Goal: Task Accomplishment & Management: Manage account settings

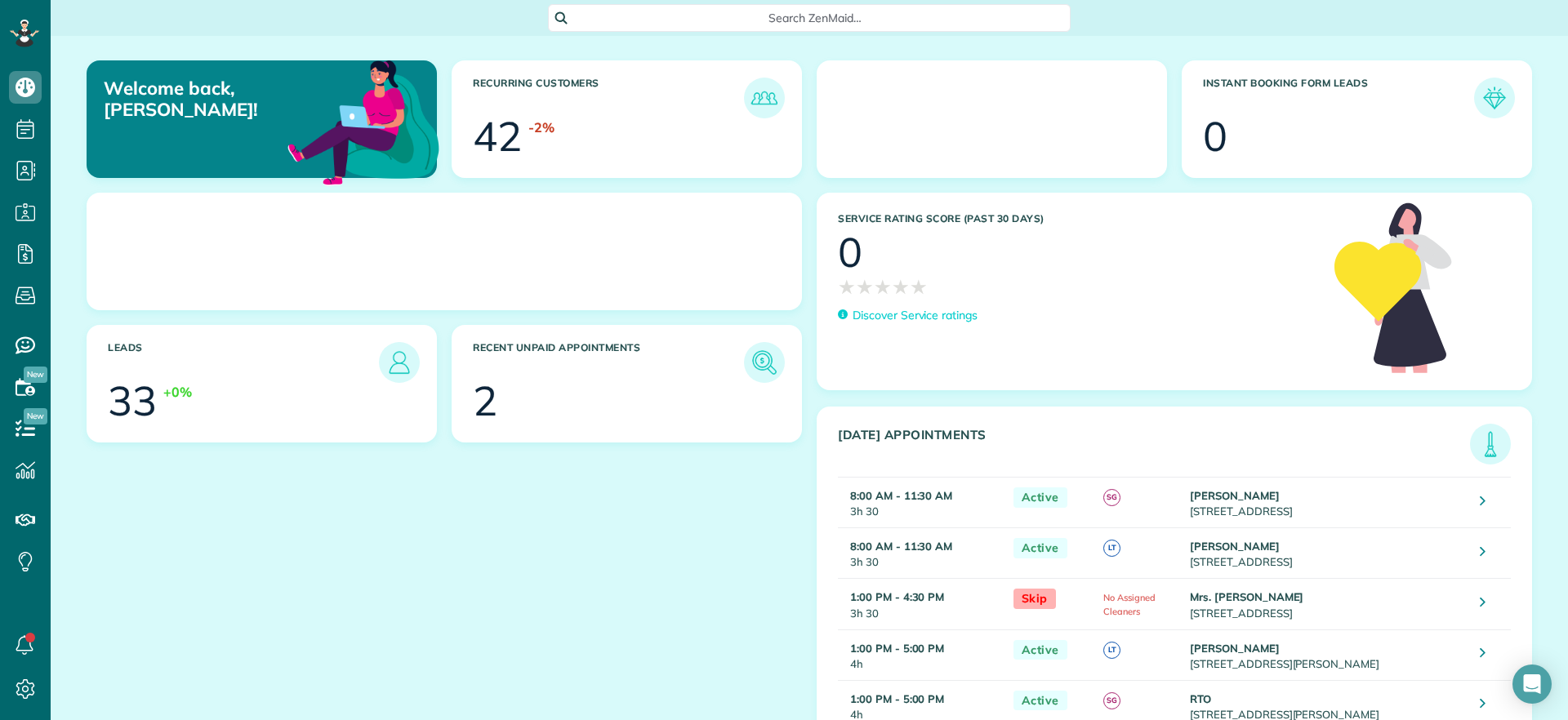
scroll to position [7, 7]
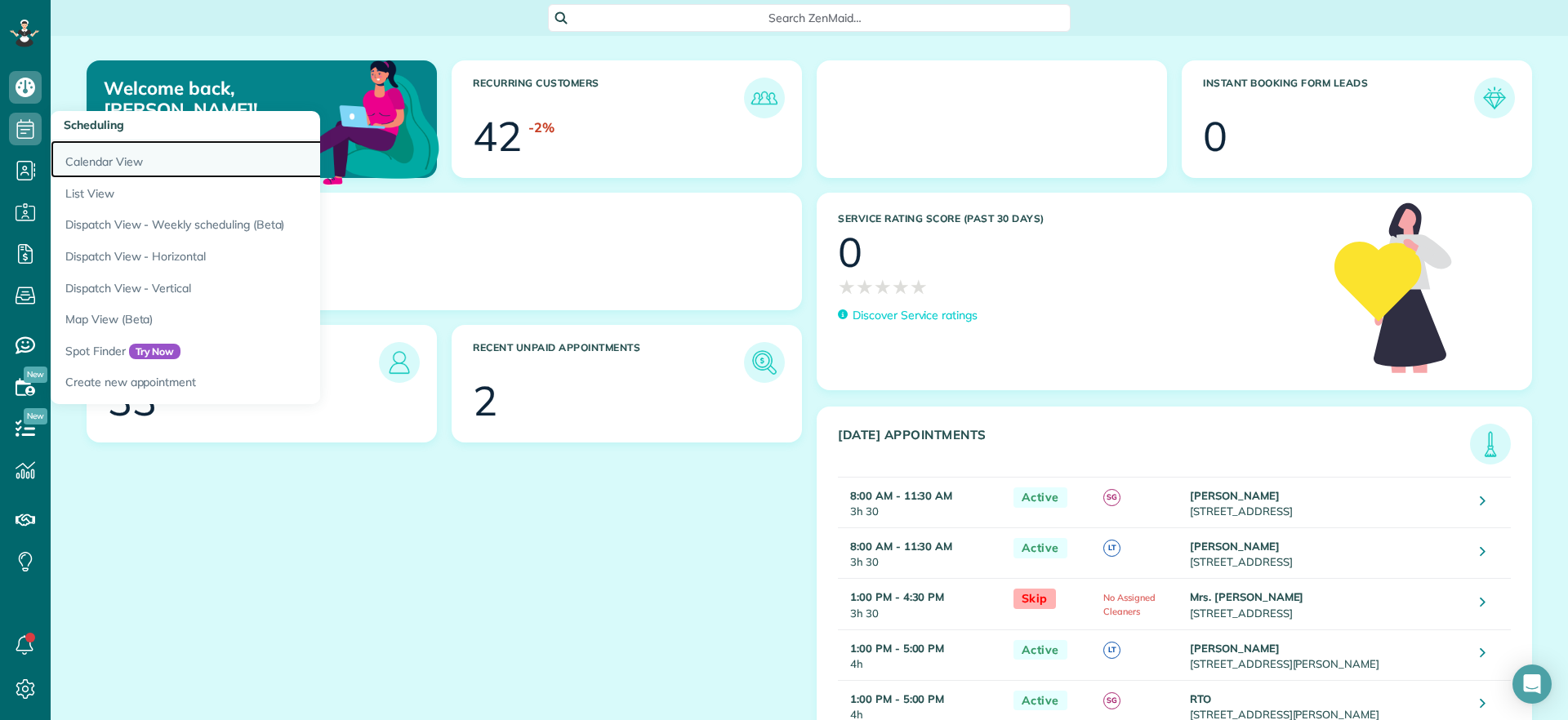
click at [93, 154] on link "Calendar View" at bounding box center [254, 159] width 408 height 37
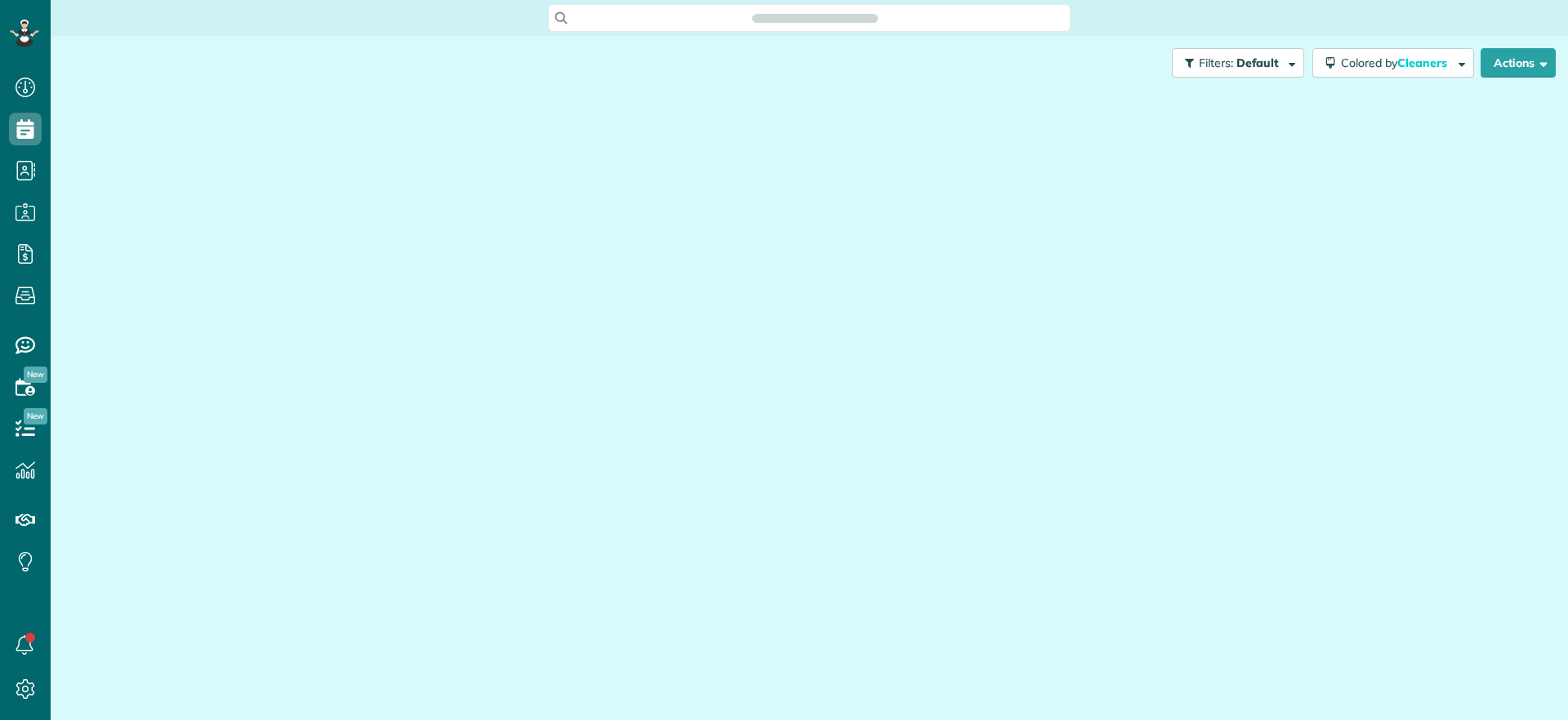
scroll to position [7, 7]
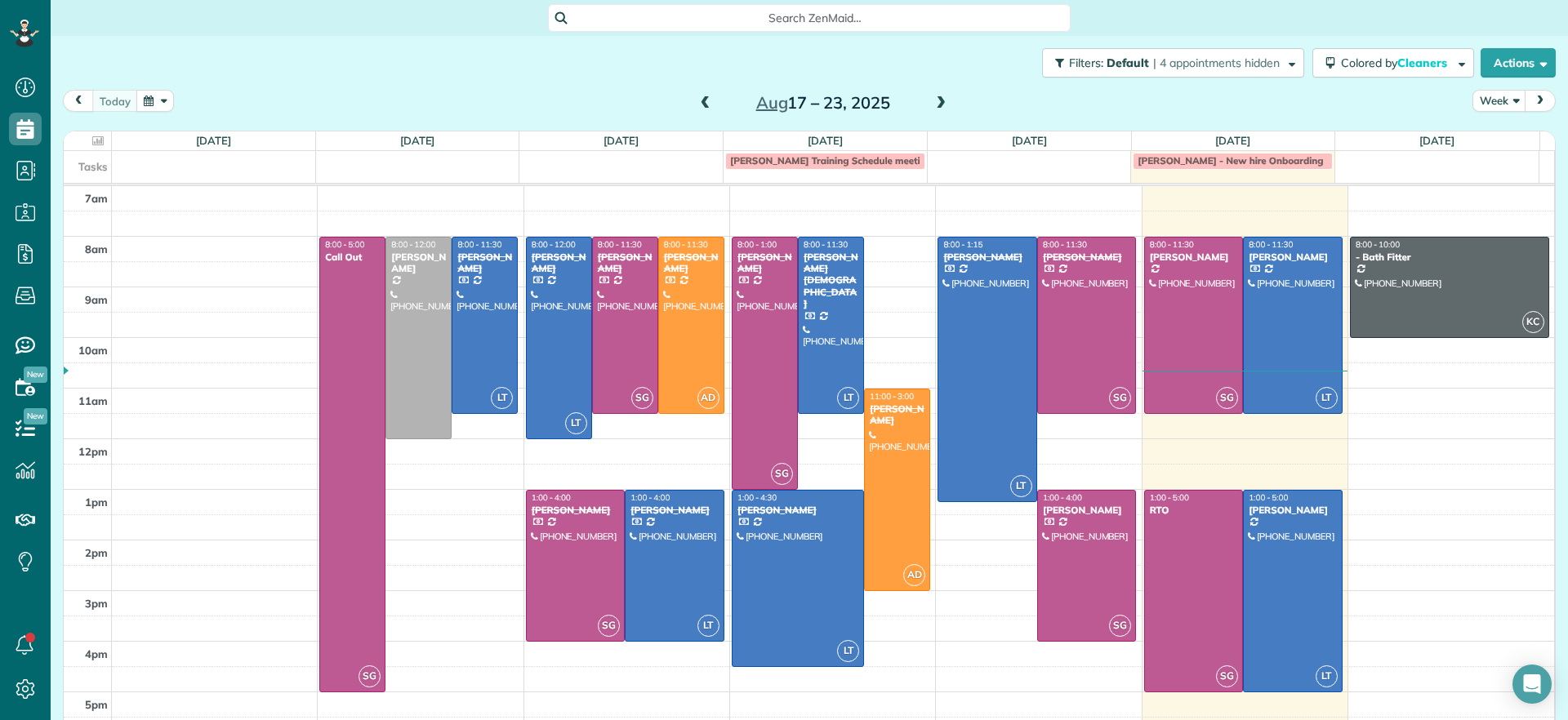
click at [938, 101] on span at bounding box center [940, 103] width 18 height 15
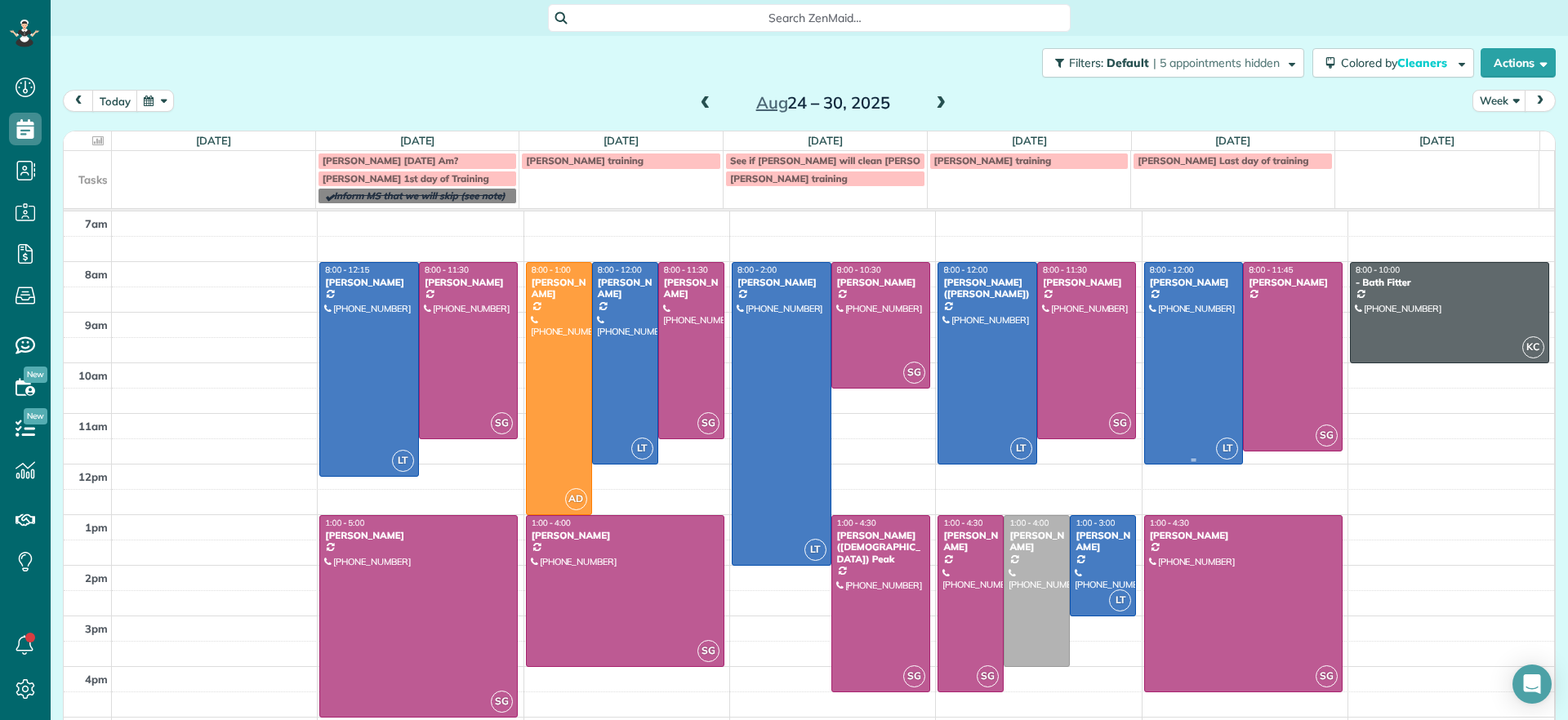
click at [1181, 408] on div at bounding box center [1194, 363] width 98 height 201
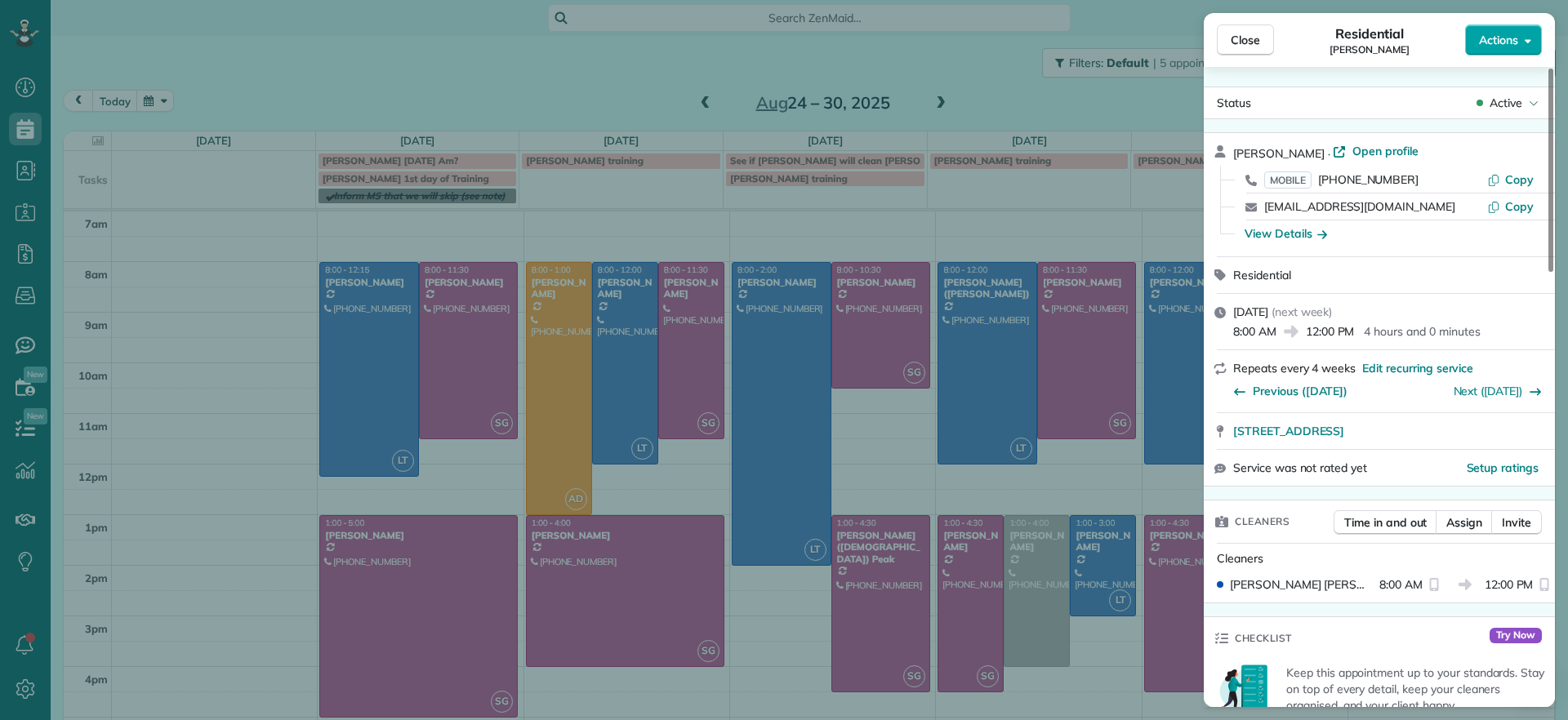
click at [1508, 47] on span "Actions" at bounding box center [1498, 40] width 39 height 16
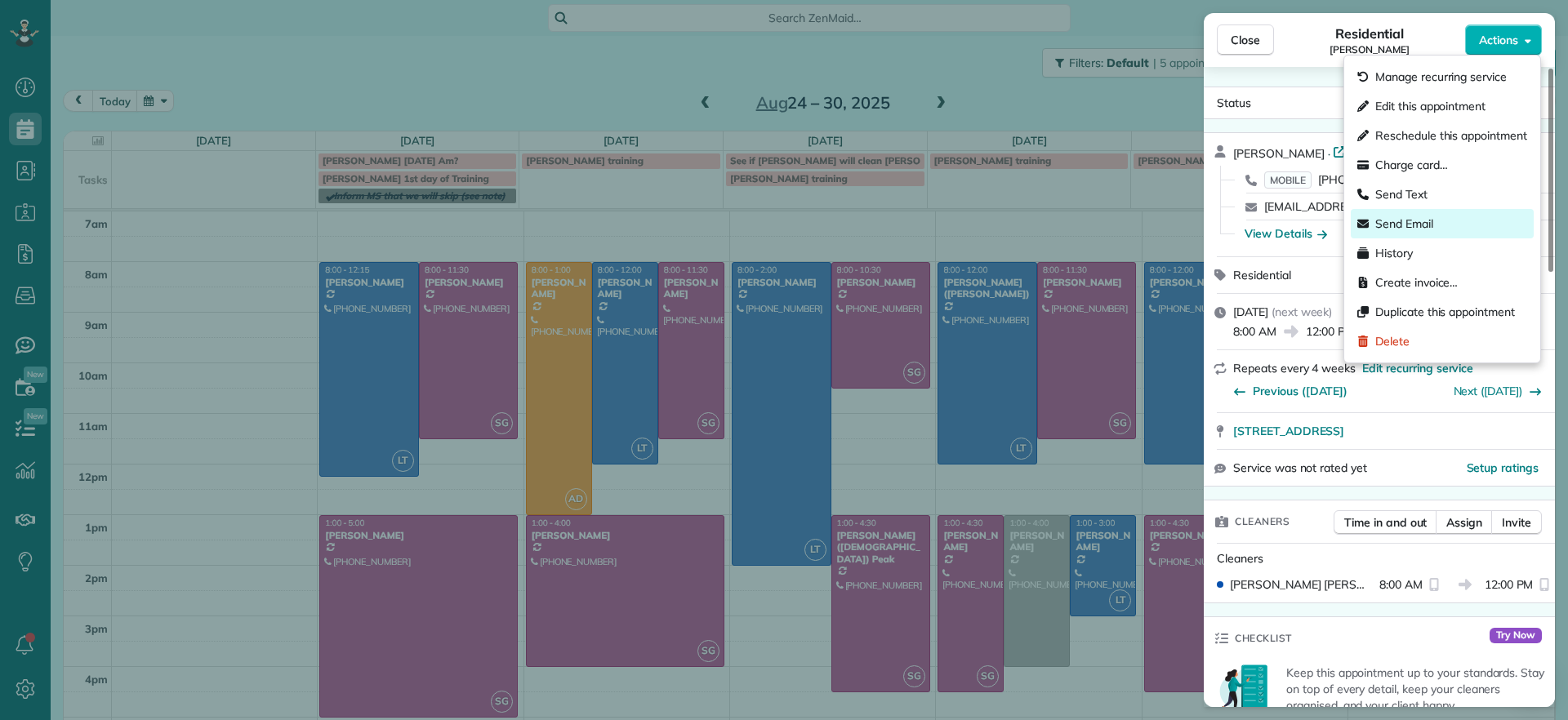
click at [1425, 226] on span "Send Email" at bounding box center [1404, 224] width 58 height 16
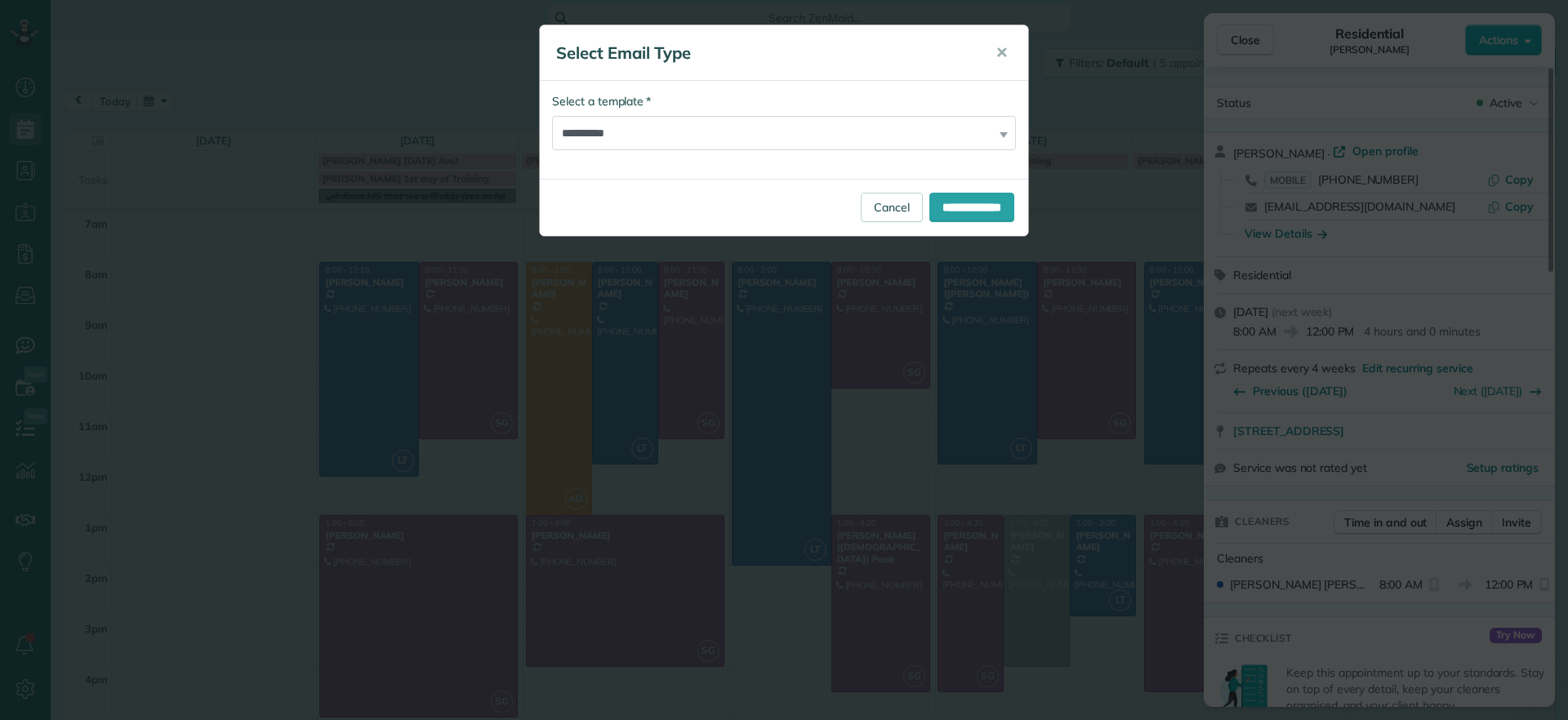
click at [956, 153] on div "**********" at bounding box center [784, 129] width 488 height 98
click at [954, 143] on select "**********" at bounding box center [784, 133] width 464 height 35
select select "****"
click at [552, 116] on select "**********" at bounding box center [784, 133] width 464 height 35
click at [942, 209] on input "**********" at bounding box center [972, 207] width 85 height 29
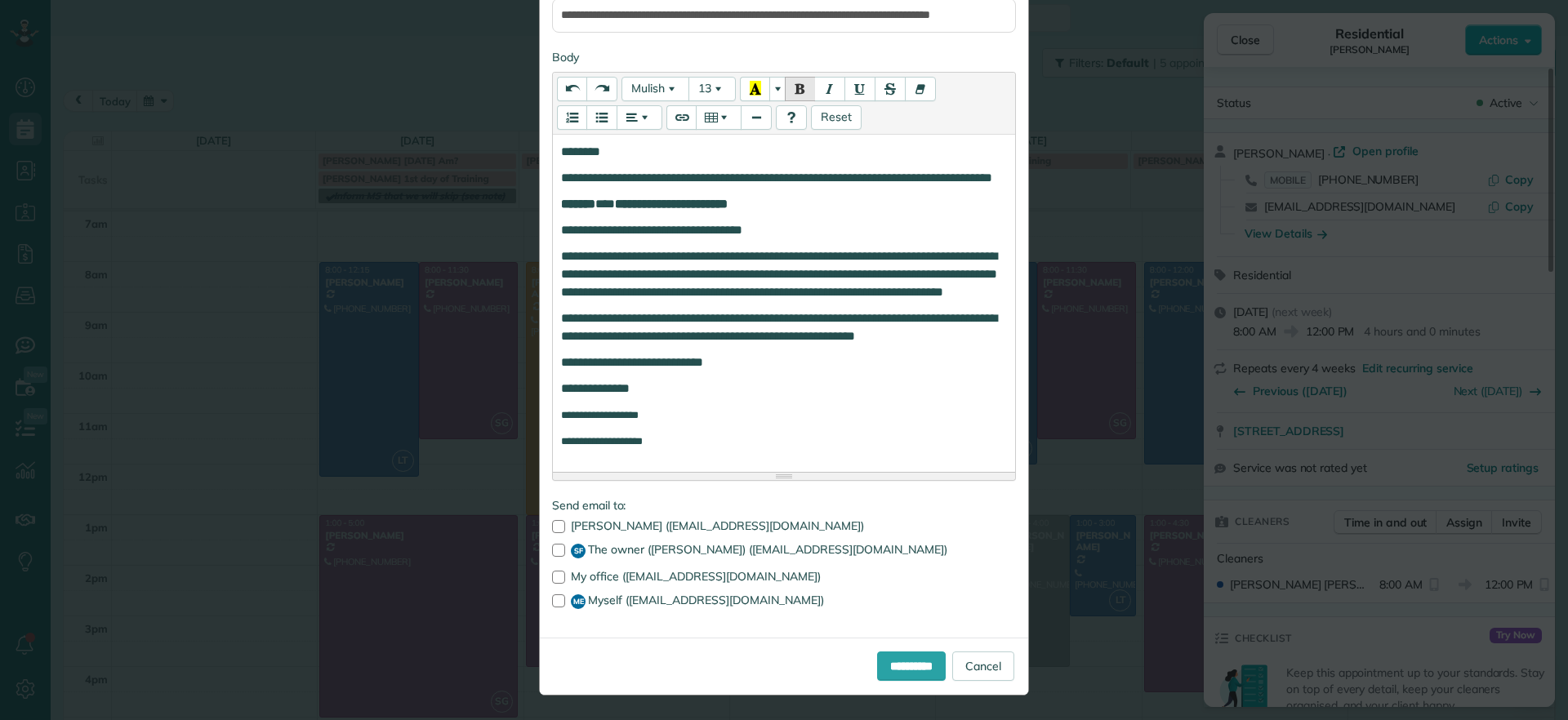
scroll to position [204, 0]
click at [552, 557] on div at bounding box center [558, 550] width 13 height 13
click at [552, 607] on div at bounding box center [558, 600] width 13 height 13
click at [908, 681] on input "**********" at bounding box center [911, 666] width 68 height 29
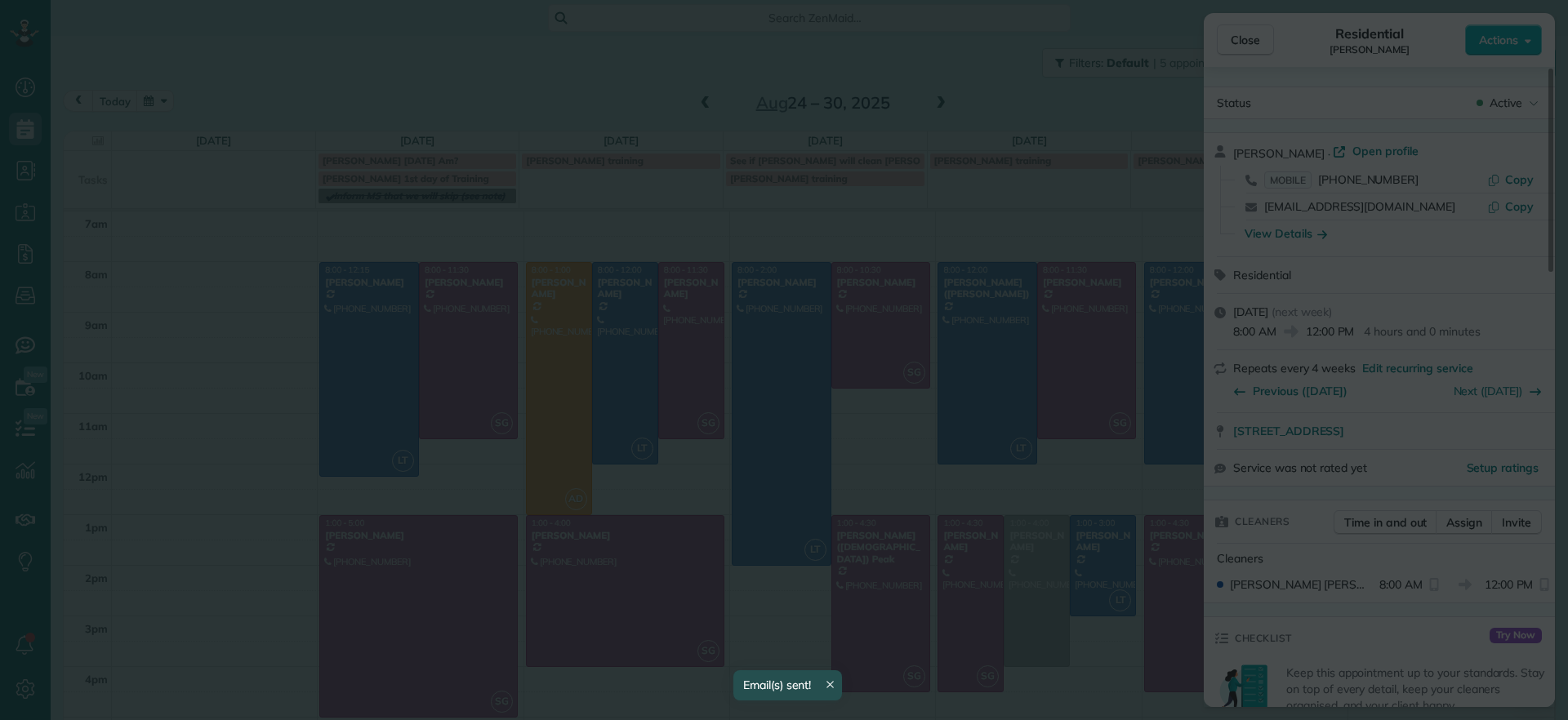
scroll to position [0, 0]
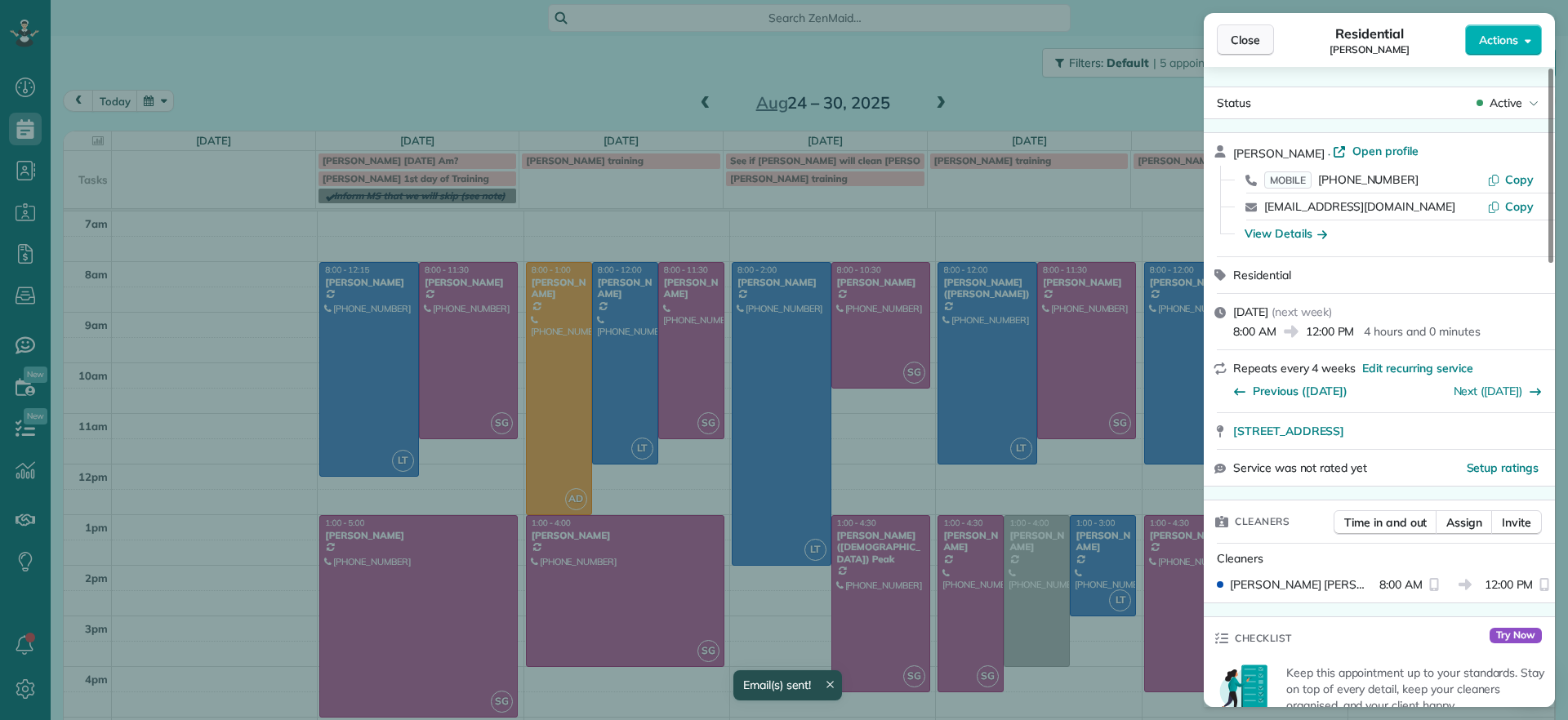
click at [1231, 49] on button "Close" at bounding box center [1246, 40] width 57 height 31
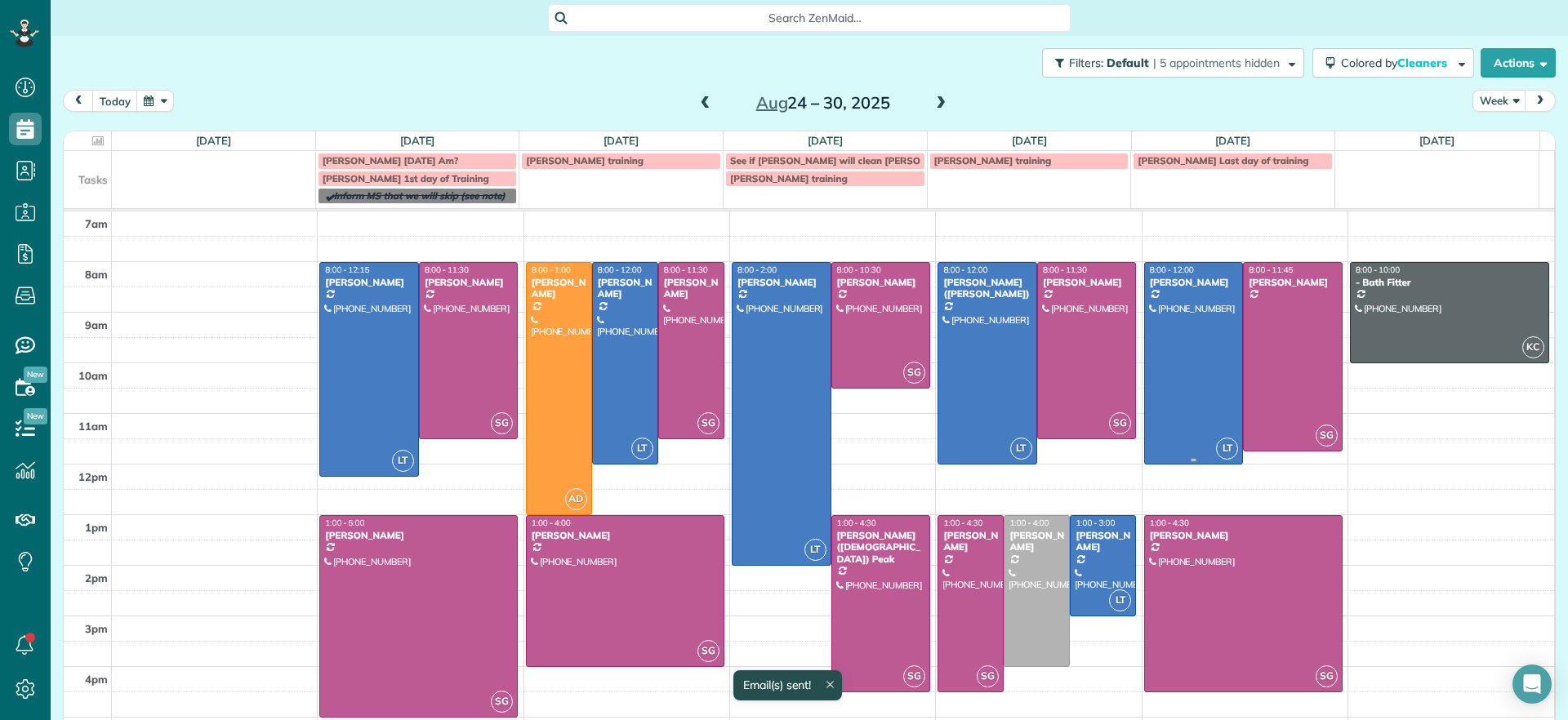
click at [1161, 338] on div at bounding box center [1194, 363] width 98 height 201
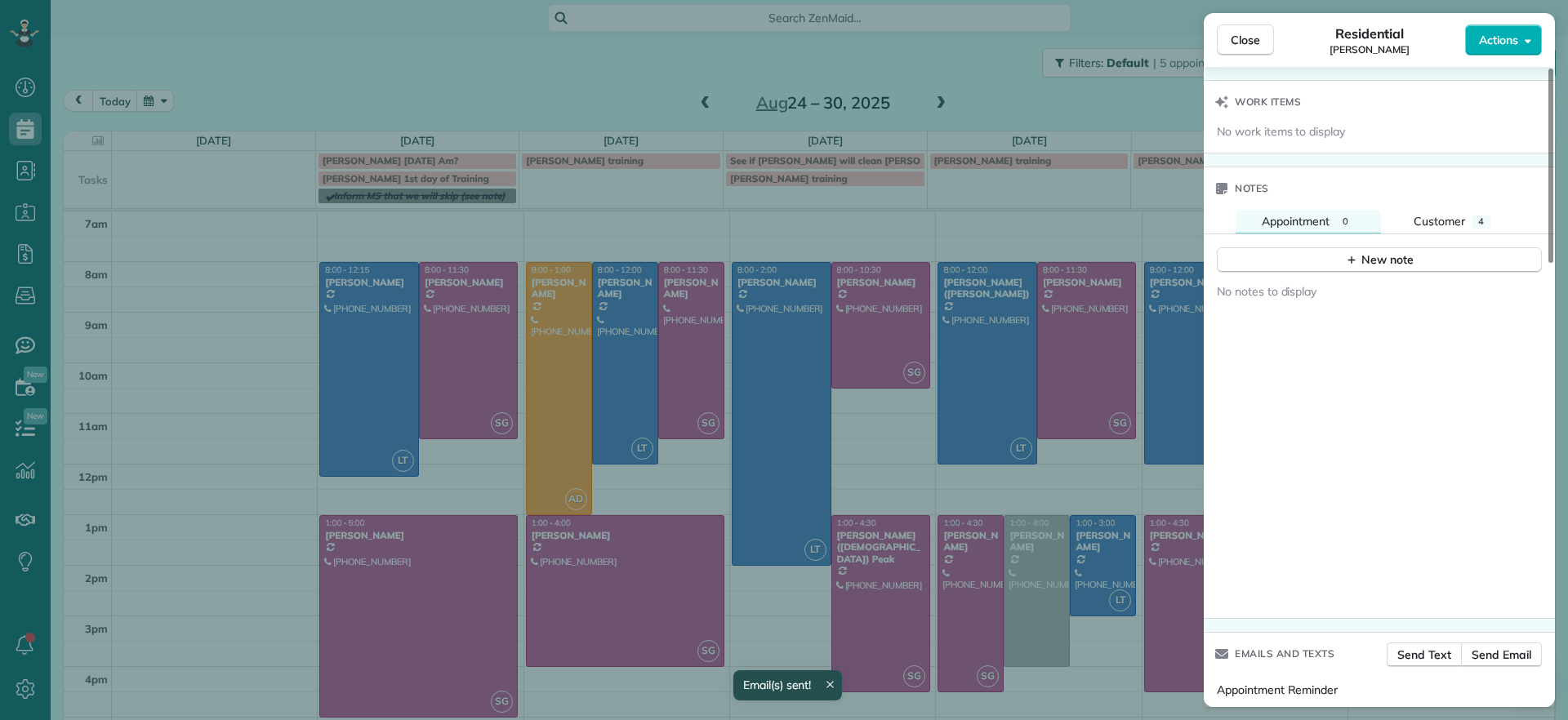
scroll to position [1151, 0]
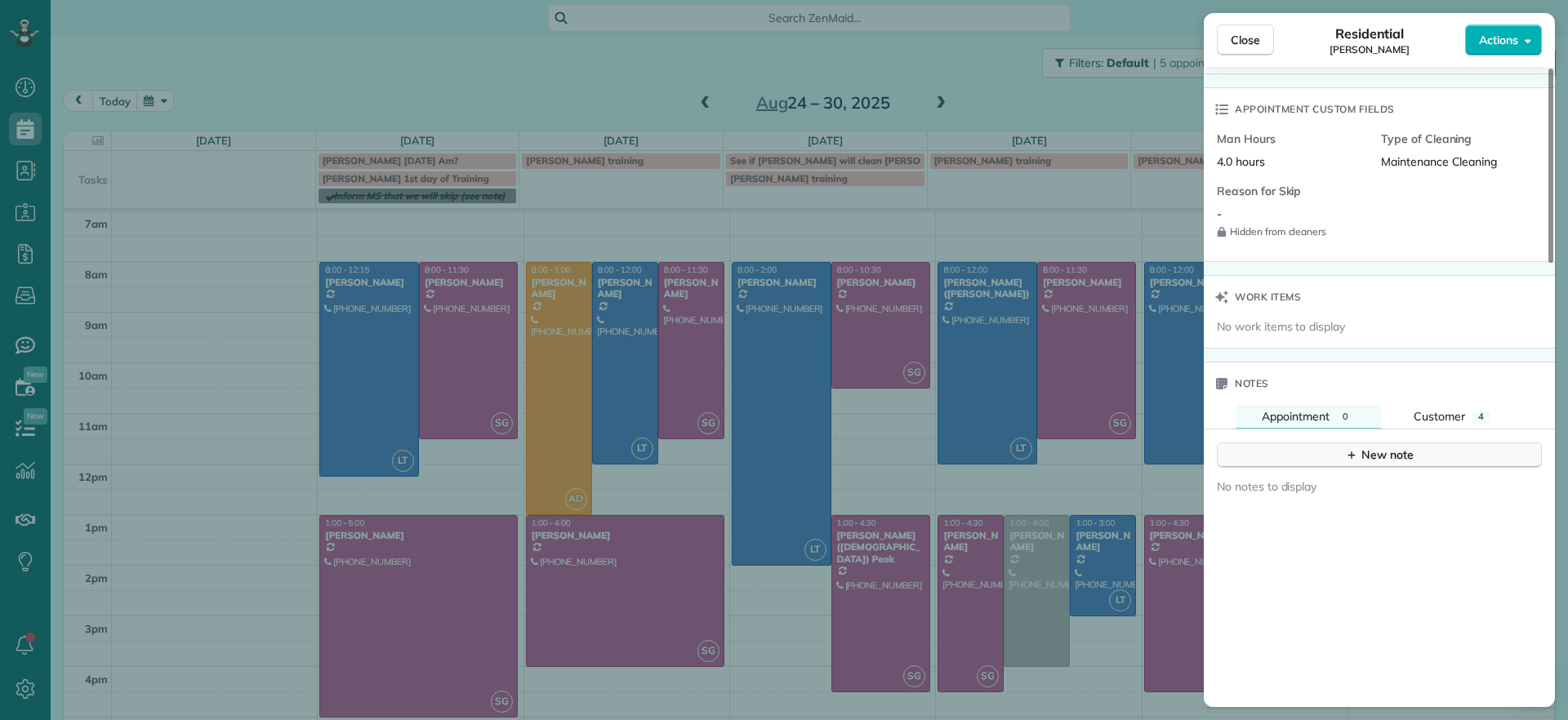
click at [1337, 455] on button "New note" at bounding box center [1379, 455] width 325 height 25
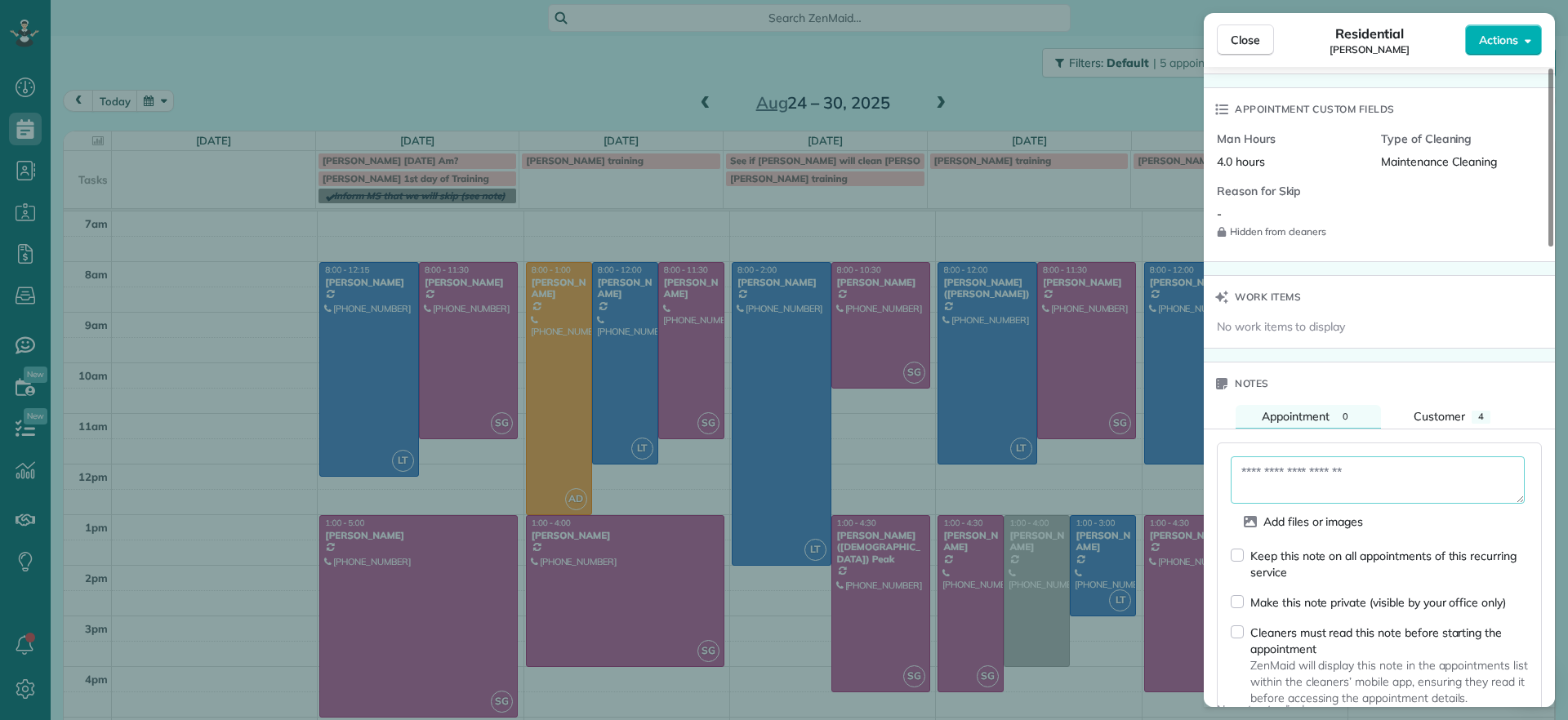
click at [1331, 473] on textarea at bounding box center [1377, 480] width 294 height 48
click at [1223, 568] on div "Add files or images Keep this note on all appointments of this recurring servic…" at bounding box center [1379, 600] width 325 height 315
click at [1276, 481] on textarea at bounding box center [1377, 480] width 294 height 48
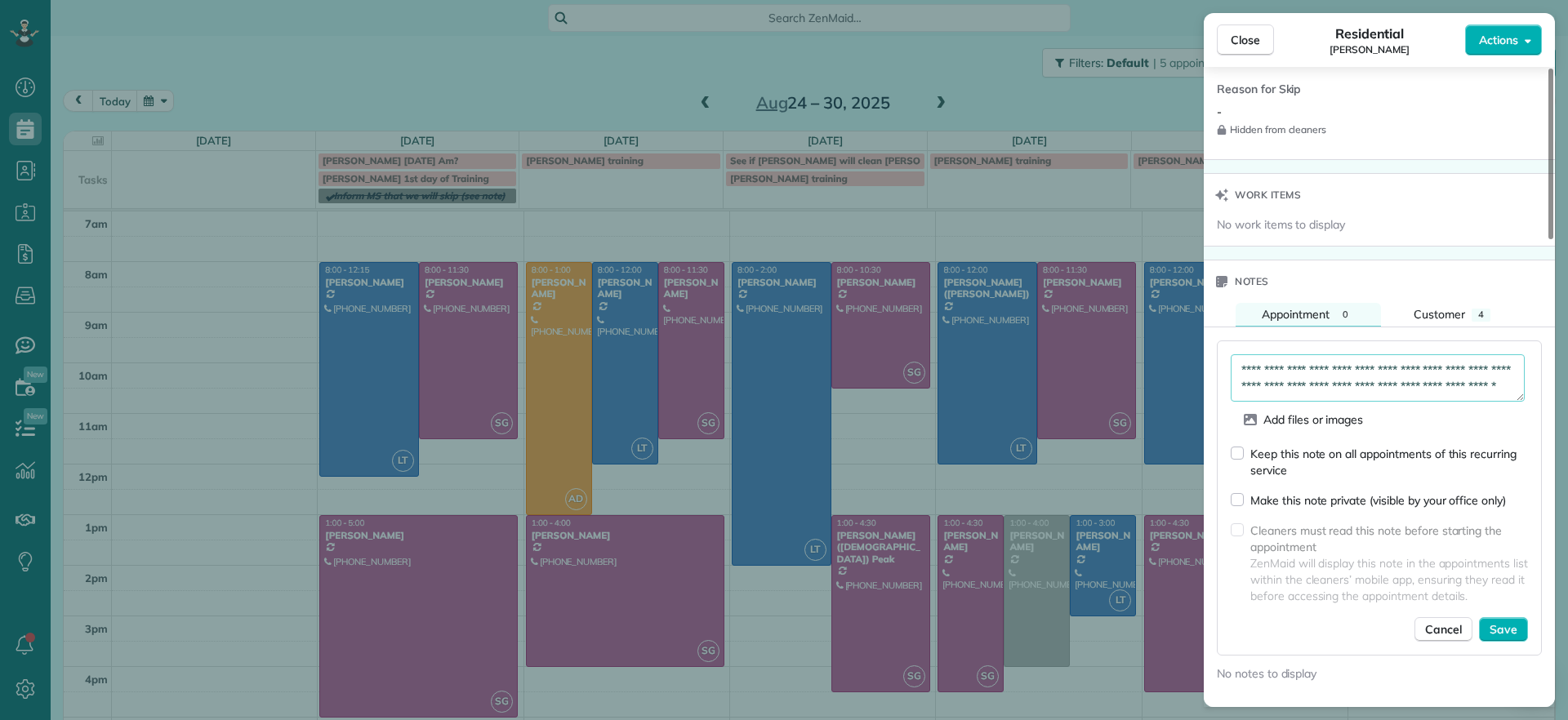
scroll to position [42, 0]
type textarea "**********"
click at [1504, 637] on span "Save" at bounding box center [1504, 629] width 28 height 16
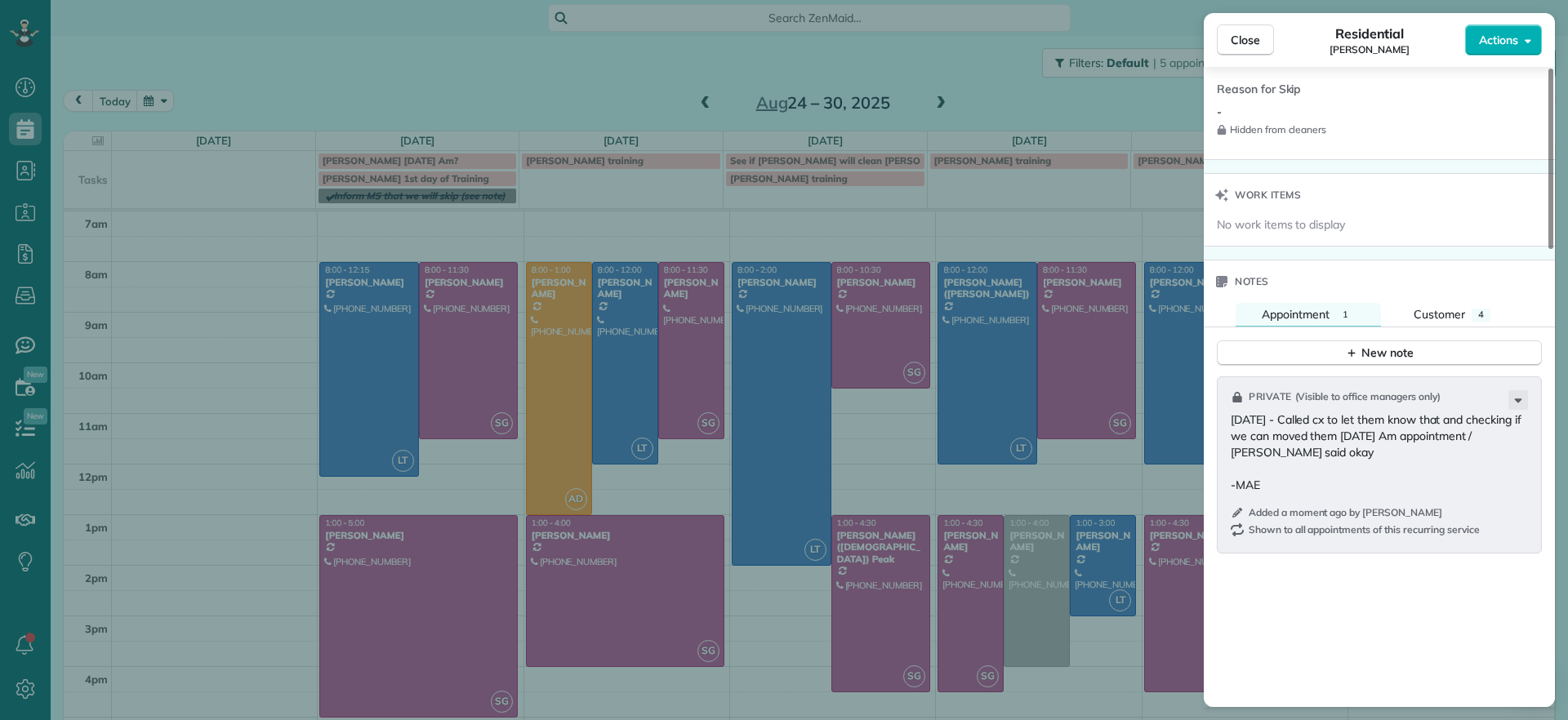
click at [1016, 91] on div "Close Residential John Behen Actions Status Active John Behen · Open profile MO…" at bounding box center [784, 360] width 1568 height 720
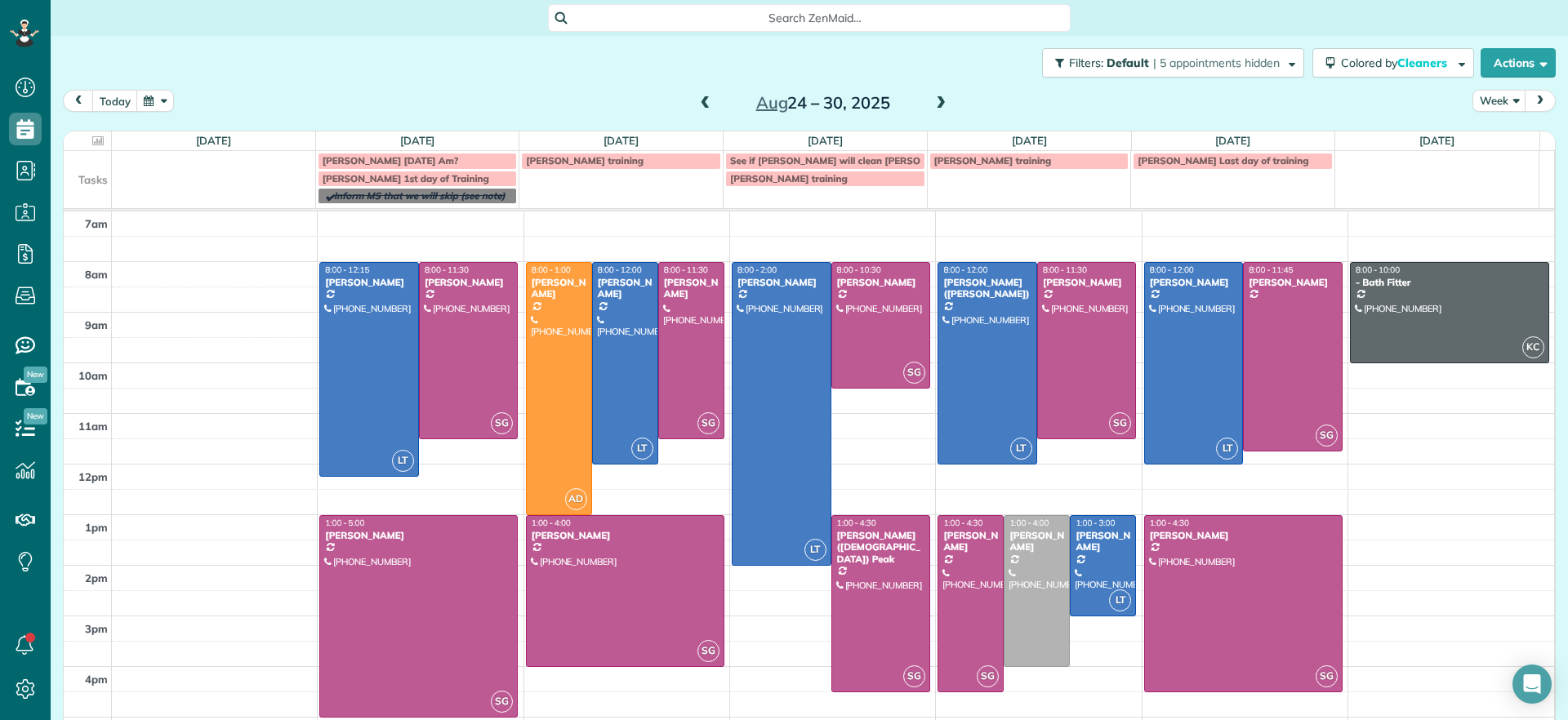
click at [697, 111] on span at bounding box center [706, 104] width 18 height 24
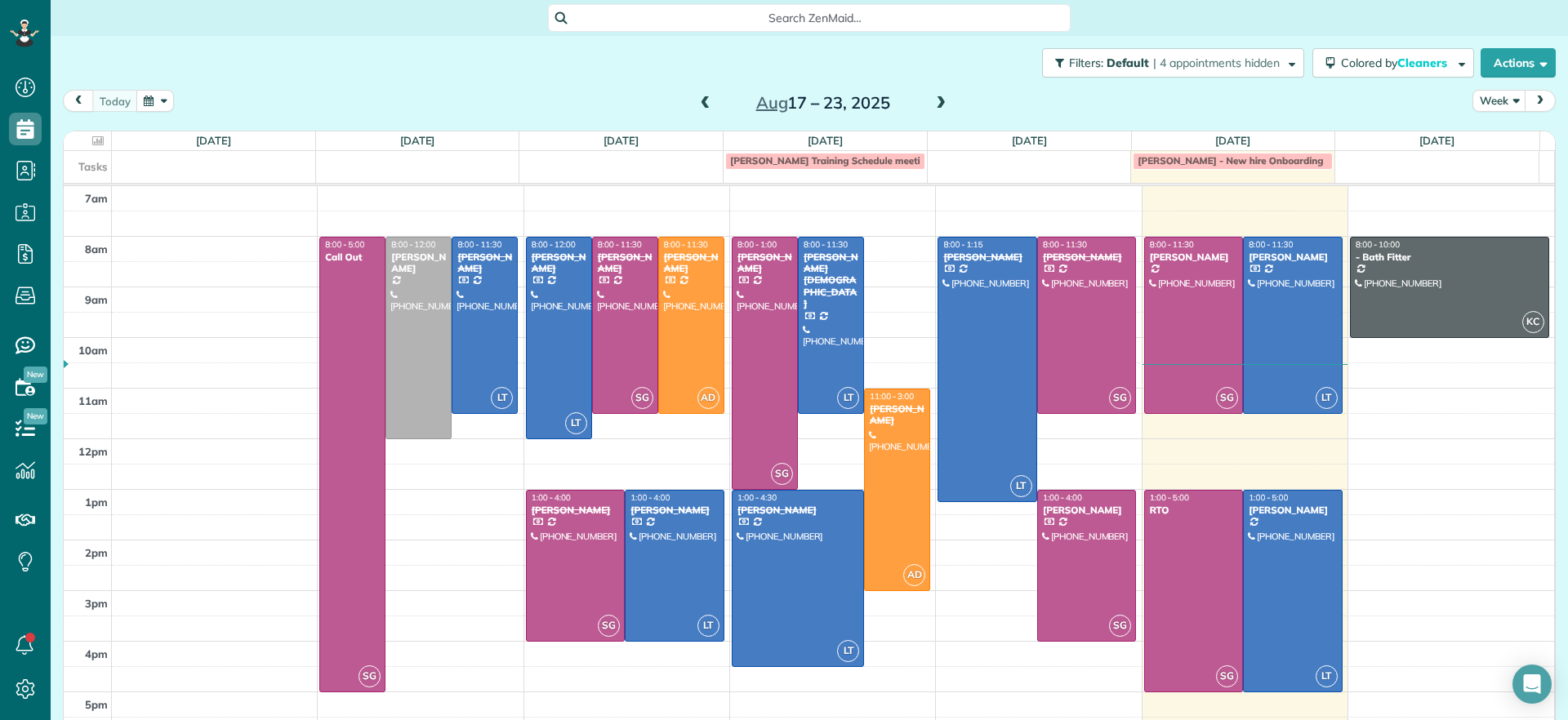
click at [697, 111] on span at bounding box center [706, 104] width 18 height 24
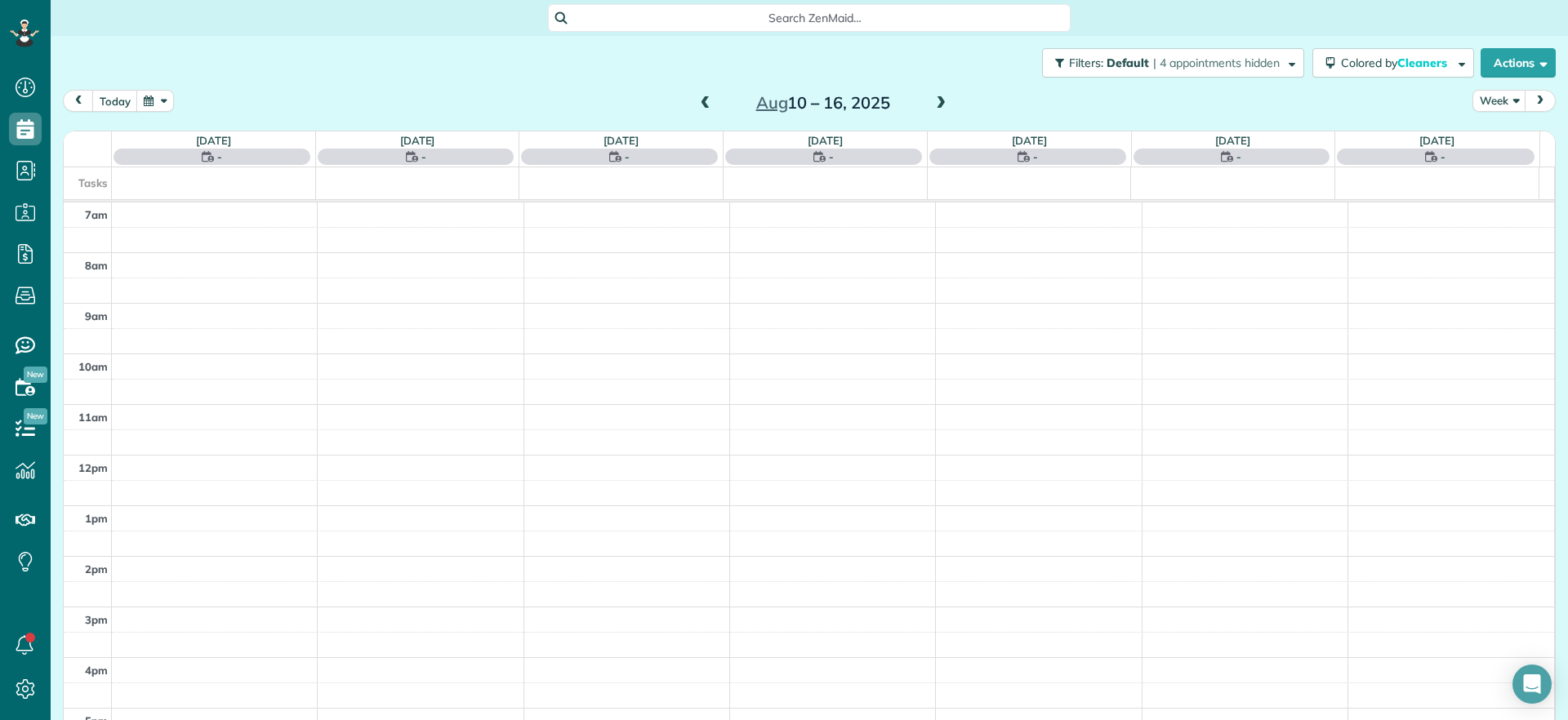
click at [940, 101] on span at bounding box center [940, 103] width 18 height 15
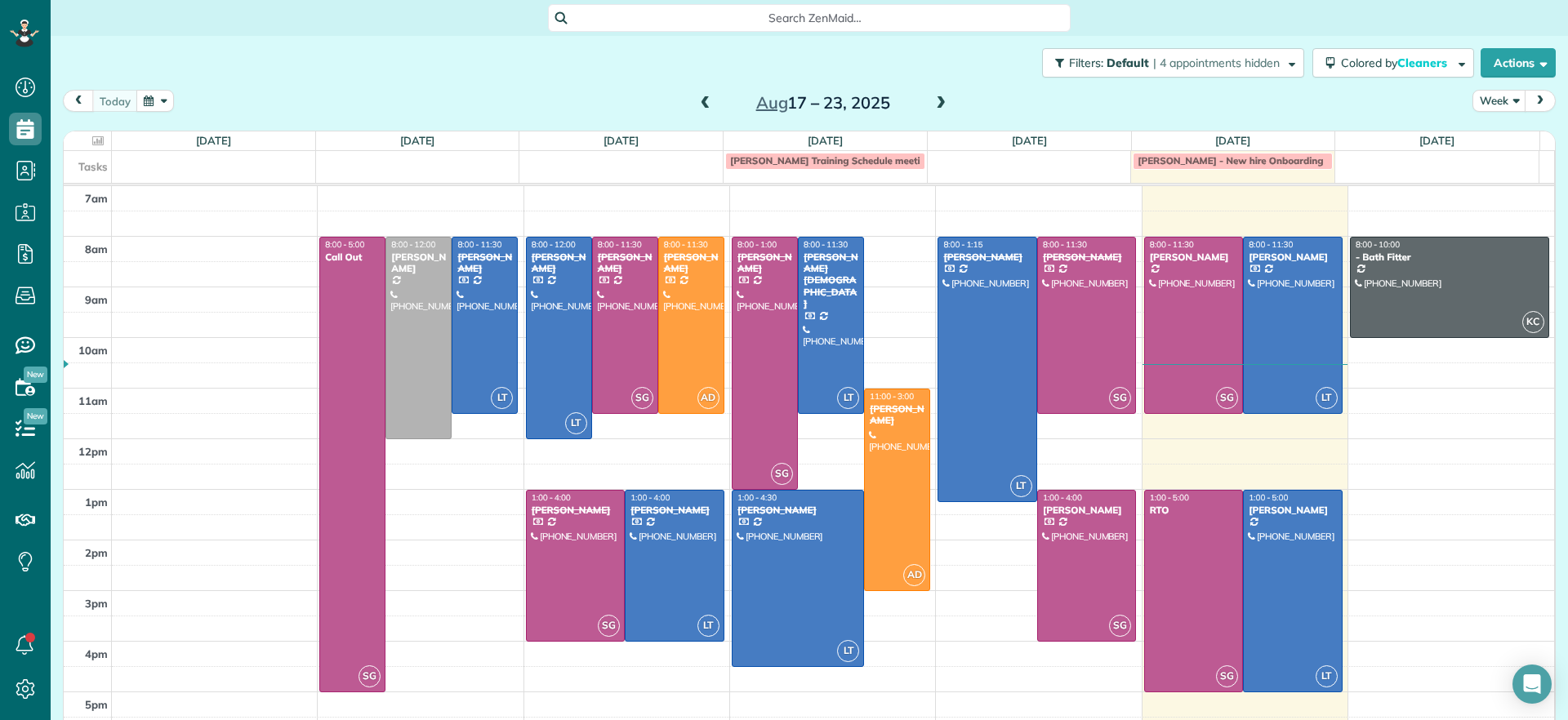
click at [932, 102] on span at bounding box center [940, 103] width 18 height 15
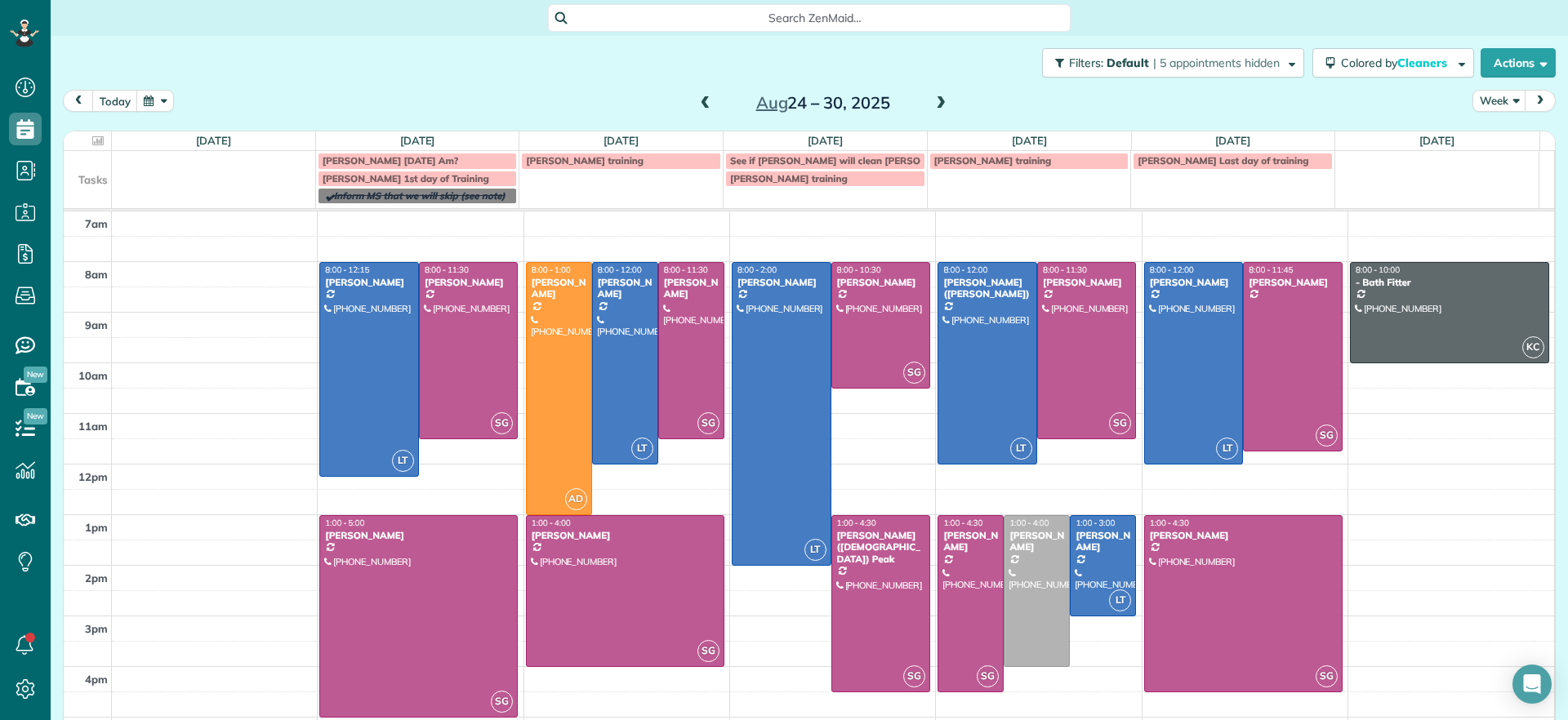
click at [820, 11] on span "Search ZenMaid…" at bounding box center [815, 17] width 497 height 16
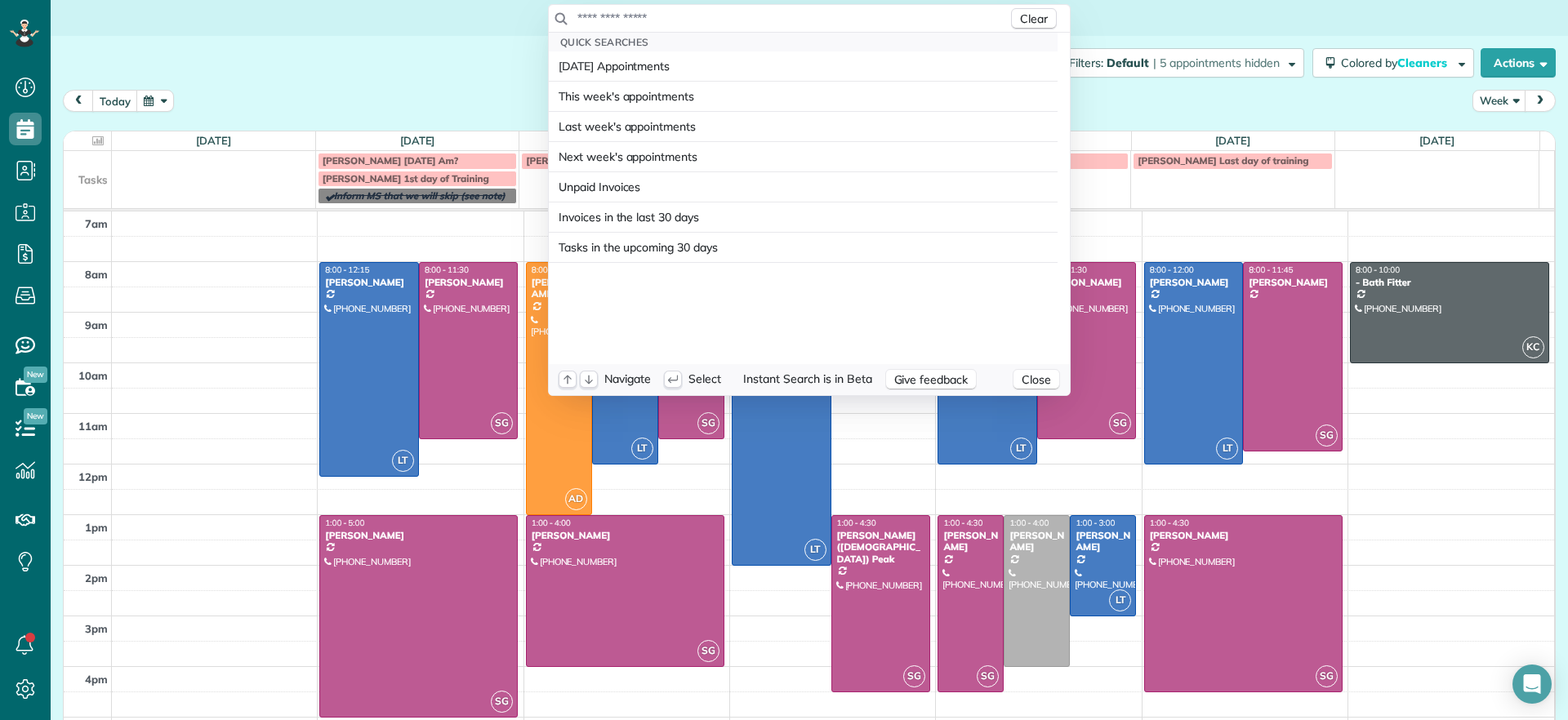
click at [828, 16] on input "text" at bounding box center [791, 17] width 431 height 16
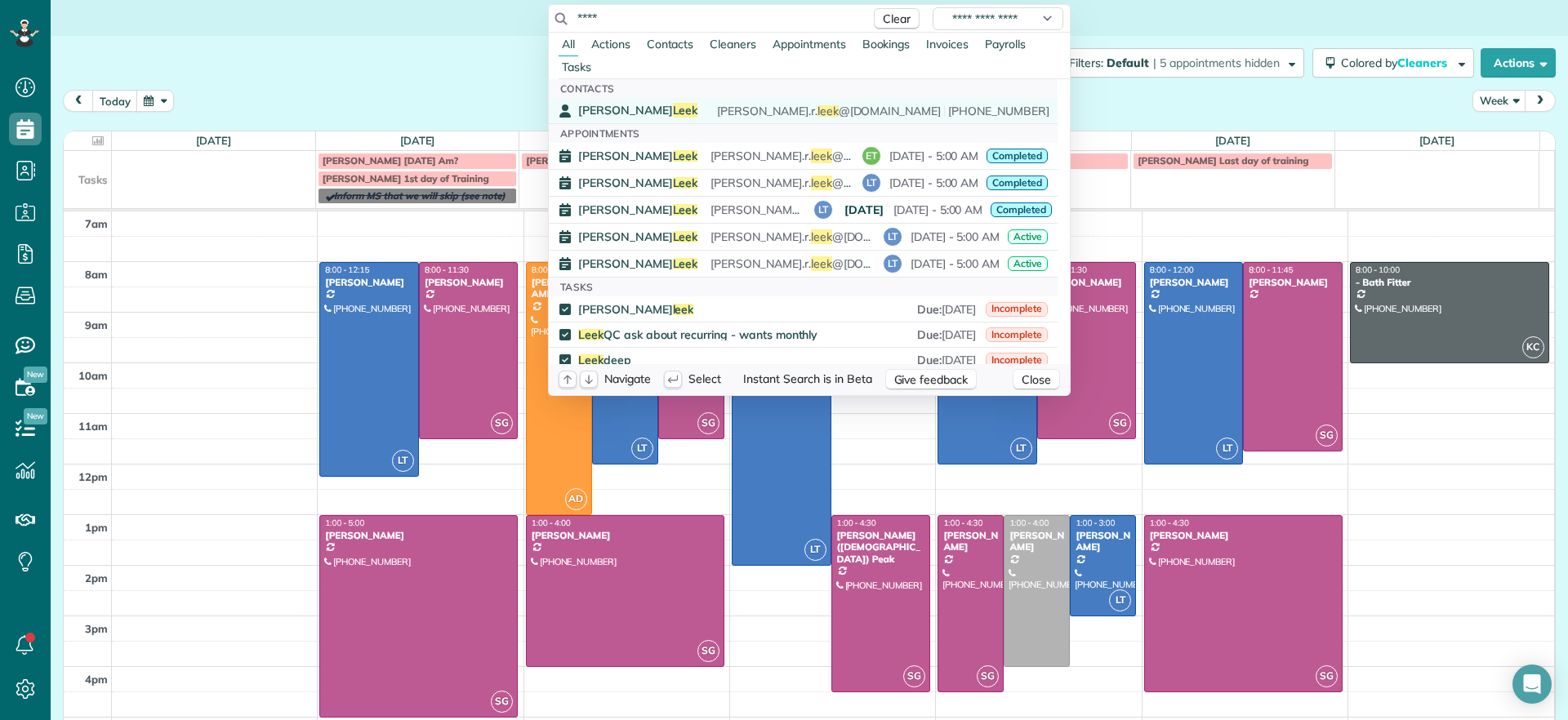
type input "****"
click at [740, 106] on span "danielle.r. leek @gmail.com (616) 322-8093" at bounding box center [882, 111] width 332 height 11
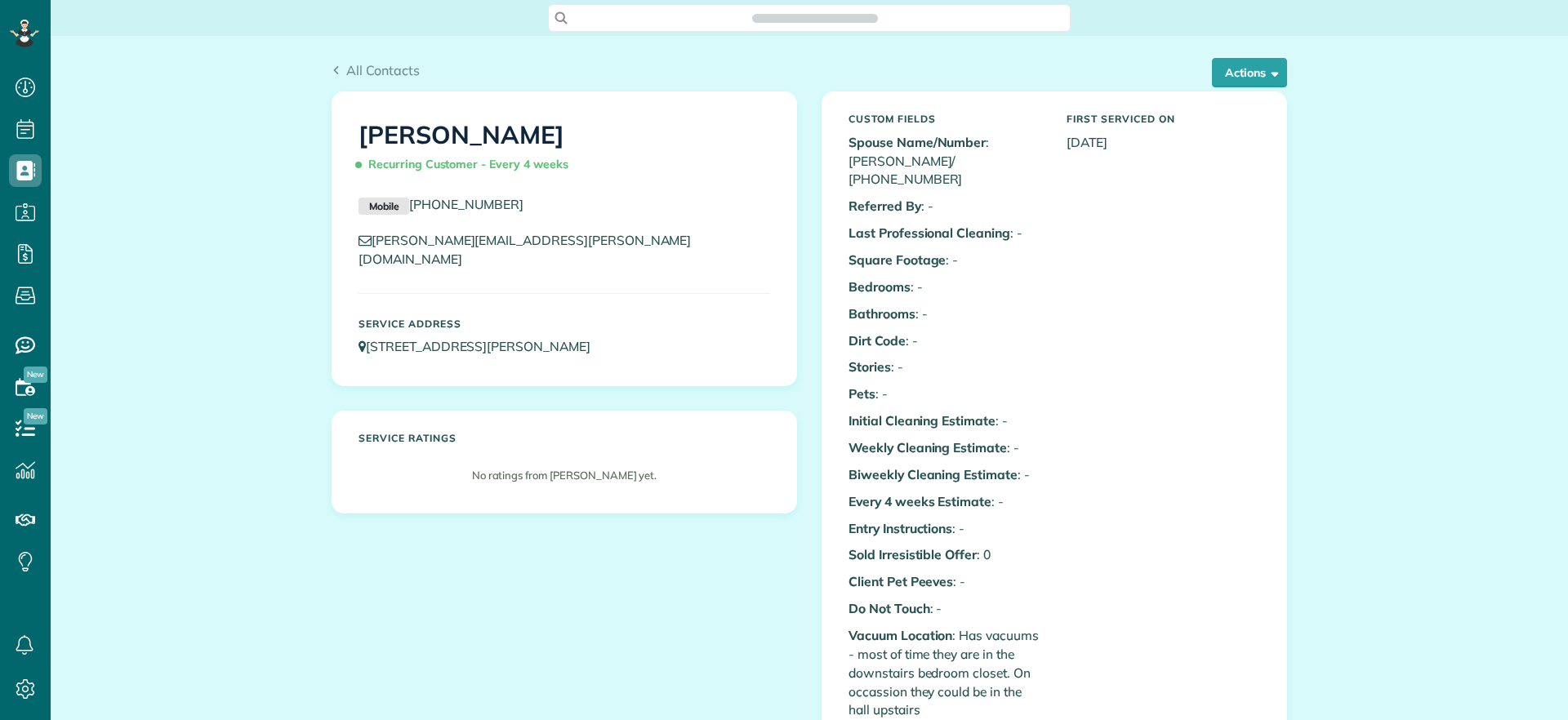
scroll to position [7, 7]
click at [1272, 74] on button "Actions" at bounding box center [1249, 73] width 75 height 29
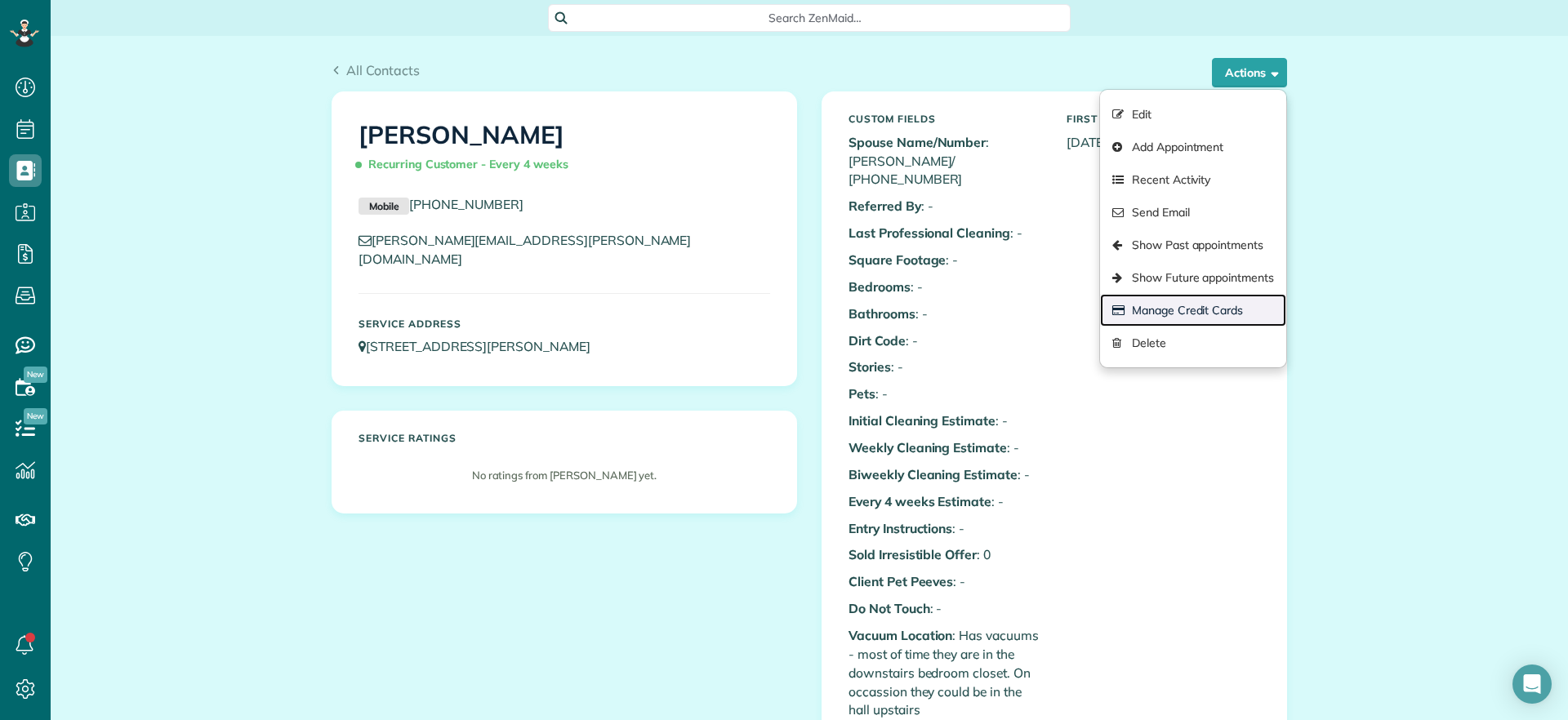
click at [1210, 315] on link "Manage Credit Cards" at bounding box center [1193, 310] width 186 height 33
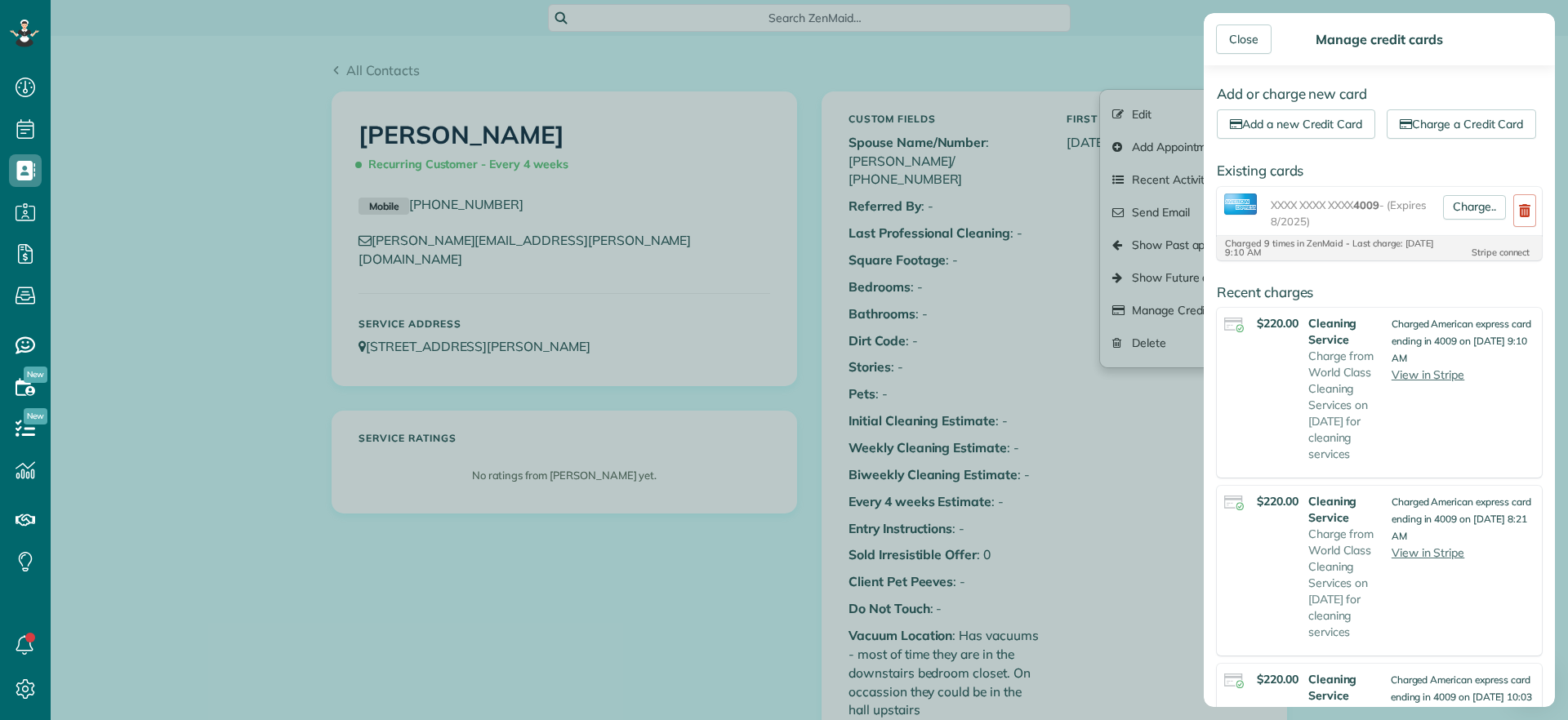
click at [1336, 230] on span "XXXX XXXX XXXX 4009 - (Expires 8/2025)" at bounding box center [1353, 213] width 166 height 33
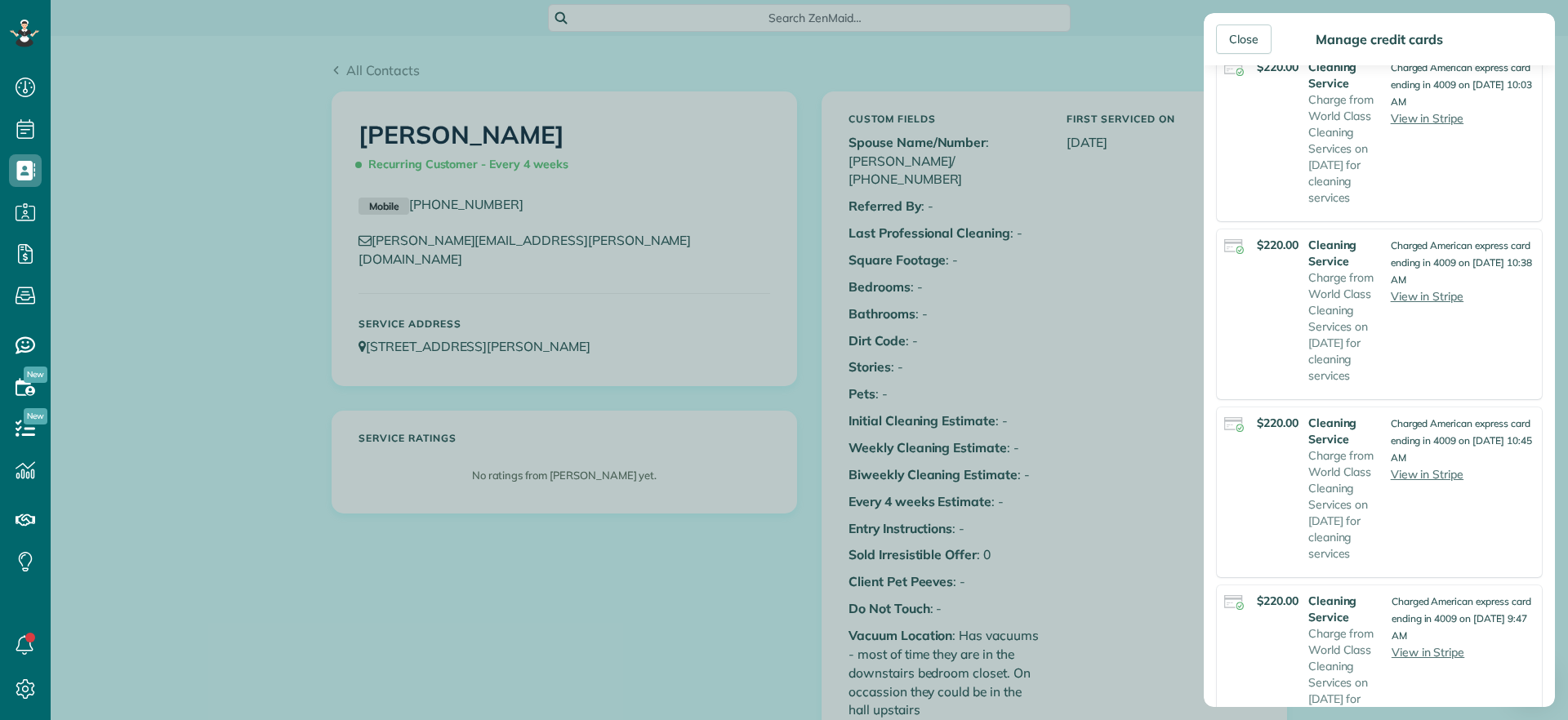
scroll to position [0, 0]
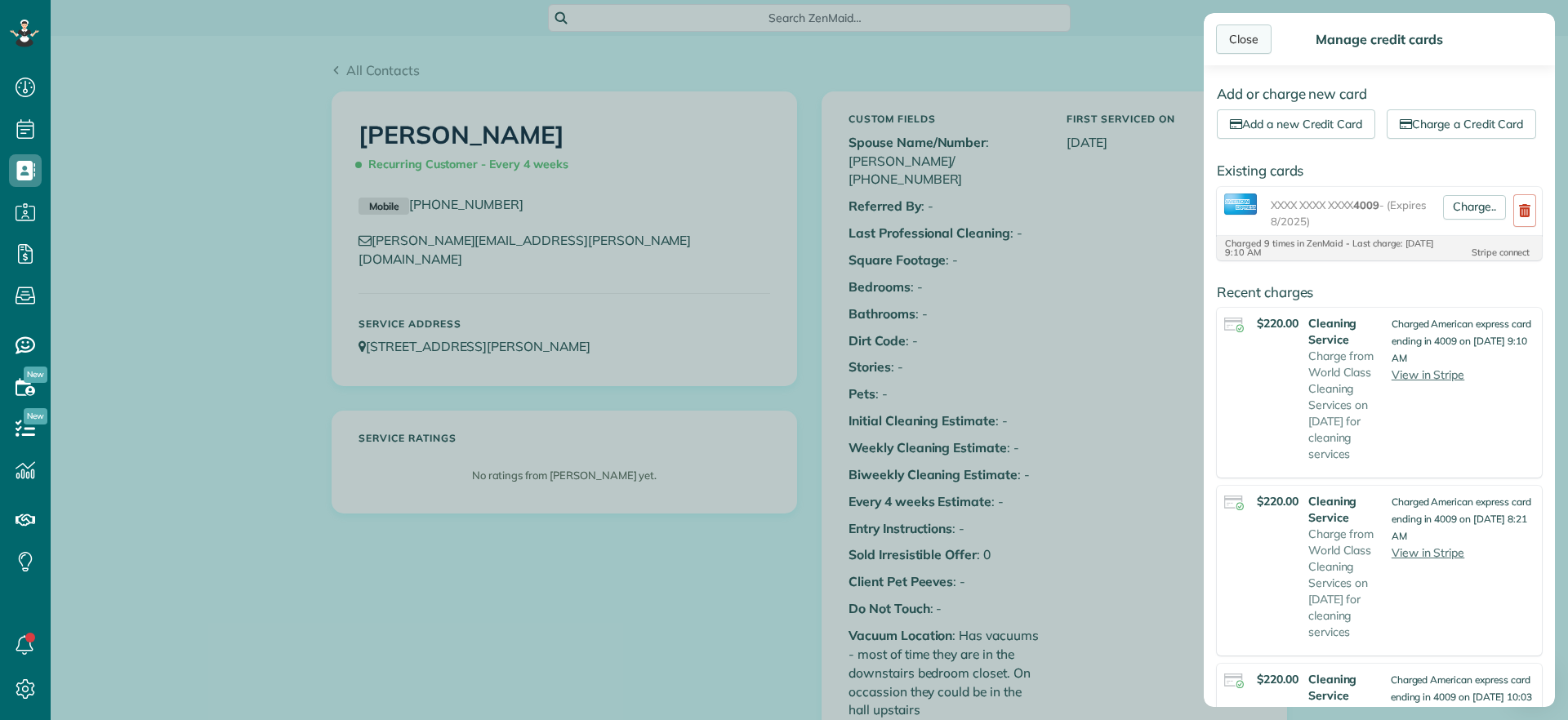
click at [1236, 38] on div "Close" at bounding box center [1244, 39] width 55 height 29
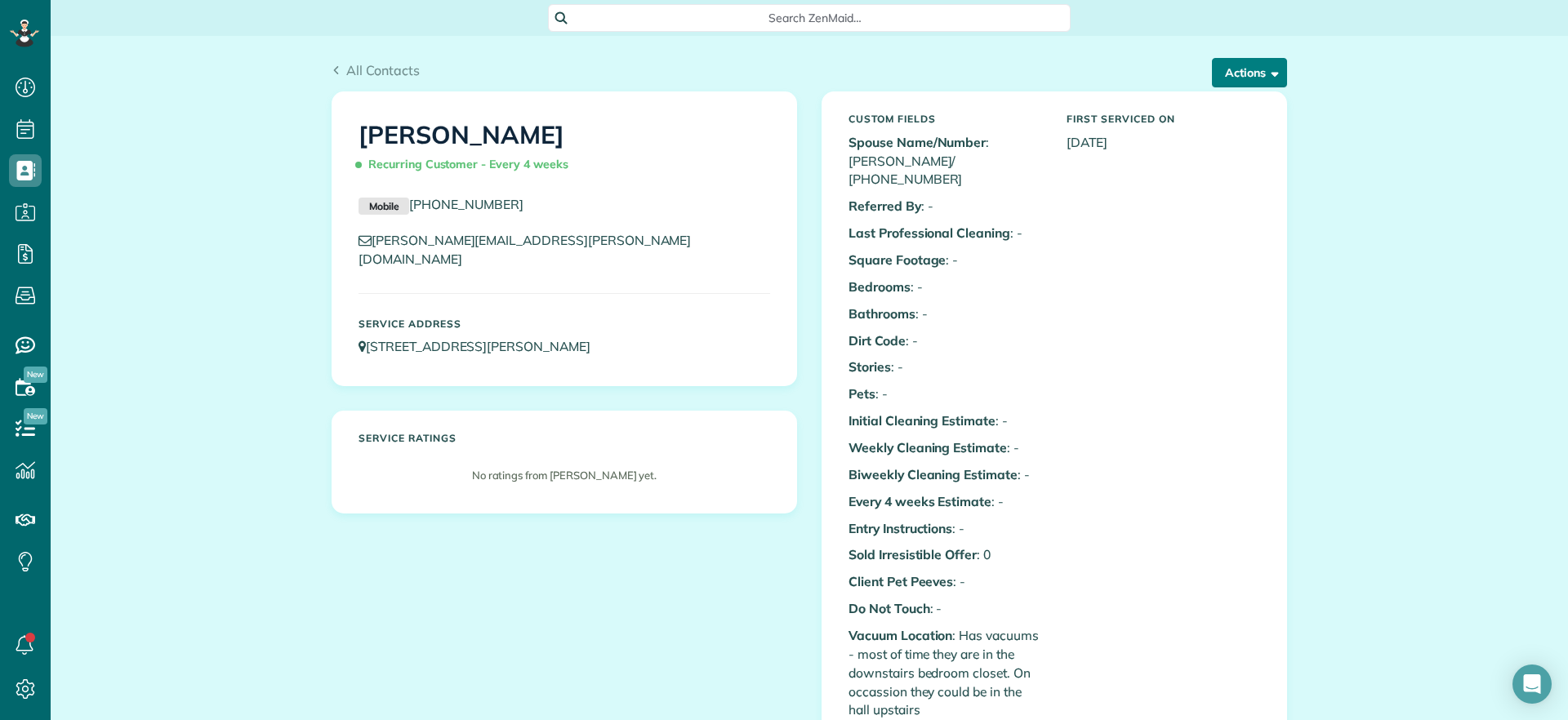
click at [1212, 76] on button "Actions" at bounding box center [1249, 73] width 75 height 29
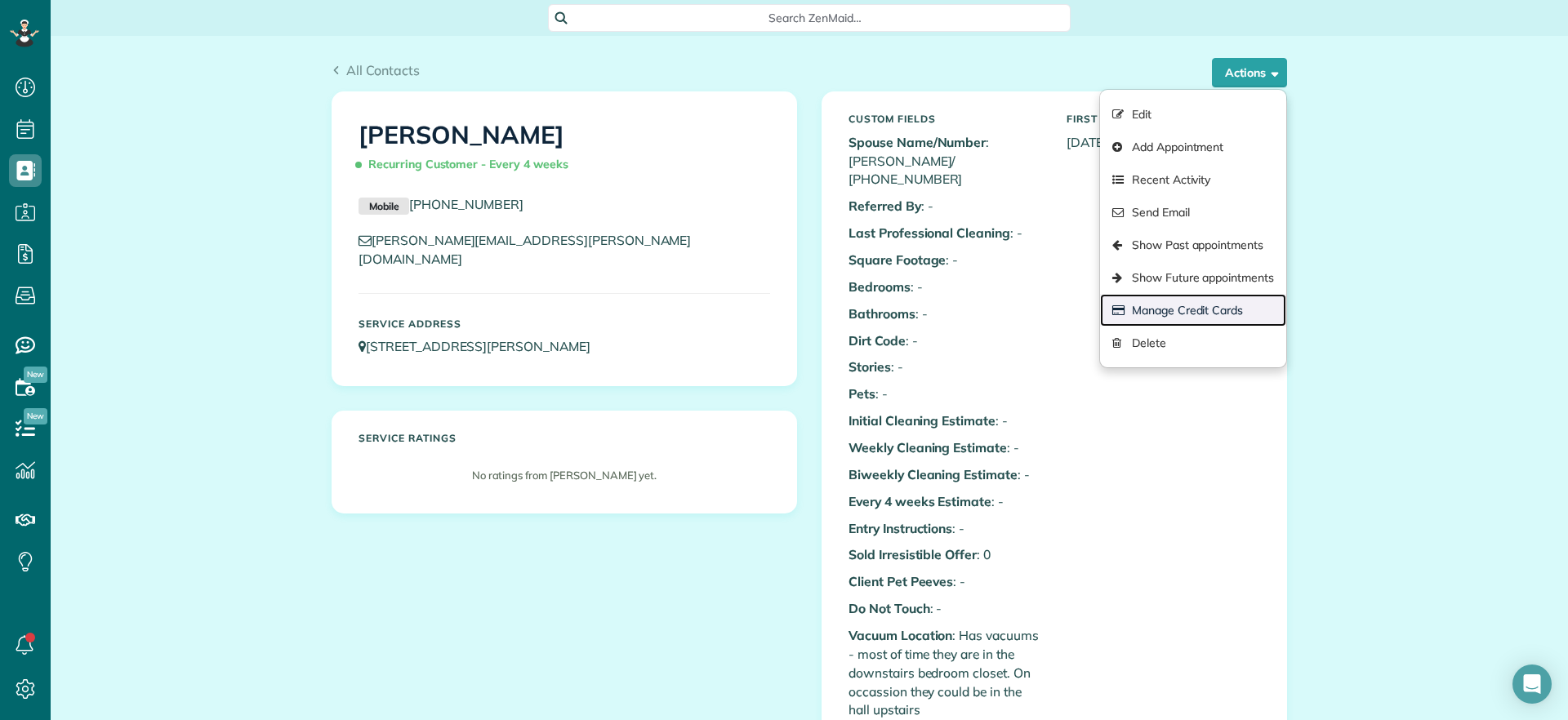
click at [1204, 307] on link "Manage Credit Cards" at bounding box center [1193, 310] width 186 height 33
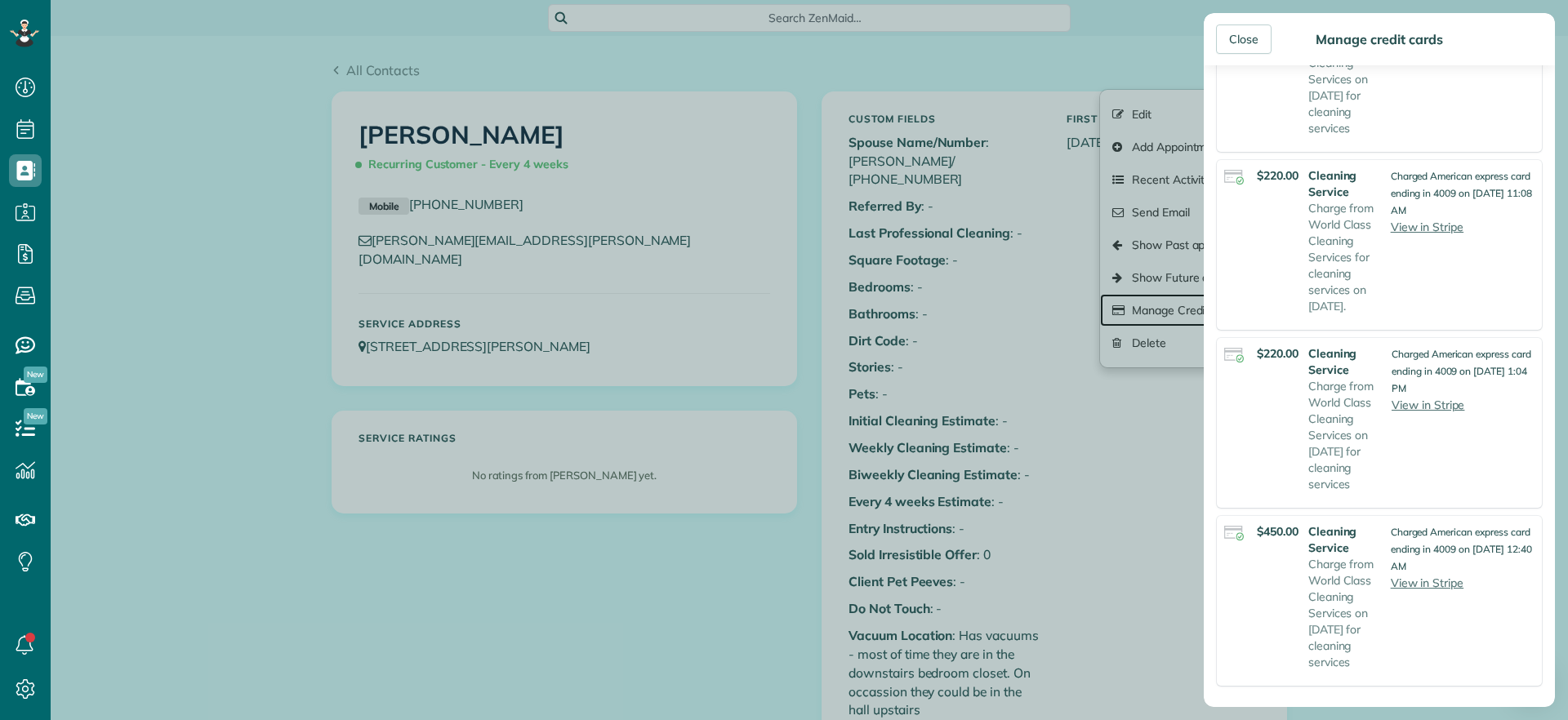
scroll to position [1326, 0]
click at [1242, 42] on div "Close" at bounding box center [1244, 39] width 55 height 29
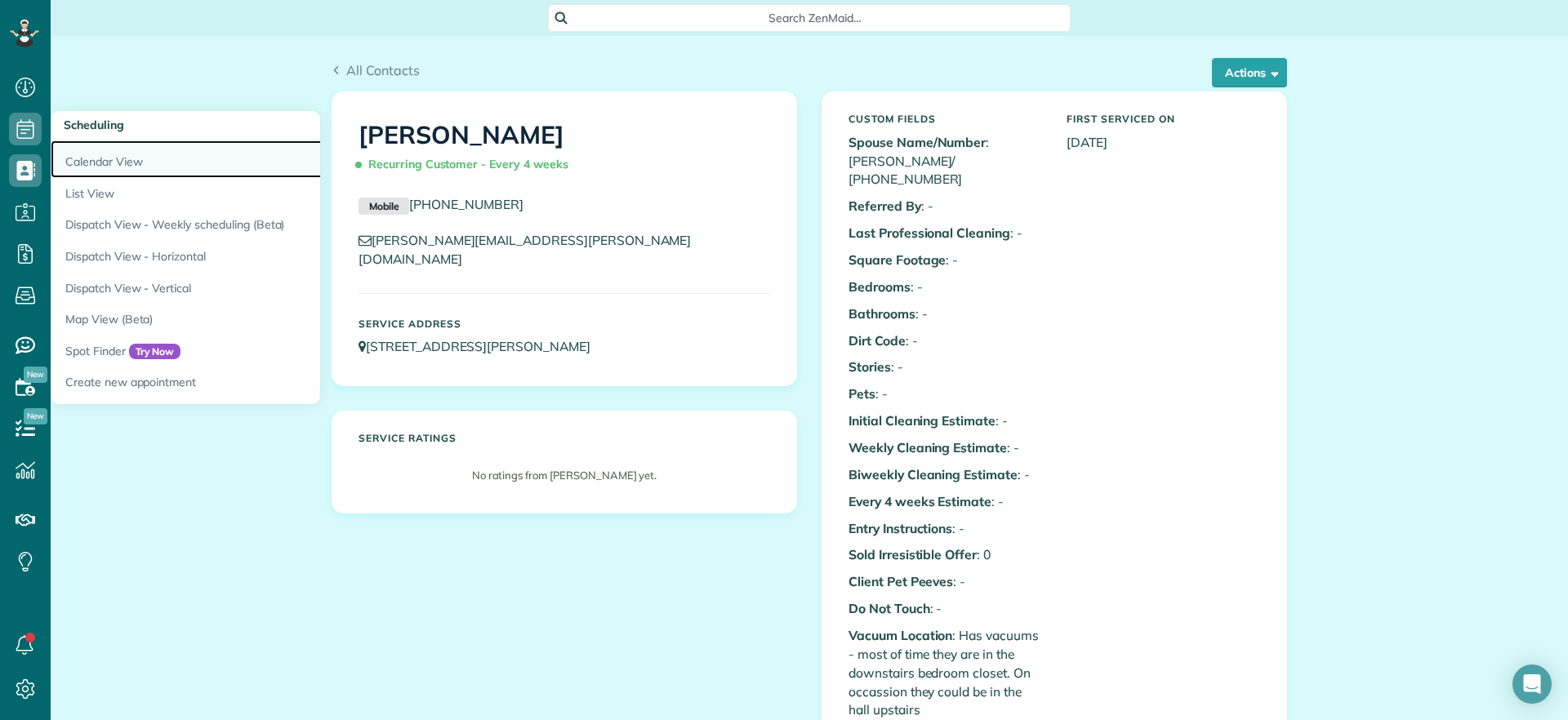
click at [95, 157] on link "Calendar View" at bounding box center [254, 159] width 408 height 37
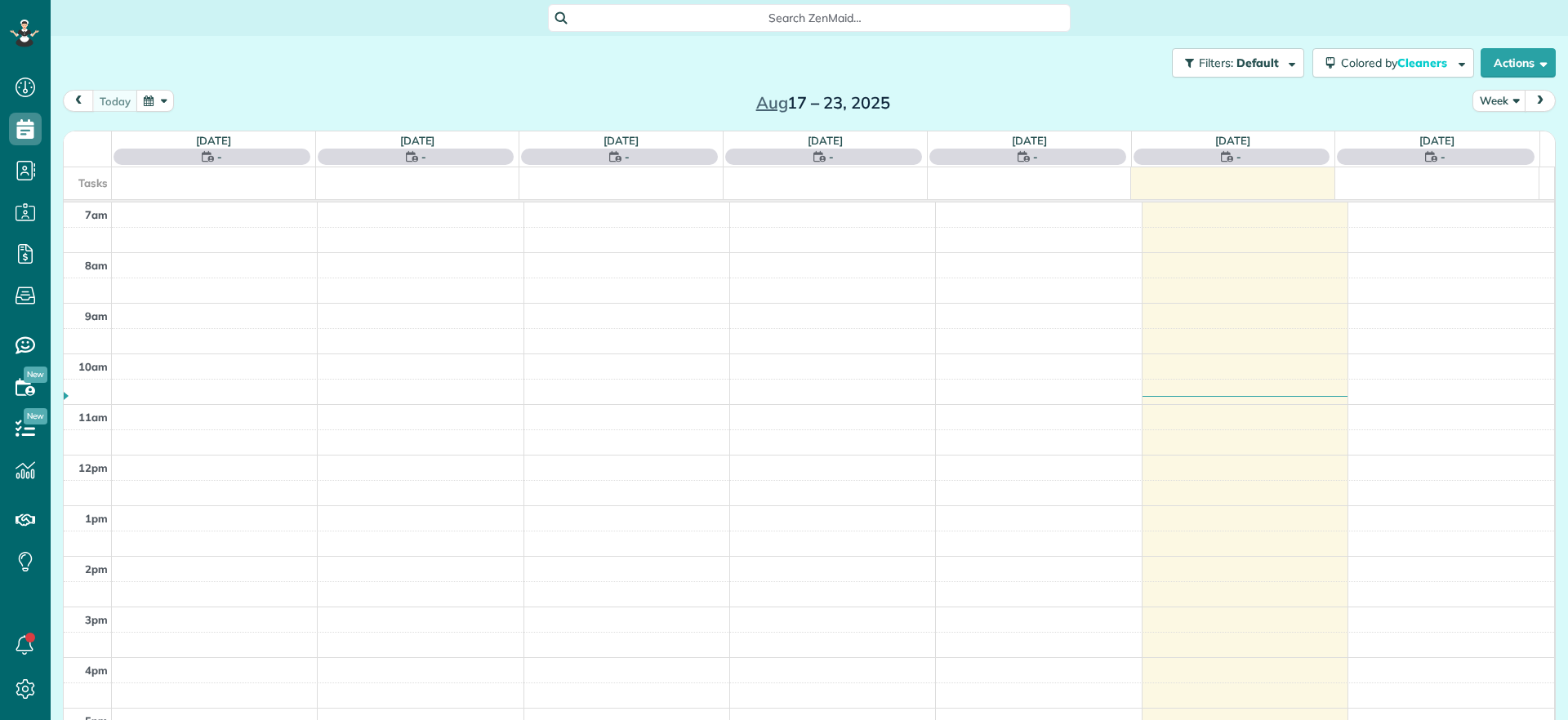
scroll to position [7, 7]
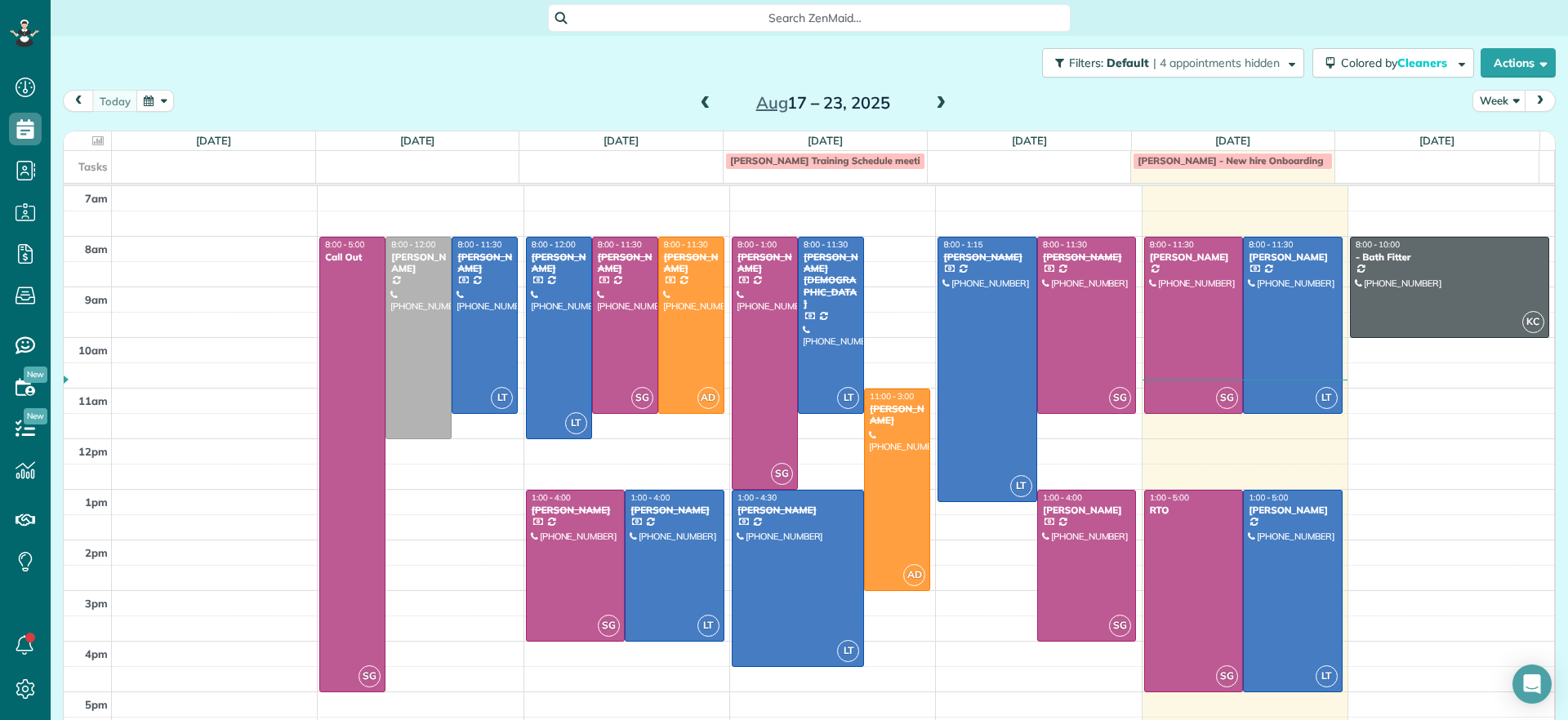
click at [499, 65] on div "Filters: Default | 4 appointments hidden Colored by Cleaners Color by Cleaner C…" at bounding box center [809, 62] width 1518 height 54
click at [357, 96] on div "today Week Aug 17 – 23, 2025" at bounding box center [810, 105] width 1493 height 30
click at [941, 110] on span at bounding box center [940, 103] width 18 height 15
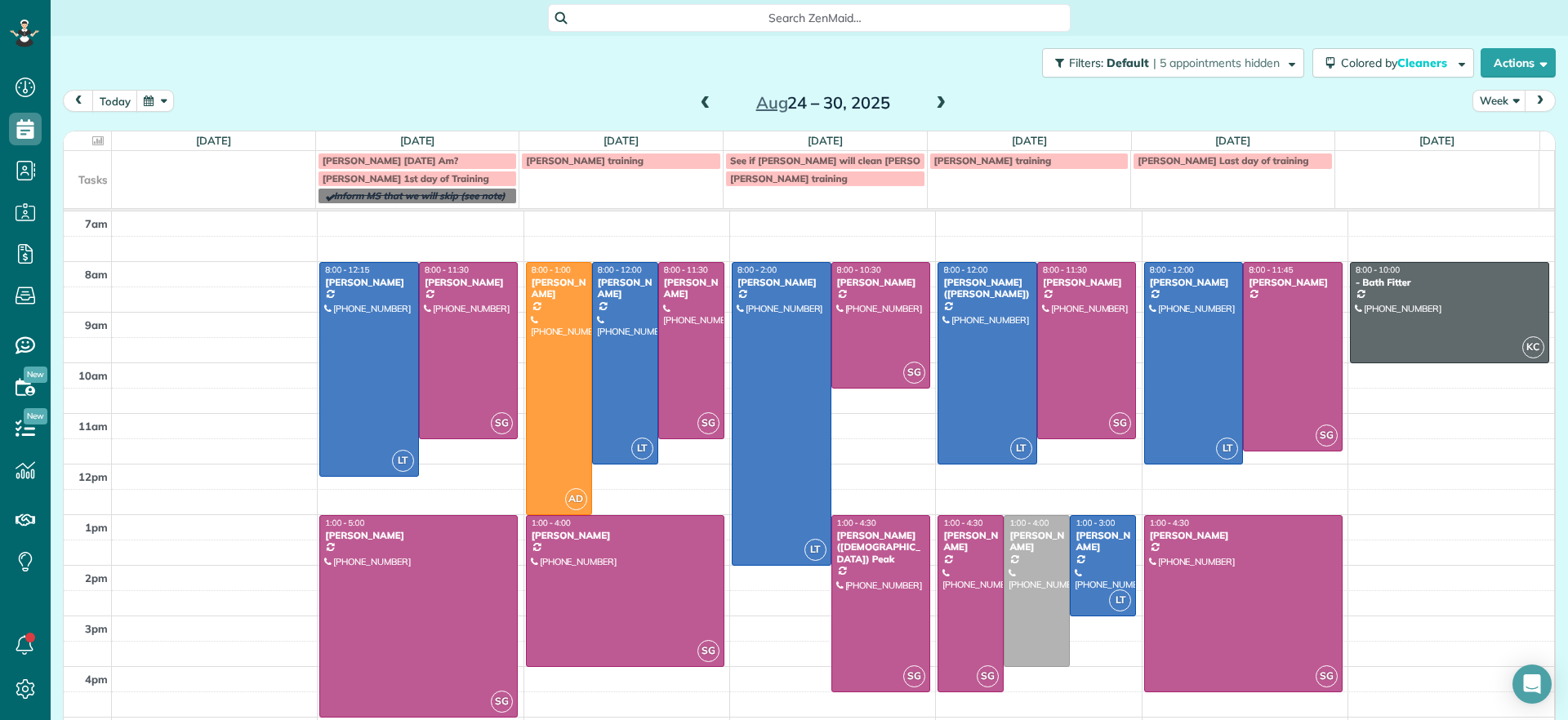
drag, startPoint x: 698, startPoint y: 107, endPoint x: 700, endPoint y: 97, distance: 10.2
click at [700, 97] on span at bounding box center [706, 103] width 18 height 15
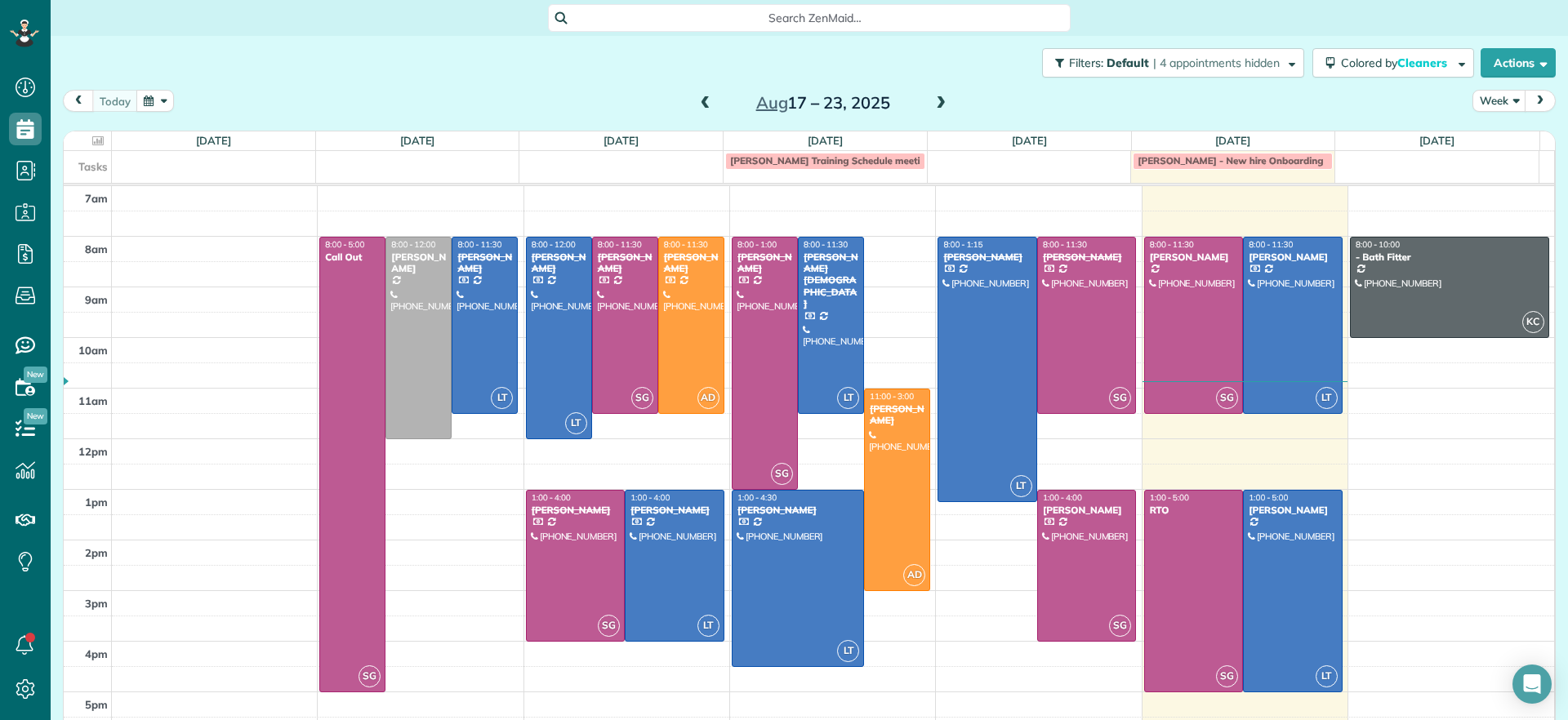
click at [672, 23] on span "Search ZenMaid…" at bounding box center [815, 17] width 497 height 16
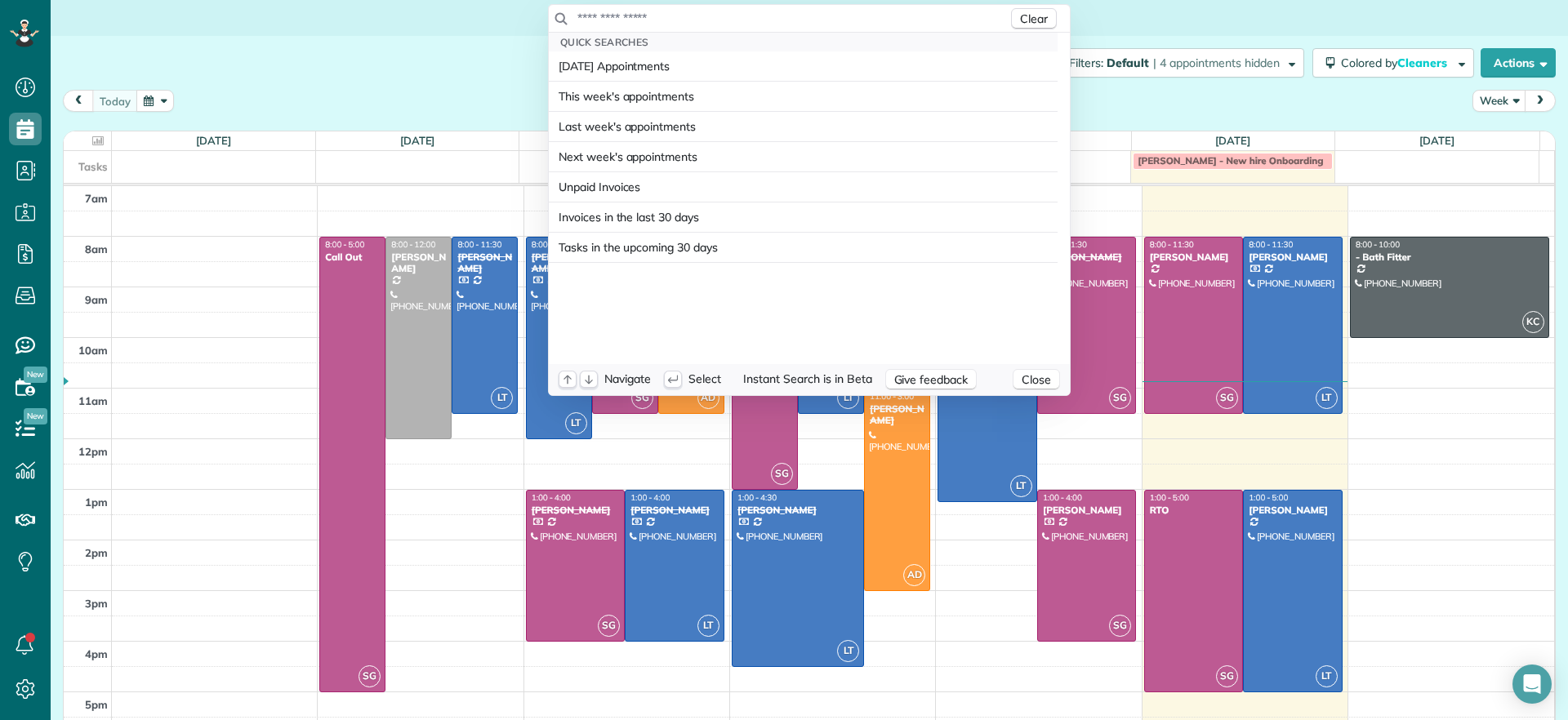
click at [640, 12] on input "text" at bounding box center [791, 17] width 431 height 16
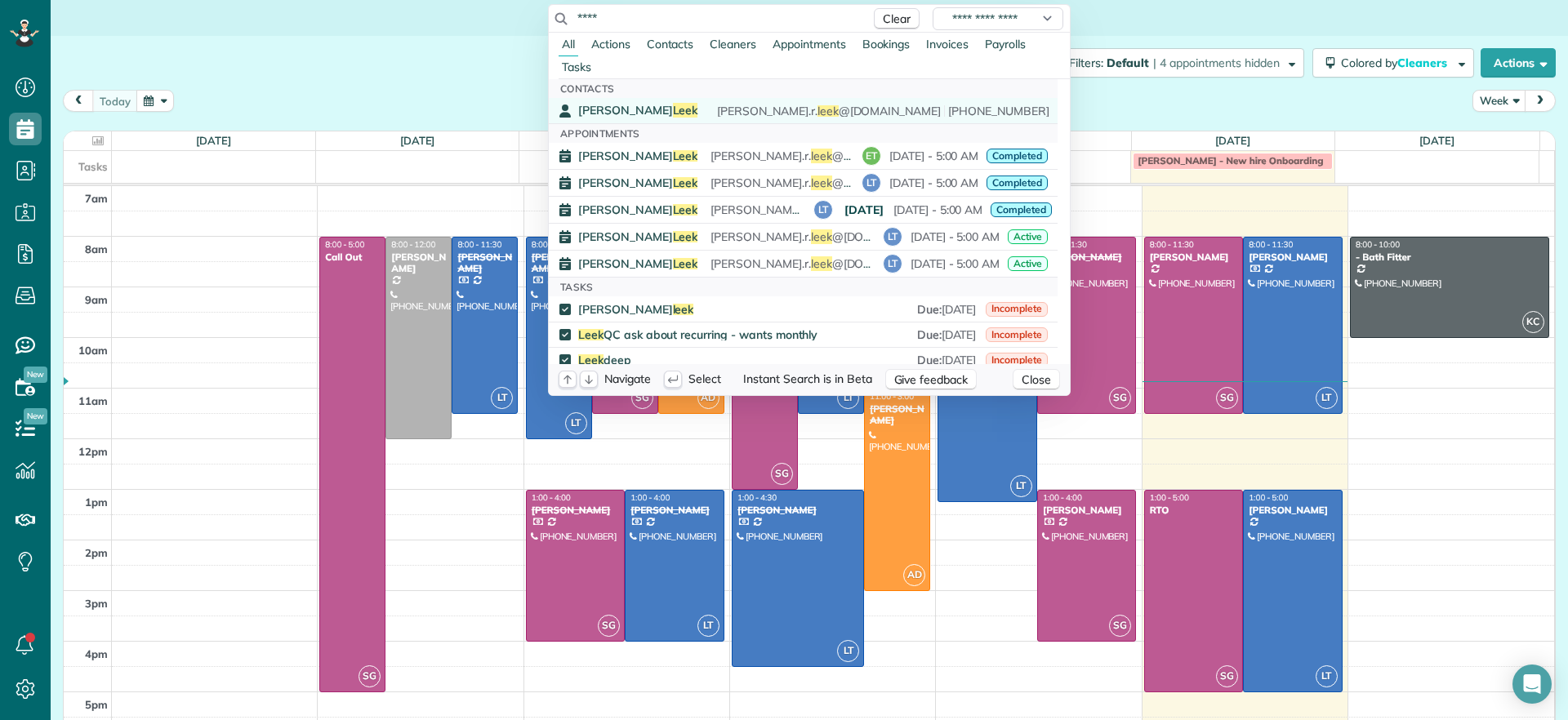
type input "****"
click at [643, 106] on div "Danielle Leek danielle.r. leek @gmail.com (616) 322-8093" at bounding box center [814, 111] width 472 height 16
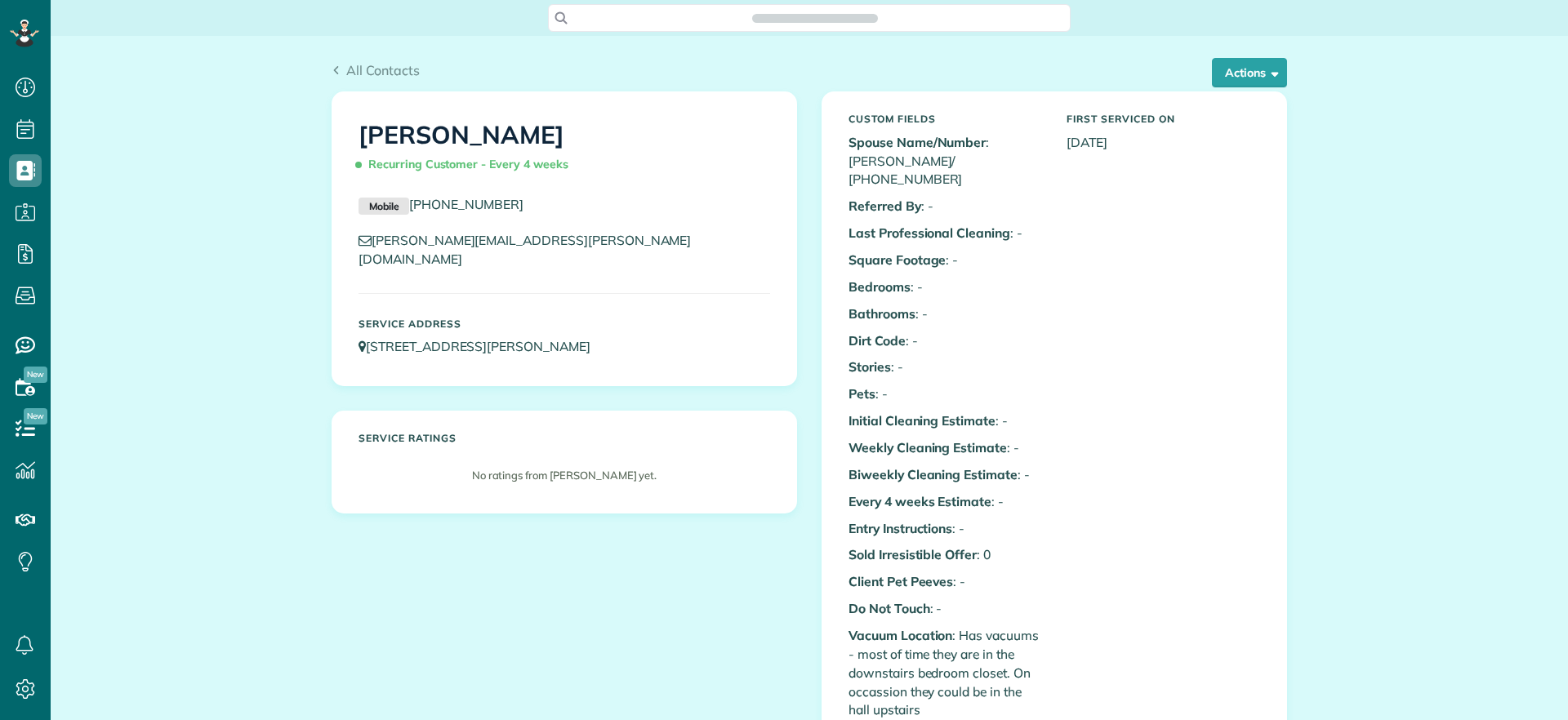
scroll to position [7, 7]
click at [1253, 70] on button "Actions" at bounding box center [1249, 73] width 75 height 29
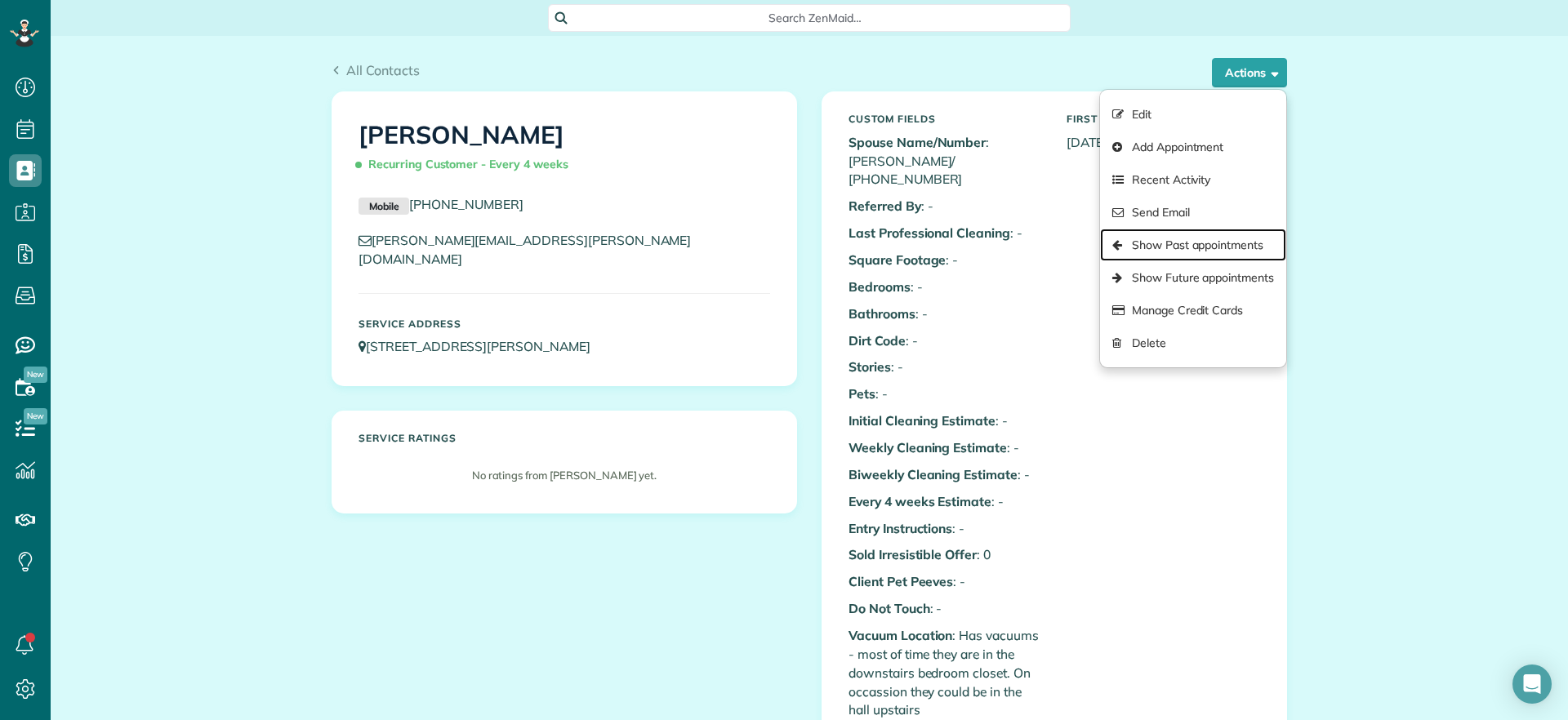
click at [1179, 241] on link "Show Past appointments" at bounding box center [1193, 245] width 186 height 33
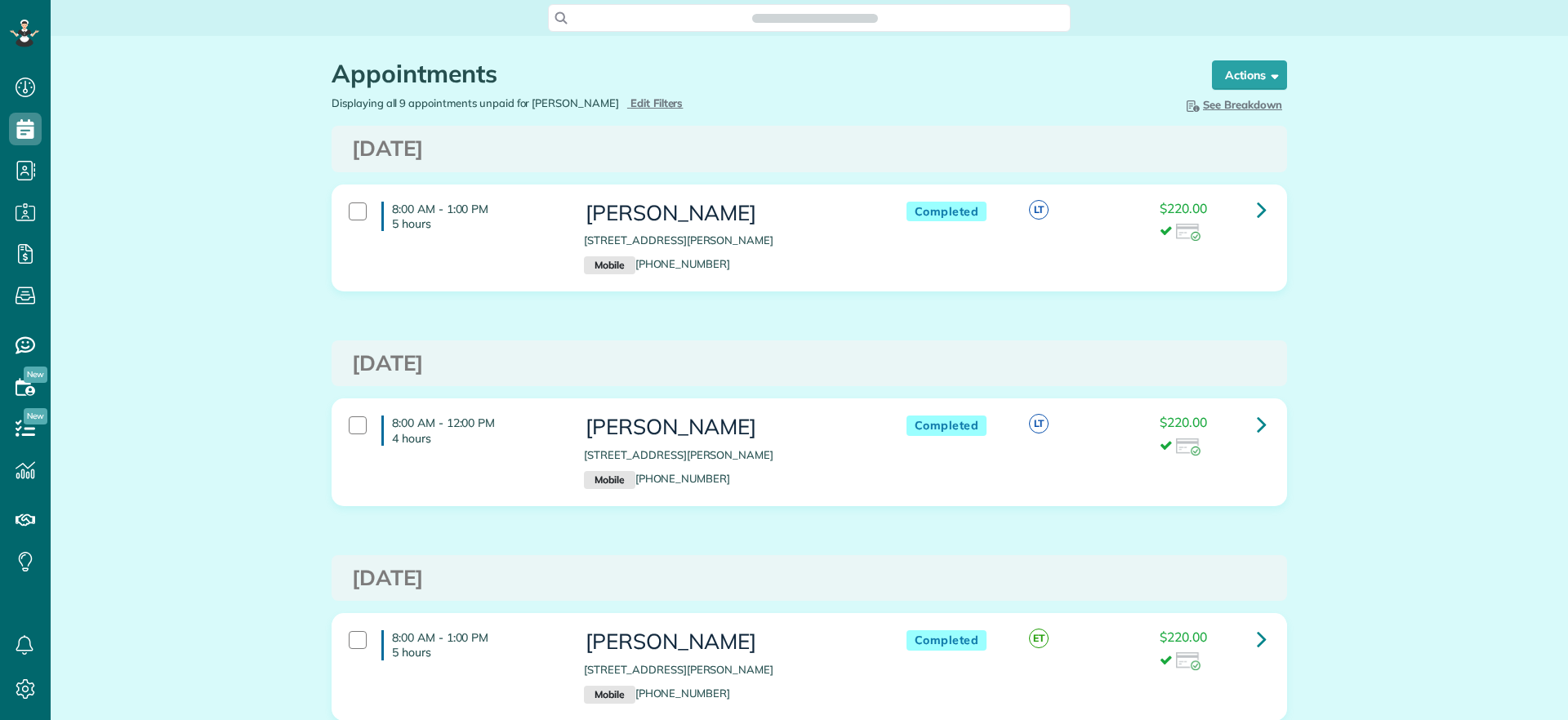
scroll to position [7, 7]
click at [1246, 205] on link at bounding box center [1262, 210] width 33 height 33
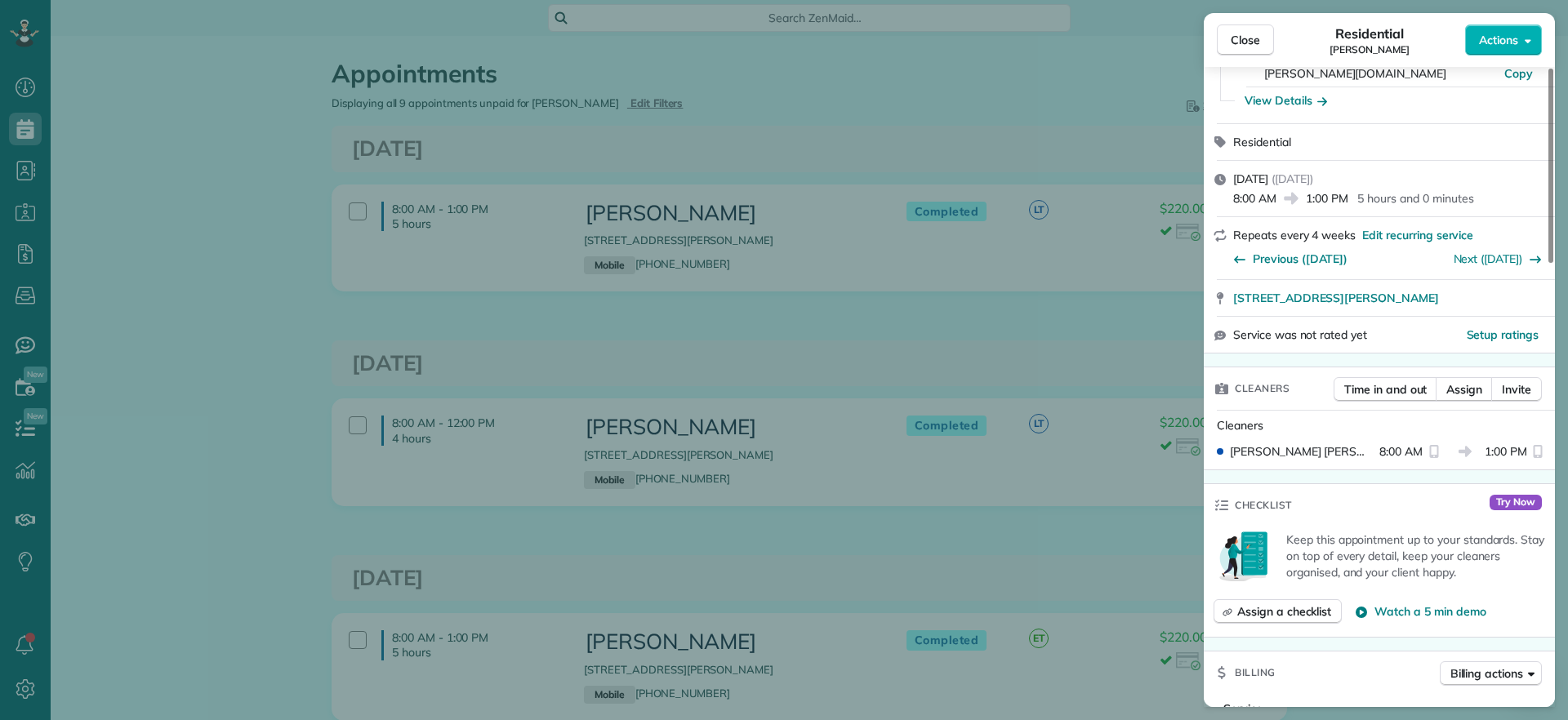
scroll to position [132, 0]
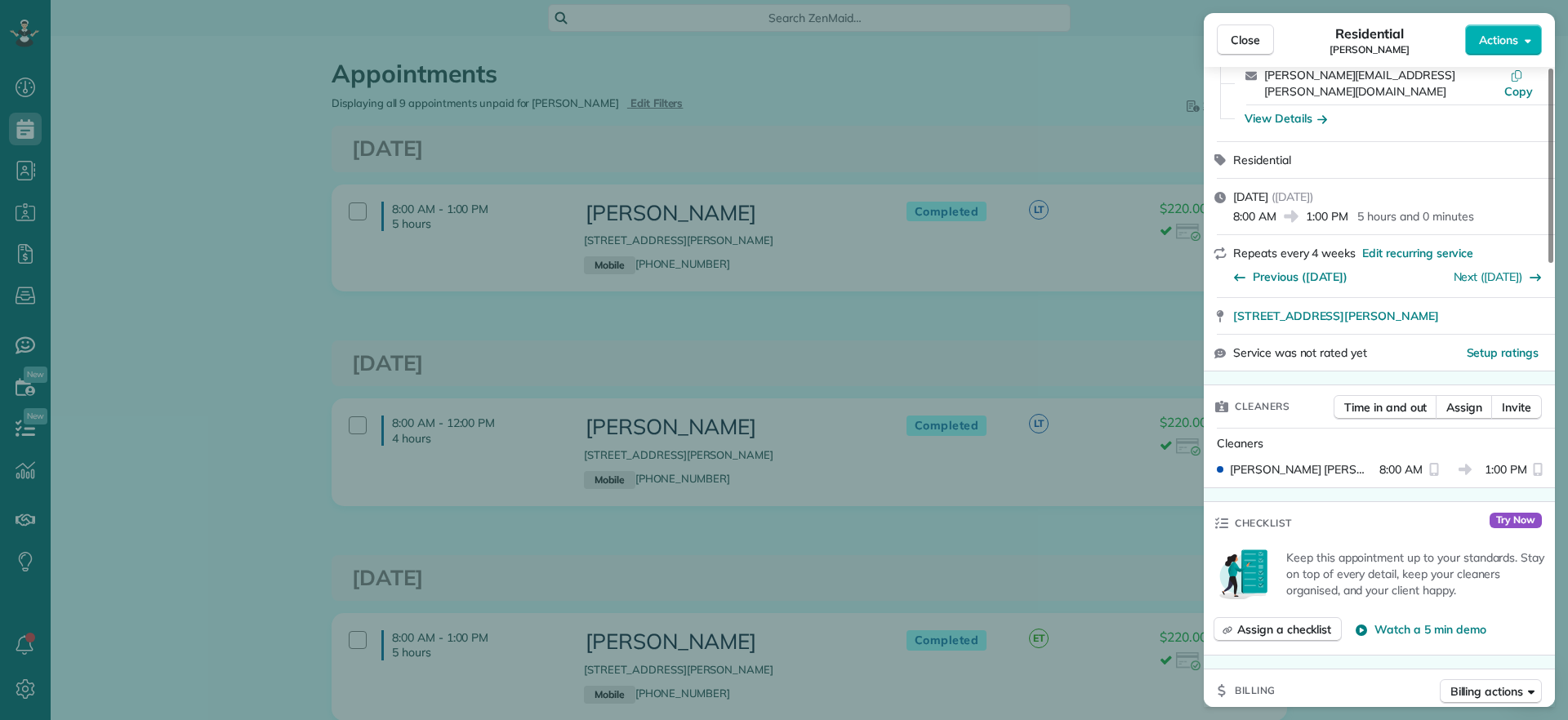
click at [1523, 58] on div "Close Residential Danielle Leek Actions" at bounding box center [1379, 40] width 351 height 54
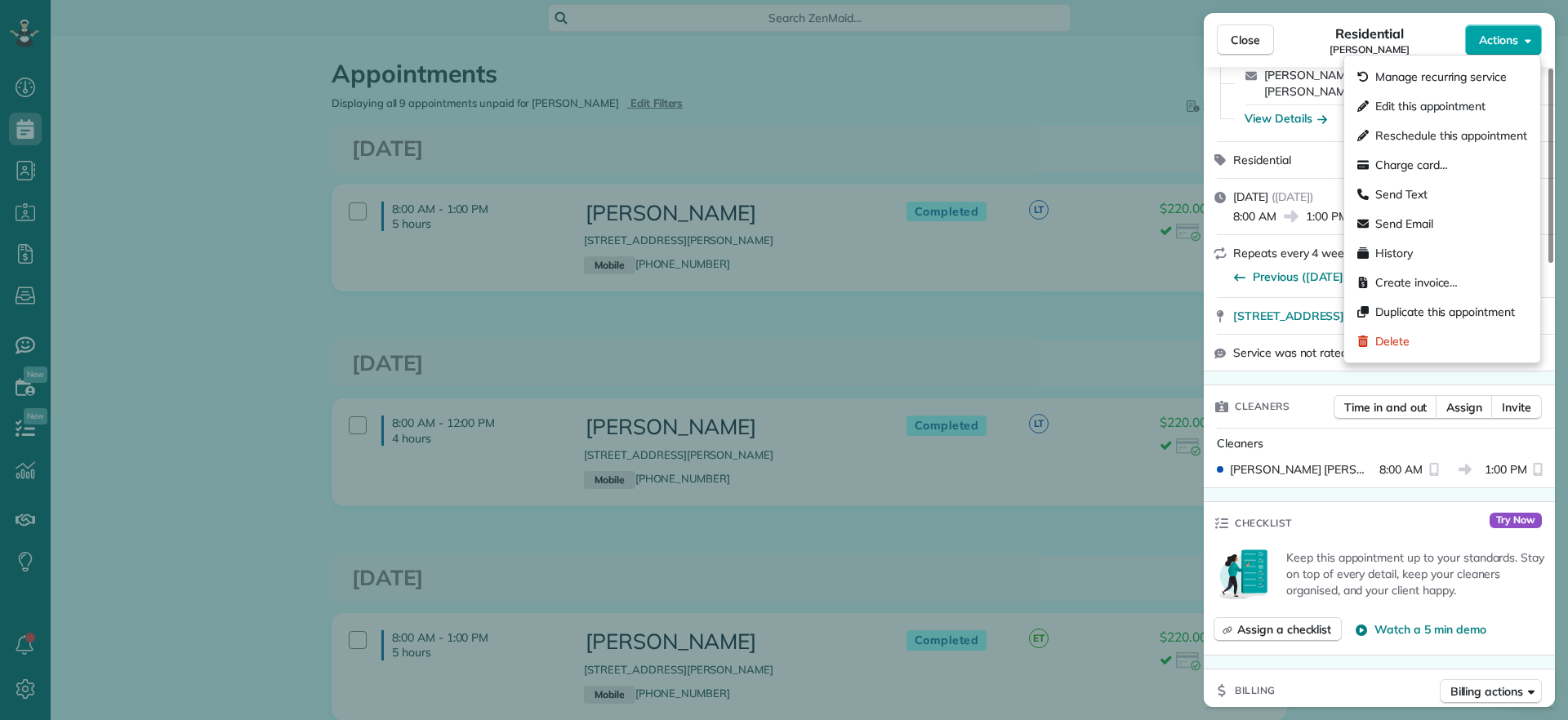
click at [1513, 32] on span "Actions" at bounding box center [1498, 40] width 39 height 16
click at [1469, 73] on span "Manage recurring service" at bounding box center [1441, 76] width 132 height 16
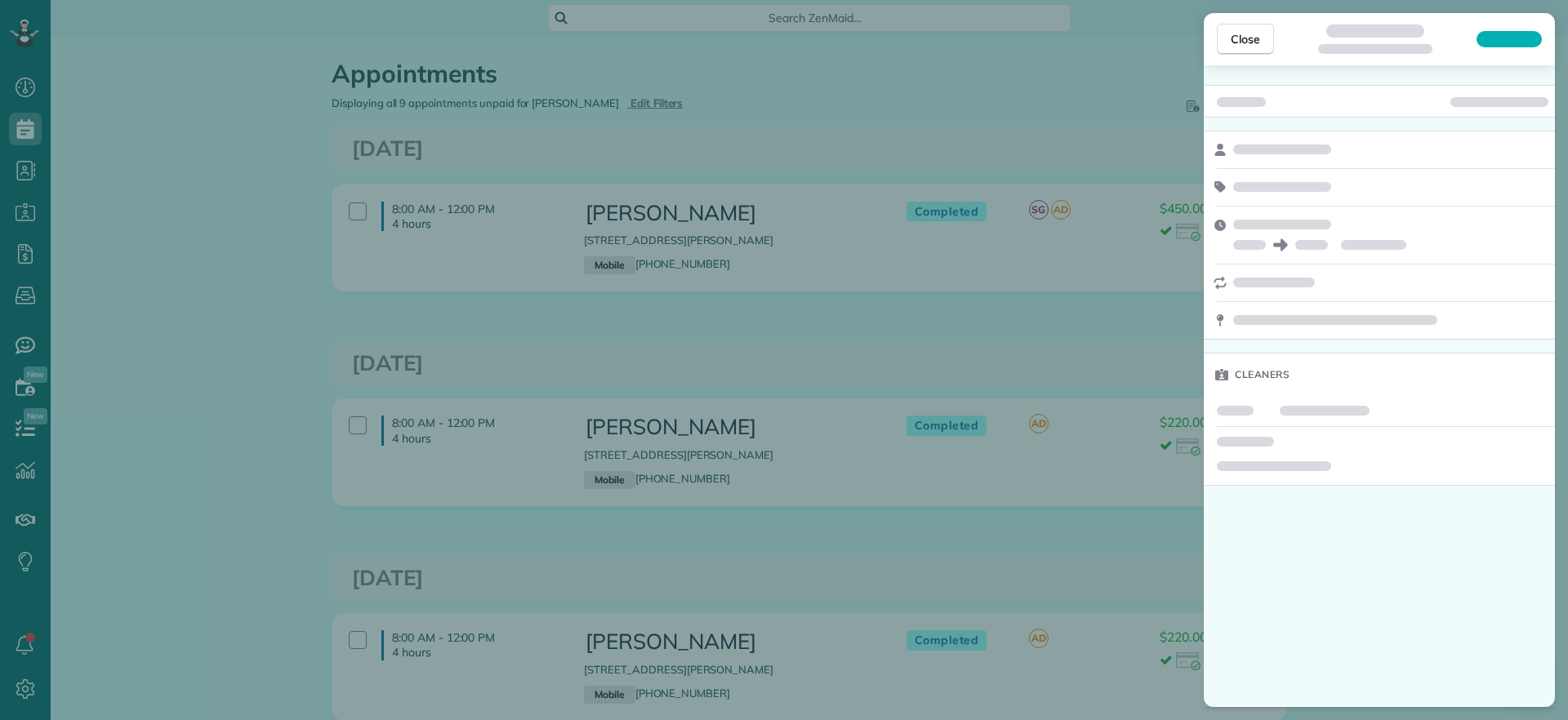
scroll to position [7, 7]
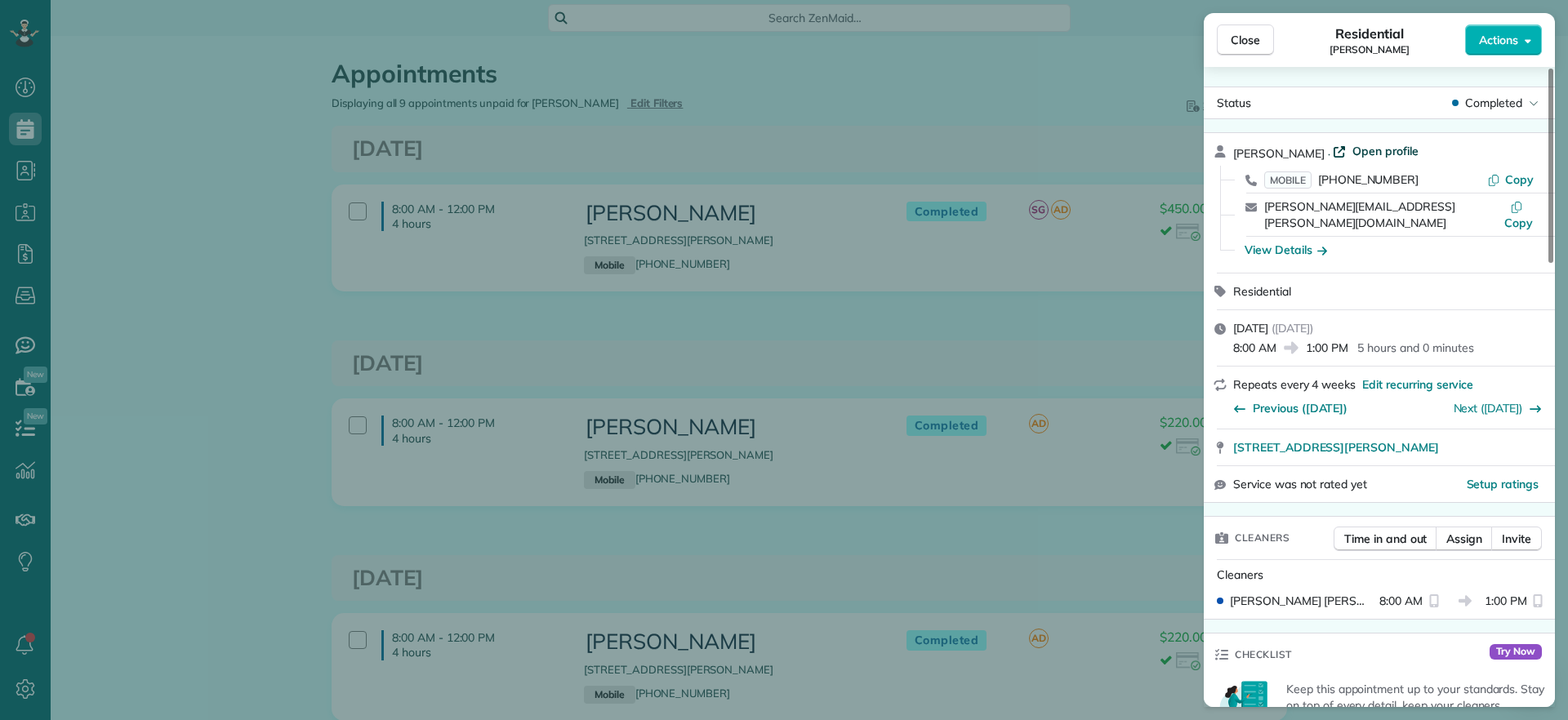
click at [1378, 145] on span "Open profile" at bounding box center [1385, 151] width 66 height 16
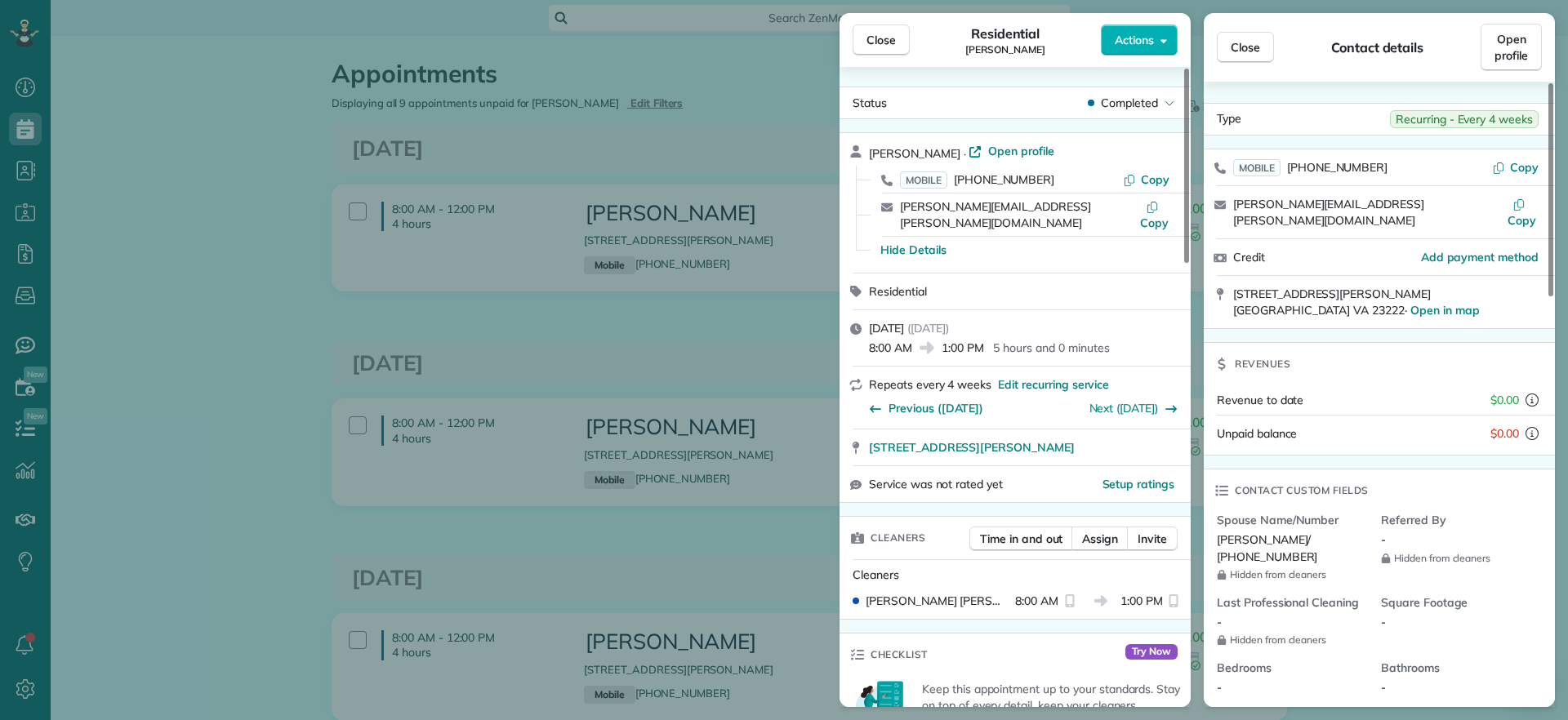
click at [245, 111] on div "Close Residential Danielle Leek Actions Status Completed Danielle Leek · Open p…" at bounding box center [784, 360] width 1568 height 720
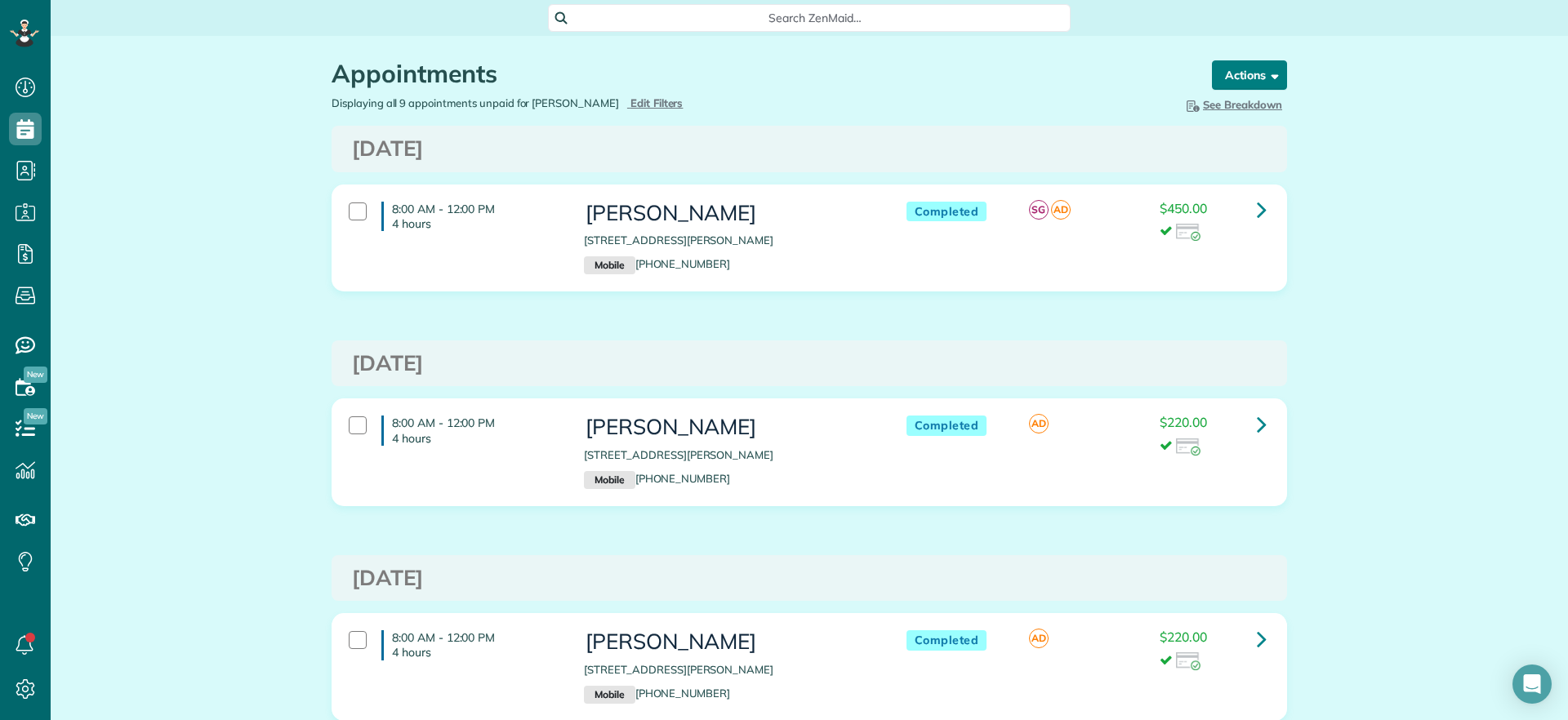
click at [1251, 72] on button "Actions" at bounding box center [1249, 75] width 75 height 29
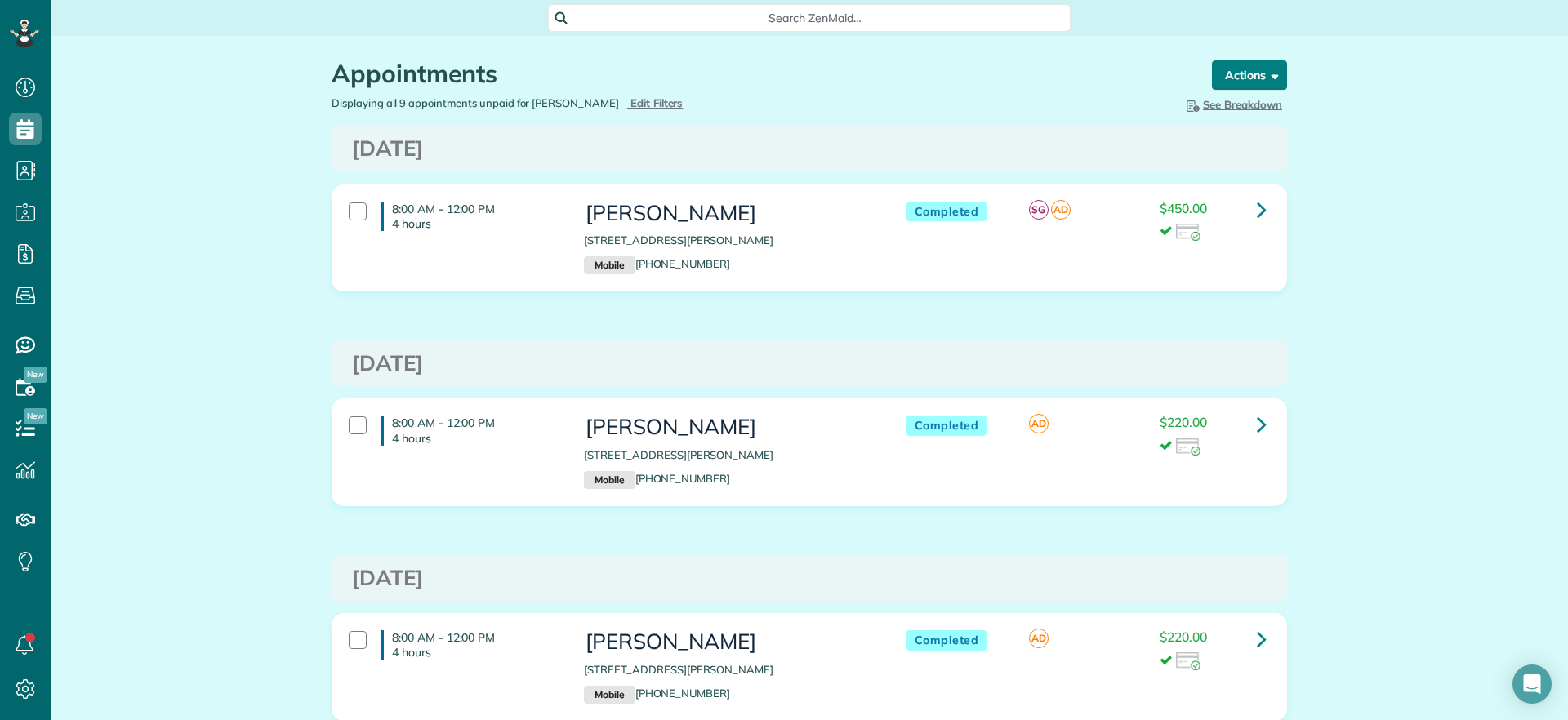
click at [1265, 72] on span "button" at bounding box center [1272, 75] width 12 height 12
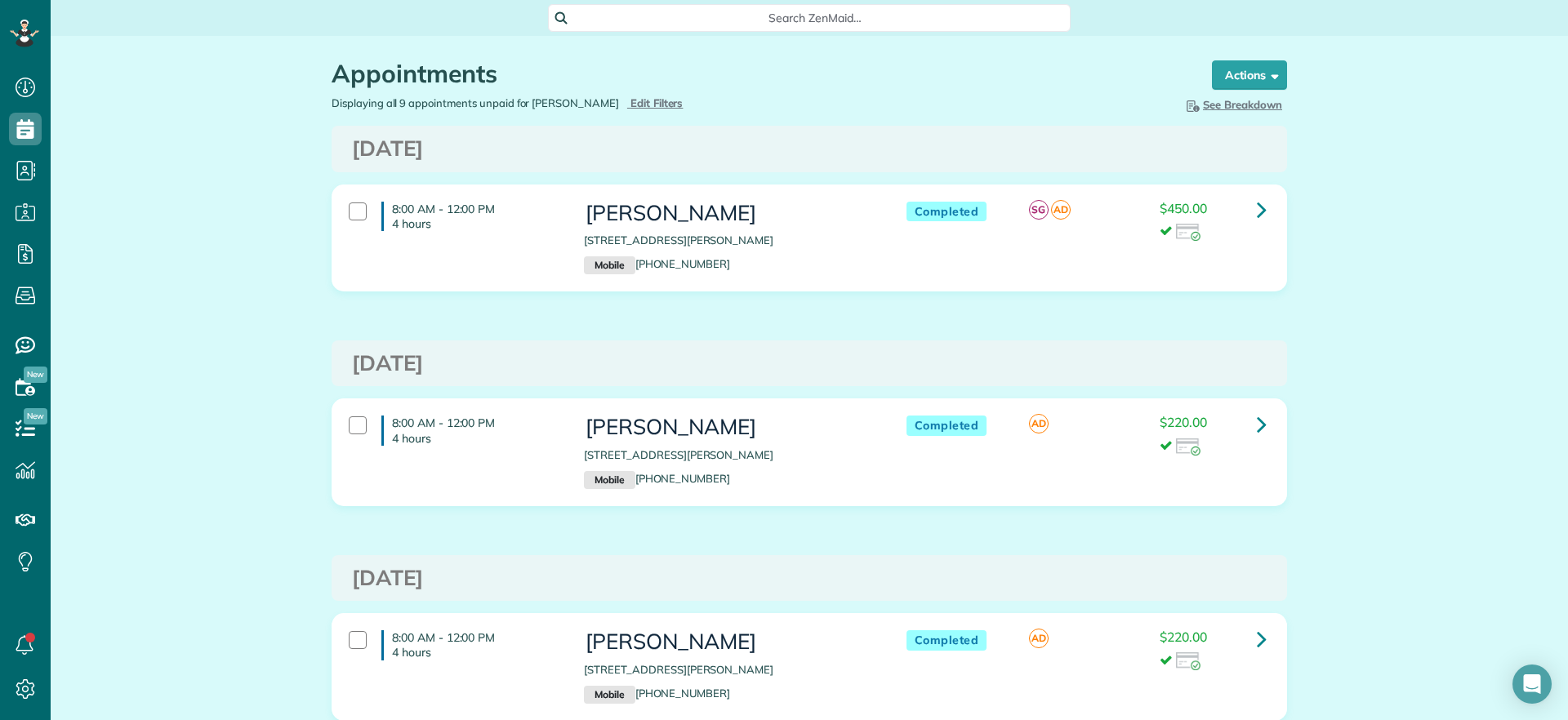
click at [721, 19] on span "Search ZenMaid…" at bounding box center [815, 17] width 497 height 16
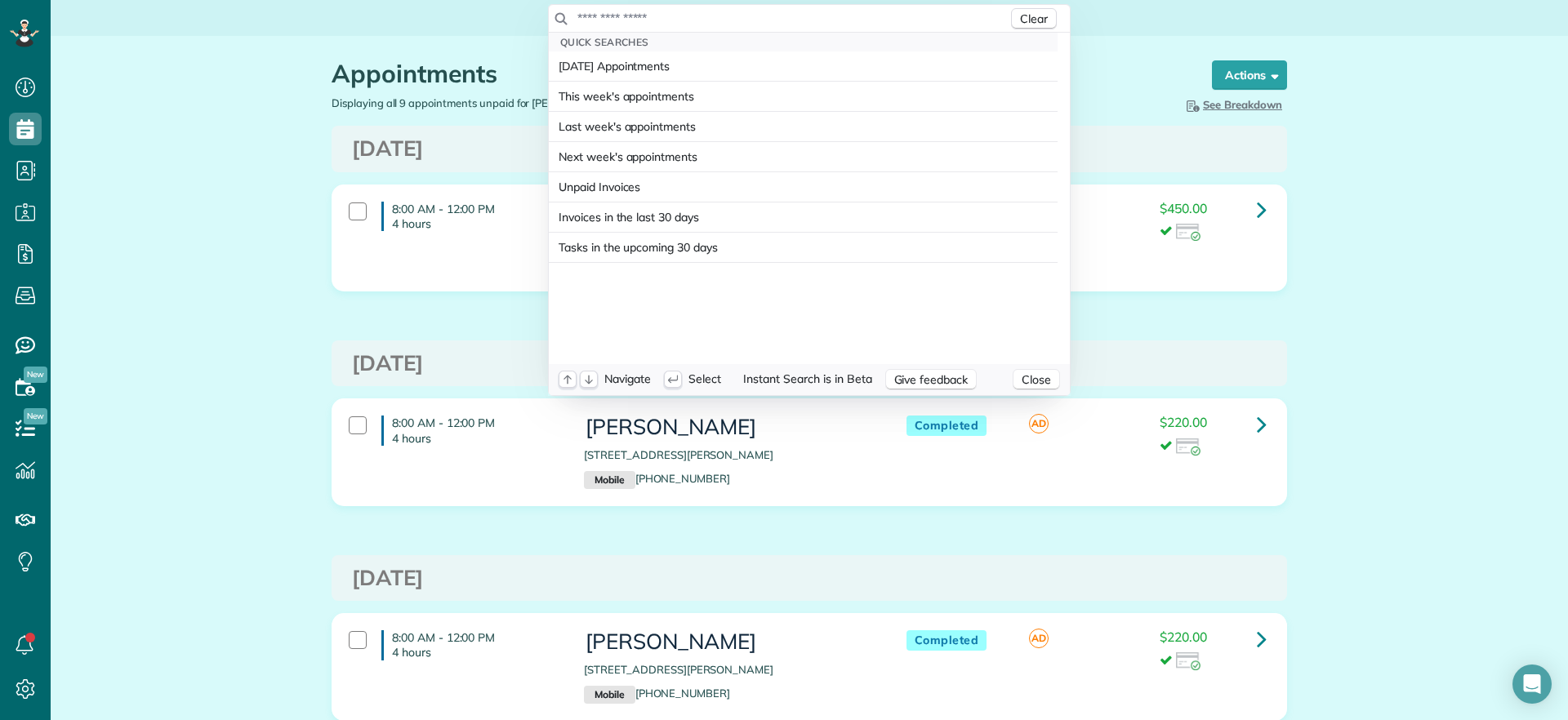
click at [721, 19] on input "text" at bounding box center [791, 17] width 431 height 16
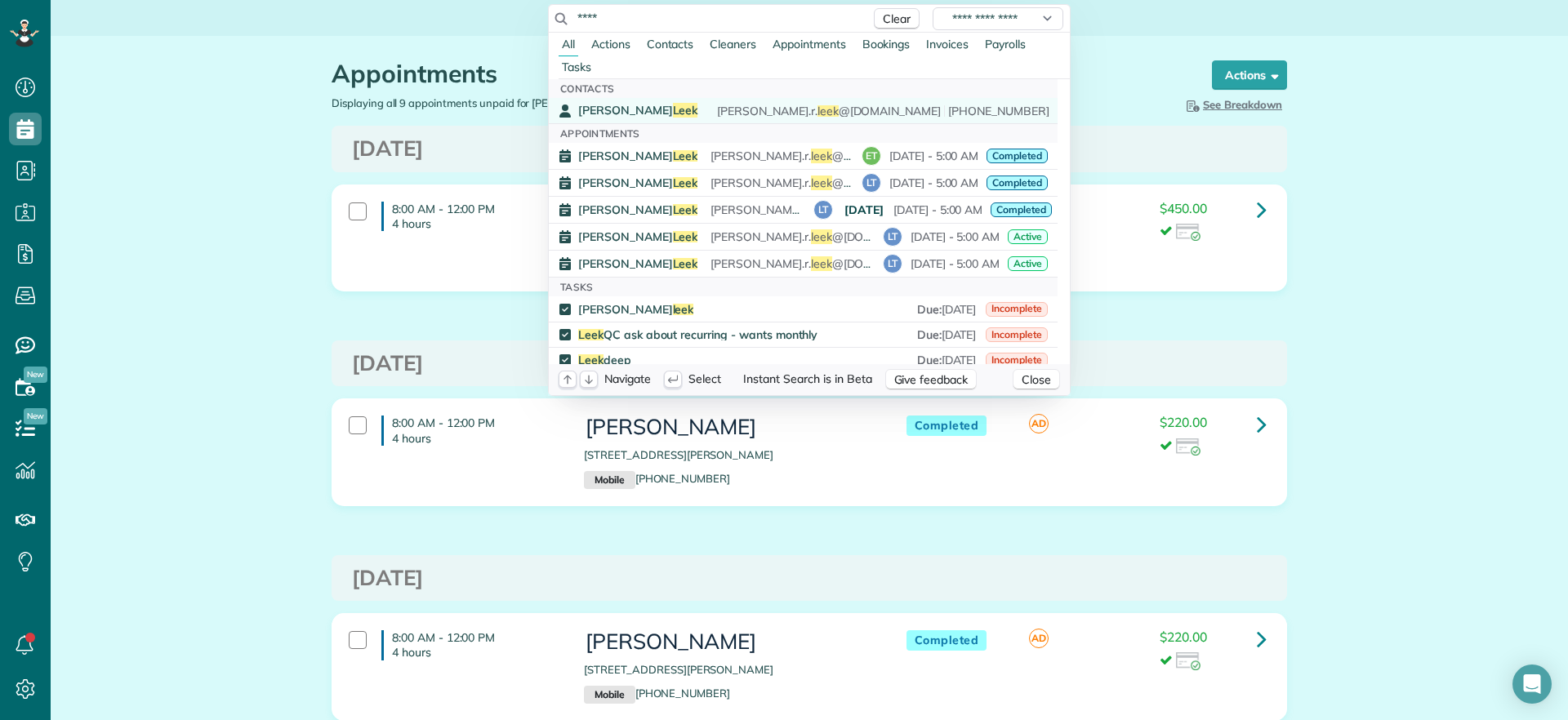
type input "****"
click at [699, 115] on div "Danielle Leek danielle.r. leek @gmail.com (616) 322-8093" at bounding box center [814, 111] width 472 height 16
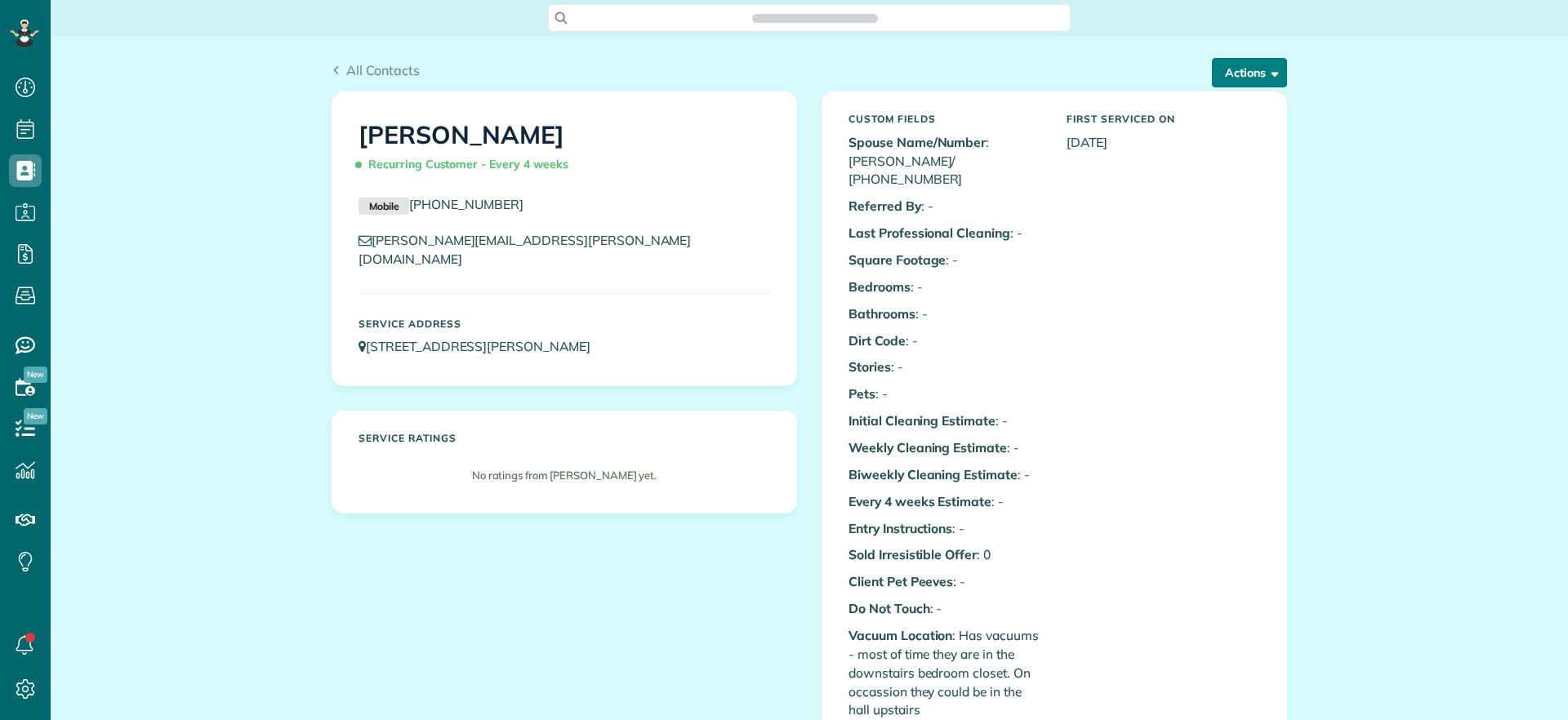
scroll to position [7, 7]
click at [1257, 72] on button "Actions" at bounding box center [1249, 73] width 75 height 29
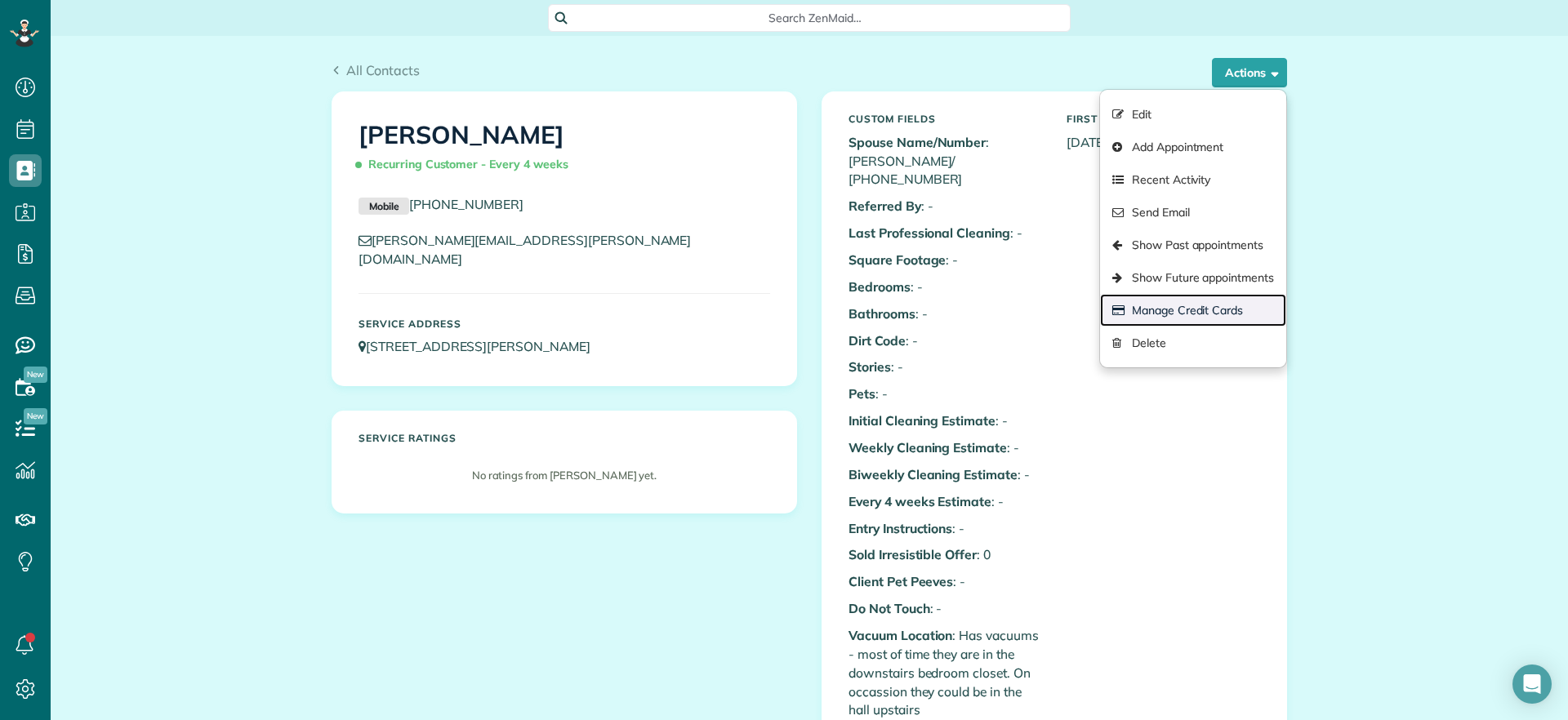
click at [1213, 315] on link "Manage Credit Cards" at bounding box center [1193, 310] width 186 height 33
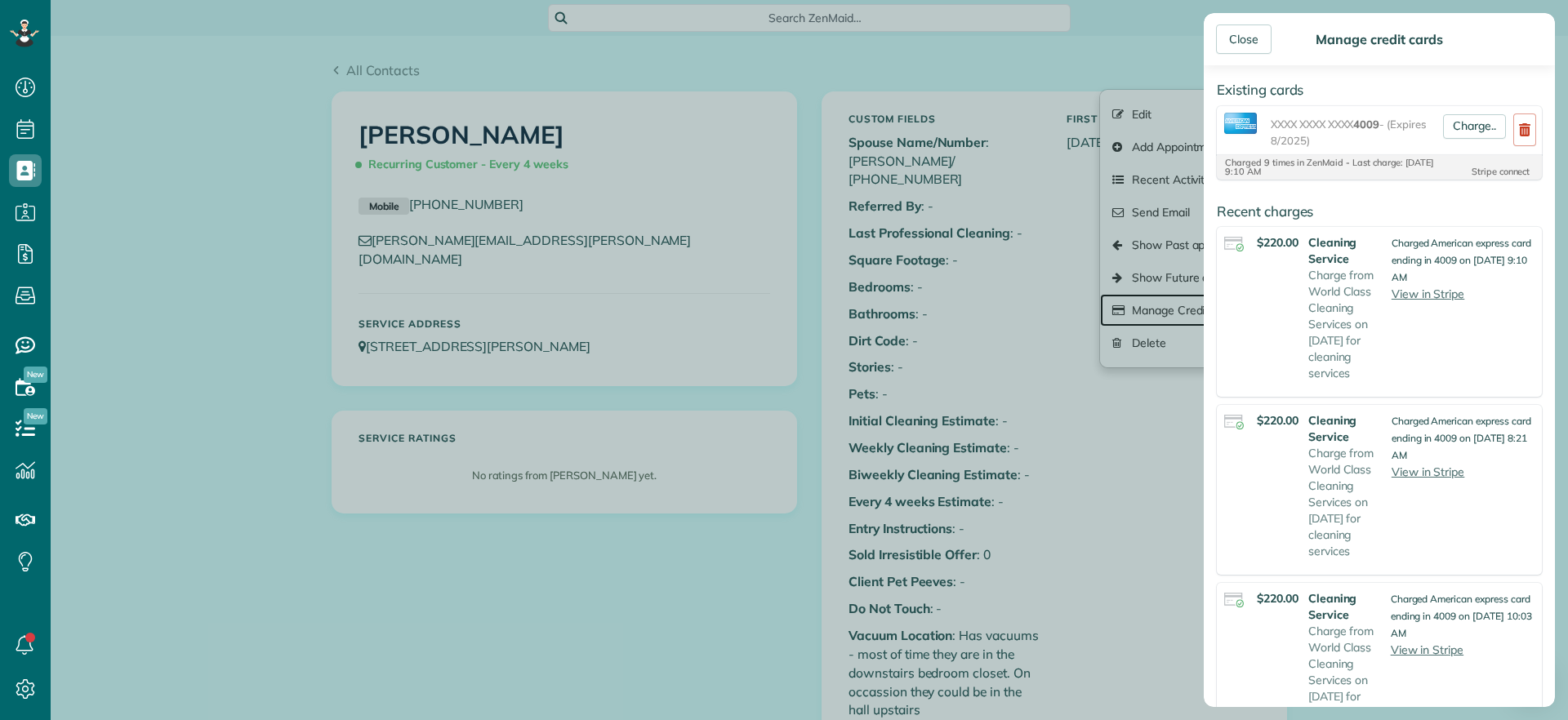
scroll to position [0, 0]
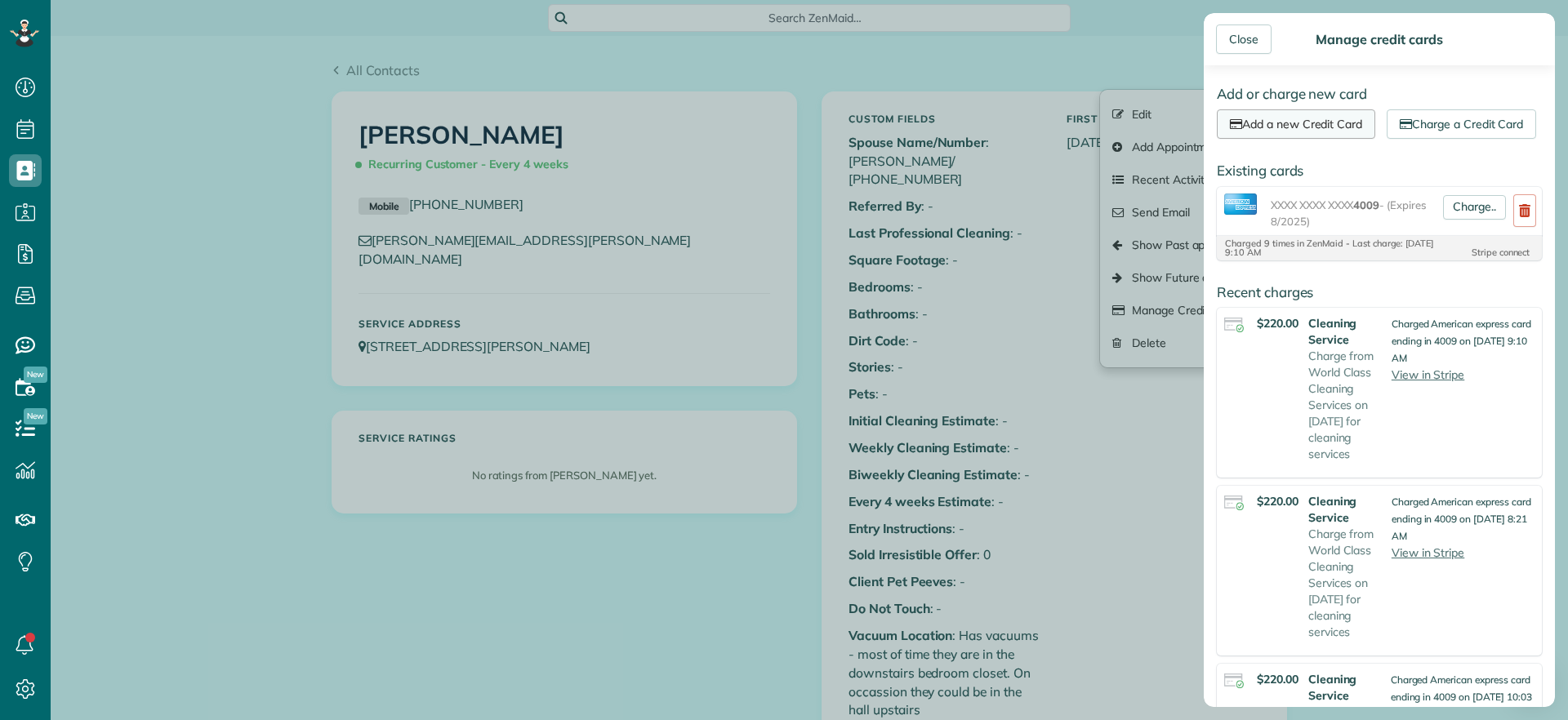
click at [1330, 126] on link "Add a new Credit Card" at bounding box center [1296, 124] width 159 height 29
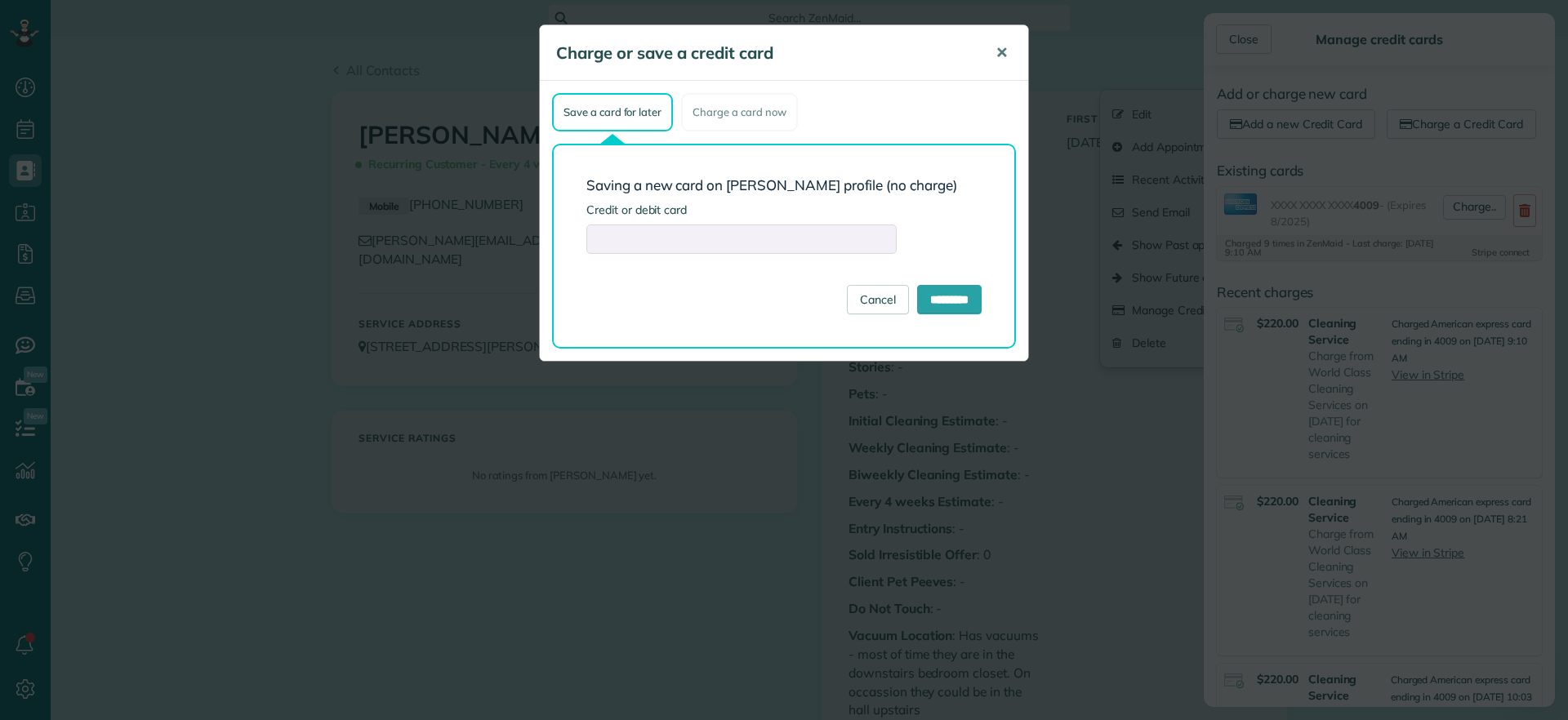
click at [1012, 53] on button "✕" at bounding box center [1001, 53] width 36 height 39
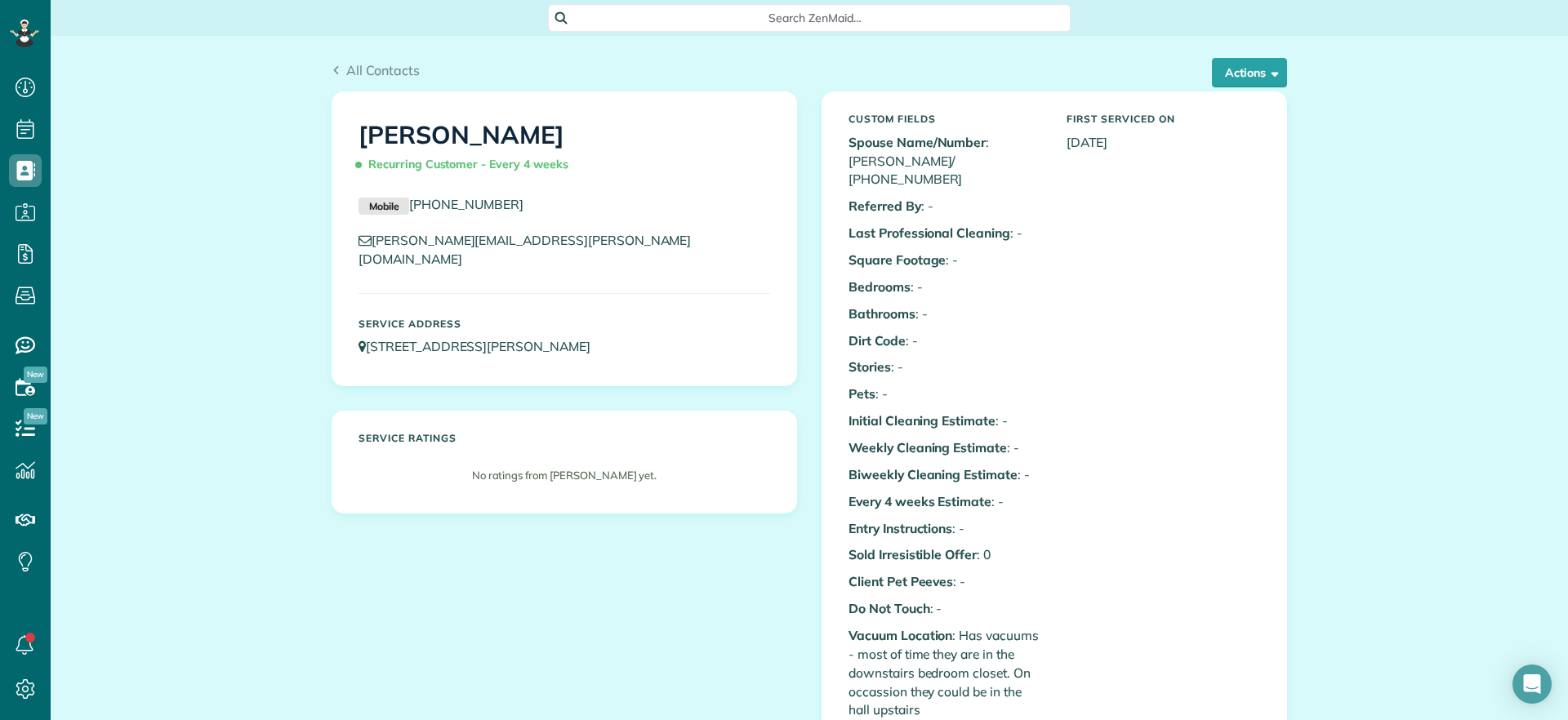
click at [1013, 59] on div "Close Manage credit cards Add or charge new card Add a new Credit Card Charge a…" at bounding box center [784, 360] width 1568 height 720
click at [1250, 42] on div "All Contacts Actions Edit Add Appointment Recent Activity Send Email Show Past …" at bounding box center [809, 63] width 980 height 55
click at [1265, 85] on button "Actions" at bounding box center [1249, 73] width 75 height 29
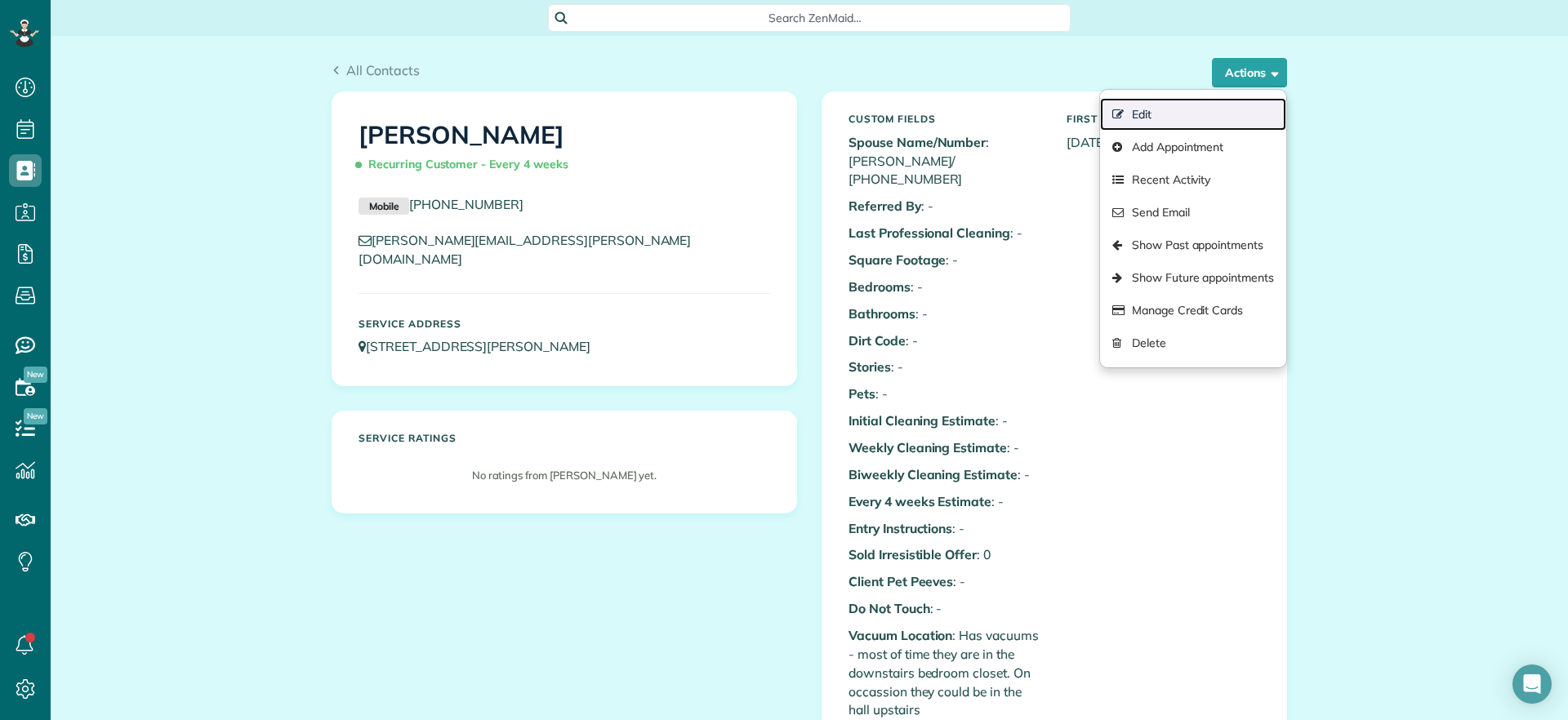
click at [1180, 123] on link "Edit" at bounding box center [1193, 114] width 186 height 33
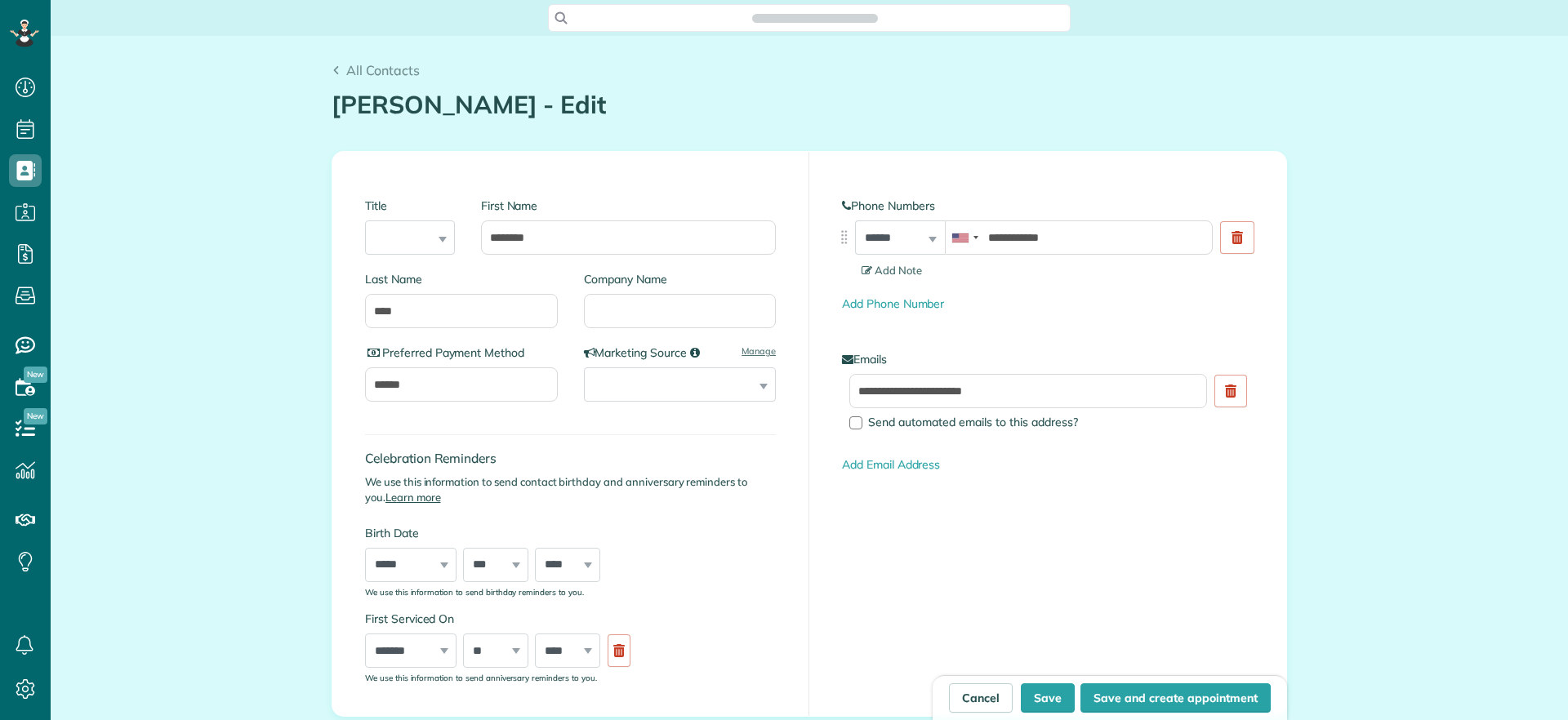
scroll to position [720, 50]
type input "**********"
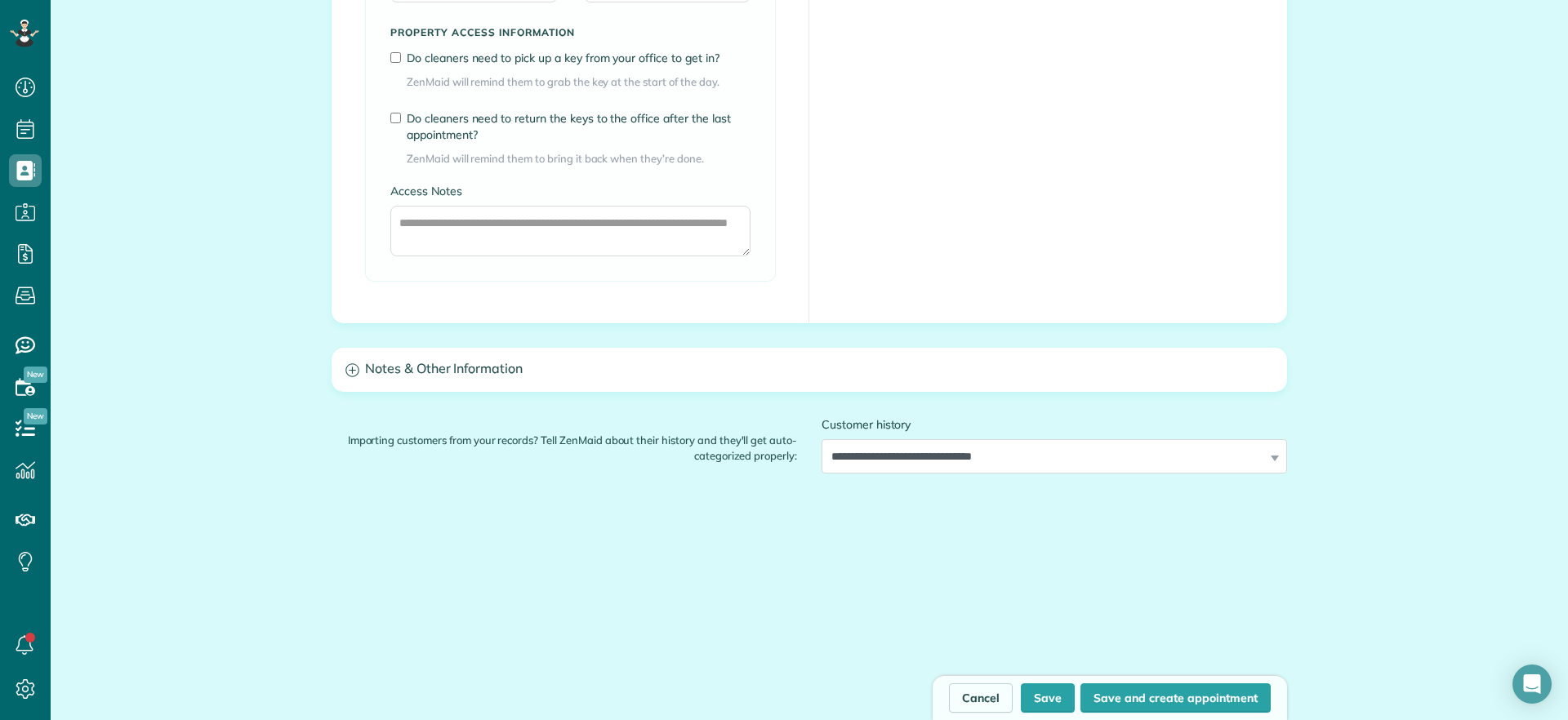
scroll to position [1320, 0]
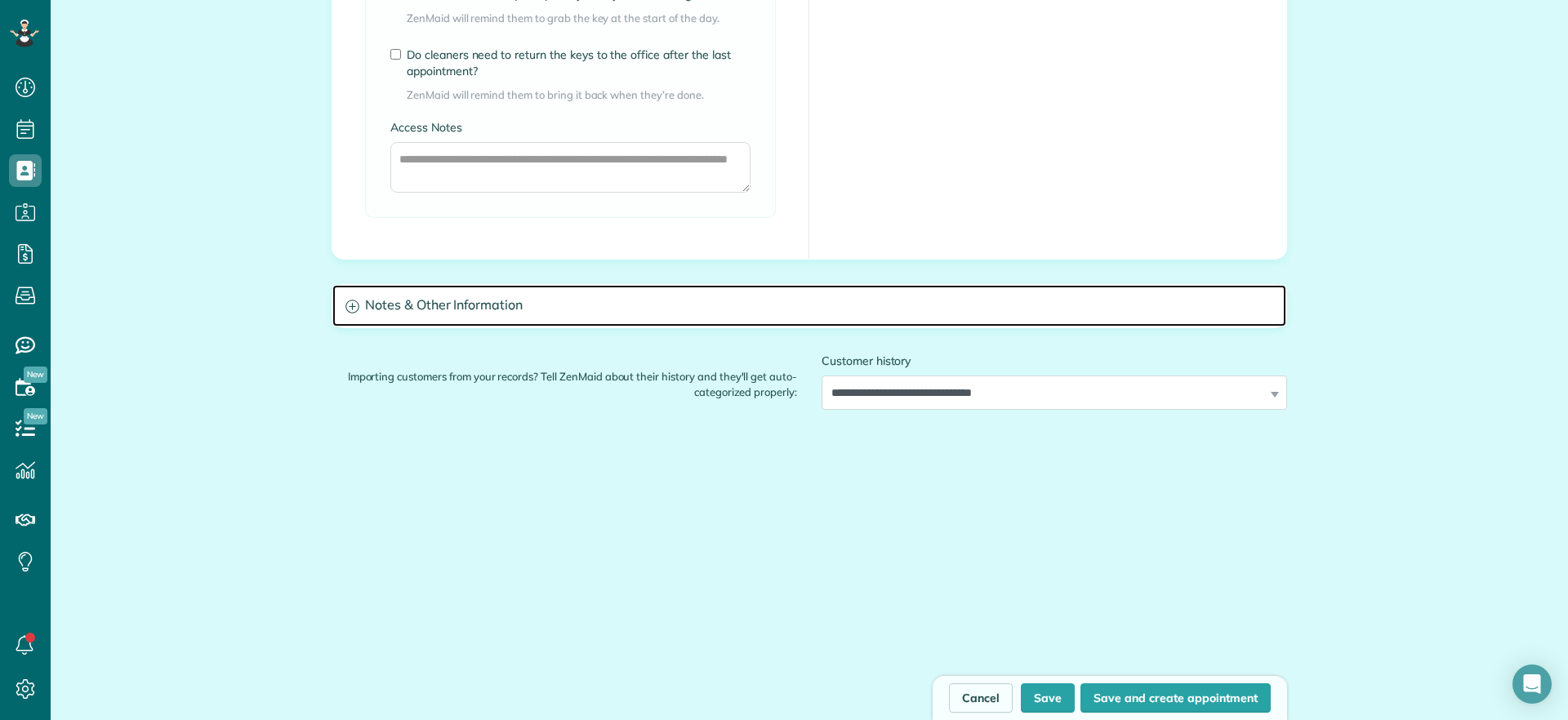
click at [556, 310] on h3 "Notes & Other Information" at bounding box center [809, 306] width 954 height 42
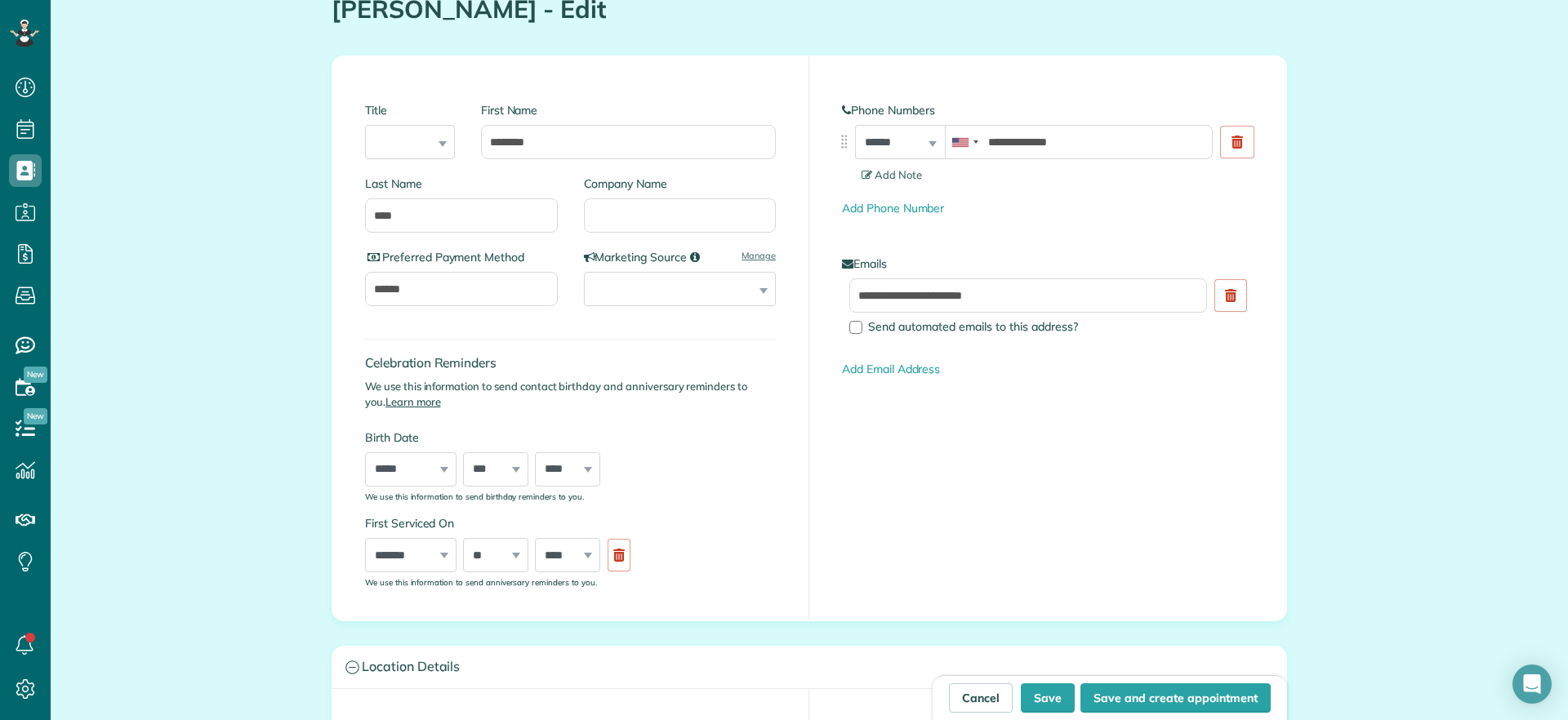
scroll to position [0, 0]
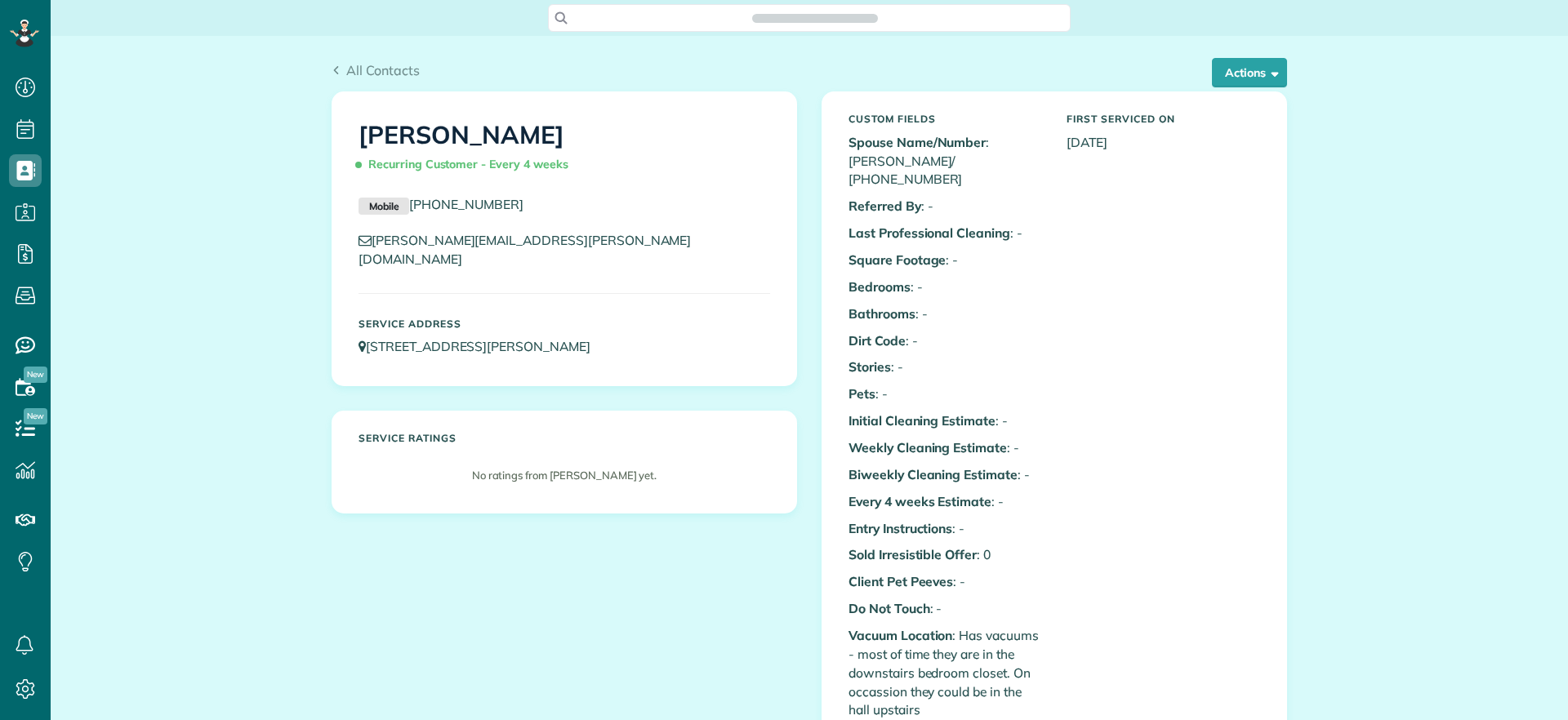
scroll to position [720, 50]
click at [1272, 69] on button "Actions" at bounding box center [1249, 73] width 75 height 29
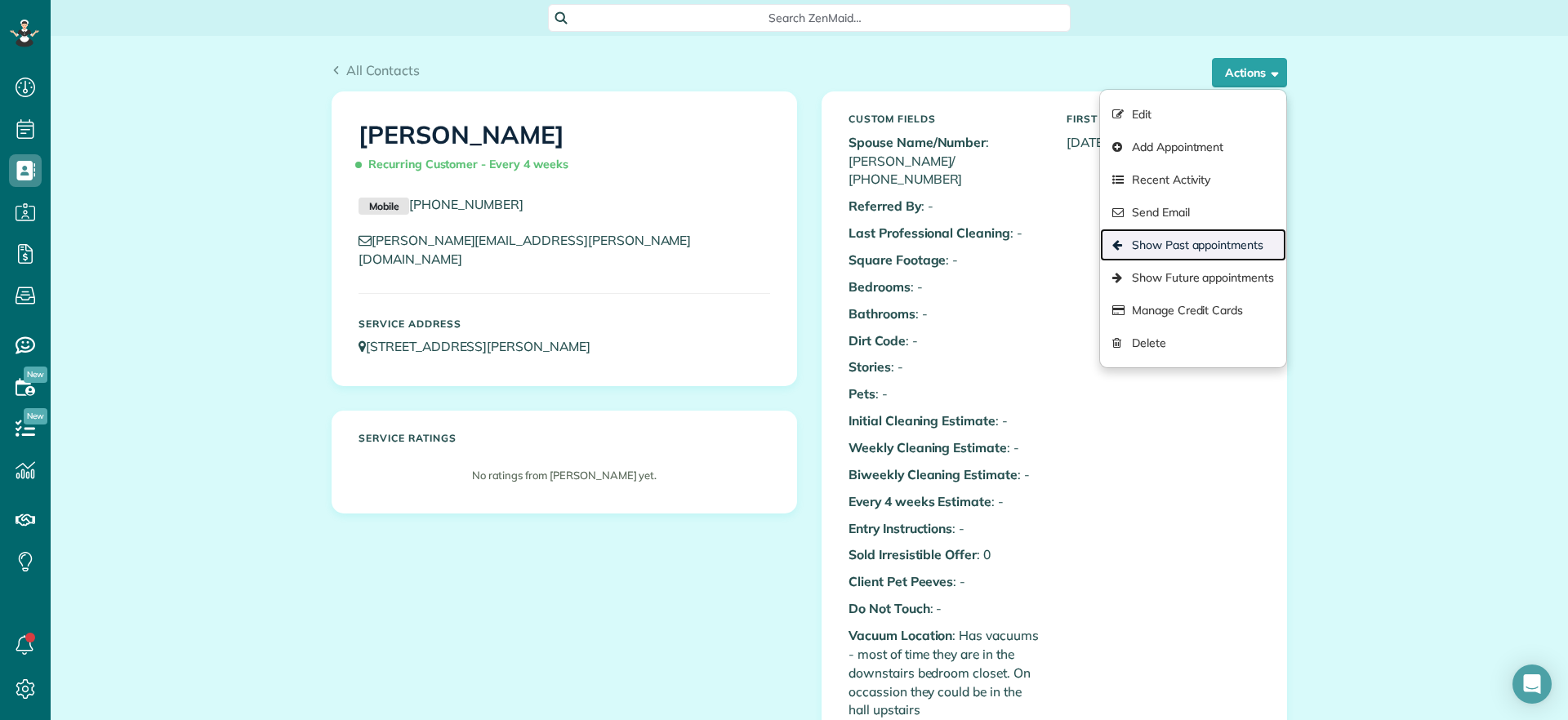
click at [1205, 242] on link "Show Past appointments" at bounding box center [1193, 245] width 186 height 33
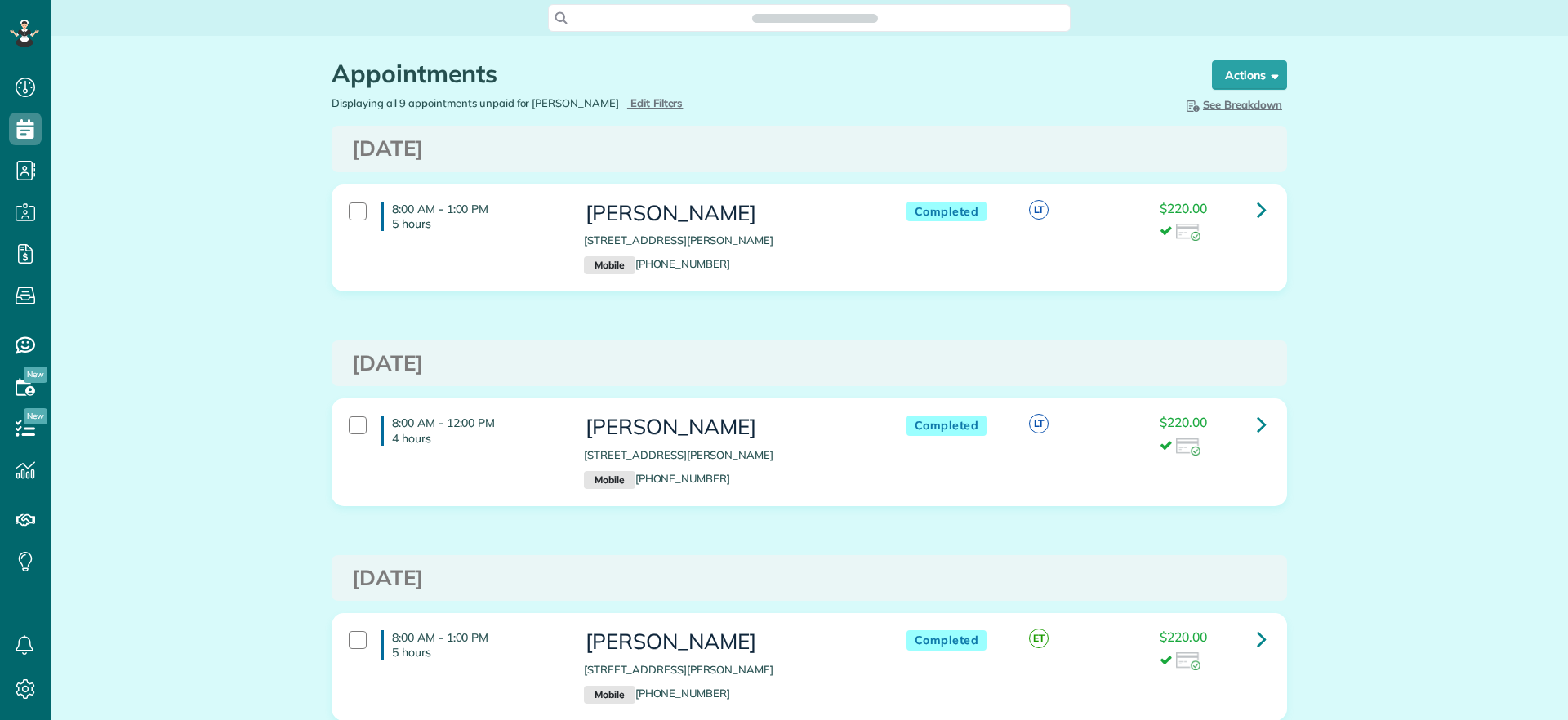
scroll to position [720, 50]
click at [1265, 204] on link at bounding box center [1262, 210] width 33 height 33
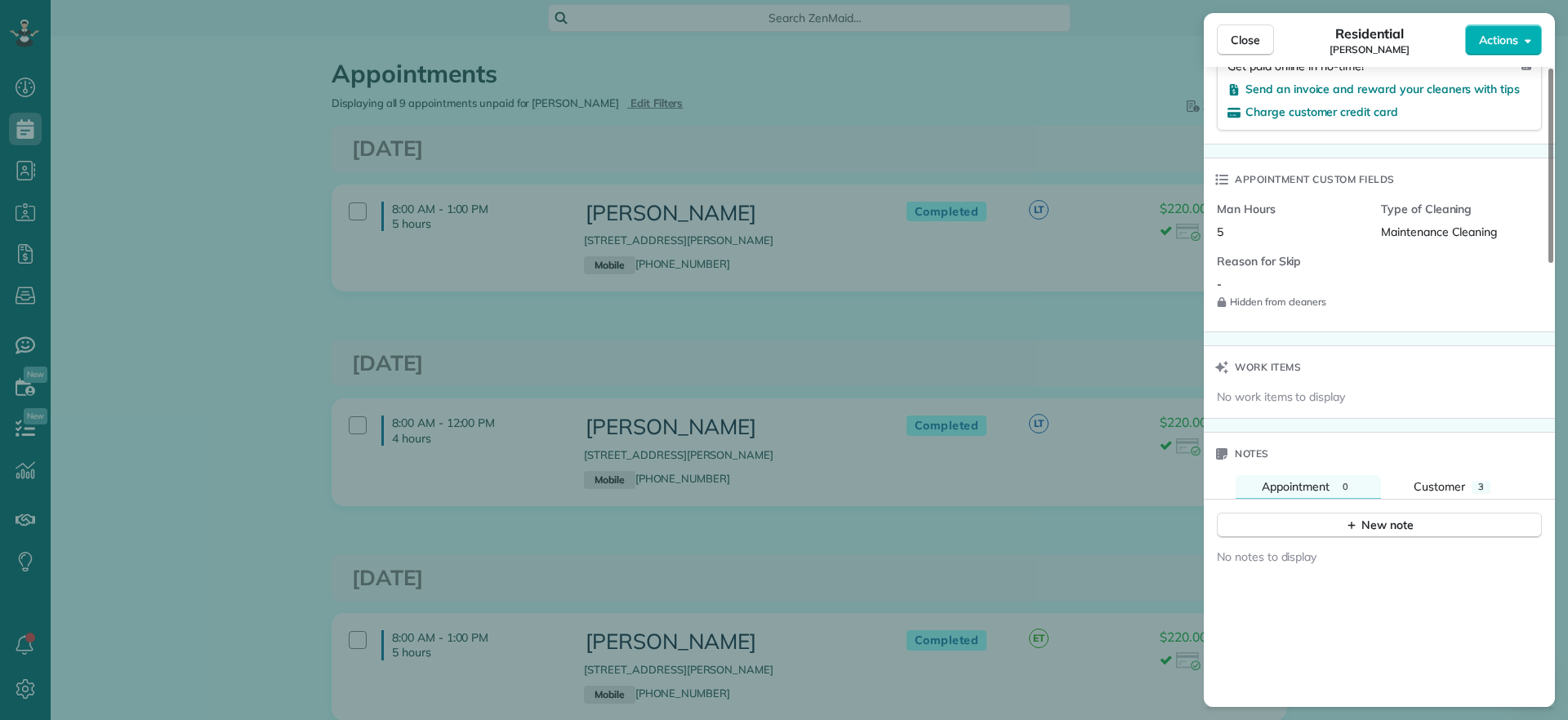
scroll to position [918, 0]
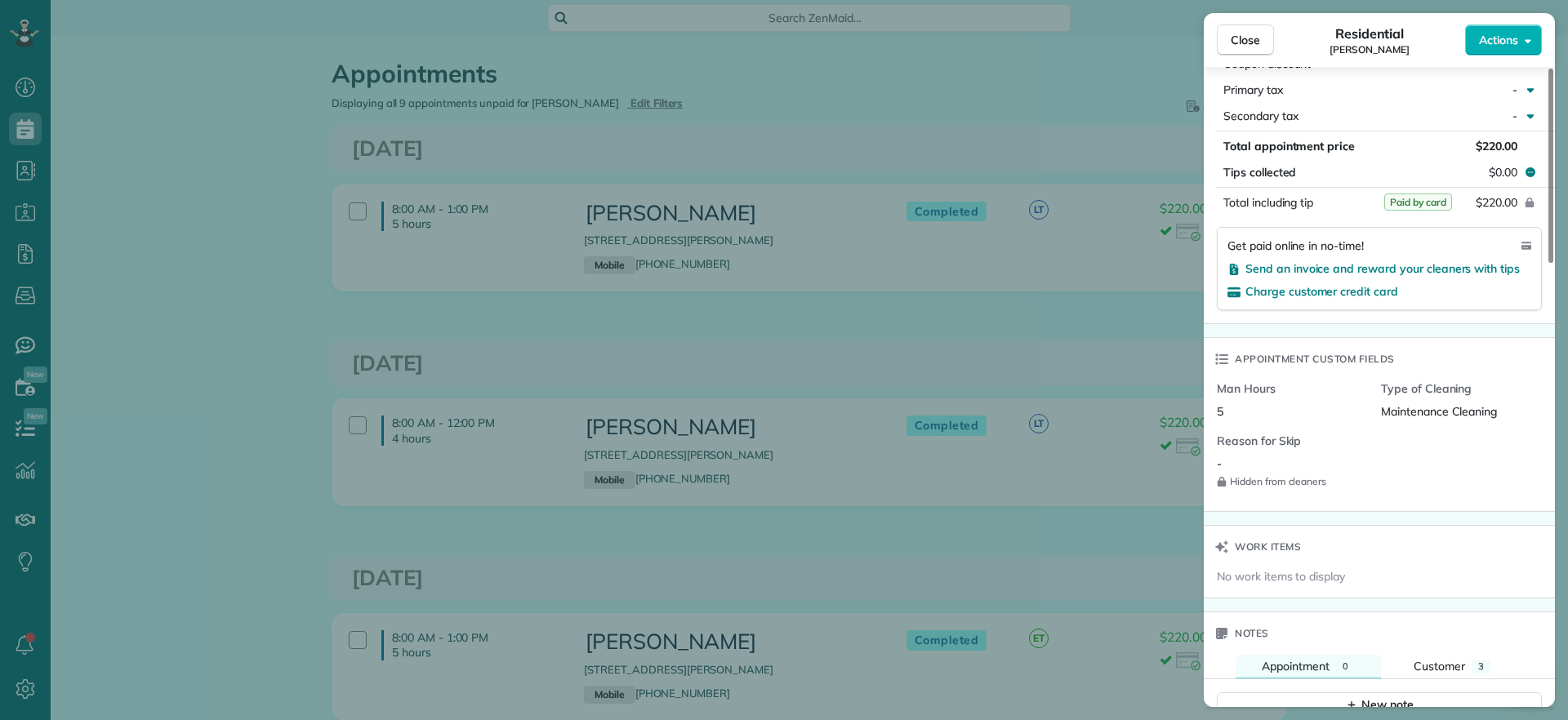
click at [1022, 133] on div "Close Residential [PERSON_NAME] Actions Status Completed [PERSON_NAME] · Open p…" at bounding box center [784, 360] width 1568 height 720
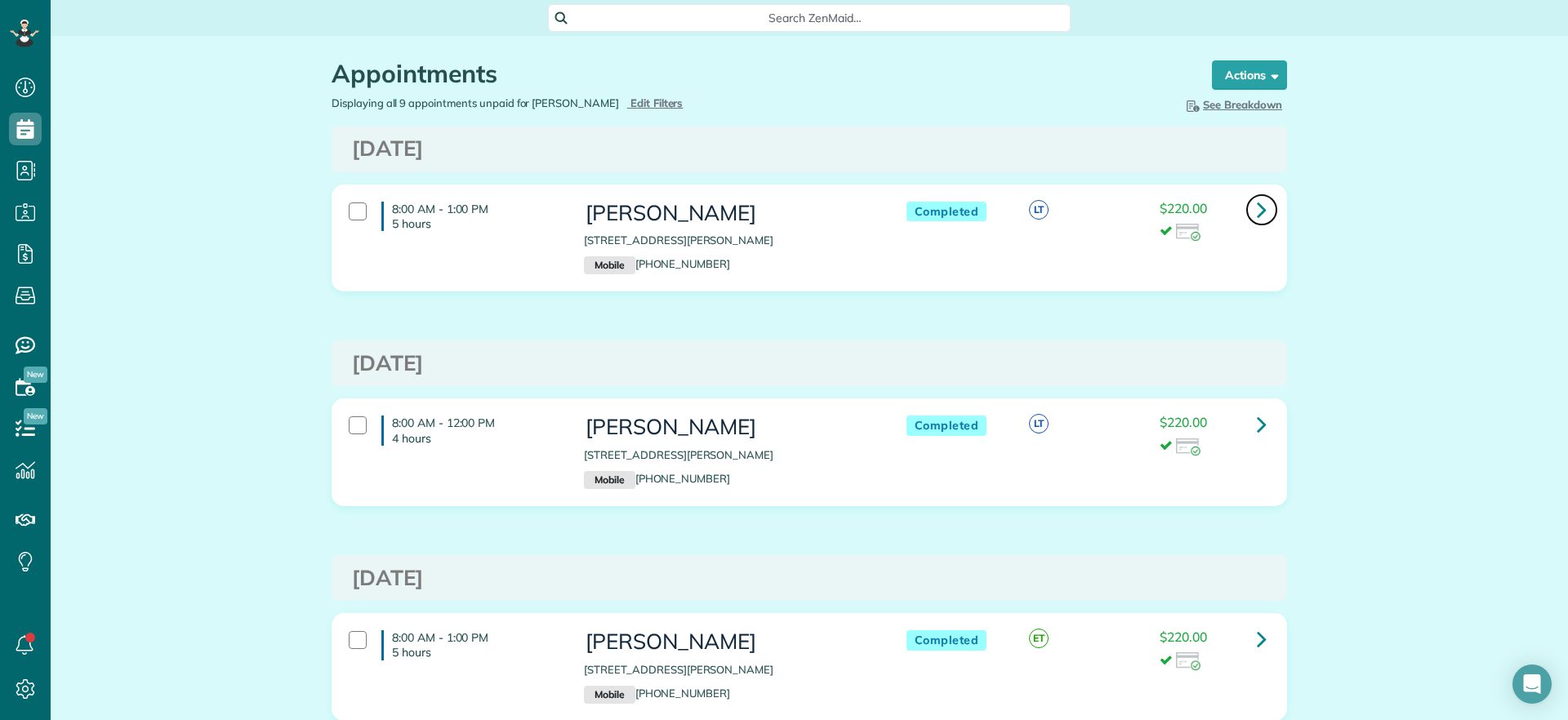
click at [1257, 210] on icon at bounding box center [1261, 209] width 10 height 29
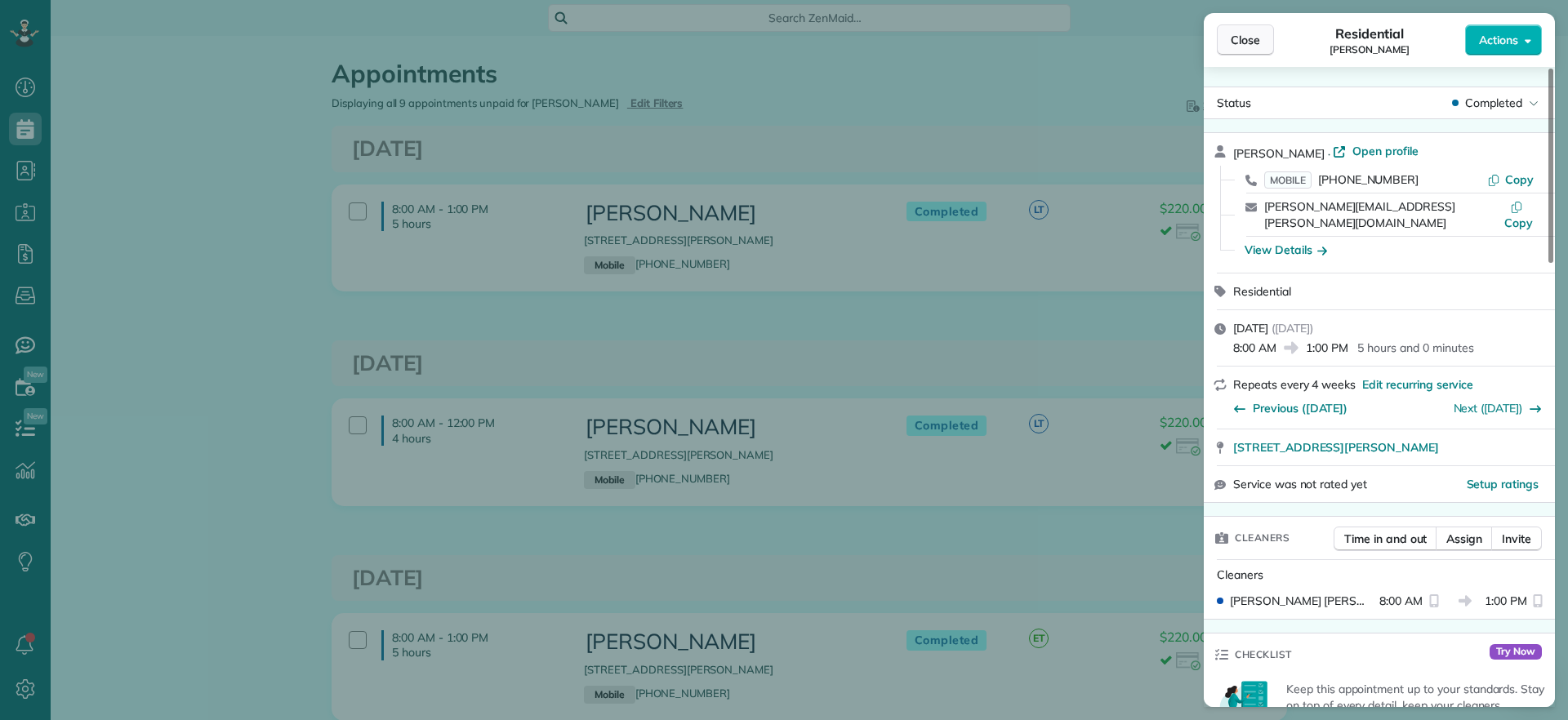
click at [1253, 42] on span "Close" at bounding box center [1246, 40] width 29 height 16
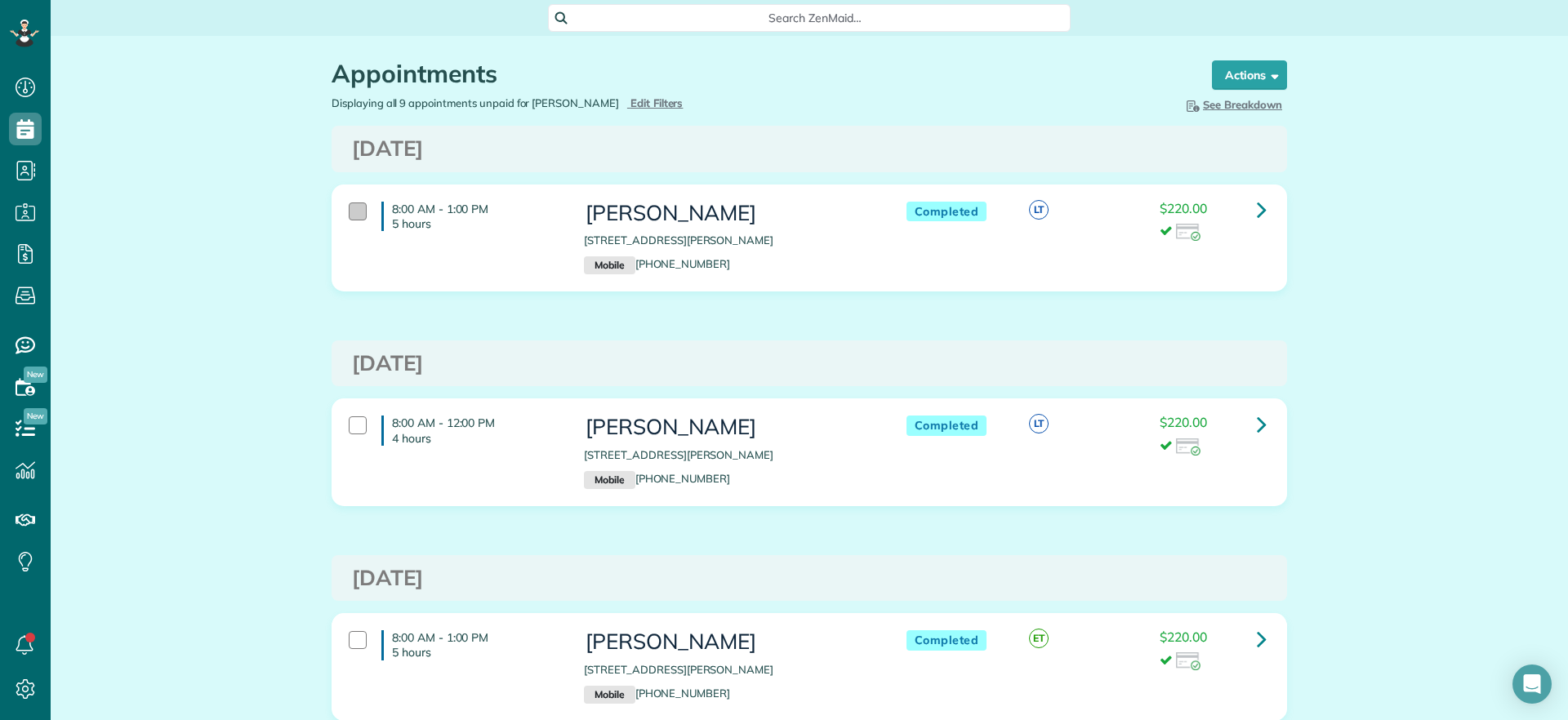
click at [356, 217] on div at bounding box center [357, 211] width 18 height 18
click at [1269, 76] on span at bounding box center [1272, 75] width 12 height 12
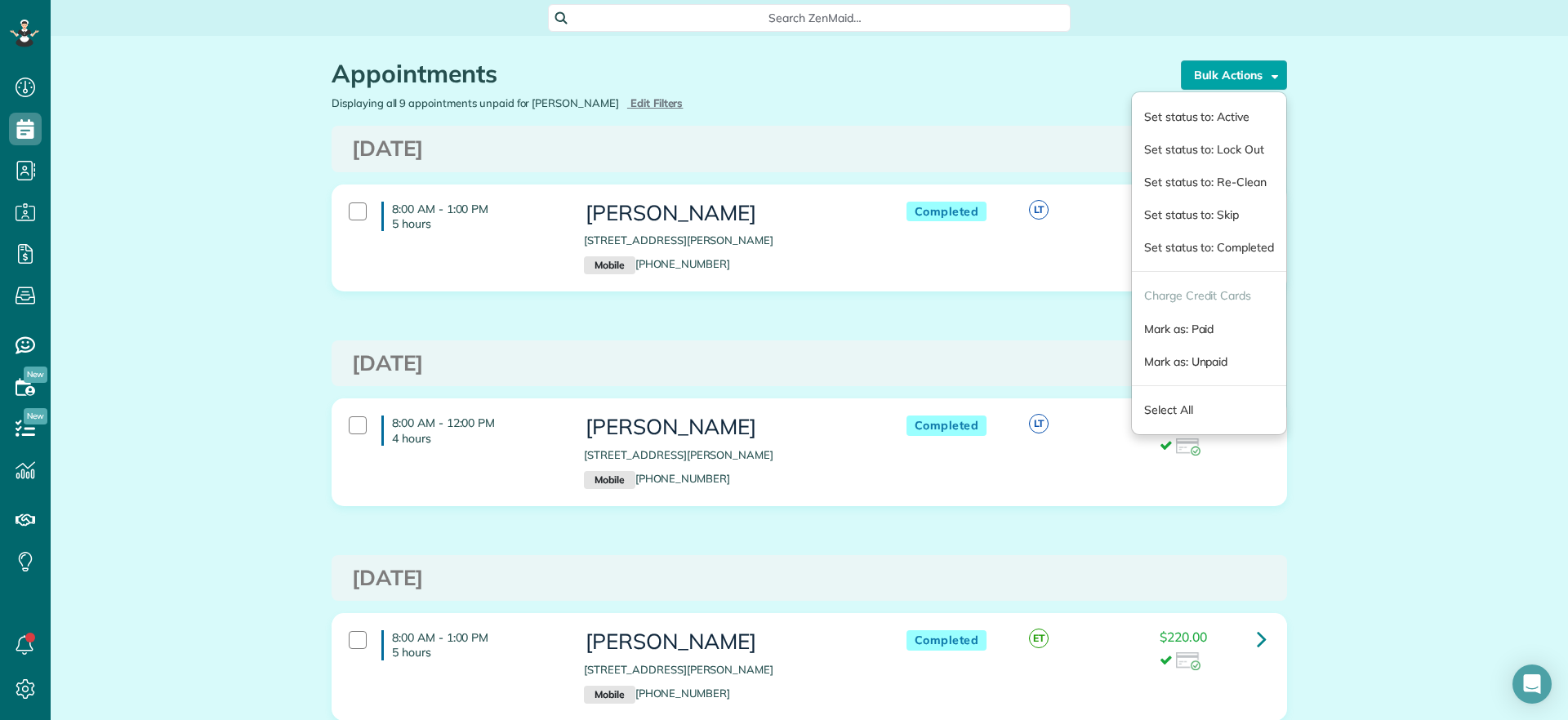
click at [957, 275] on div "8:00 AM - 1:00 PM 5 hours Danielle Leek 3506 Enslow Avenue Richmond VA 23222 Mo…" at bounding box center [807, 237] width 941 height 89
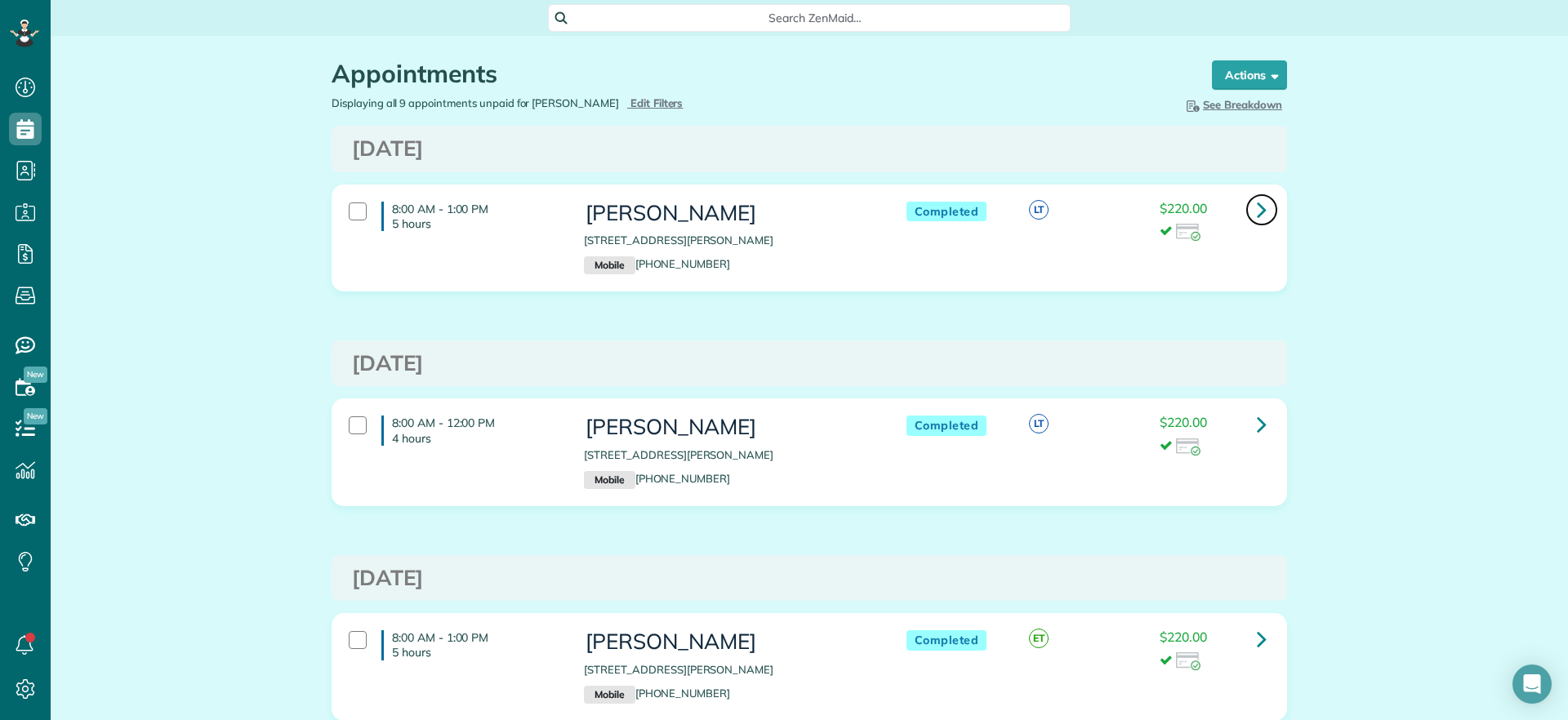
click at [1246, 210] on link at bounding box center [1262, 210] width 33 height 33
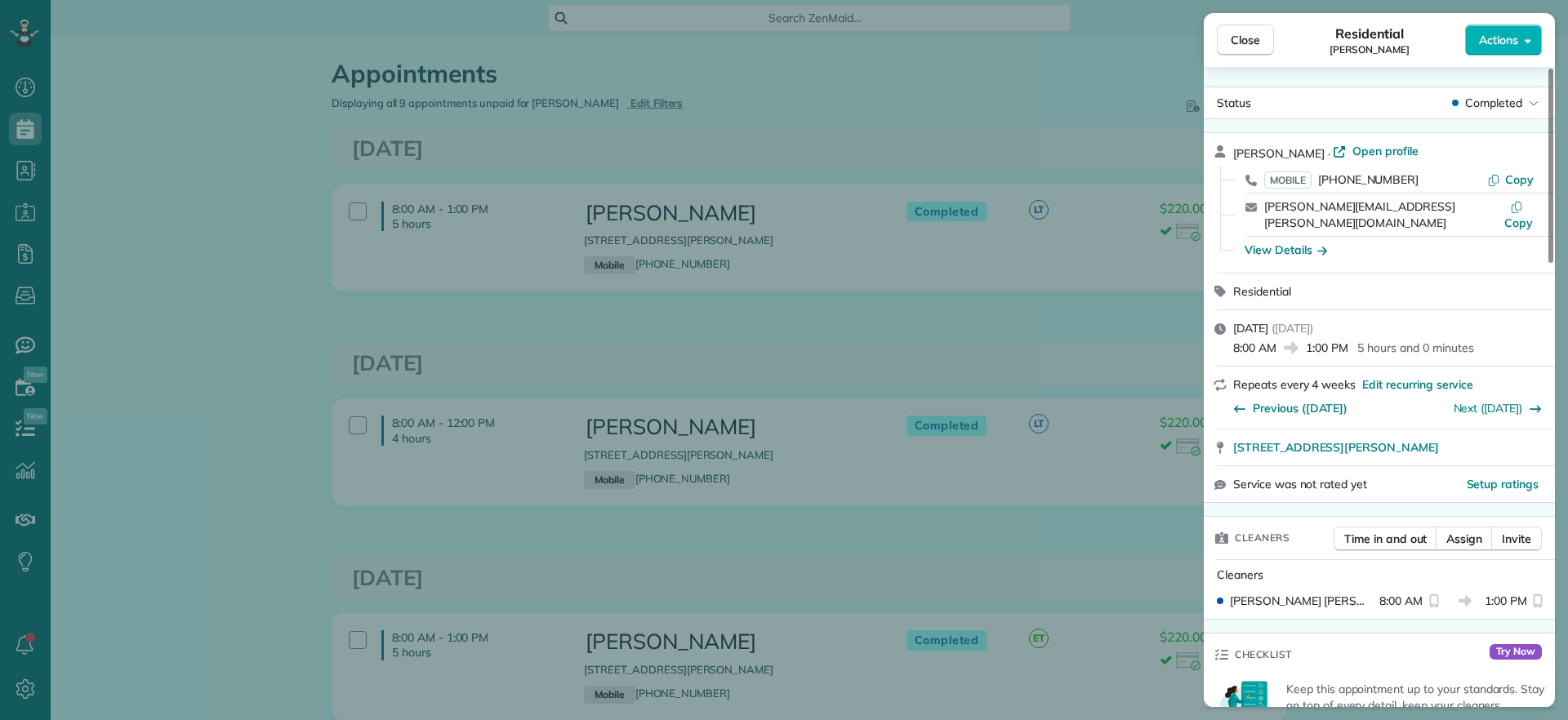
click at [749, 120] on div "Close Residential Danielle Leek Actions Status Completed Danielle Leek · Open p…" at bounding box center [784, 360] width 1568 height 720
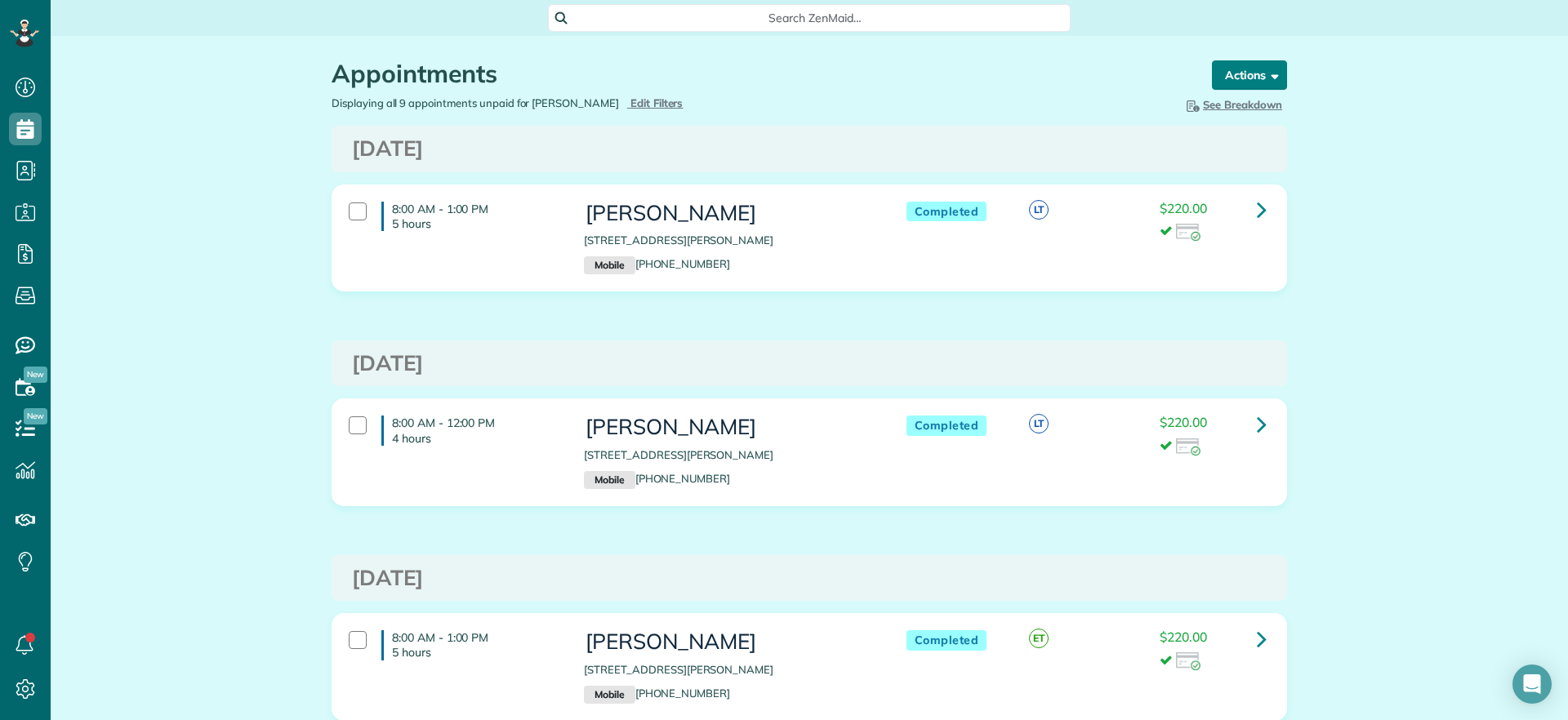
click at [1250, 80] on button "Actions" at bounding box center [1249, 75] width 75 height 29
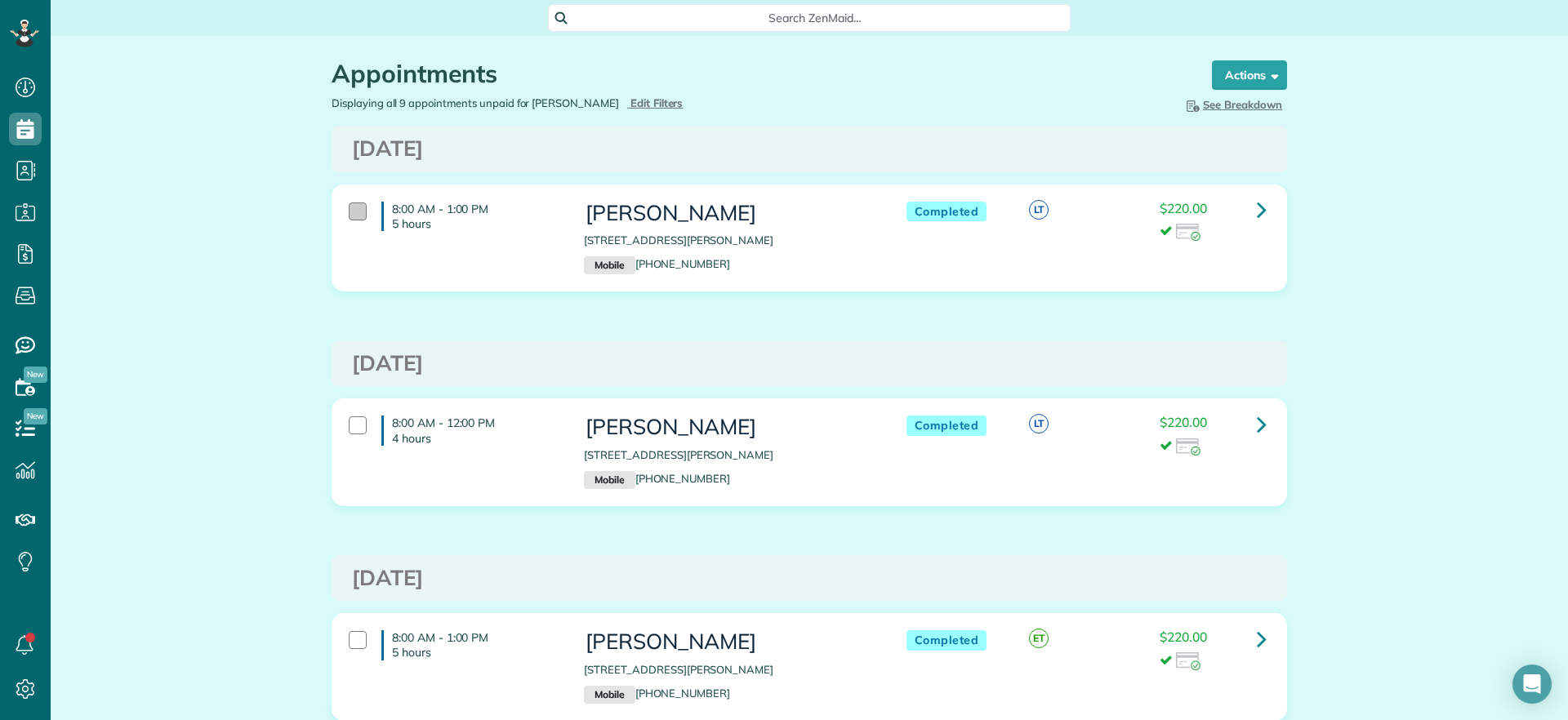
click at [352, 211] on div at bounding box center [357, 211] width 18 height 18
click at [1256, 74] on link "Bulk Actions" at bounding box center [1233, 75] width 106 height 29
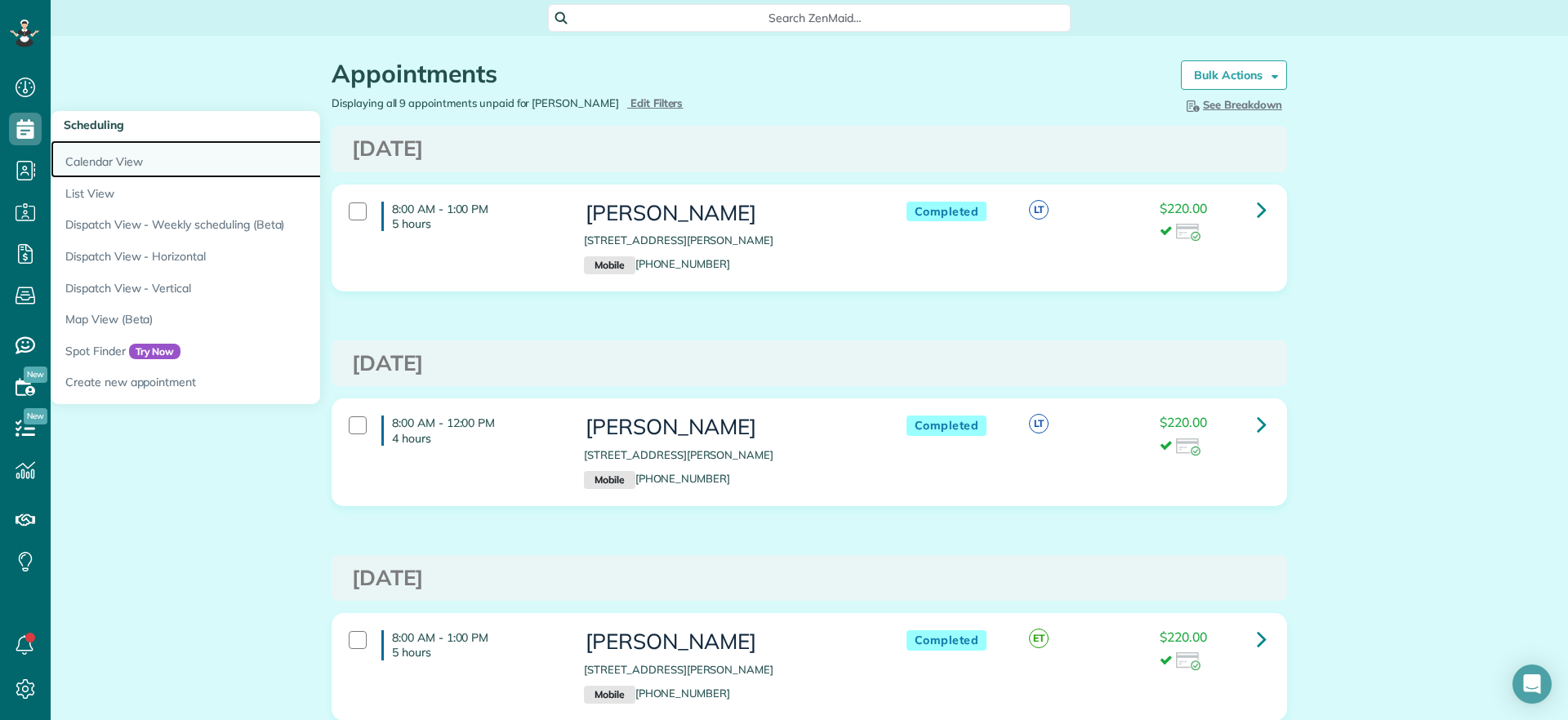
click at [97, 159] on link "Calendar View" at bounding box center [254, 159] width 408 height 37
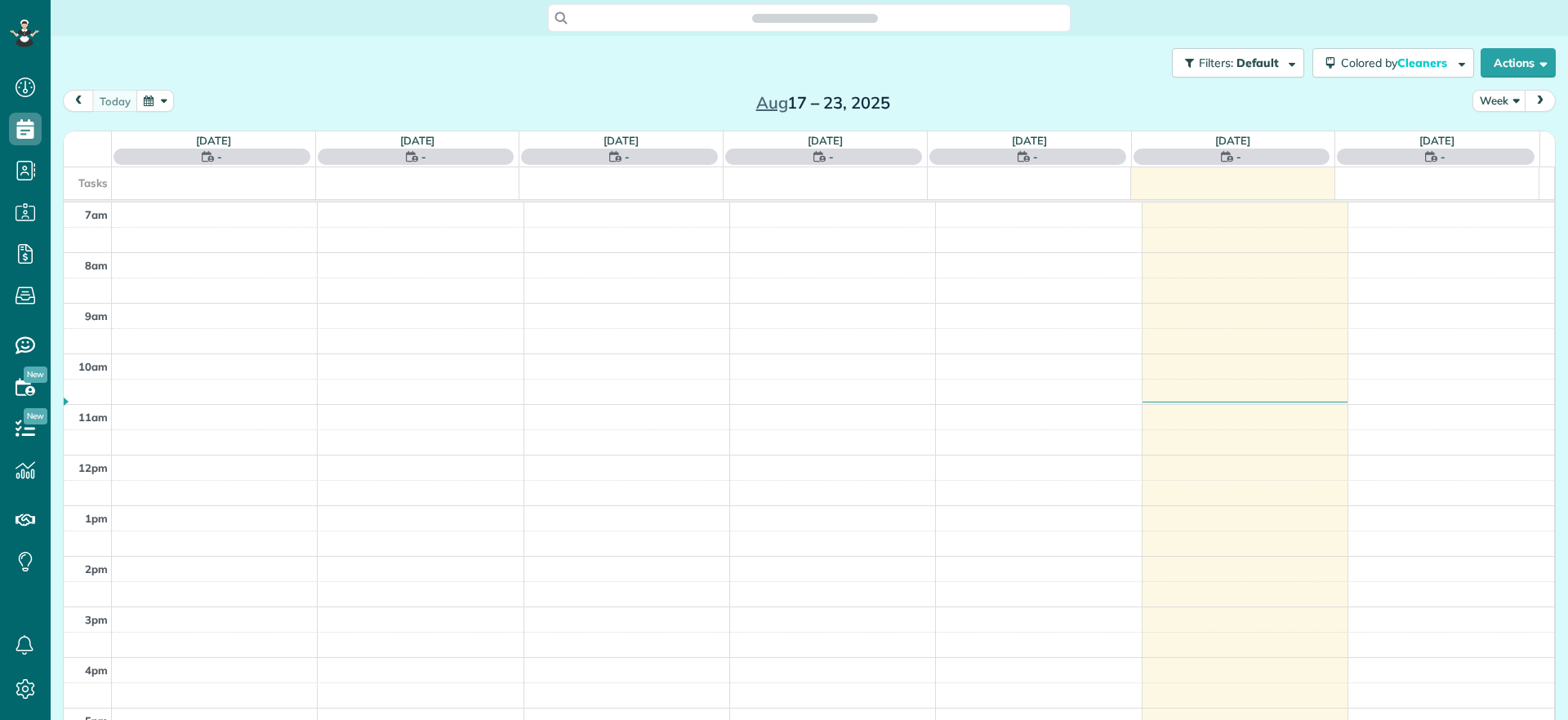
scroll to position [7, 7]
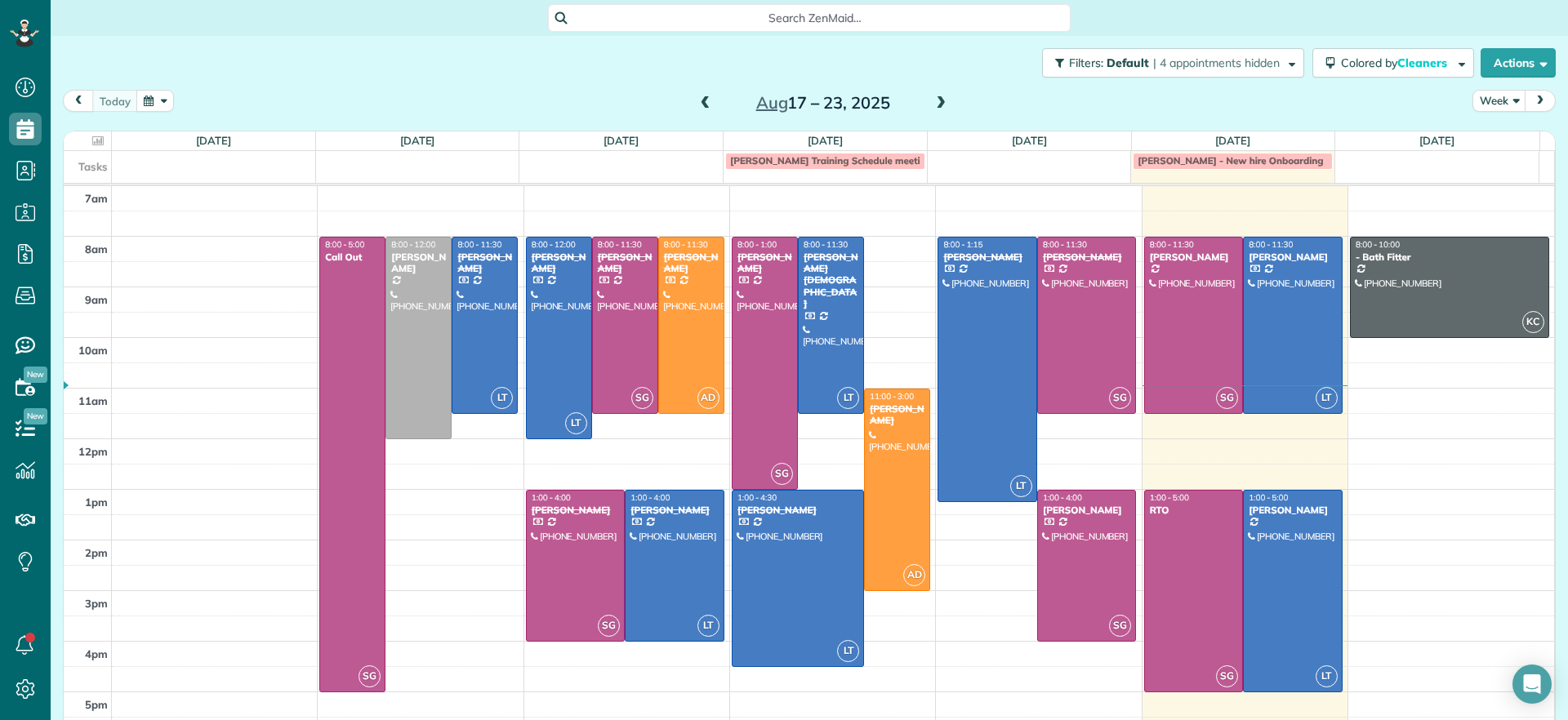
click at [956, 14] on span "Search ZenMaid…" at bounding box center [815, 17] width 497 height 16
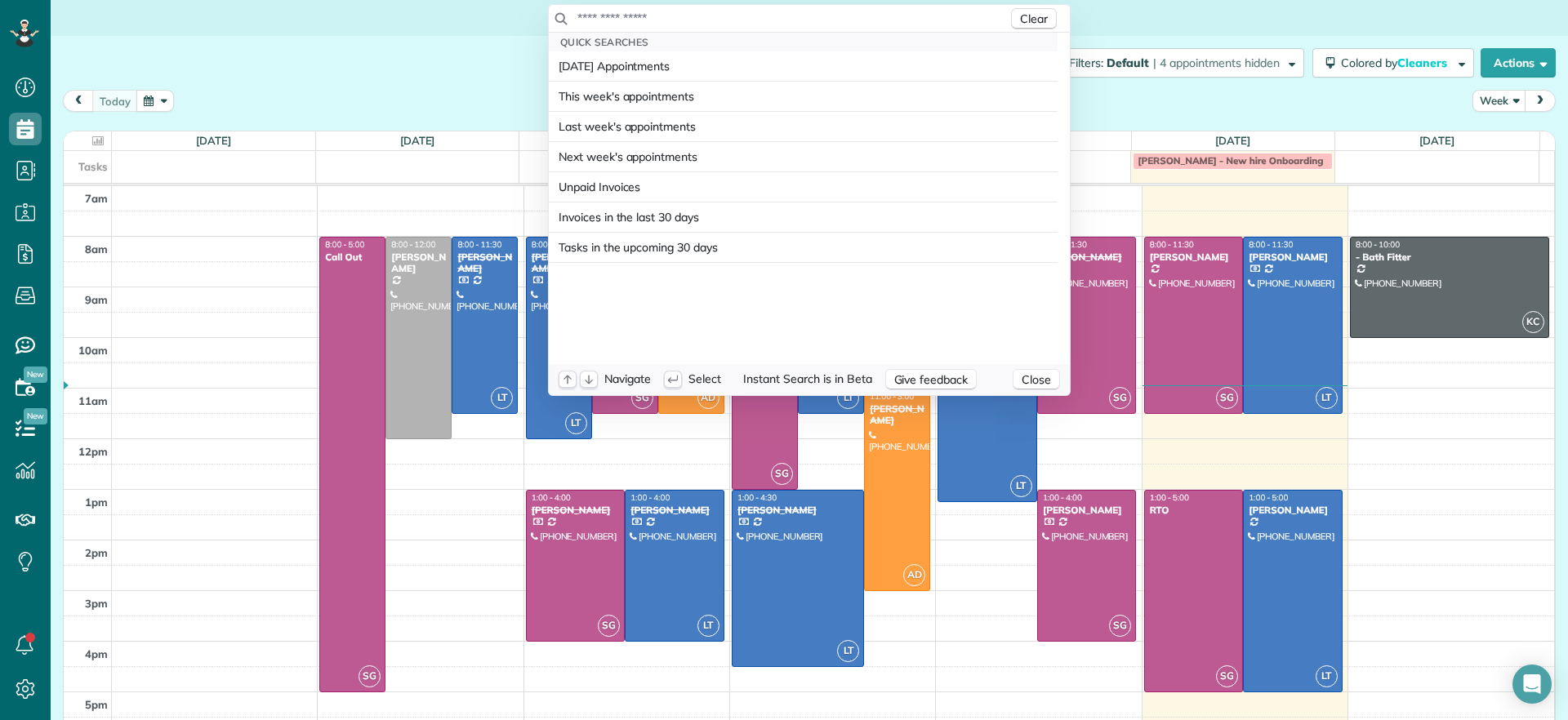
click at [954, 14] on input "text" at bounding box center [791, 17] width 431 height 16
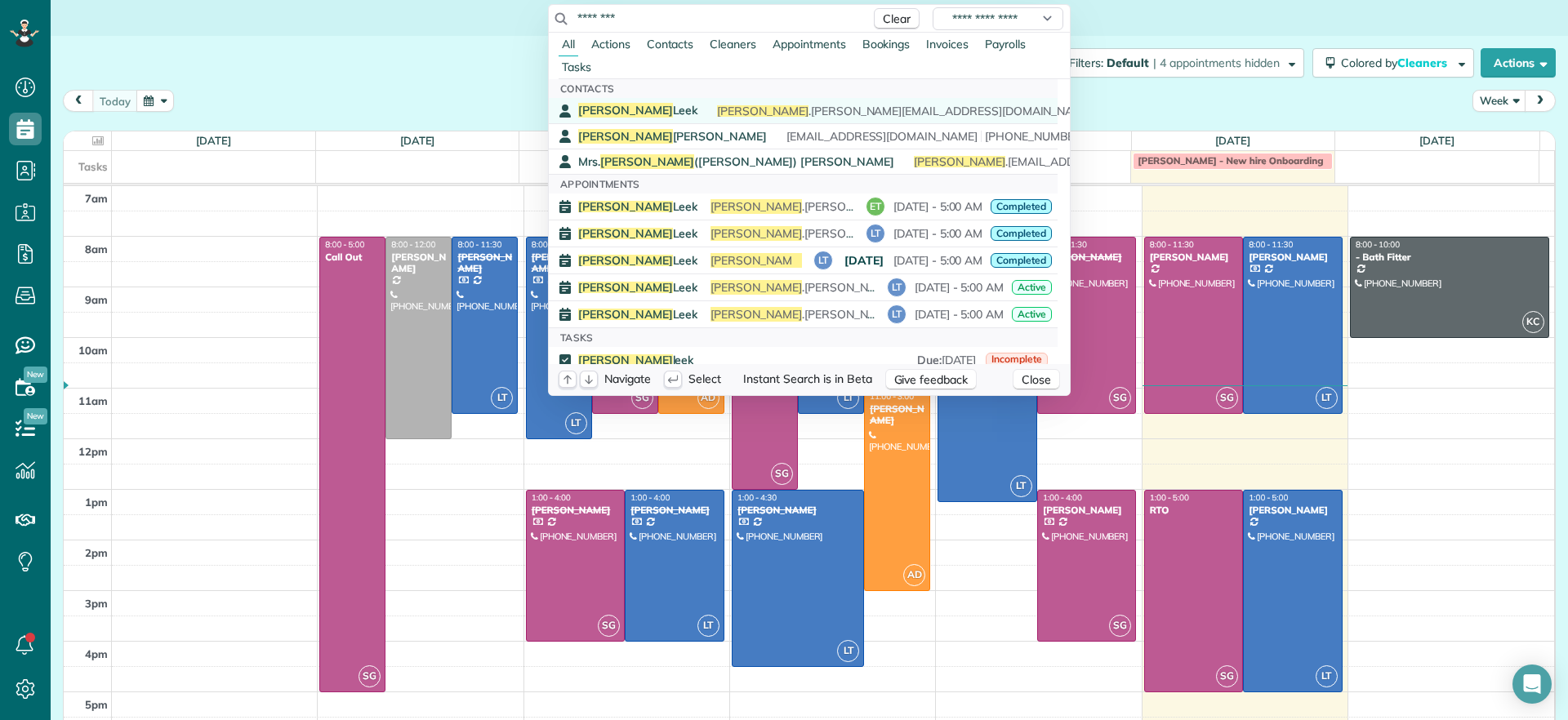
type input "********"
click at [867, 103] on div "Danielle Leek 5/22/2025 MG Danielle emailed praise for Ashley and Laura's clean…" at bounding box center [815, 111] width 473 height 16
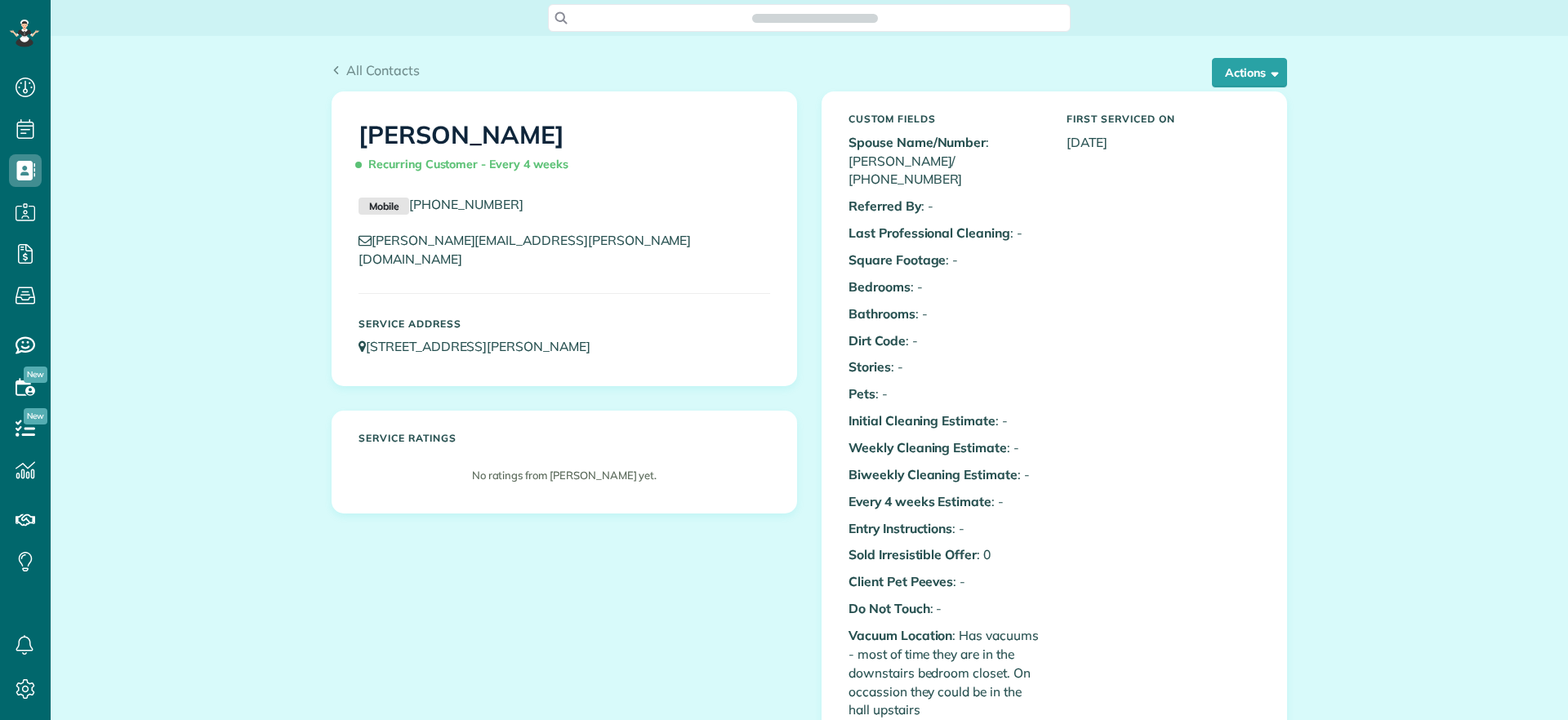
scroll to position [7, 7]
click at [1219, 78] on button "Actions" at bounding box center [1249, 73] width 75 height 29
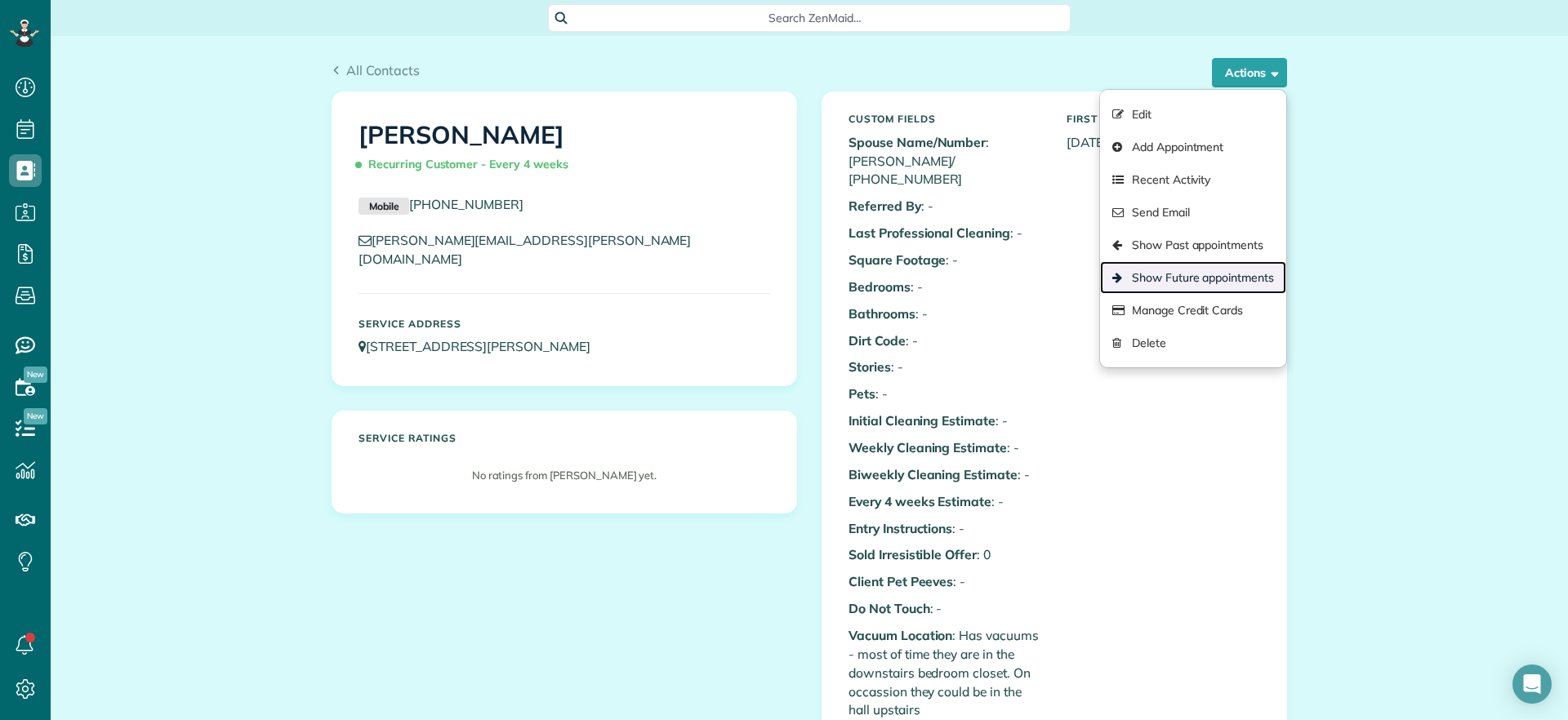
click at [1201, 273] on link "Show Future appointments" at bounding box center [1193, 278] width 186 height 33
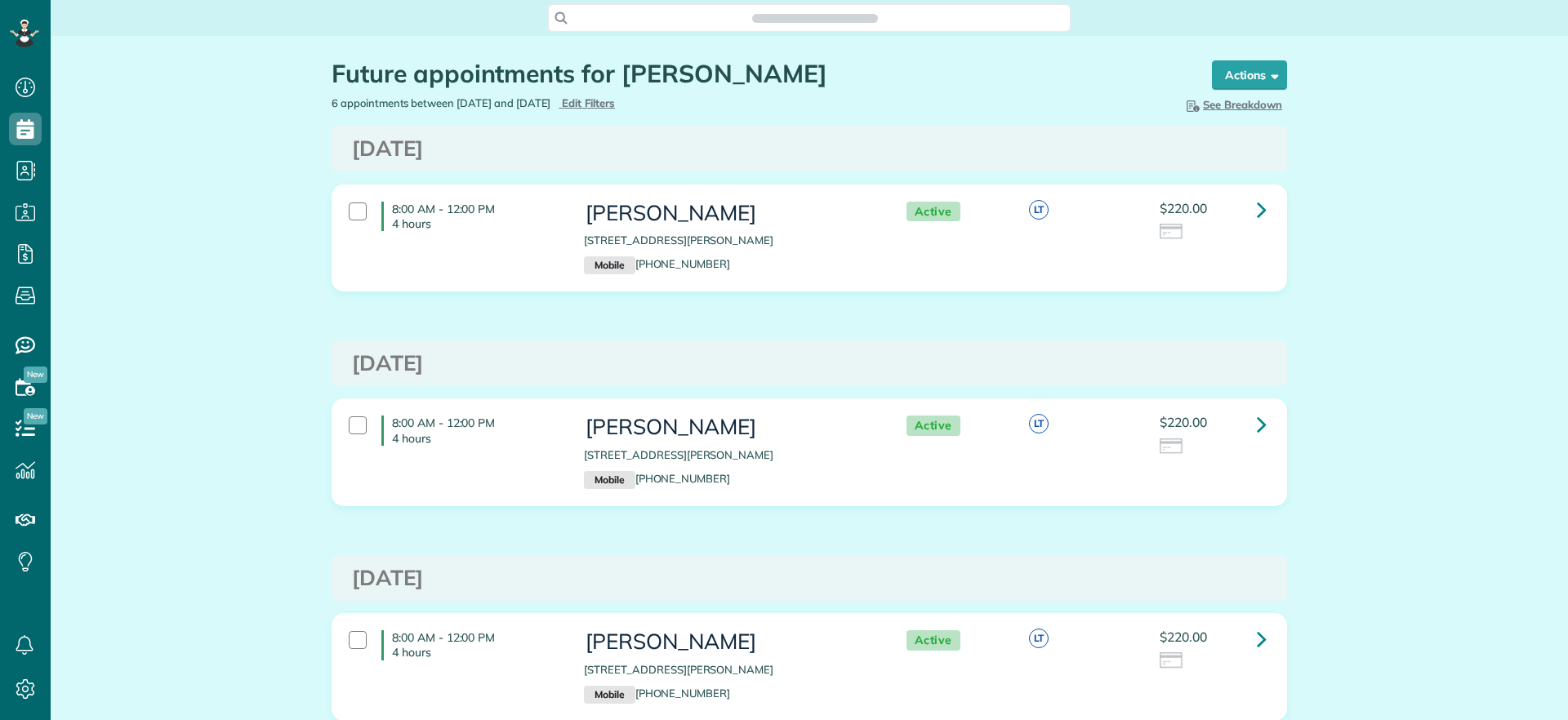
scroll to position [720, 50]
click at [358, 207] on div at bounding box center [357, 211] width 18 height 18
click at [1228, 70] on strong "Bulk Actions" at bounding box center [1228, 75] width 68 height 15
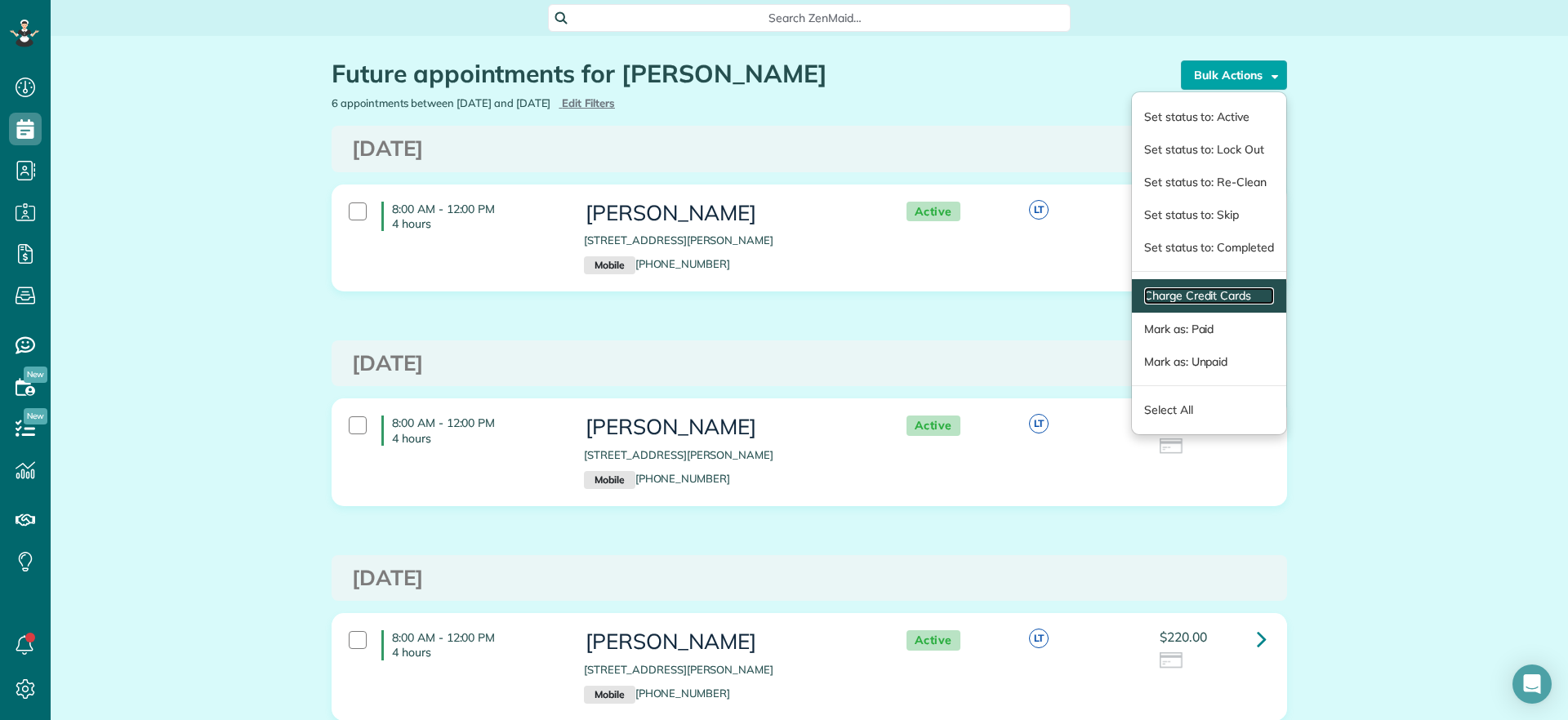
click at [1251, 296] on link "Charge Credit Cards" at bounding box center [1209, 296] width 130 height 17
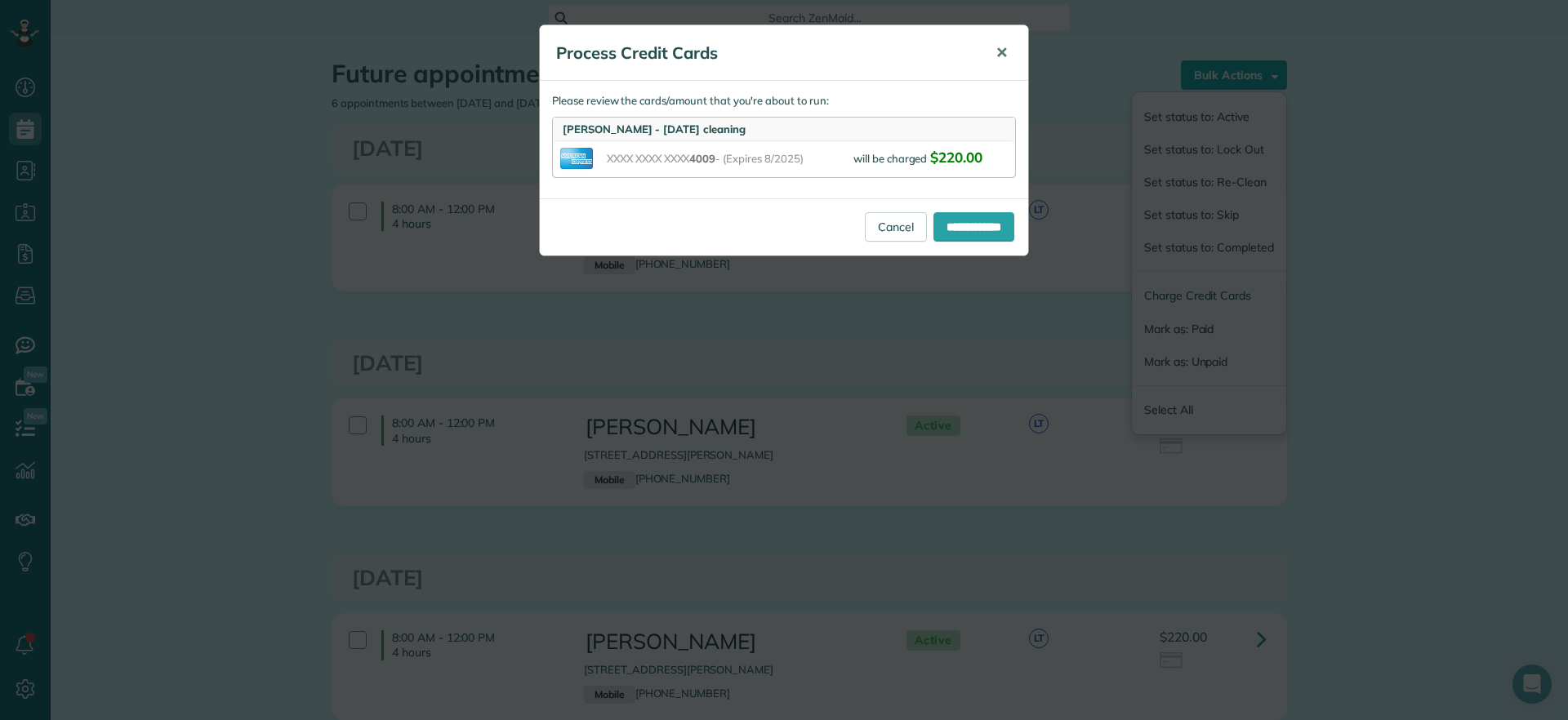
click at [999, 55] on span "✕" at bounding box center [1002, 53] width 12 height 19
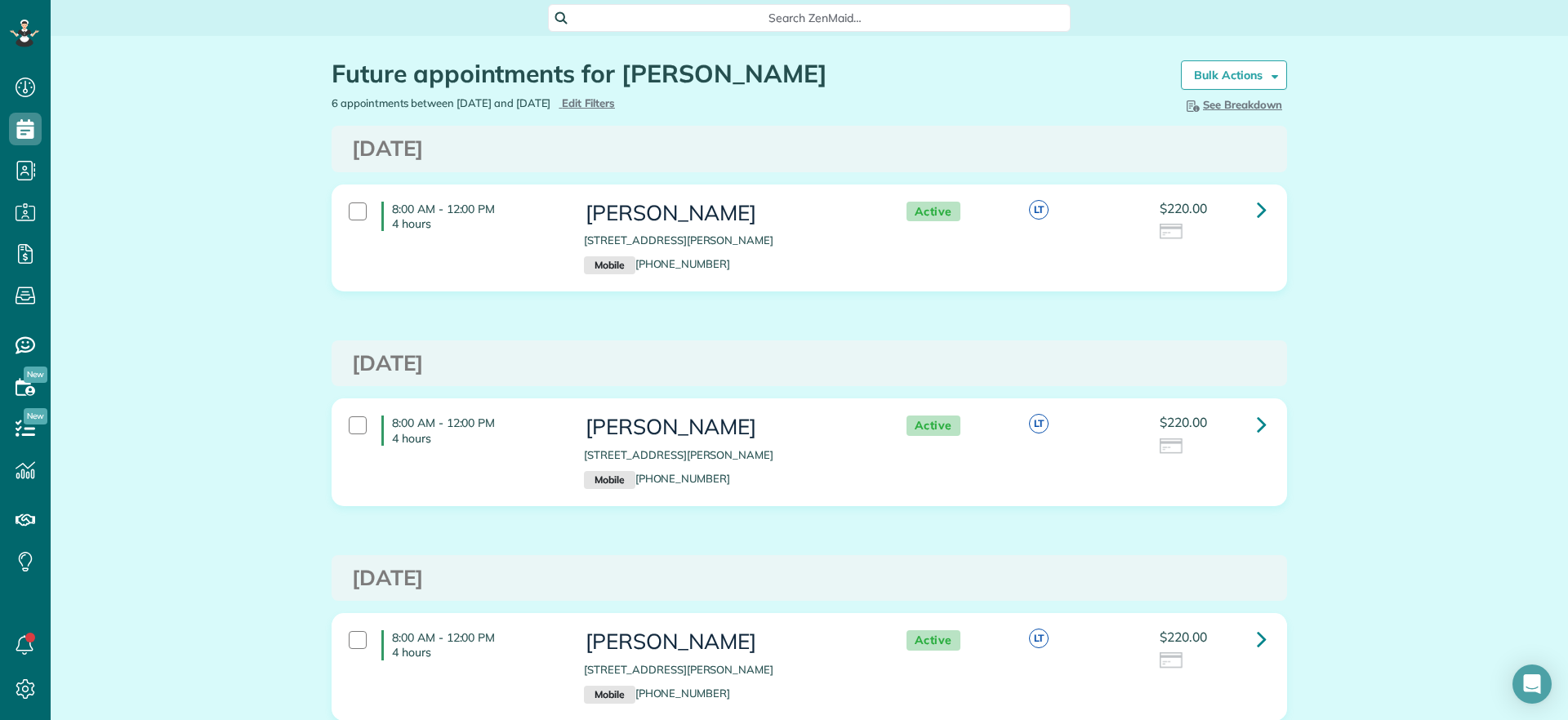
click at [1278, 81] on link "Bulk Actions" at bounding box center [1233, 75] width 106 height 29
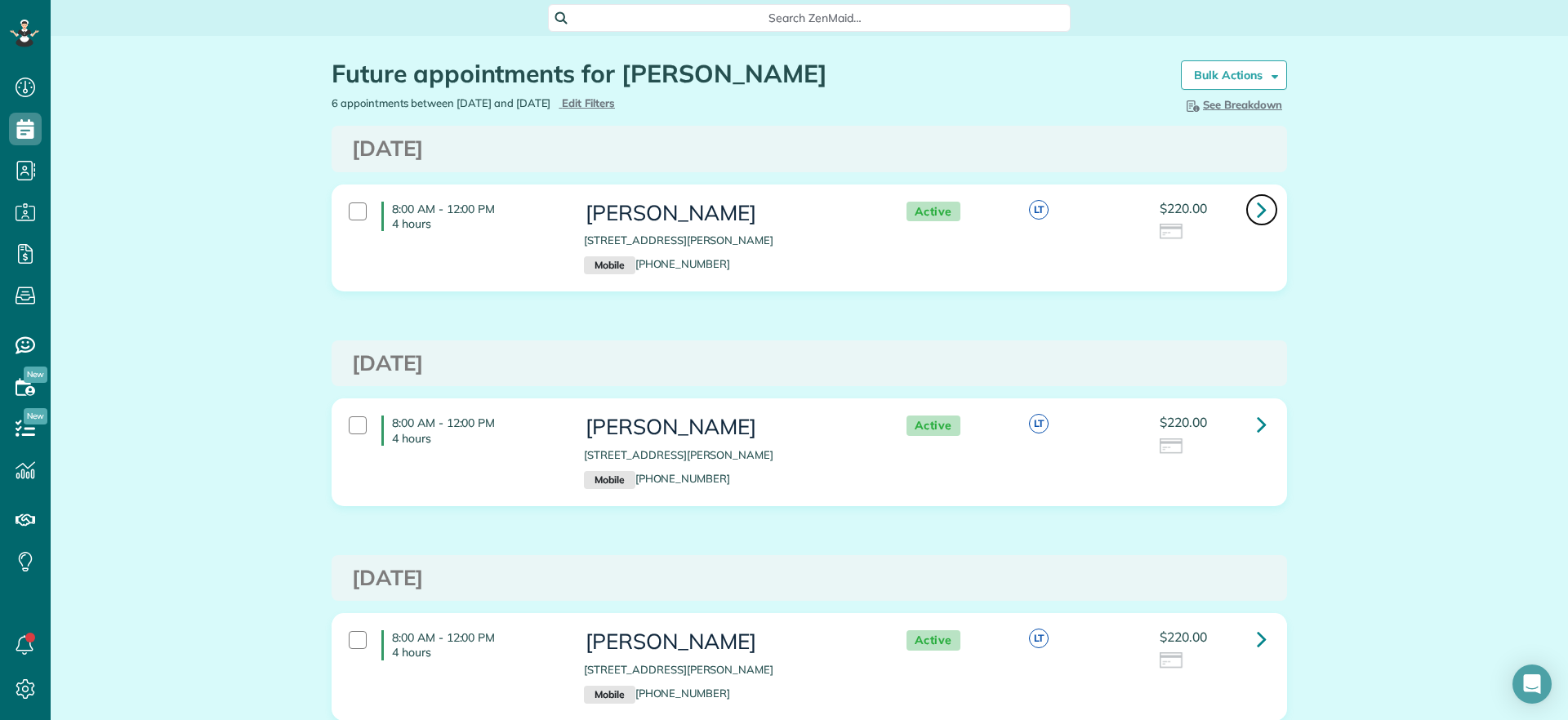
click at [1259, 219] on icon at bounding box center [1261, 209] width 10 height 29
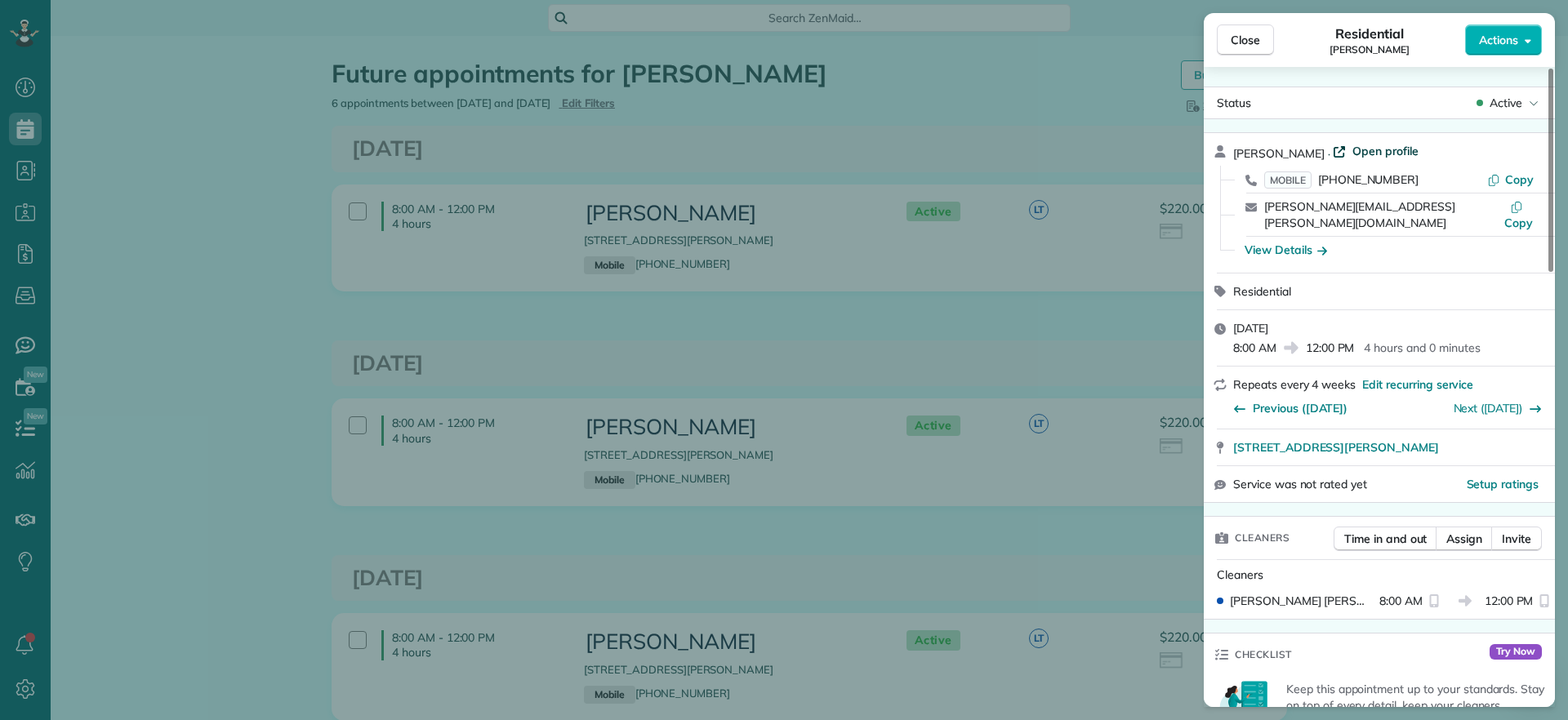
click at [1374, 153] on span "Open profile" at bounding box center [1385, 151] width 66 height 16
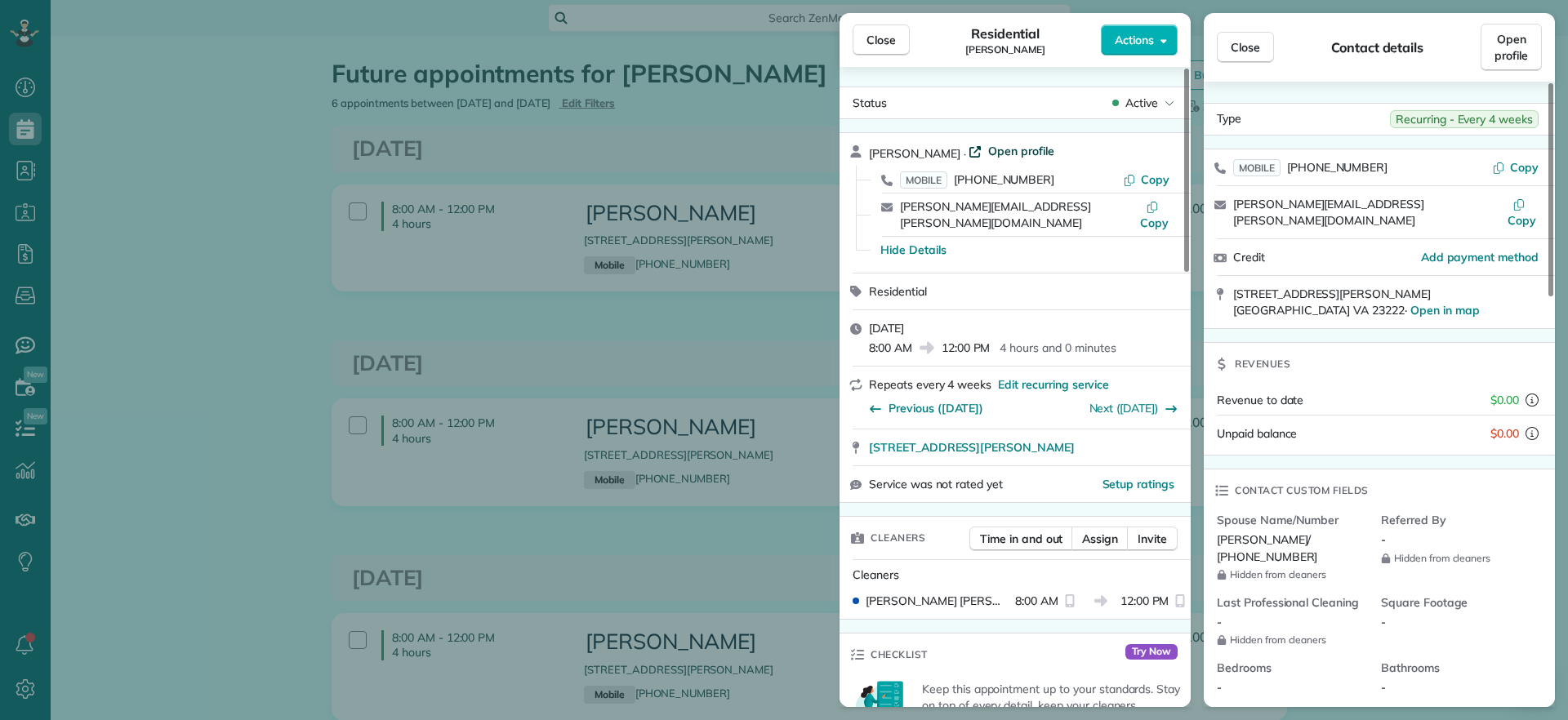
click at [1007, 157] on span "Open profile" at bounding box center [1021, 151] width 66 height 16
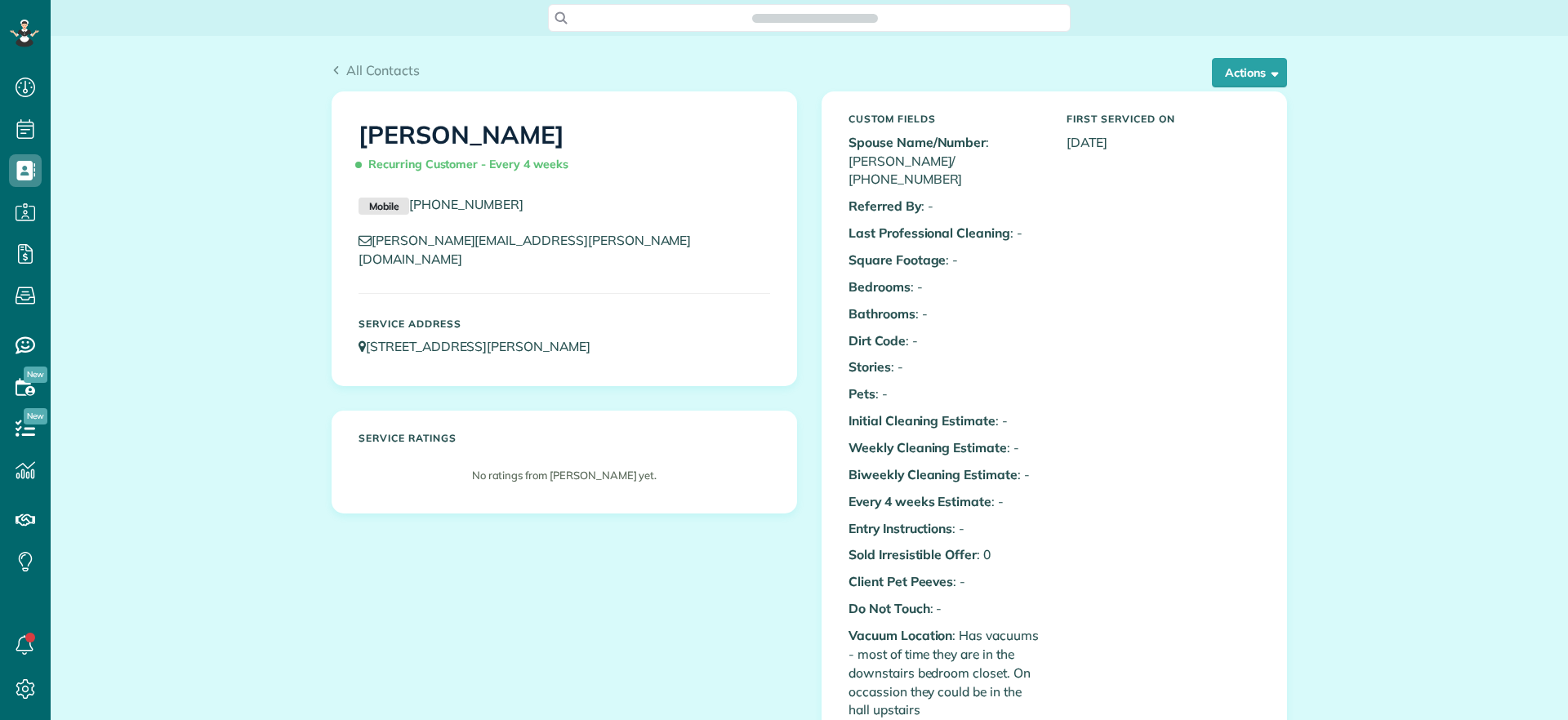
scroll to position [7, 7]
click at [1272, 81] on button "Actions" at bounding box center [1249, 73] width 75 height 29
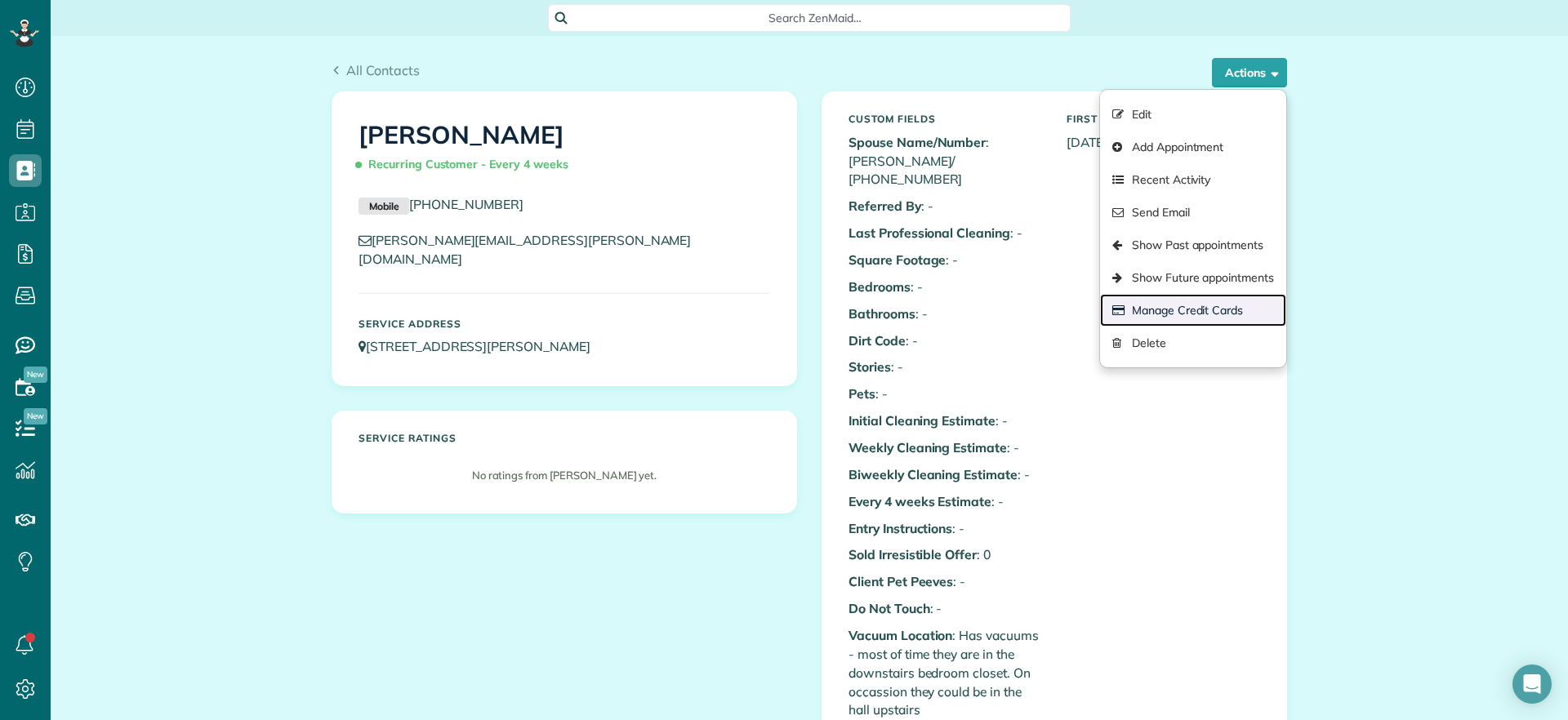
click at [1226, 305] on link "Manage Credit Cards" at bounding box center [1193, 310] width 186 height 33
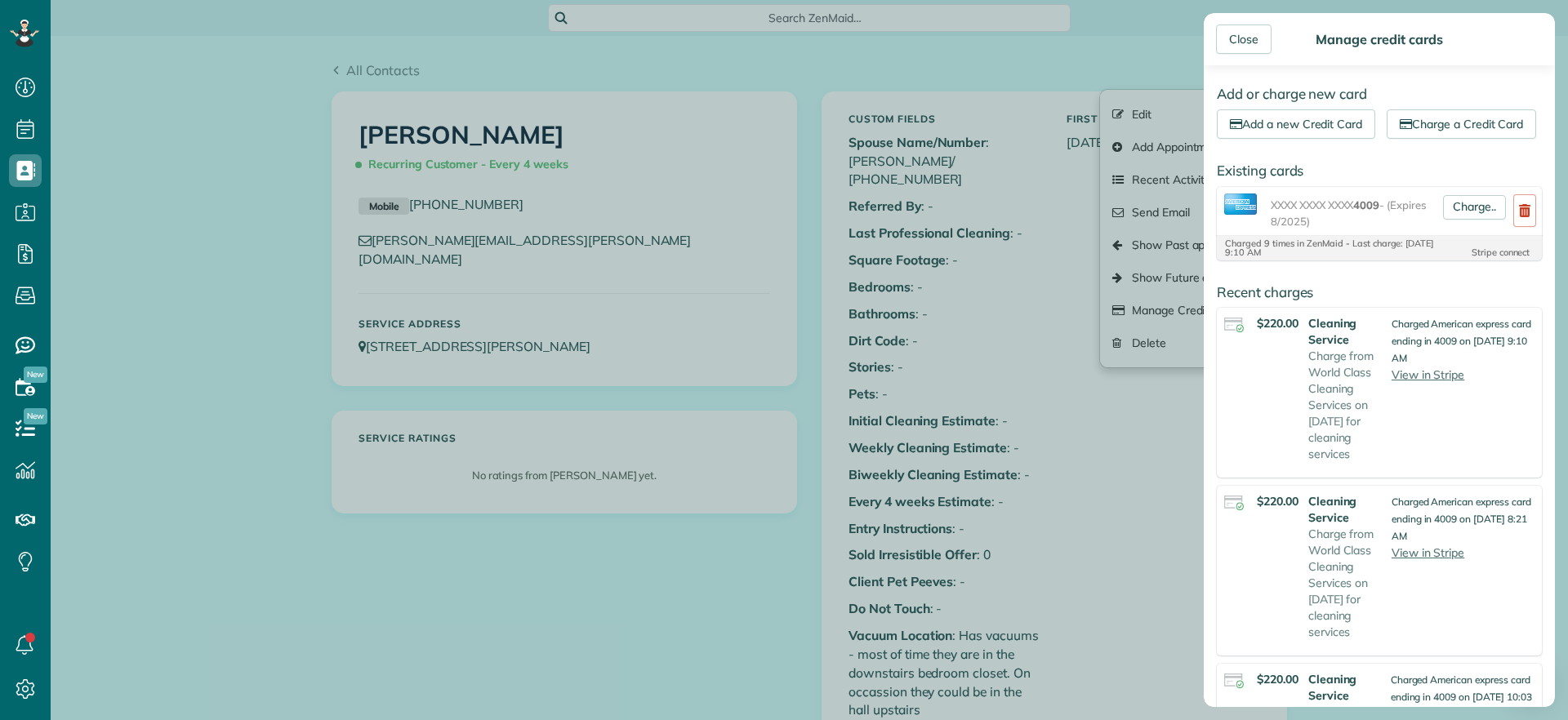
click at [1479, 120] on div "Add or charge new card Add a new Credit Card Charge a Credit Card Existing card…" at bounding box center [1379, 386] width 351 height 642
click at [1329, 230] on span "XXXX XXXX XXXX 4009 - (Expires 8/2025)" at bounding box center [1353, 213] width 166 height 33
click at [1350, 230] on span "XXXX XXXX XXXX 4009 - (Expires 8/2025)" at bounding box center [1353, 213] width 166 height 33
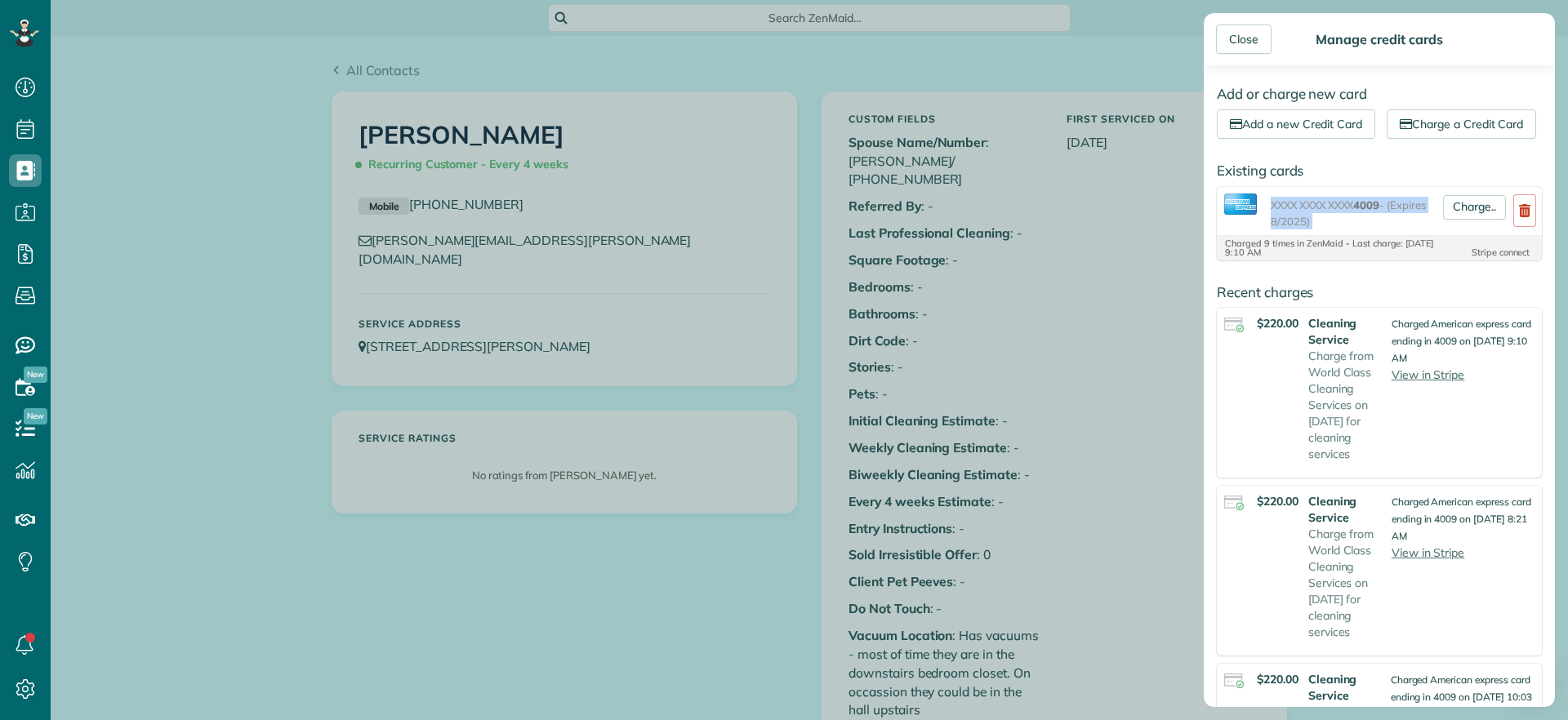
click at [1350, 230] on span "XXXX XXXX XXXX 4009 - (Expires 8/2025)" at bounding box center [1353, 213] width 166 height 33
click at [1476, 138] on div "Add or charge new card Add a new Credit Card Charge a Credit Card Existing card…" at bounding box center [1379, 386] width 351 height 642
click at [1326, 126] on link "Add a new Credit Card" at bounding box center [1296, 124] width 159 height 29
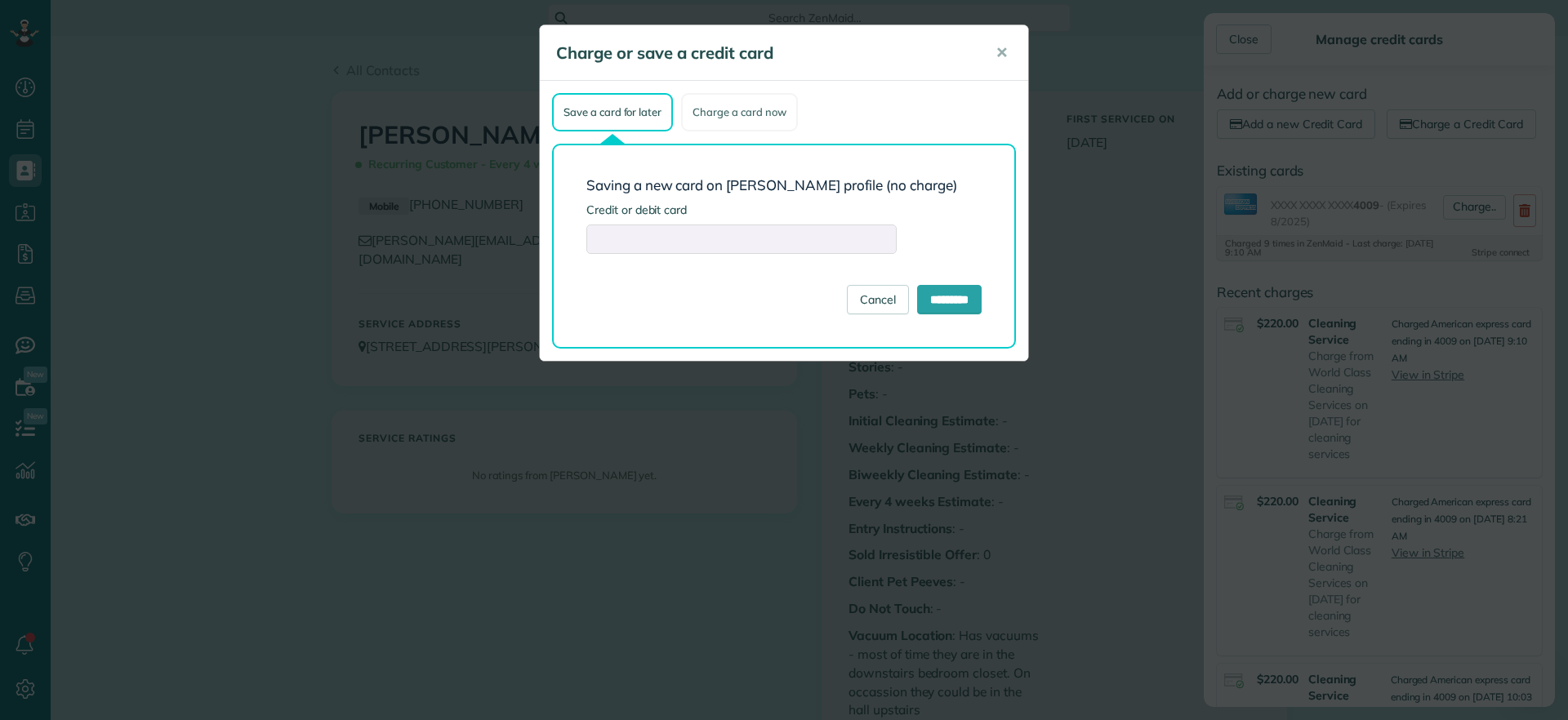
click at [733, 113] on div "Charge a card now" at bounding box center [739, 112] width 116 height 38
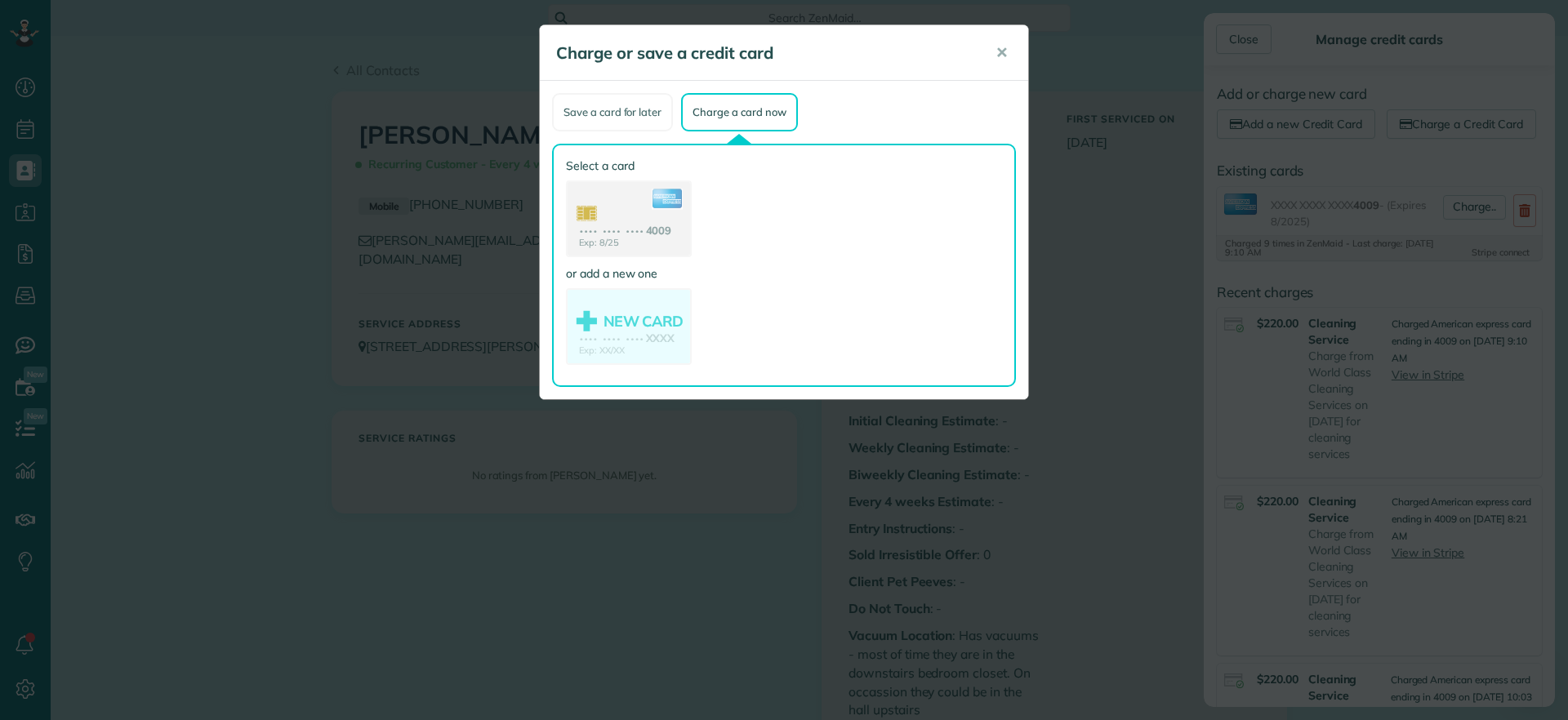
click at [655, 120] on div "Save a card for later" at bounding box center [612, 112] width 120 height 38
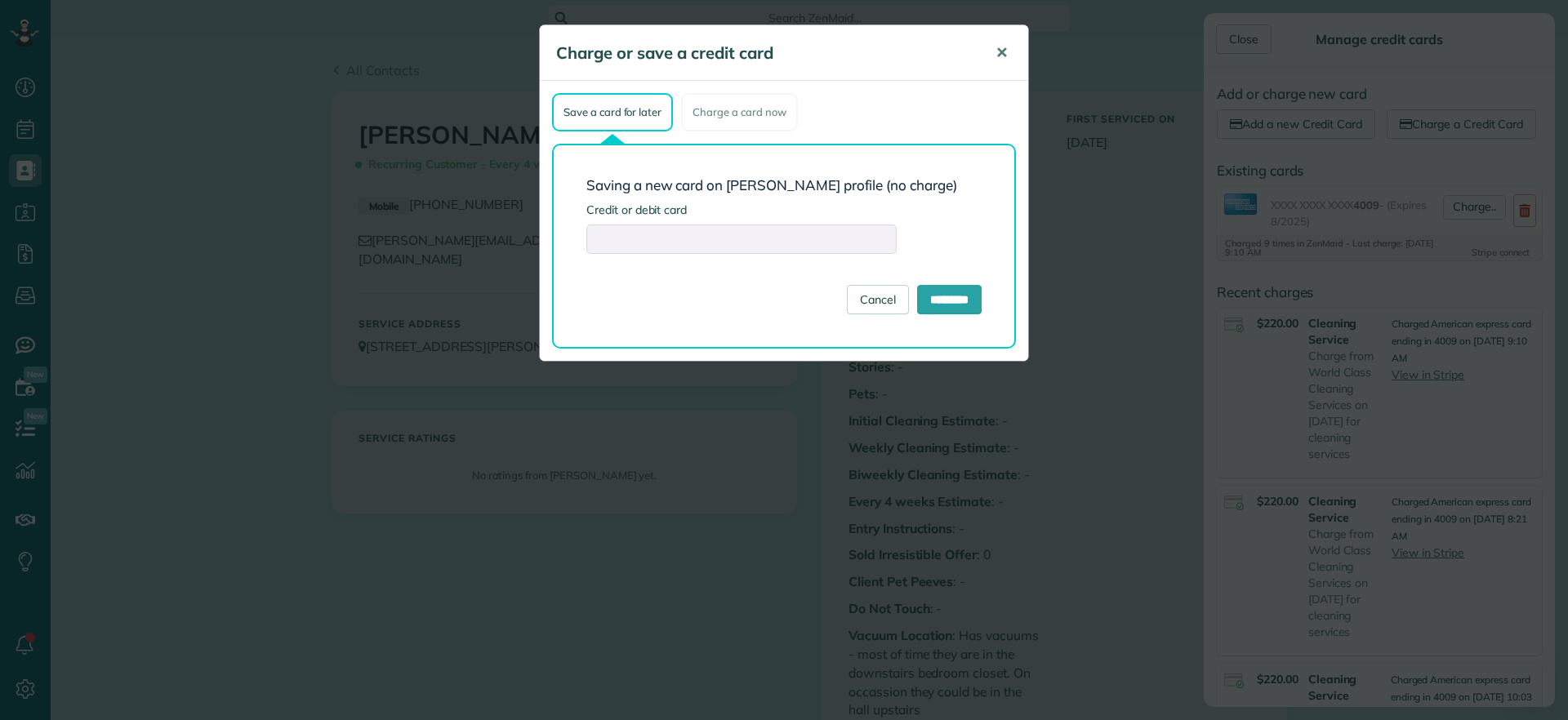
click at [993, 52] on button "✕" at bounding box center [1001, 53] width 36 height 39
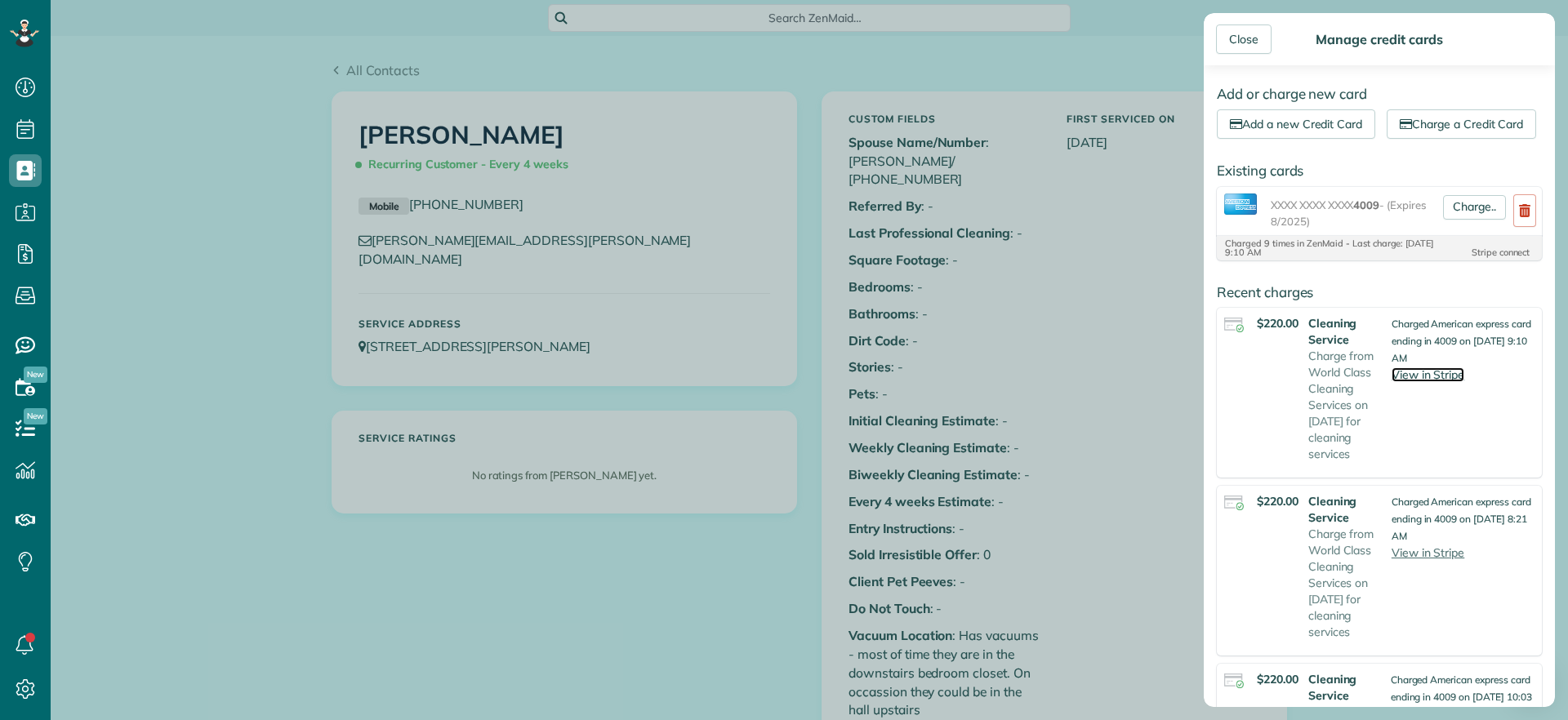
click at [1435, 382] on link "View in Stripe" at bounding box center [1428, 374] width 73 height 15
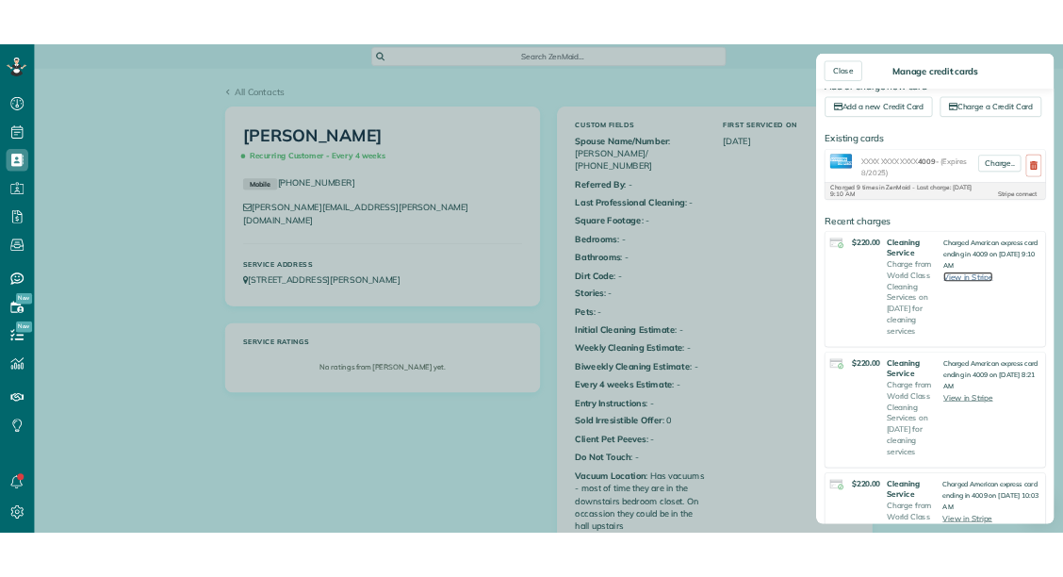
scroll to position [0, 0]
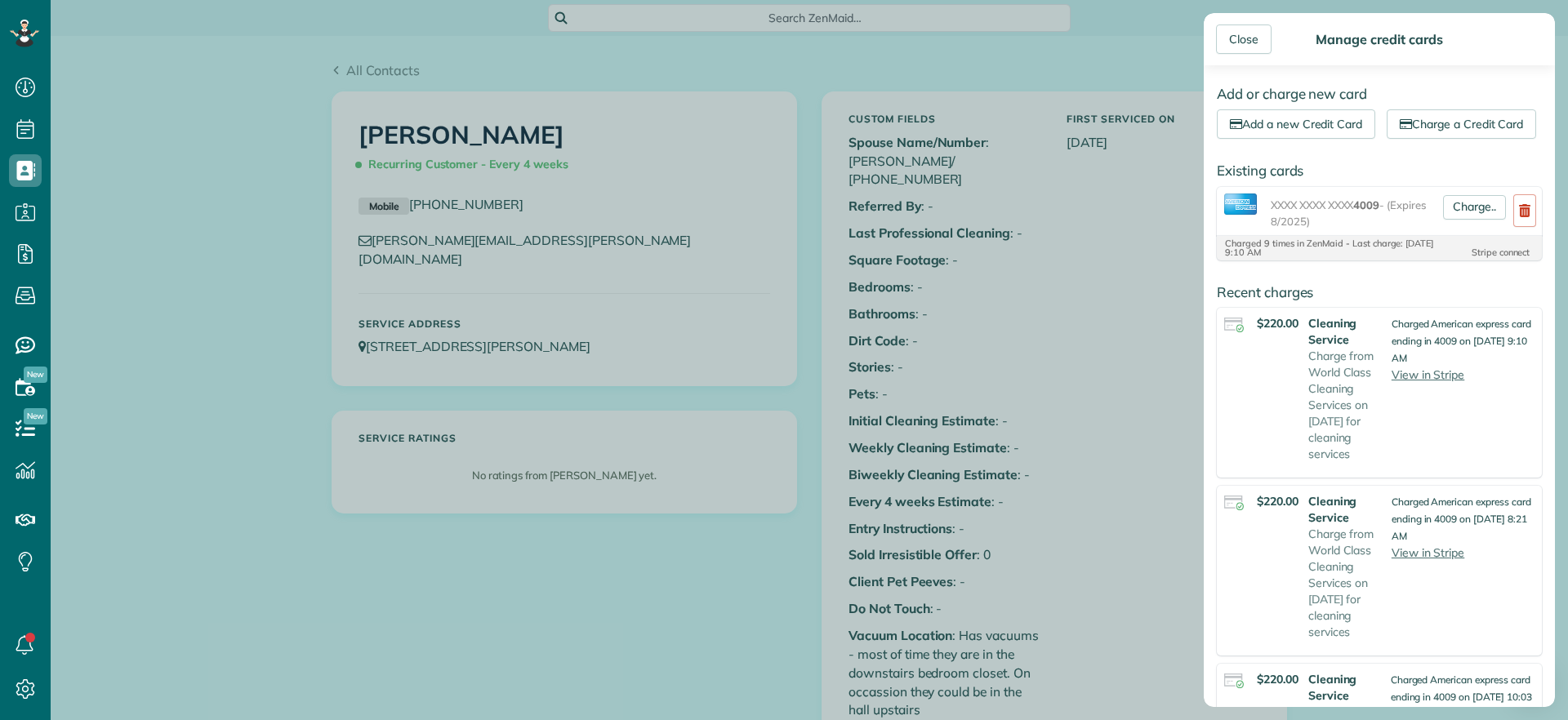
click at [1301, 88] on h4 "Add or charge new card" at bounding box center [1379, 94] width 325 height 15
click at [1412, 108] on div "Add or charge new card Add a new Credit Card Charge a Credit Card Existing card…" at bounding box center [1379, 386] width 351 height 642
click at [1345, 128] on link "Add a new Credit Card" at bounding box center [1296, 124] width 159 height 29
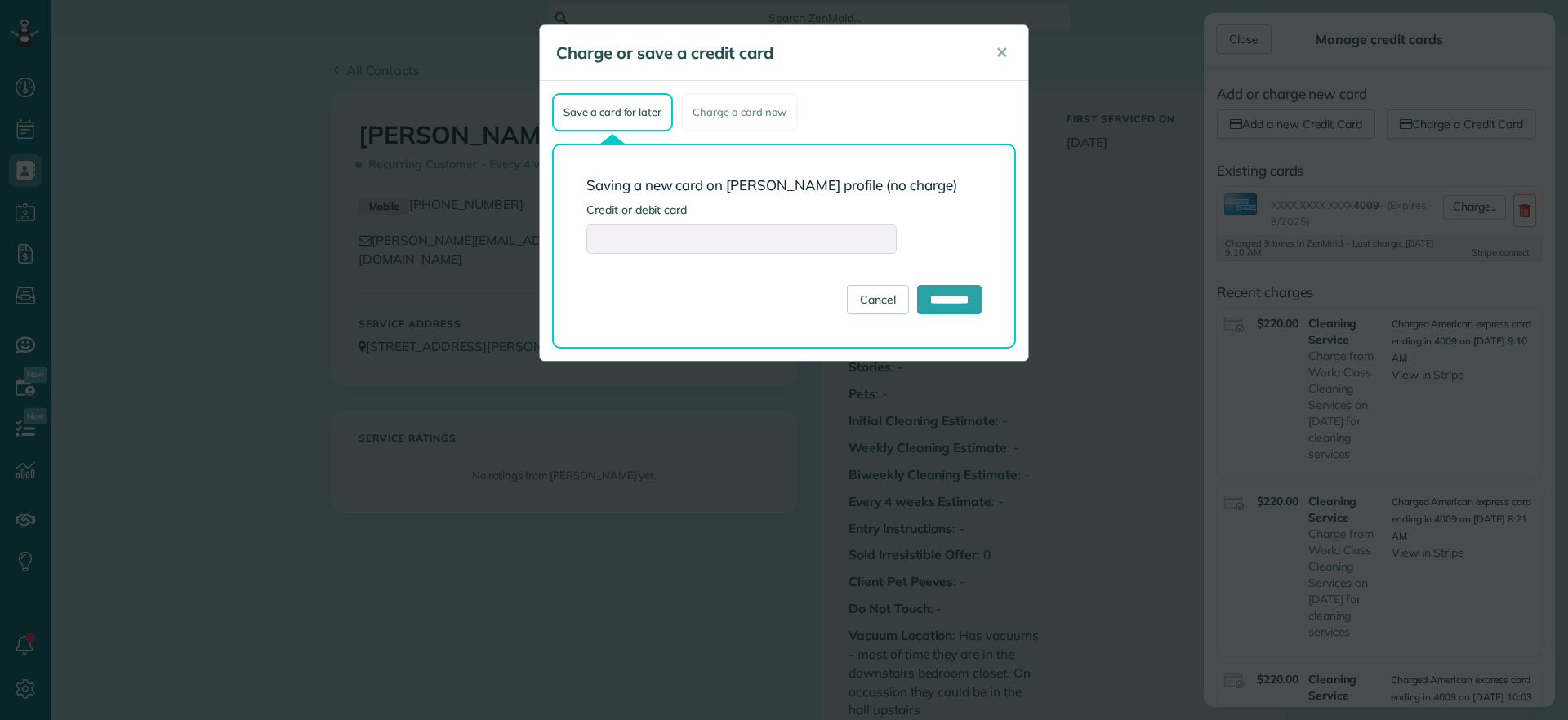
click at [714, 256] on form "Saving a new card on Danielle Leek's profile (no charge) Credit or debit card C…" at bounding box center [784, 245] width 395 height 136
click at [1001, 55] on span "✕" at bounding box center [1002, 53] width 12 height 19
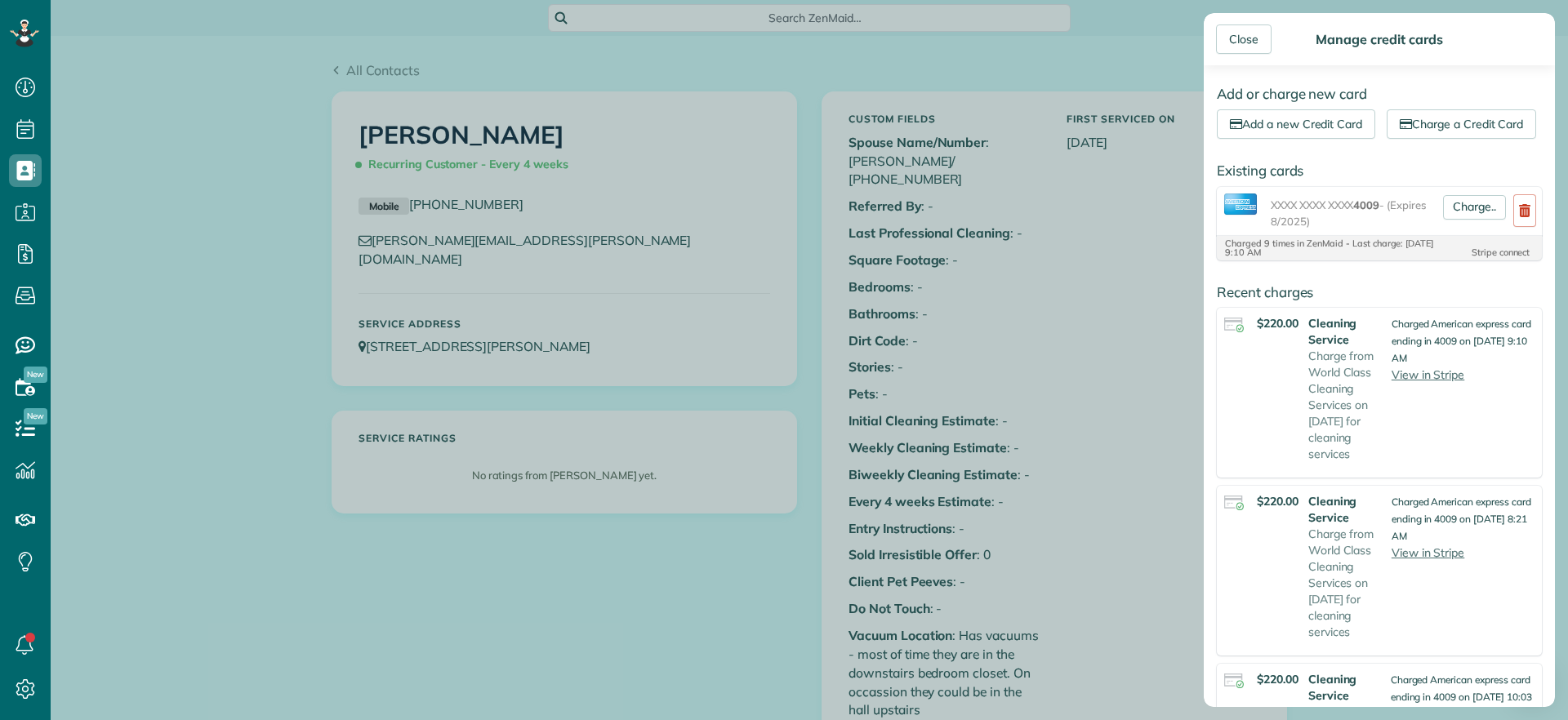
scroll to position [720, 50]
click at [1354, 123] on link "Add a new Credit Card" at bounding box center [1296, 124] width 159 height 29
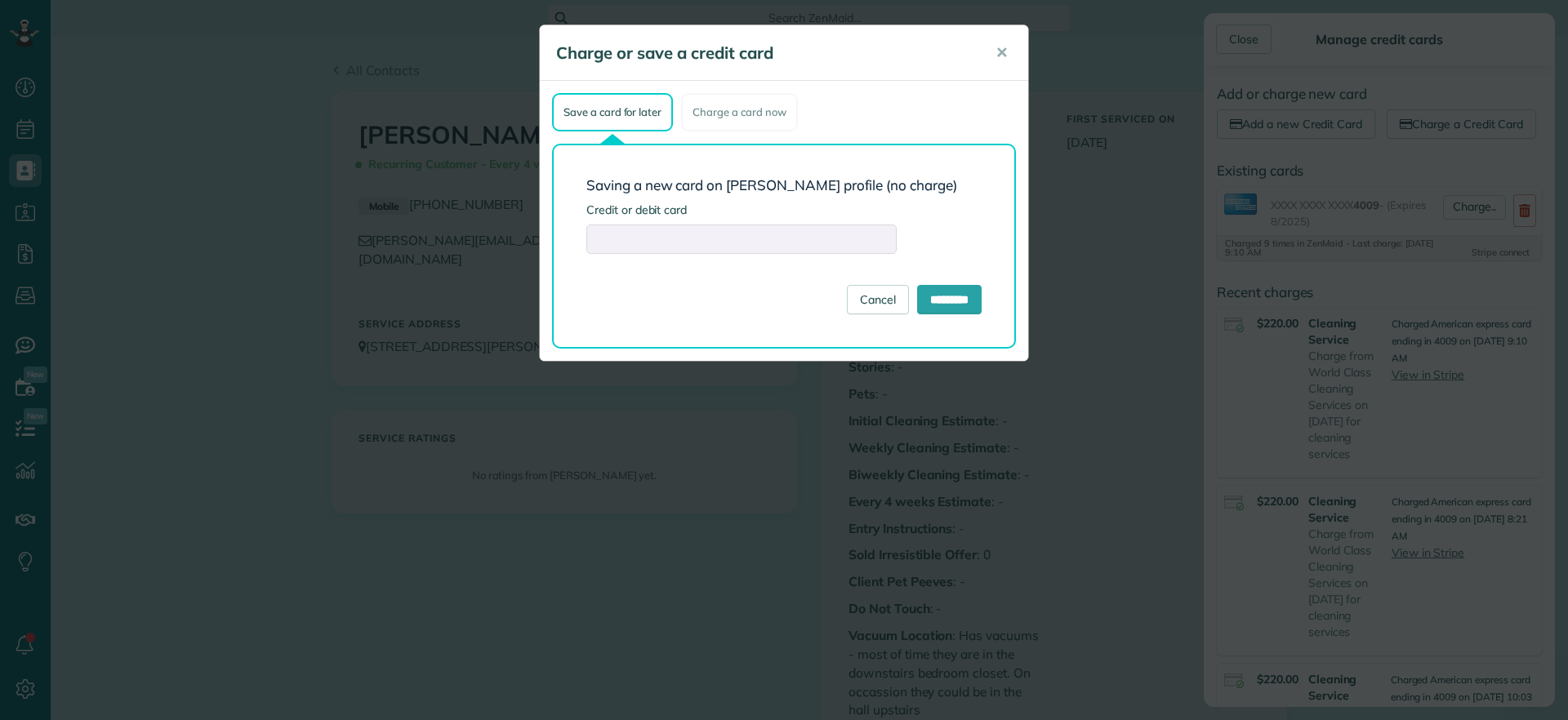
click at [959, 209] on label "Credit or debit card" at bounding box center [784, 210] width 395 height 16
click at [948, 302] on input "*********" at bounding box center [949, 300] width 64 height 29
type input "**********"
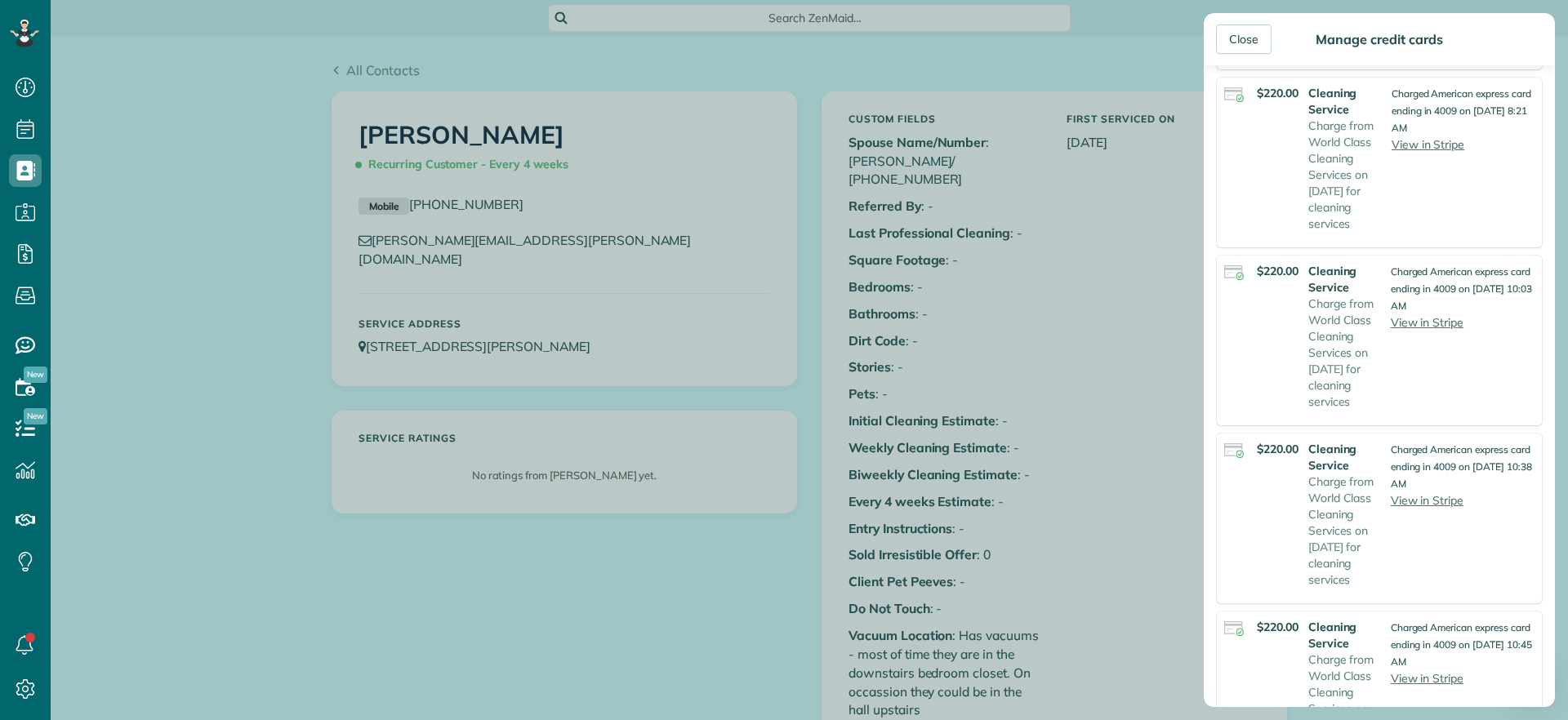
scroll to position [0, 0]
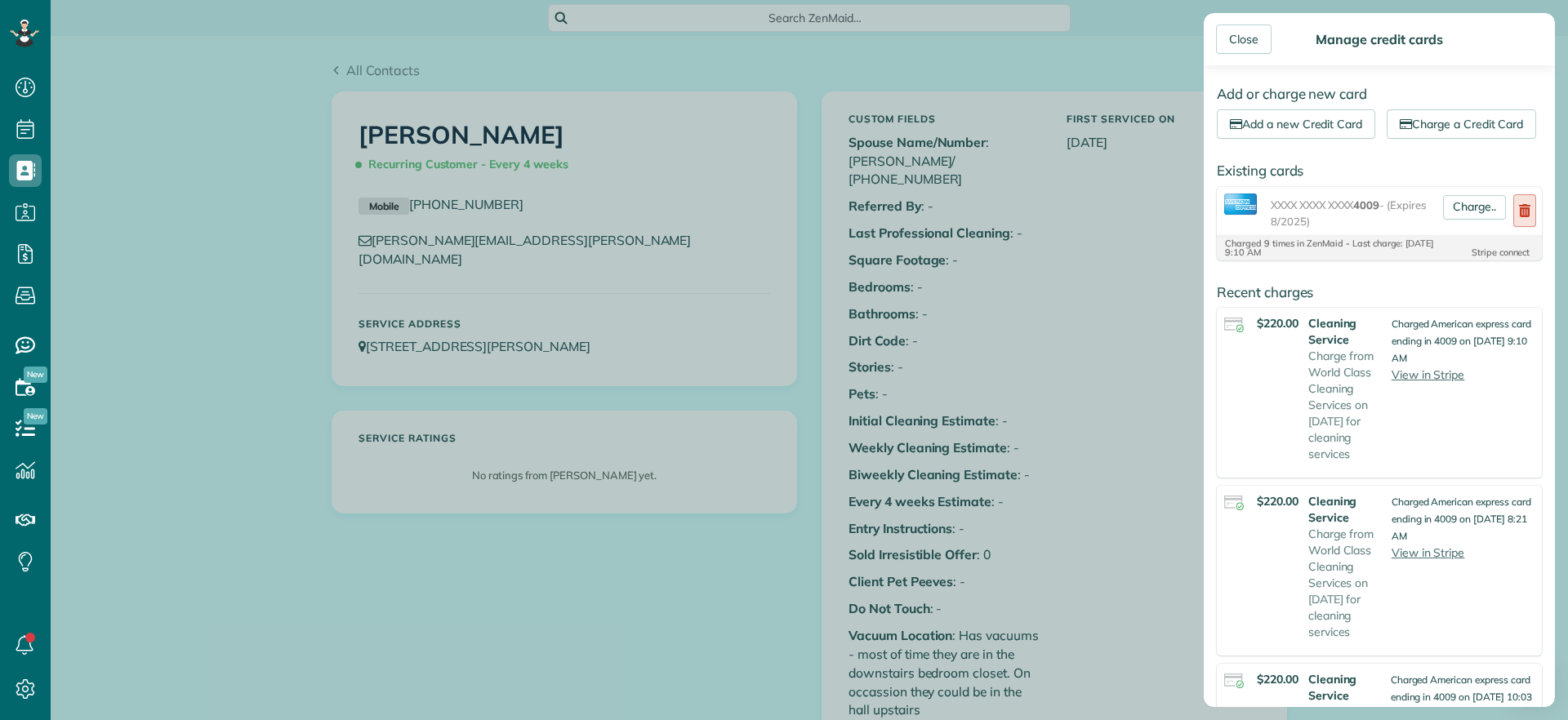
click at [1513, 227] on link at bounding box center [1525, 211] width 23 height 33
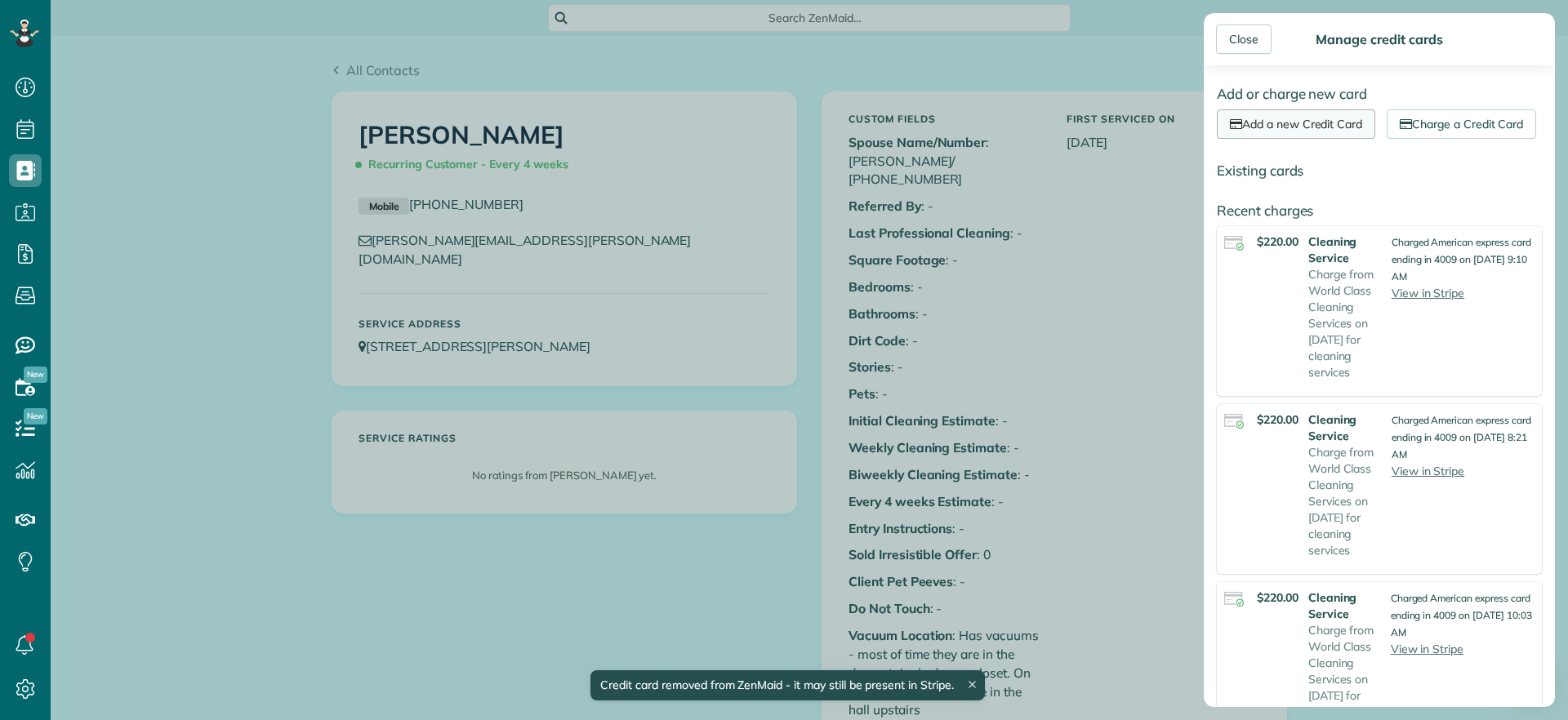
click at [1320, 124] on link "Add a new Credit Card" at bounding box center [1296, 124] width 159 height 29
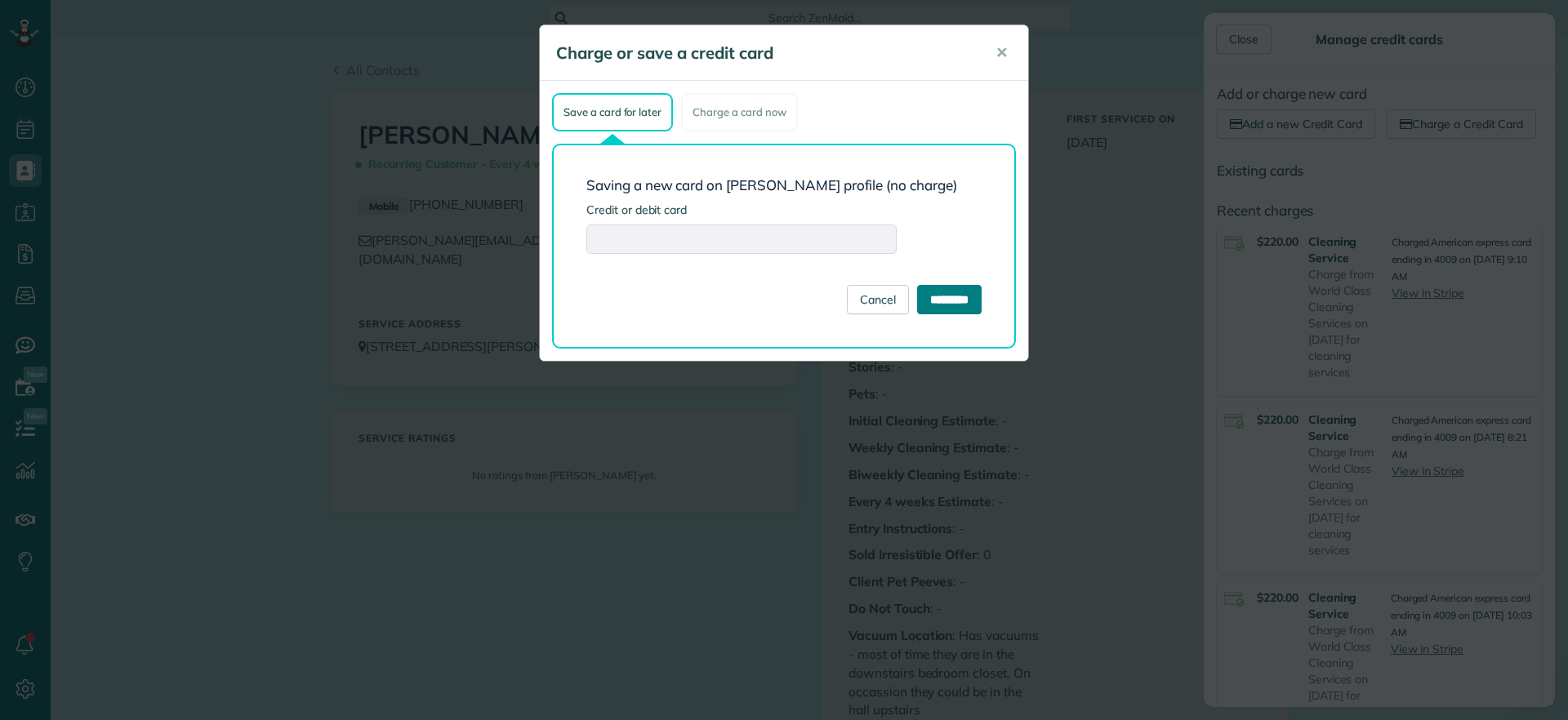
click at [936, 295] on input "*********" at bounding box center [949, 300] width 64 height 29
type input "**********"
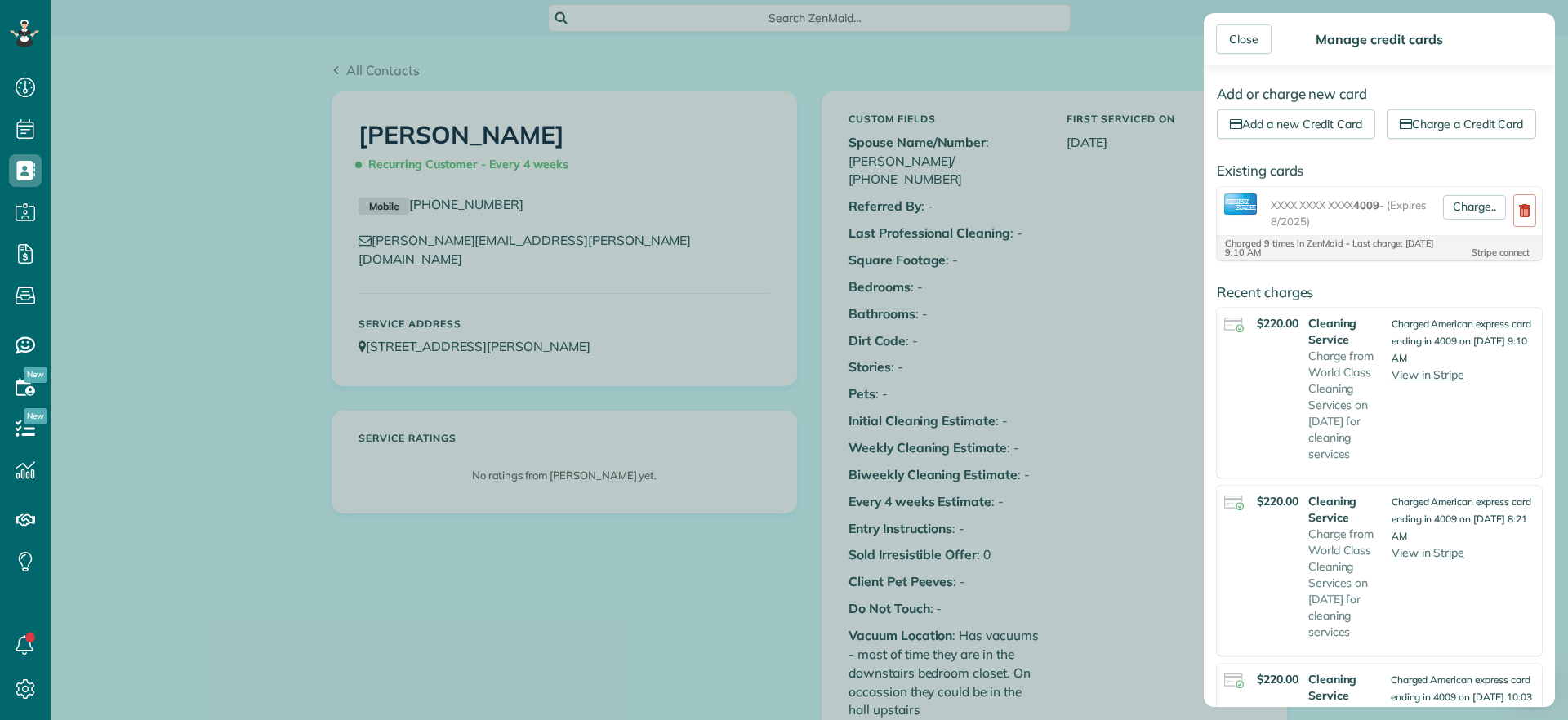
click at [1467, 257] on div "Stripe connect" at bounding box center [1483, 252] width 92 height 9
click at [1463, 257] on div "Stripe connect" at bounding box center [1483, 252] width 92 height 9
click at [1534, 342] on div "Add or charge new card Add a new Credit Card Charge a Credit Card Existing card…" at bounding box center [1379, 386] width 351 height 642
click at [1313, 230] on span "XXXX XXXX XXXX 4009 - (Expires 8/2025)" at bounding box center [1353, 213] width 166 height 33
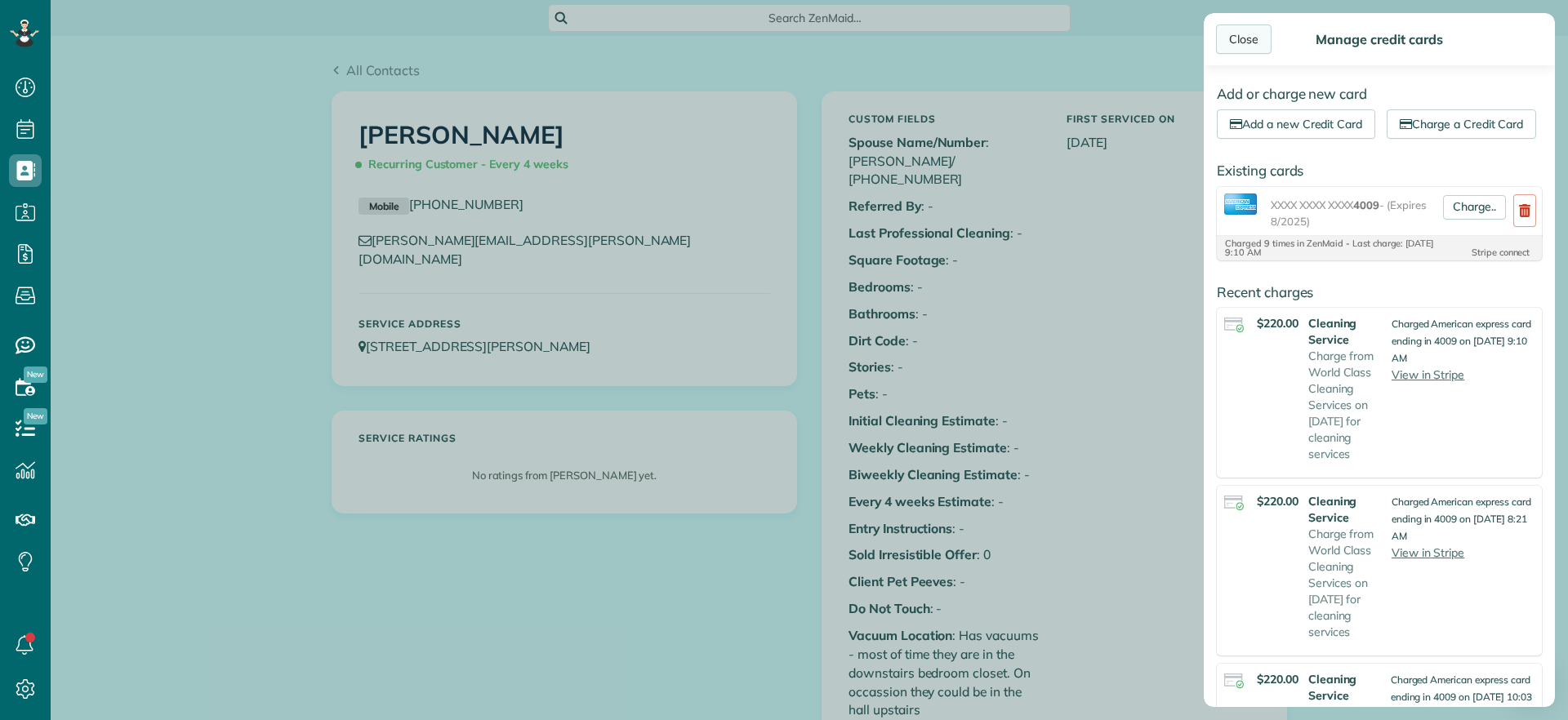
click at [1247, 38] on div "Close" at bounding box center [1244, 39] width 55 height 29
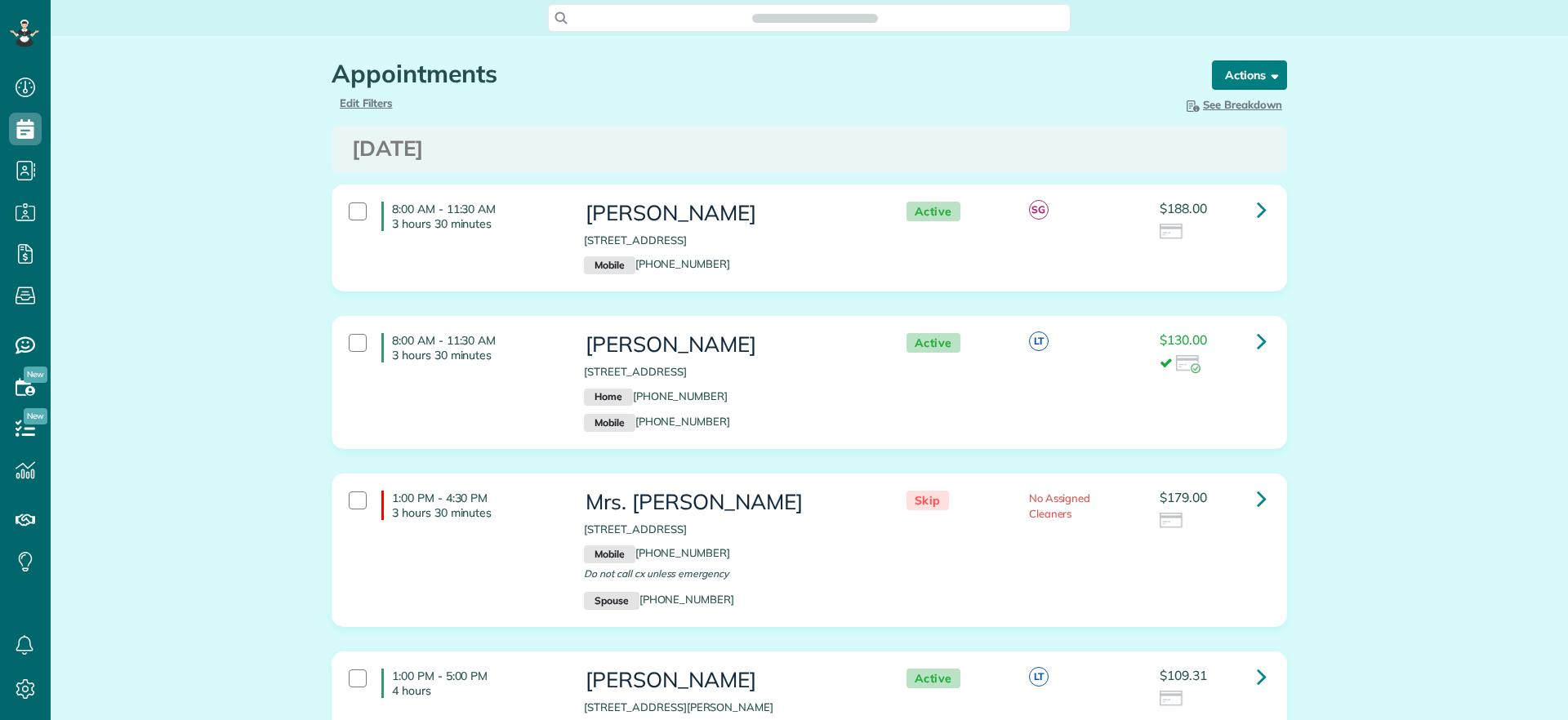
click at [1246, 75] on button "Actions" at bounding box center [1249, 75] width 75 height 29
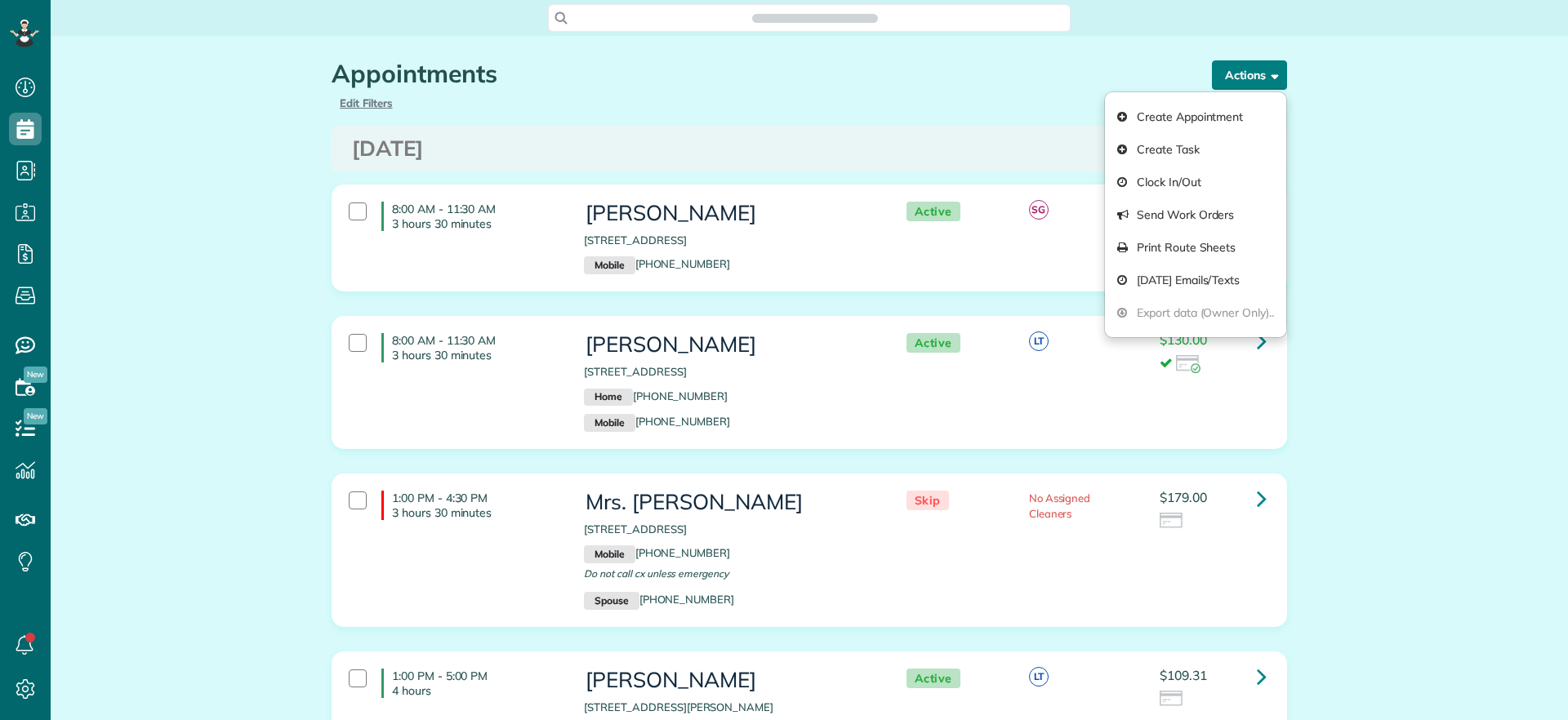
scroll to position [7, 7]
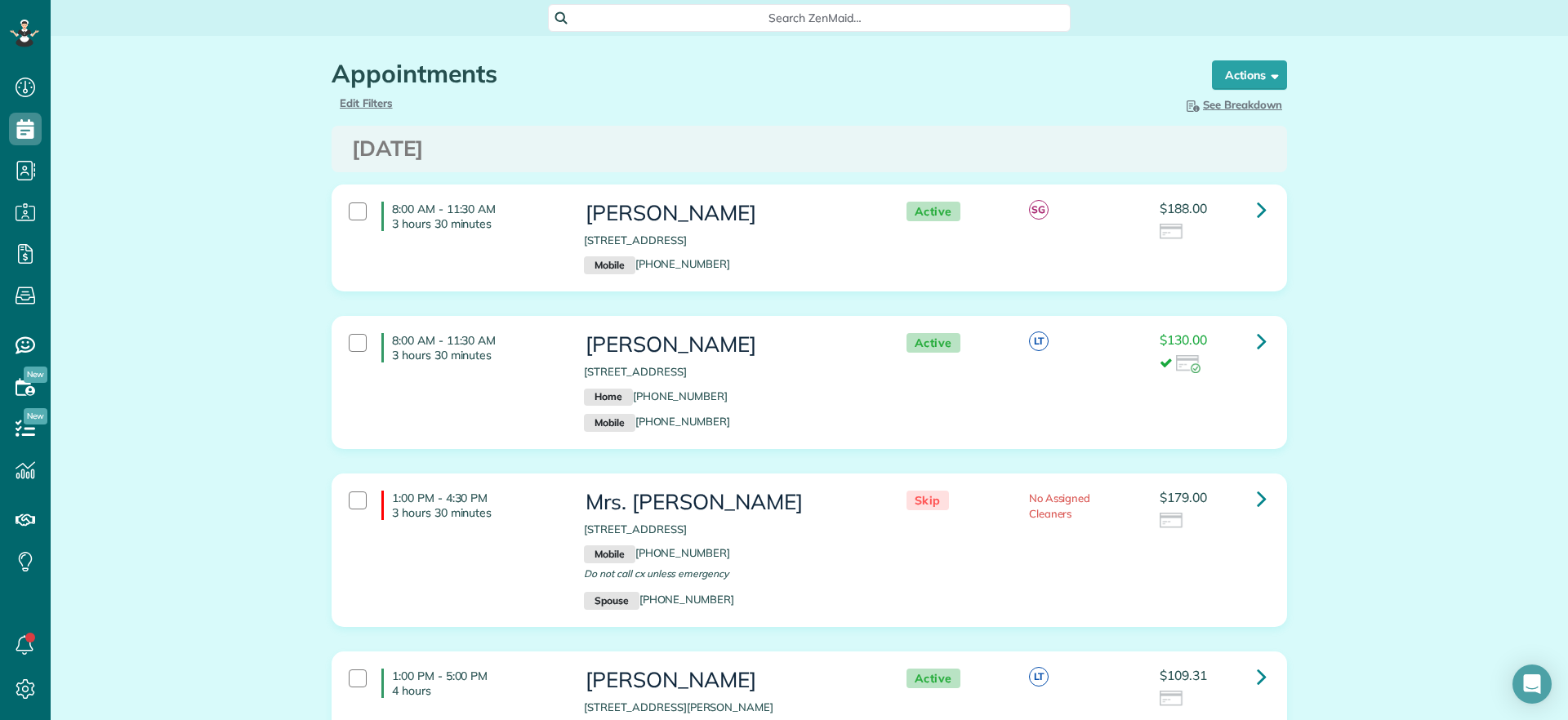
click at [1272, 217] on div "8:00 AM - 11:30 AM 3 hours 30 minutes [PERSON_NAME] [STREET_ADDRESS] Mobile [PH…" at bounding box center [809, 238] width 954 height 106
click at [1259, 214] on link at bounding box center [1262, 210] width 33 height 33
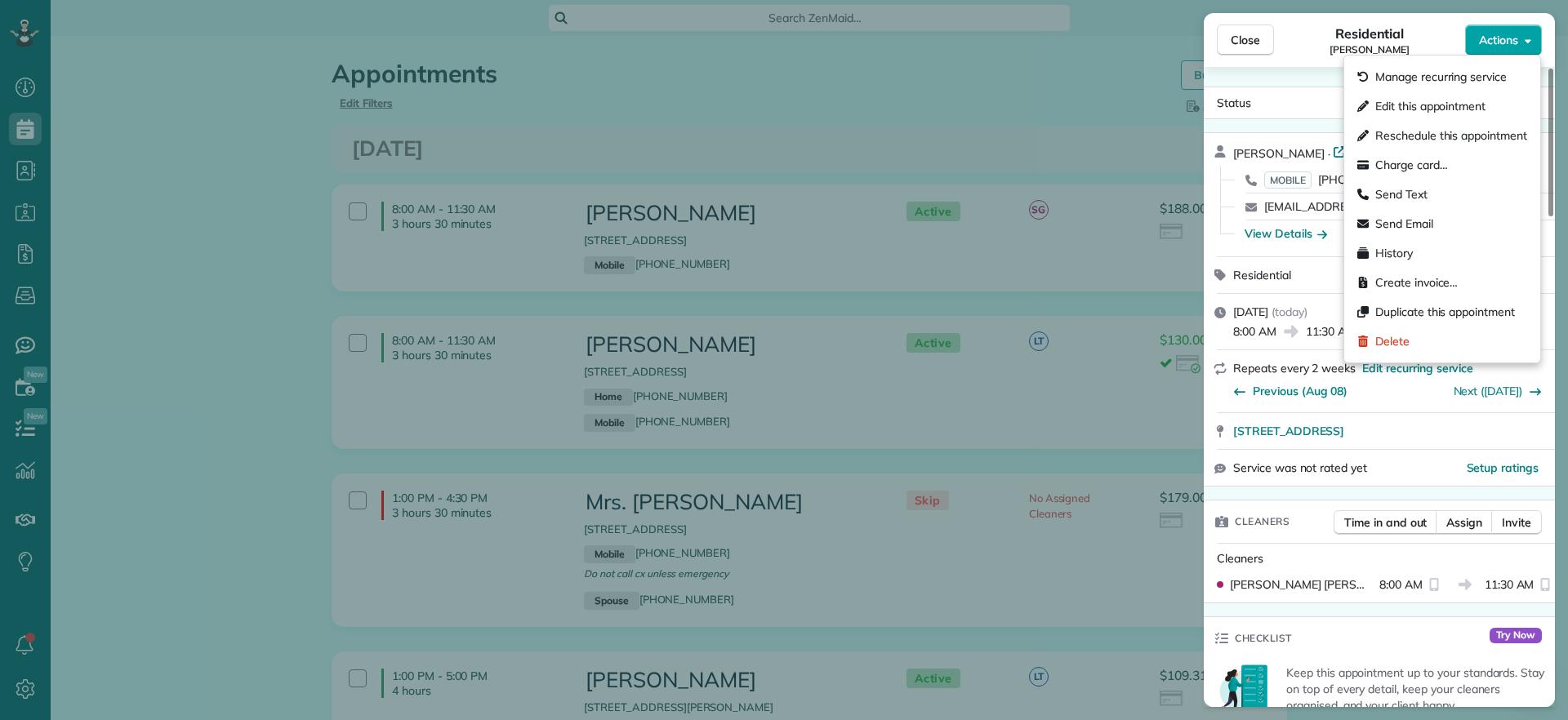
click at [1512, 39] on span "Actions" at bounding box center [1498, 40] width 39 height 16
click at [1285, 72] on div "Status Active [PERSON_NAME] · Open profile MOBILE [PHONE_NUMBER] Copy [EMAIL_AD…" at bounding box center [1379, 386] width 351 height 640
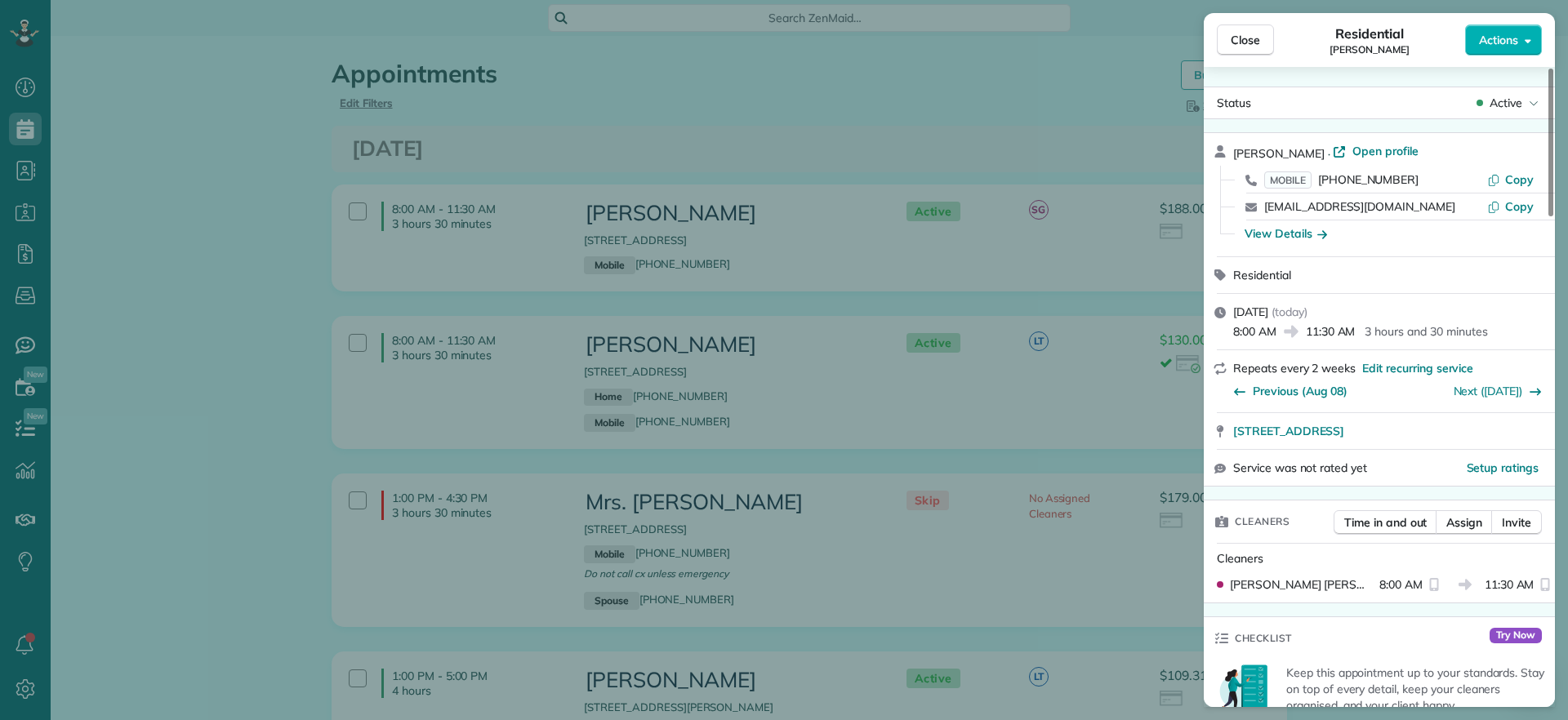
click at [969, 91] on div "Close Residential Jennifer Friedline Actions Status Active Jennifer Friedline ·…" at bounding box center [784, 360] width 1568 height 720
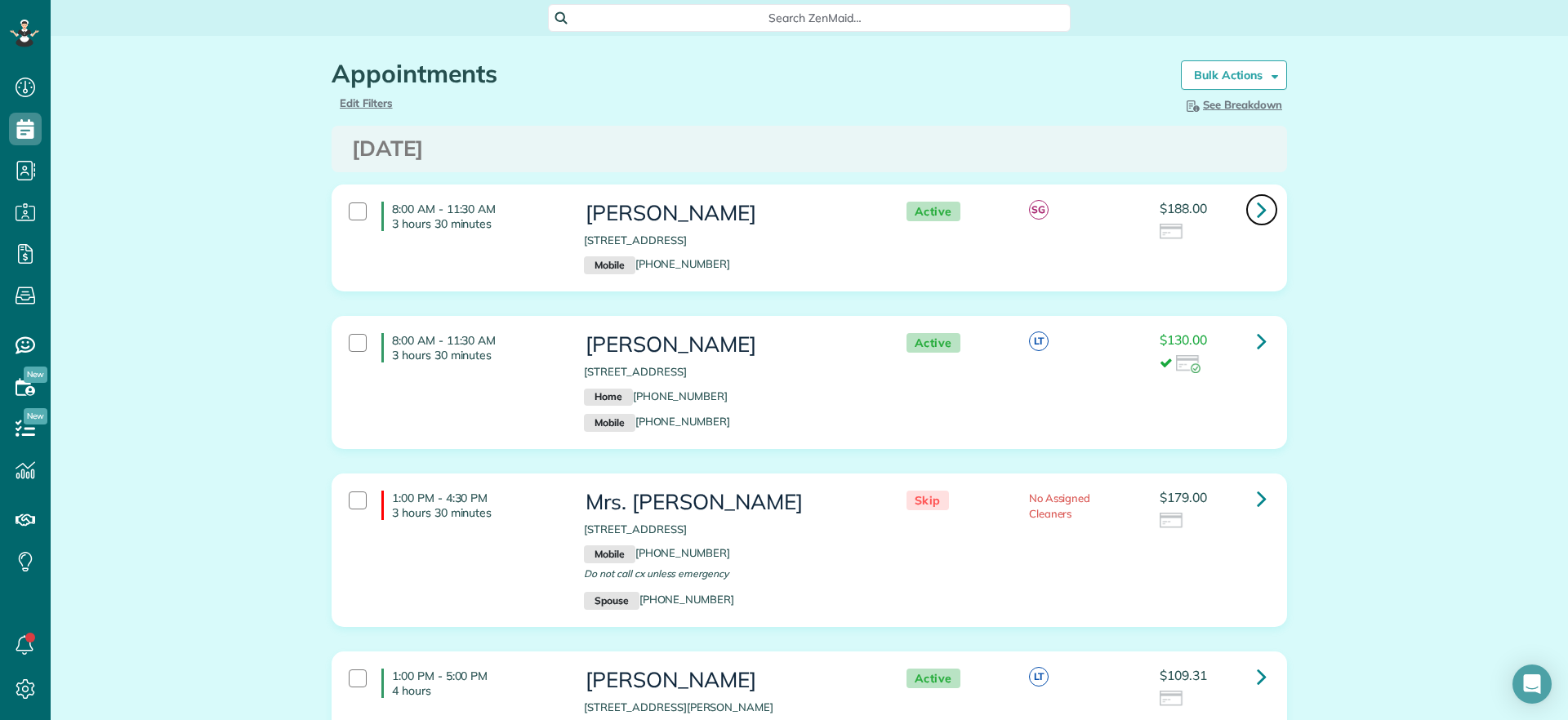
click at [1257, 199] on icon at bounding box center [1261, 209] width 10 height 29
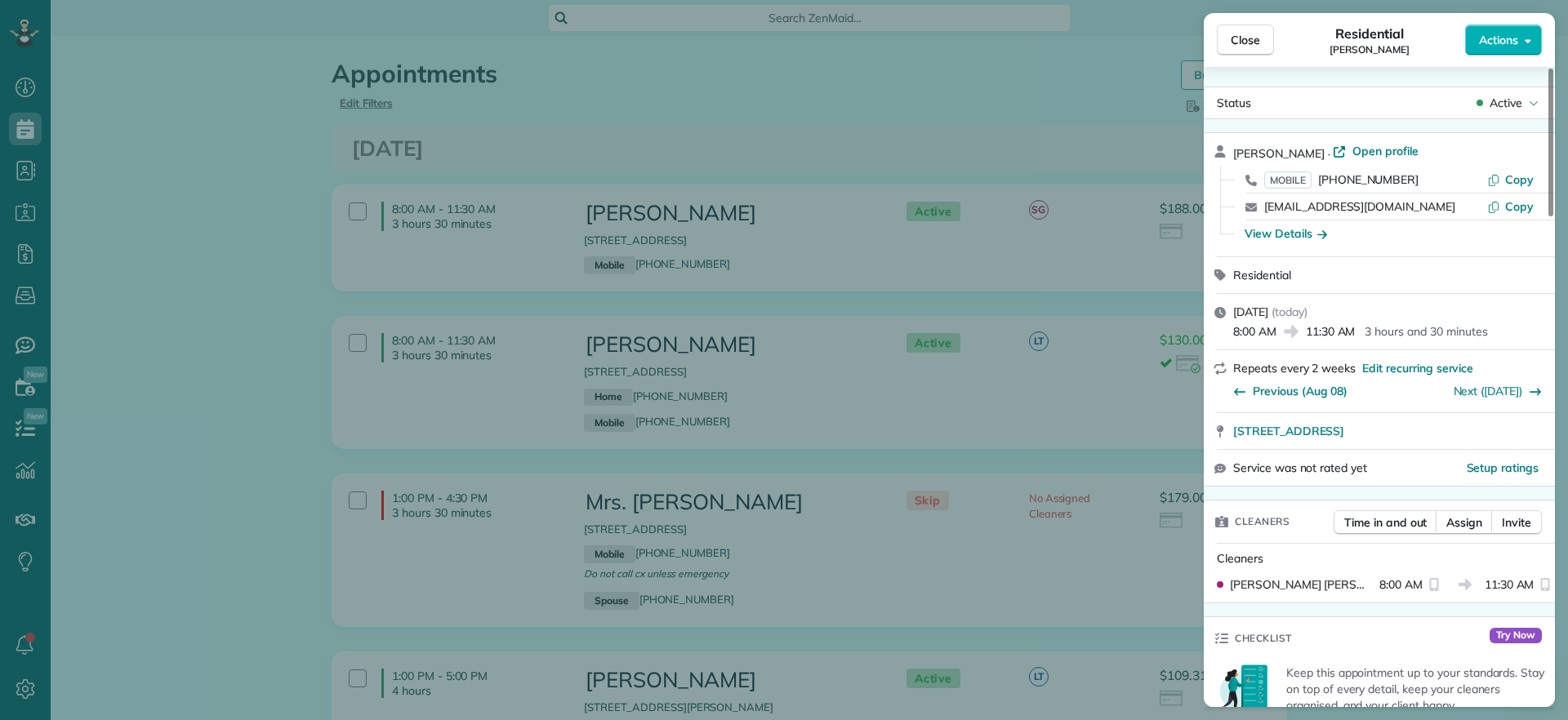
click at [968, 154] on div "Close Residential Jennifer Friedline Actions Status Active Jennifer Friedline ·…" at bounding box center [784, 360] width 1568 height 720
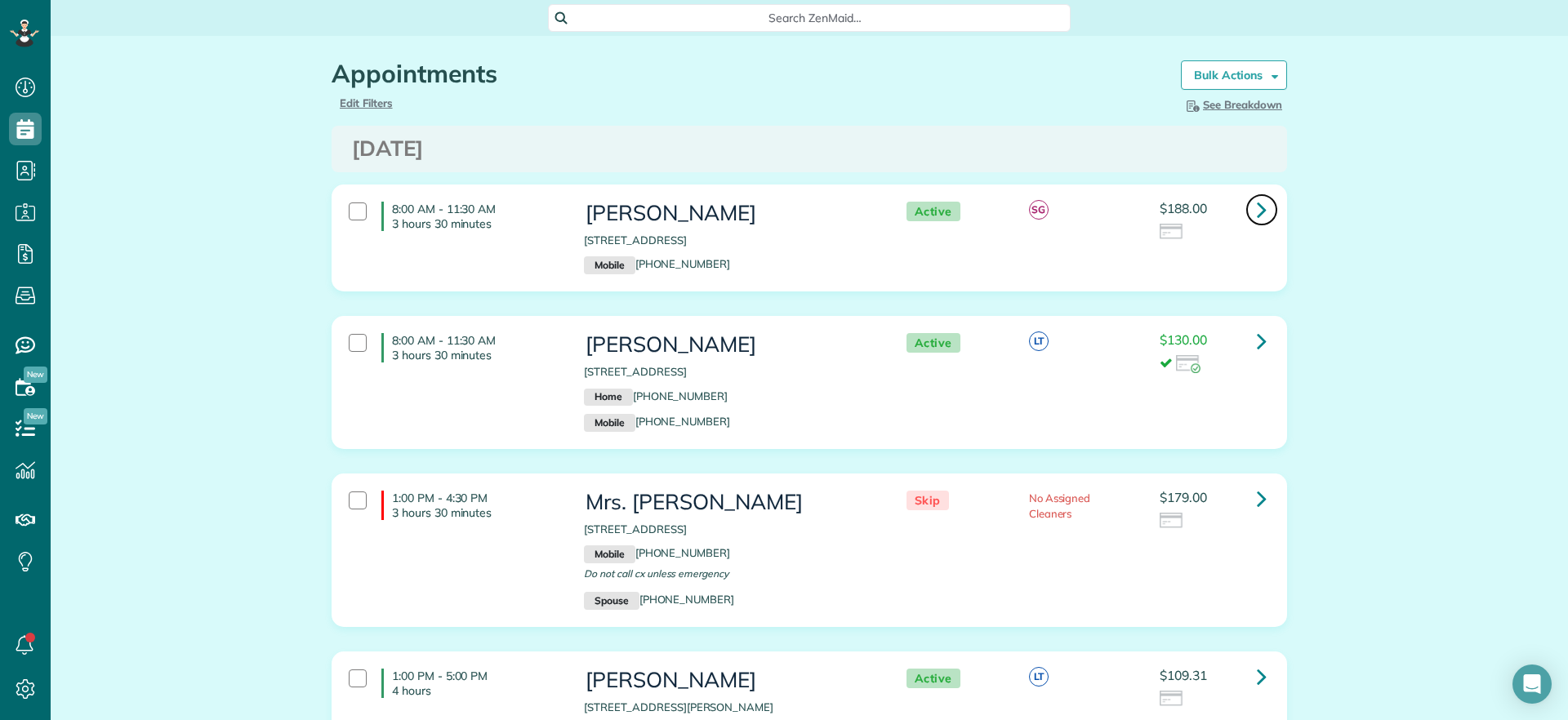
click at [1246, 213] on link at bounding box center [1262, 210] width 33 height 33
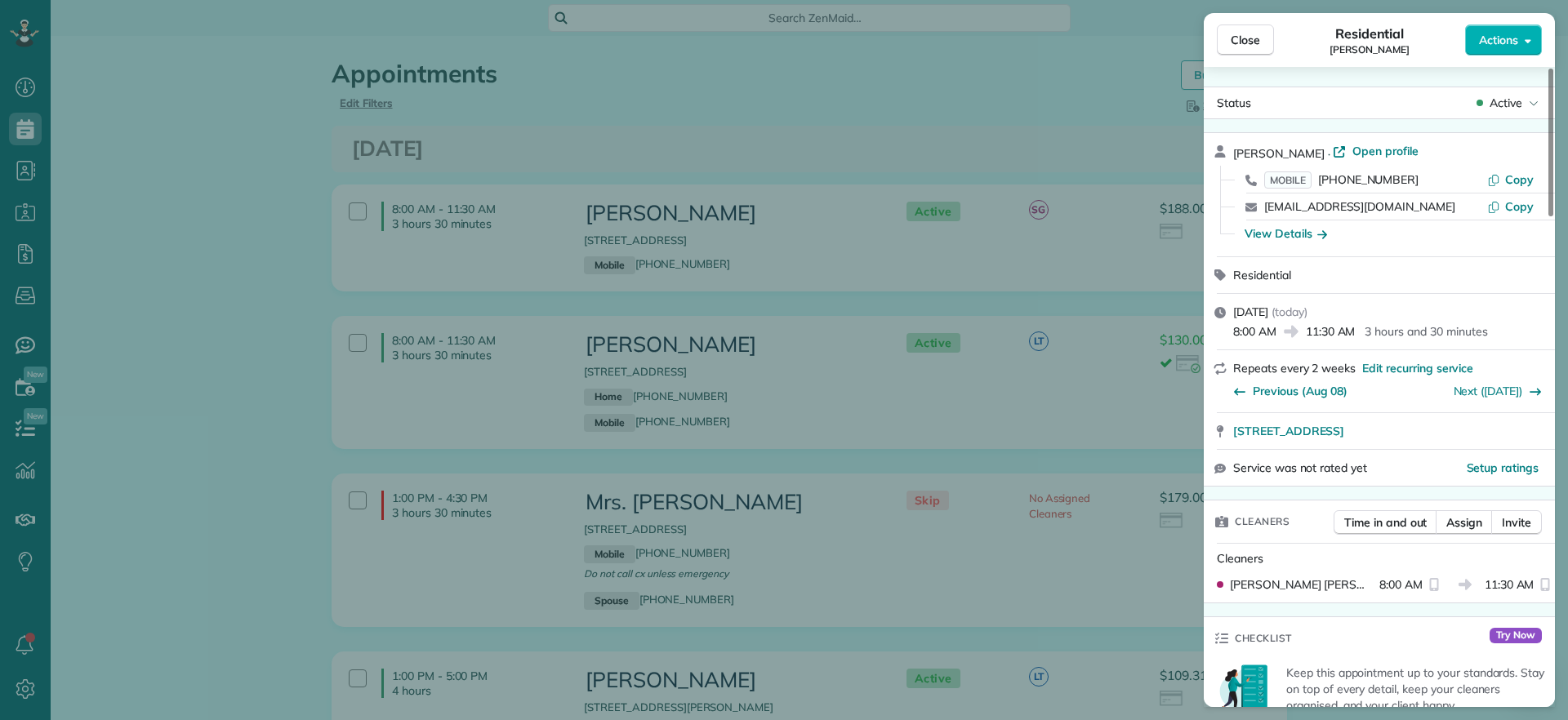
click at [1376, 160] on div "Jennifer Friedline · Open profile" at bounding box center [1389, 152] width 312 height 19
click at [1371, 152] on span "Open profile" at bounding box center [1385, 151] width 66 height 16
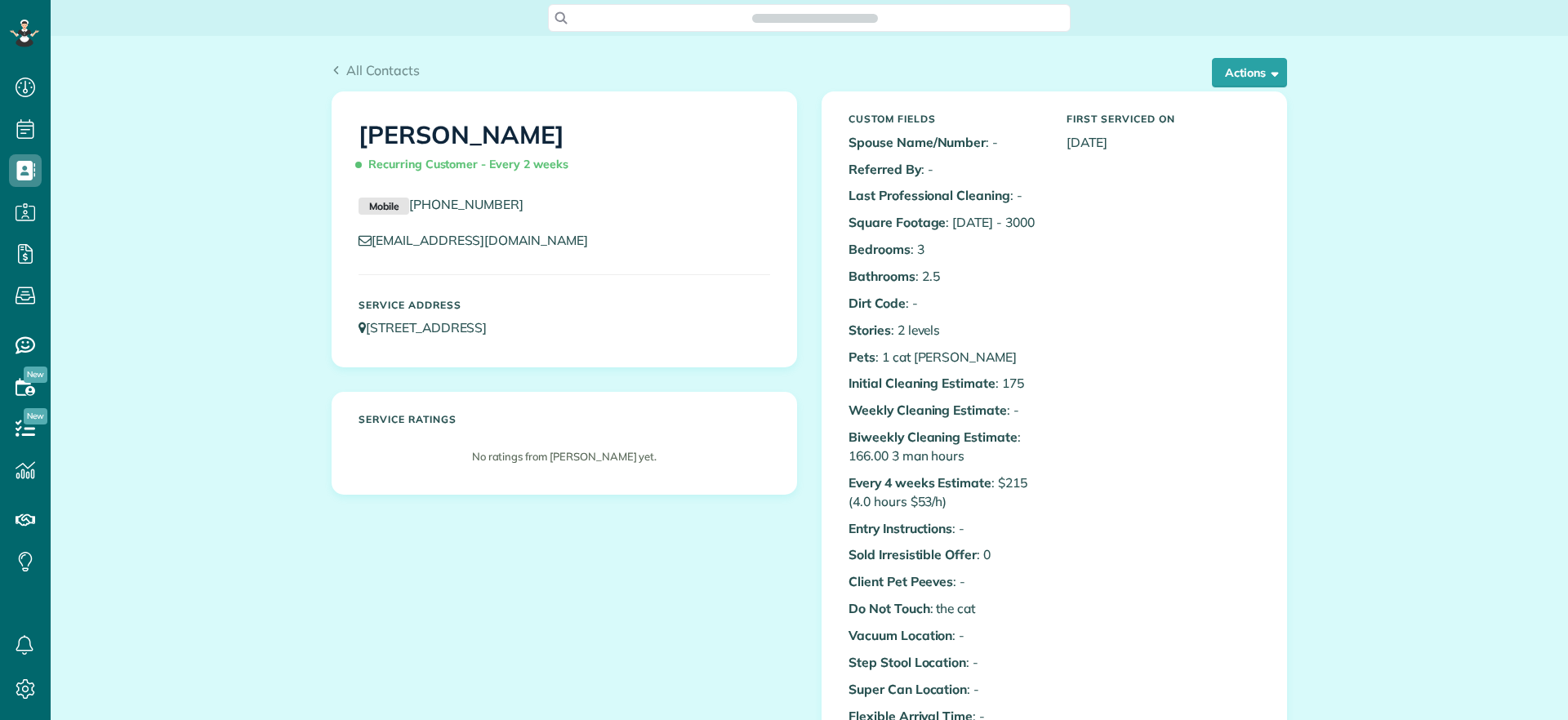
scroll to position [7, 7]
click at [1269, 72] on span "button" at bounding box center [1272, 72] width 12 height 12
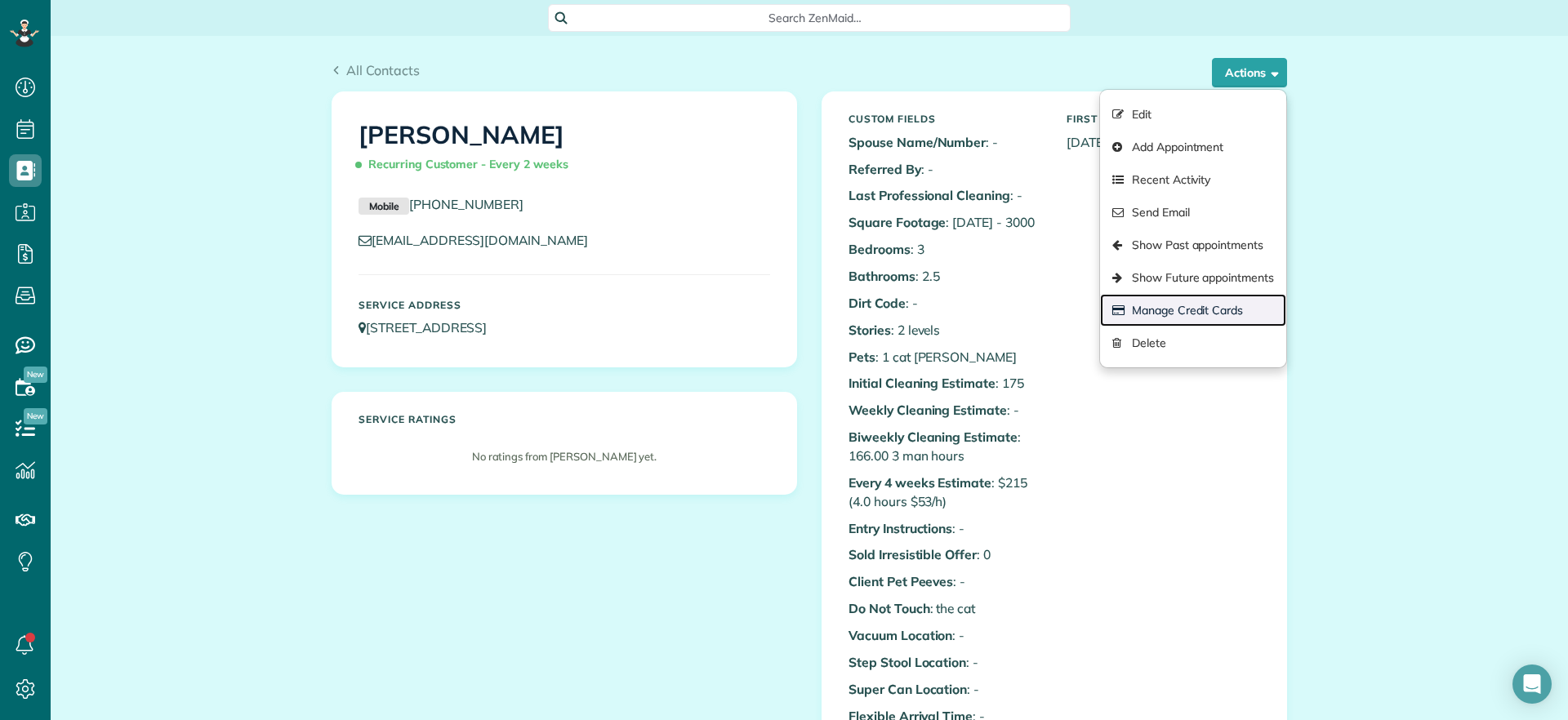
click at [1206, 308] on link "Manage Credit Cards" at bounding box center [1193, 310] width 186 height 33
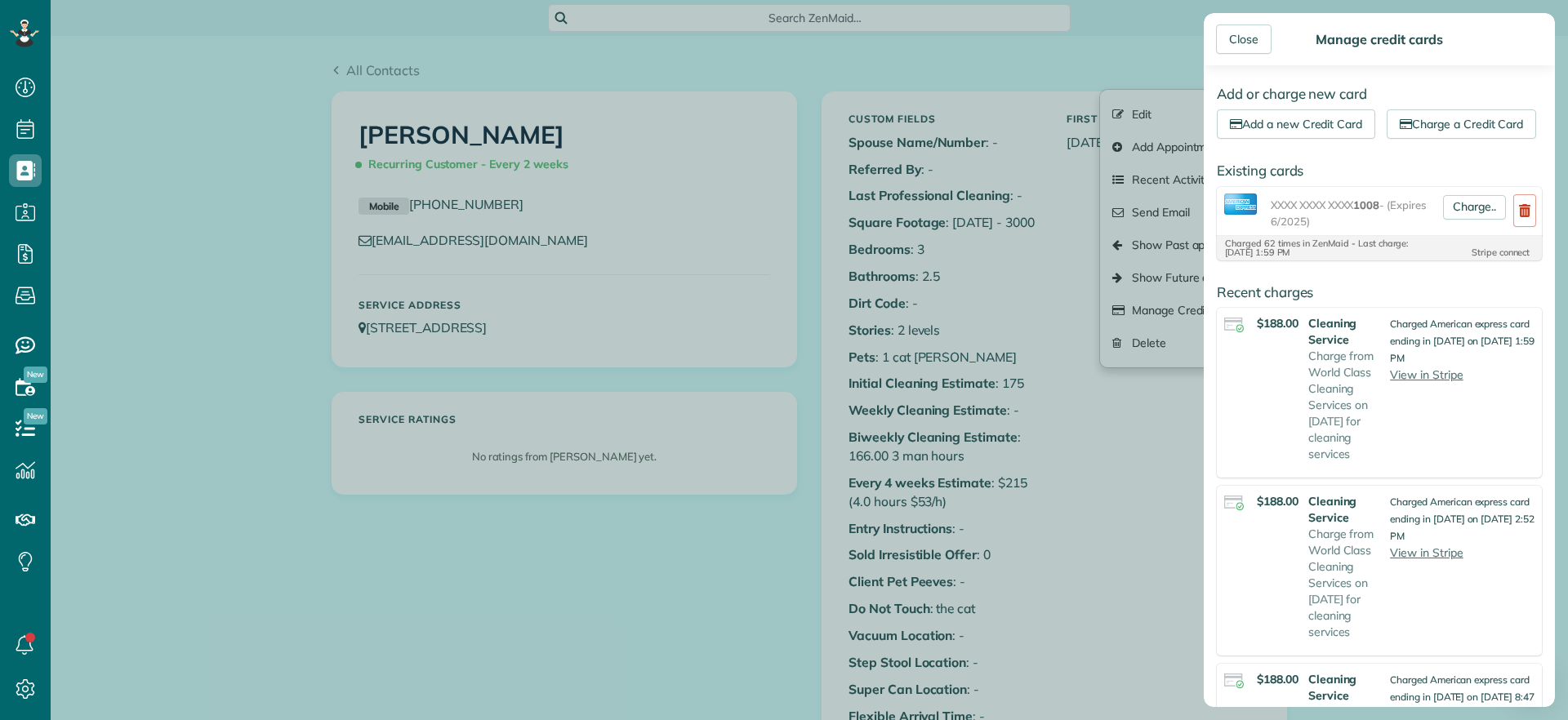
click at [841, 63] on div "Close Manage credit cards Add or charge new card Add a new Credit Card Charge a…" at bounding box center [784, 360] width 1568 height 720
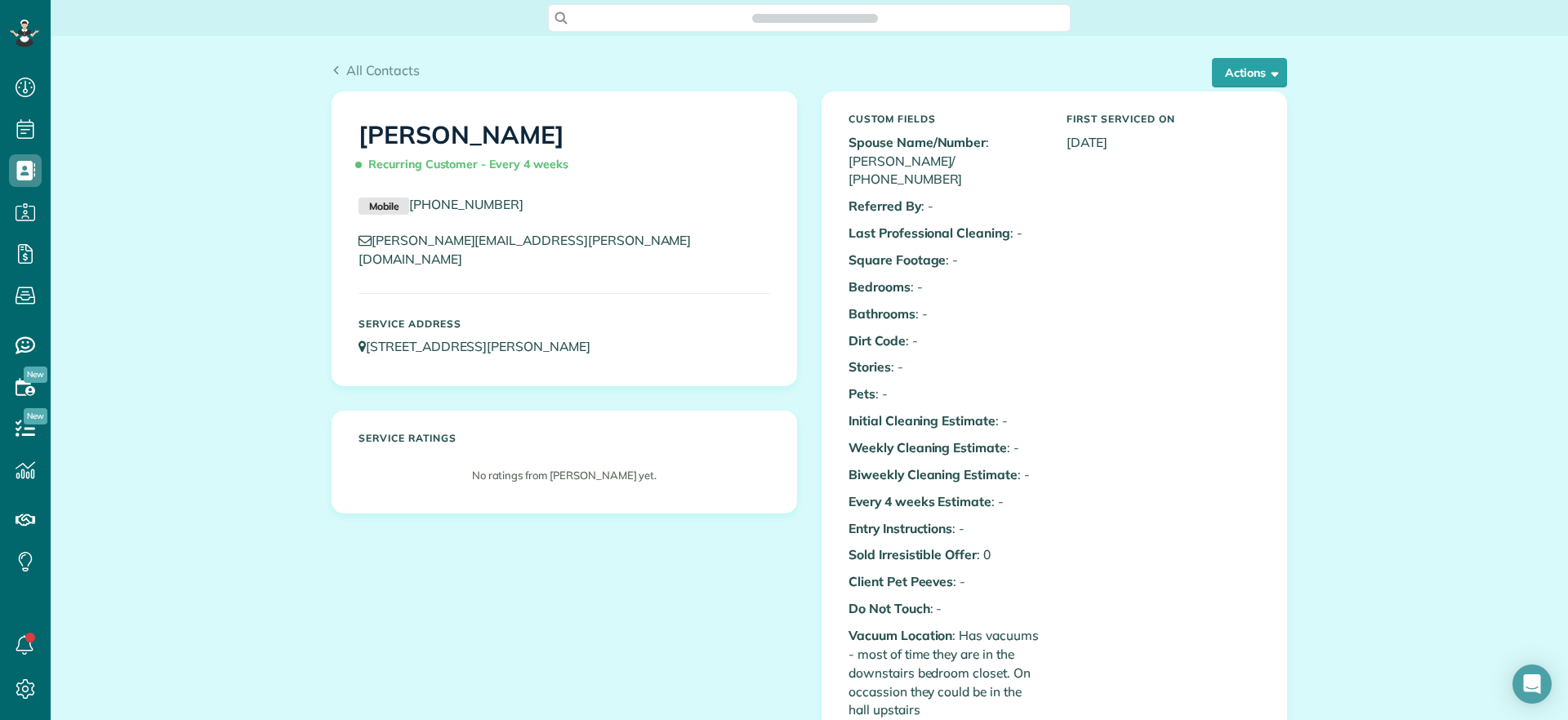
scroll to position [7, 7]
click at [1243, 66] on button "Actions" at bounding box center [1249, 73] width 75 height 29
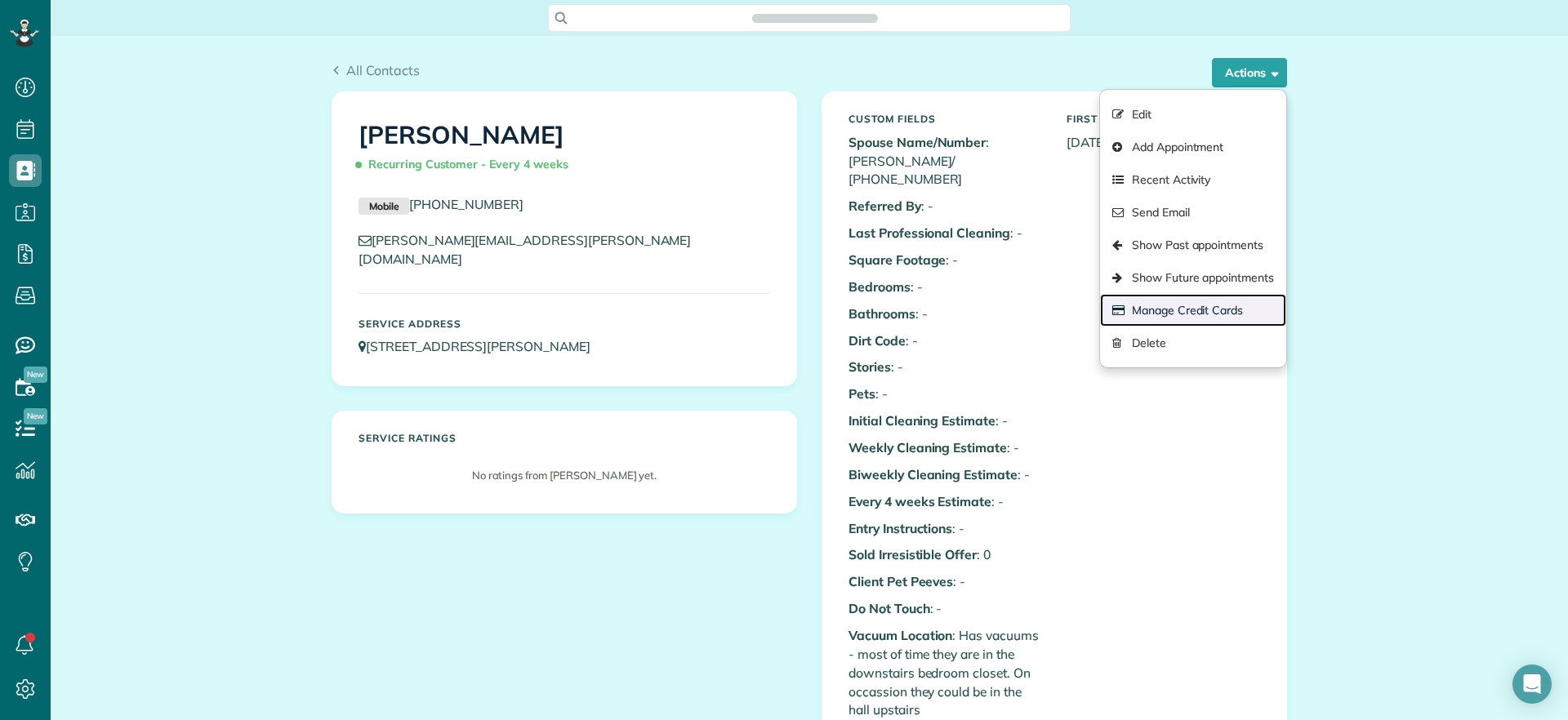
click at [1186, 305] on link "Manage Credit Cards" at bounding box center [1193, 310] width 186 height 33
